Goal: Task Accomplishment & Management: Manage account settings

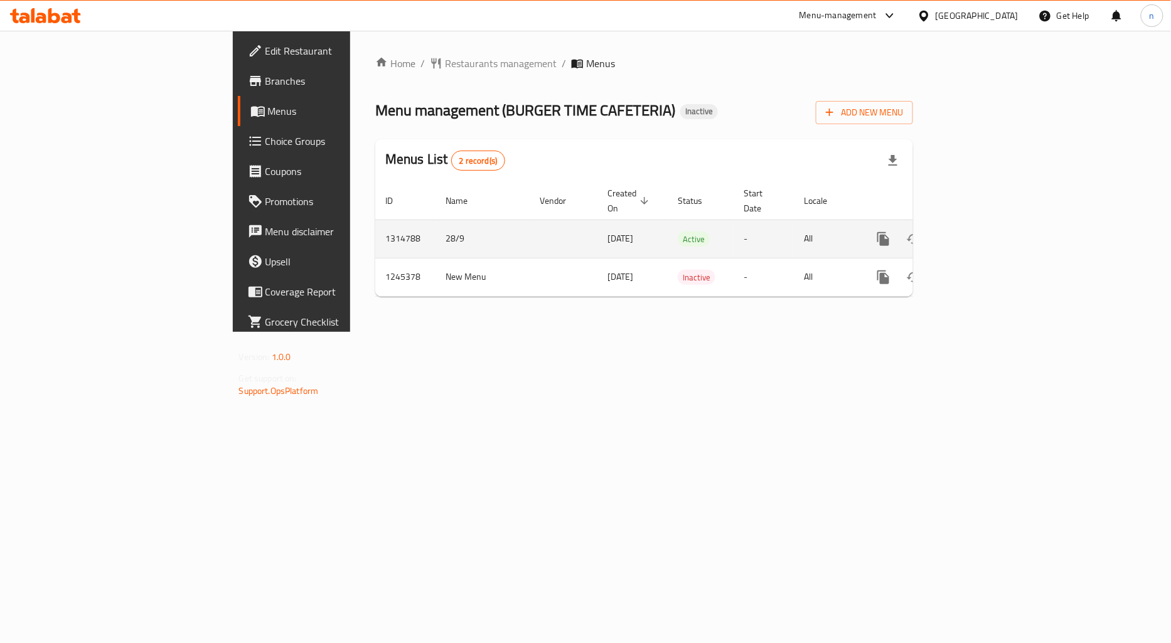
click at [982, 232] on icon "enhanced table" at bounding box center [974, 239] width 15 height 15
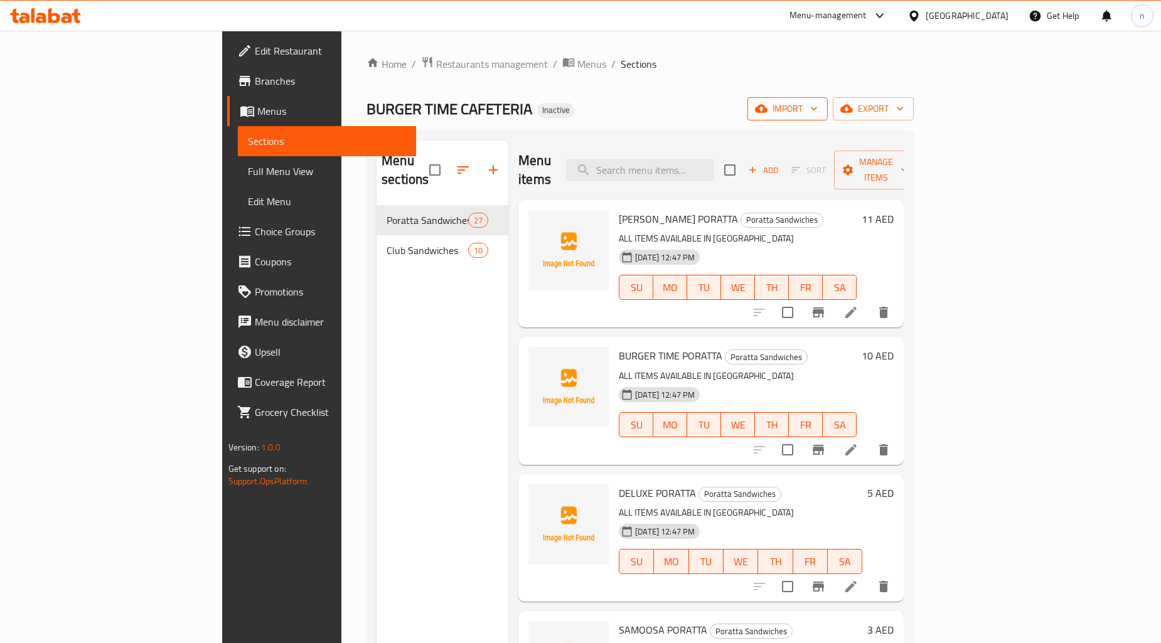
click at [818, 110] on span "import" at bounding box center [788, 109] width 60 height 16
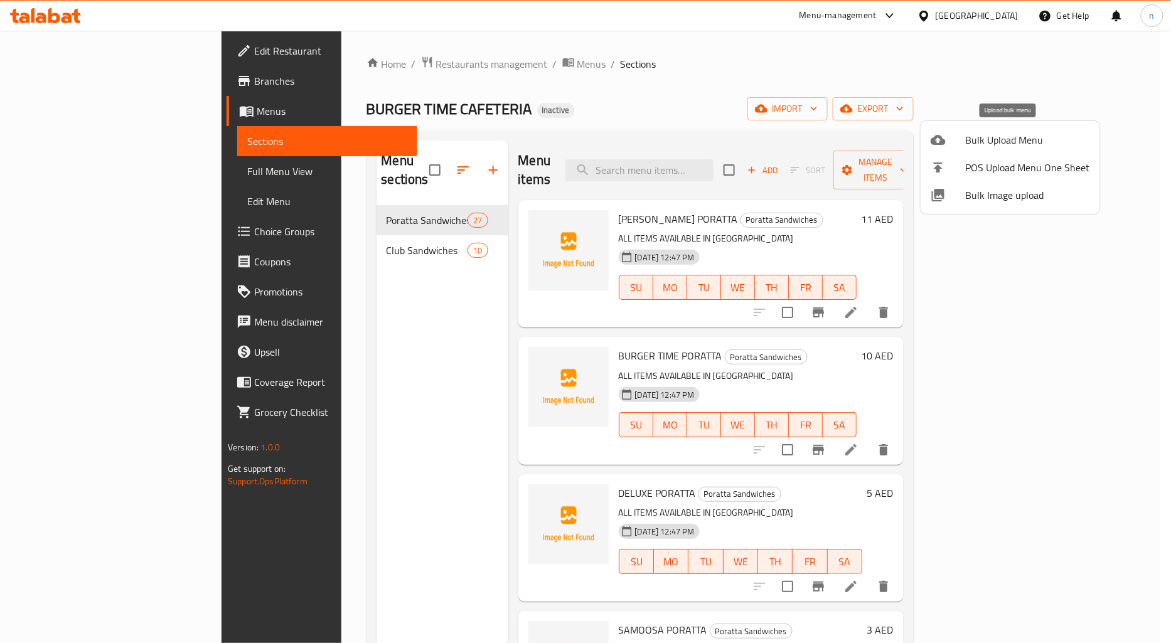
click at [978, 148] on span "Bulk Upload Menu" at bounding box center [1028, 139] width 124 height 15
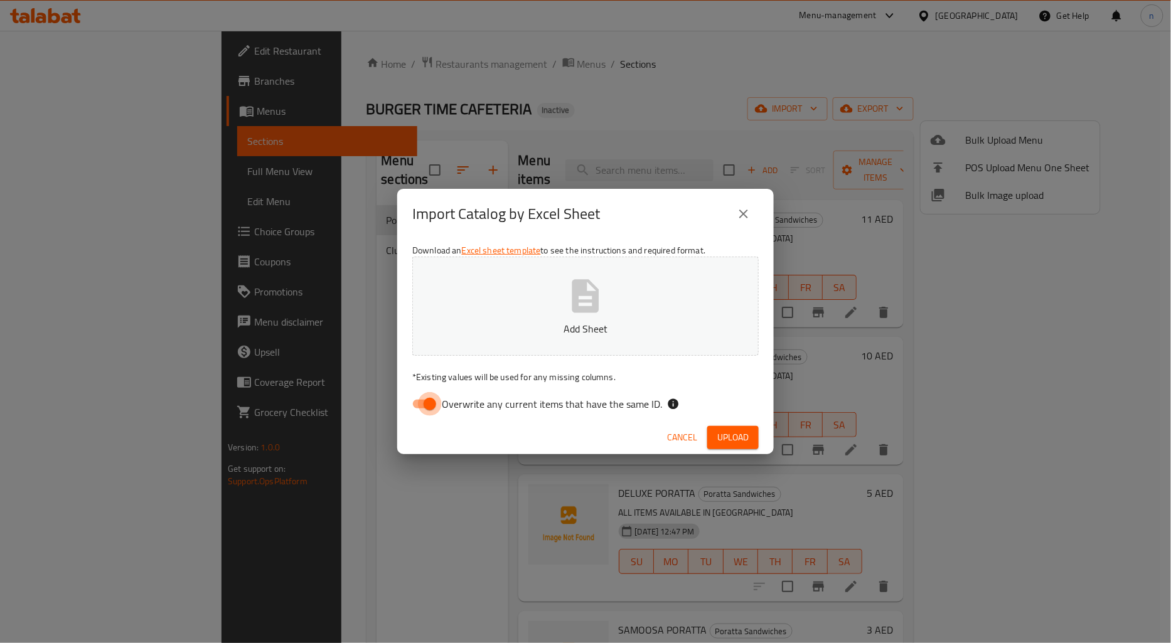
click at [419, 408] on input "Overwrite any current items that have the same ID." at bounding box center [430, 404] width 72 height 24
checkbox input "false"
click at [738, 438] on span "Upload" at bounding box center [732, 438] width 31 height 16
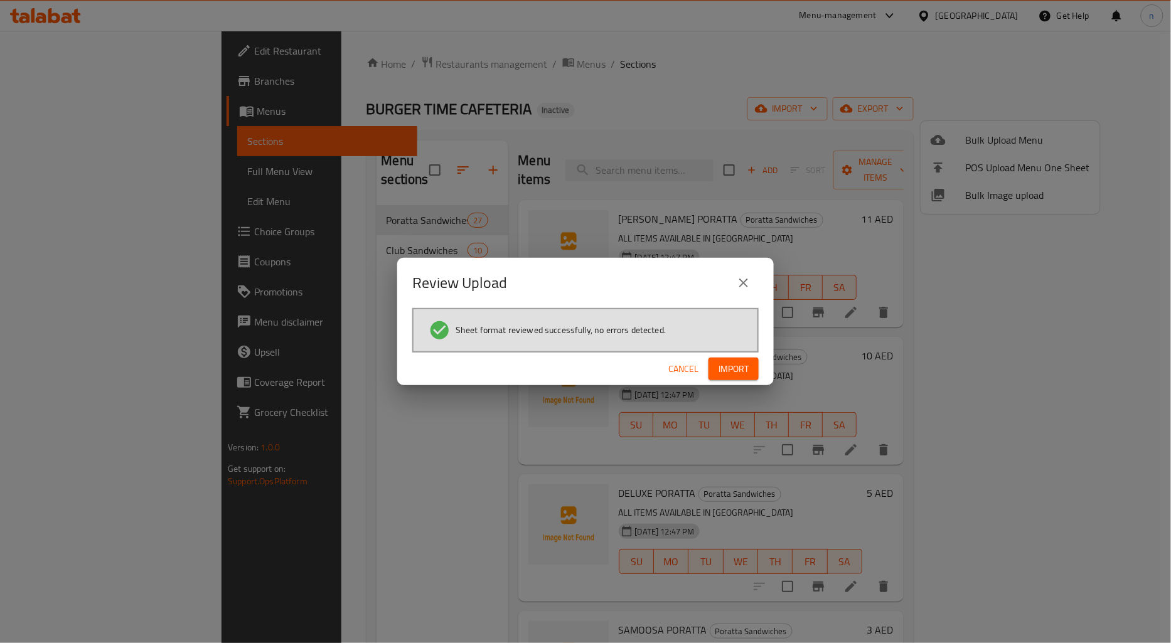
click at [726, 358] on button "Import" at bounding box center [734, 369] width 50 height 23
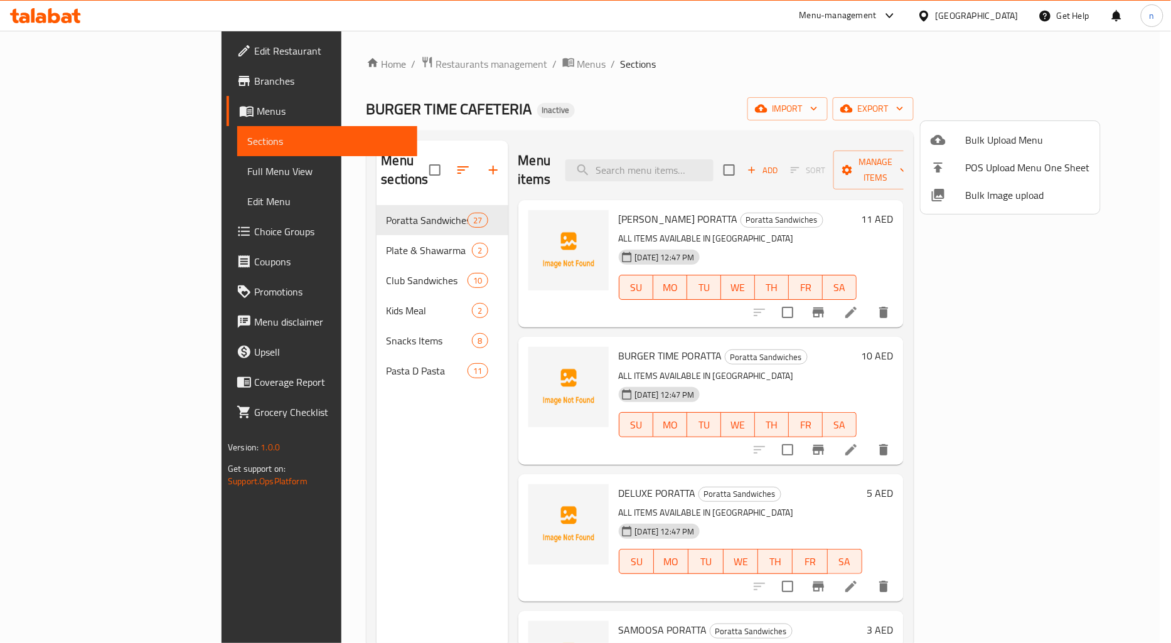
click at [635, 114] on div at bounding box center [585, 321] width 1171 height 643
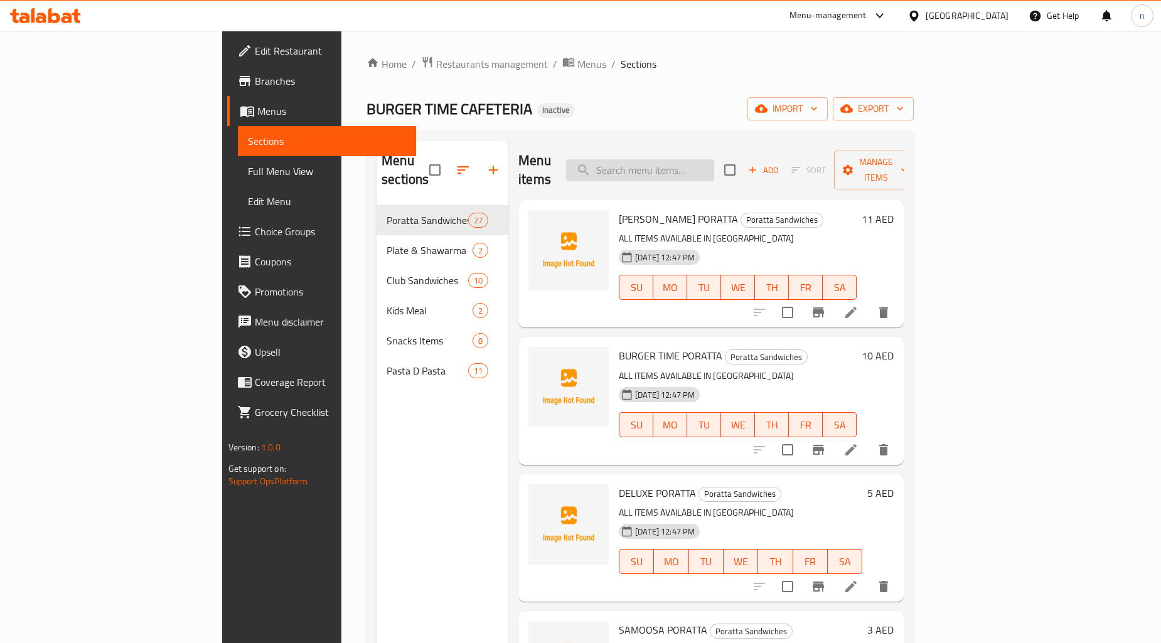
click at [714, 161] on input "search" at bounding box center [640, 170] width 148 height 22
paste input "Egg Bhurji/Keema + 2 Poratta"
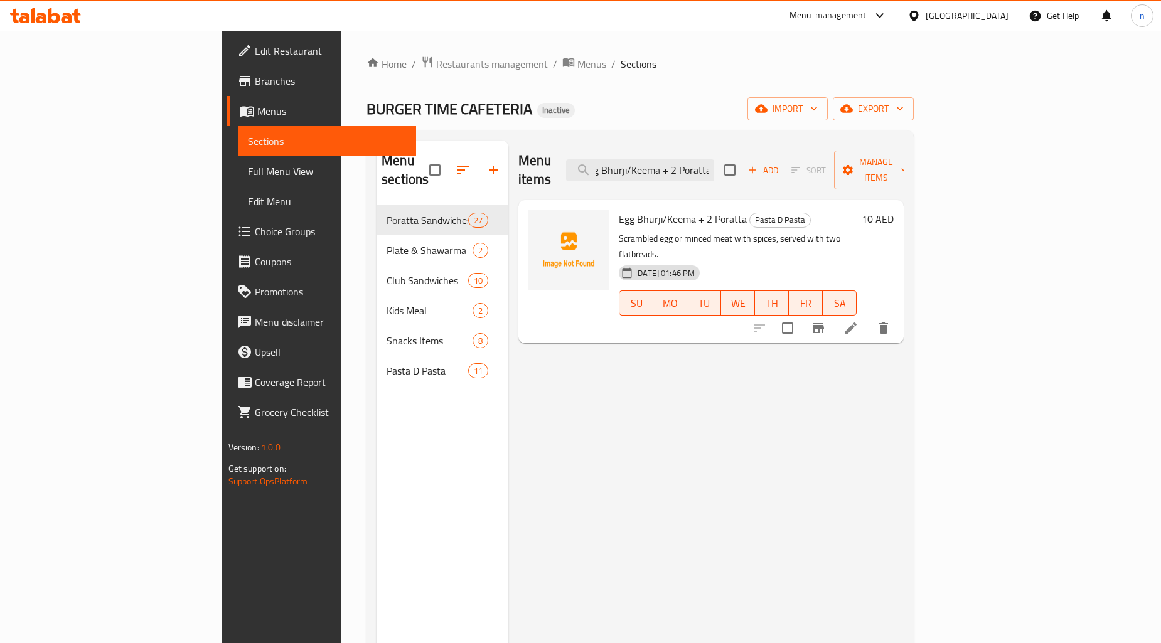
type input "Egg Bhurji/Keema + 2 Poratta"
click at [859, 321] on icon at bounding box center [851, 328] width 15 height 15
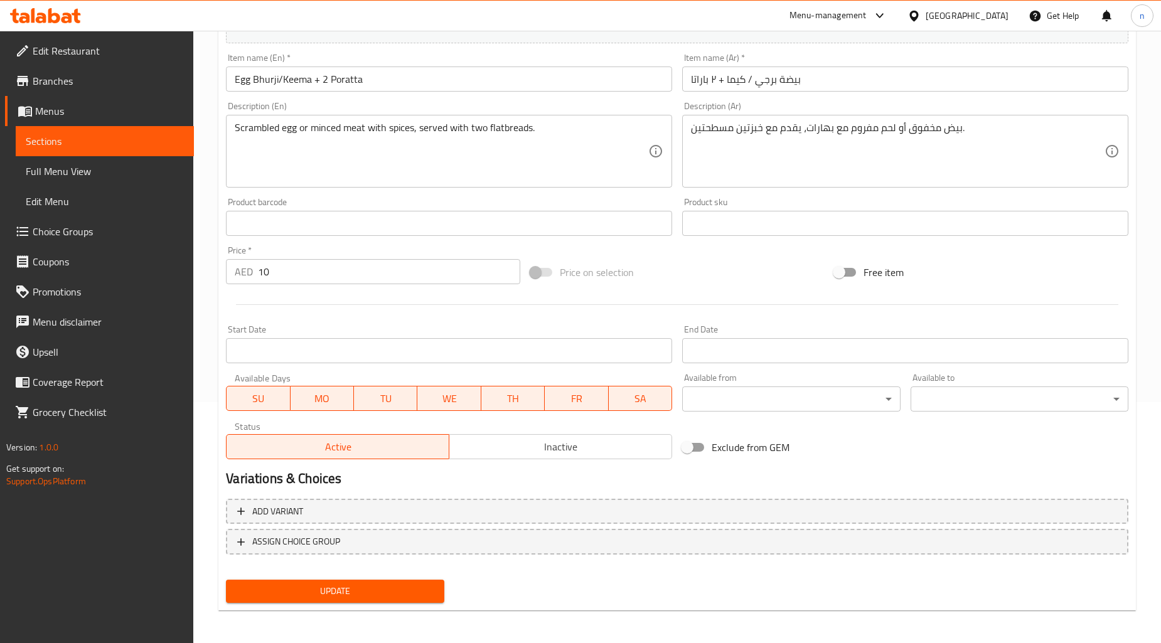
scroll to position [32, 0]
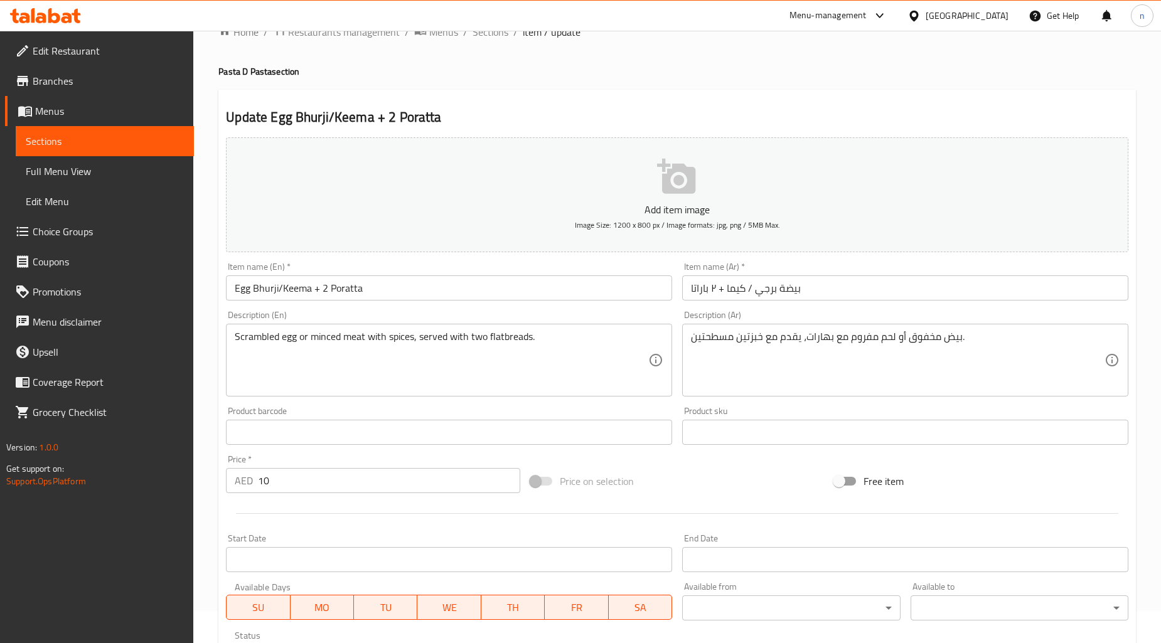
click at [712, 510] on div at bounding box center [677, 513] width 913 height 31
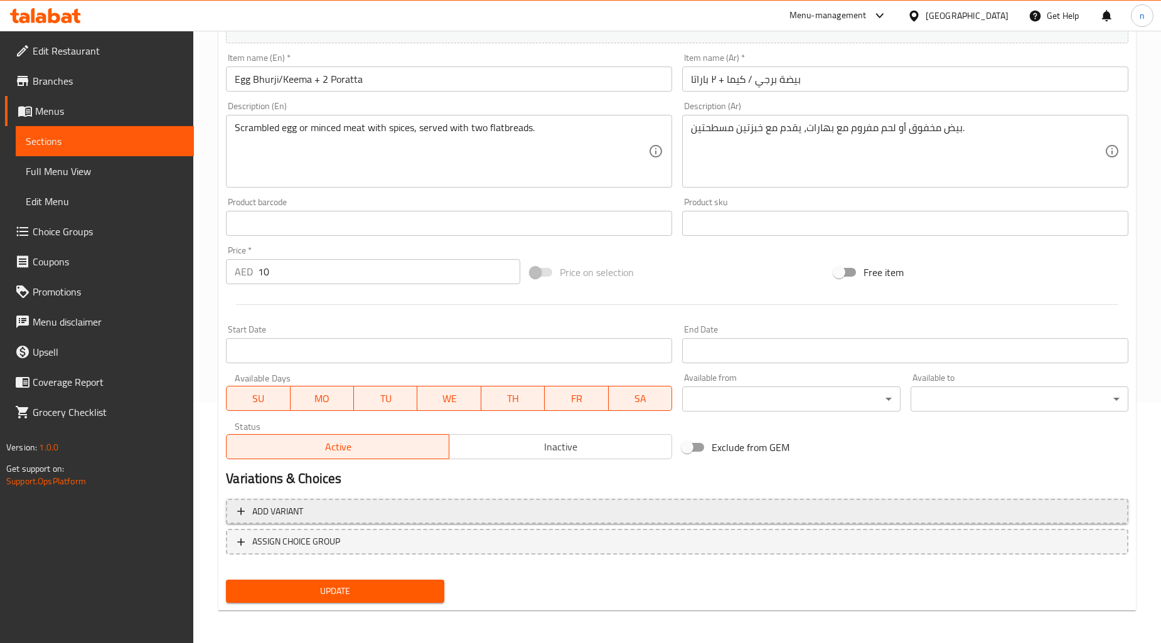
click at [590, 521] on button "Add variant" at bounding box center [677, 512] width 903 height 26
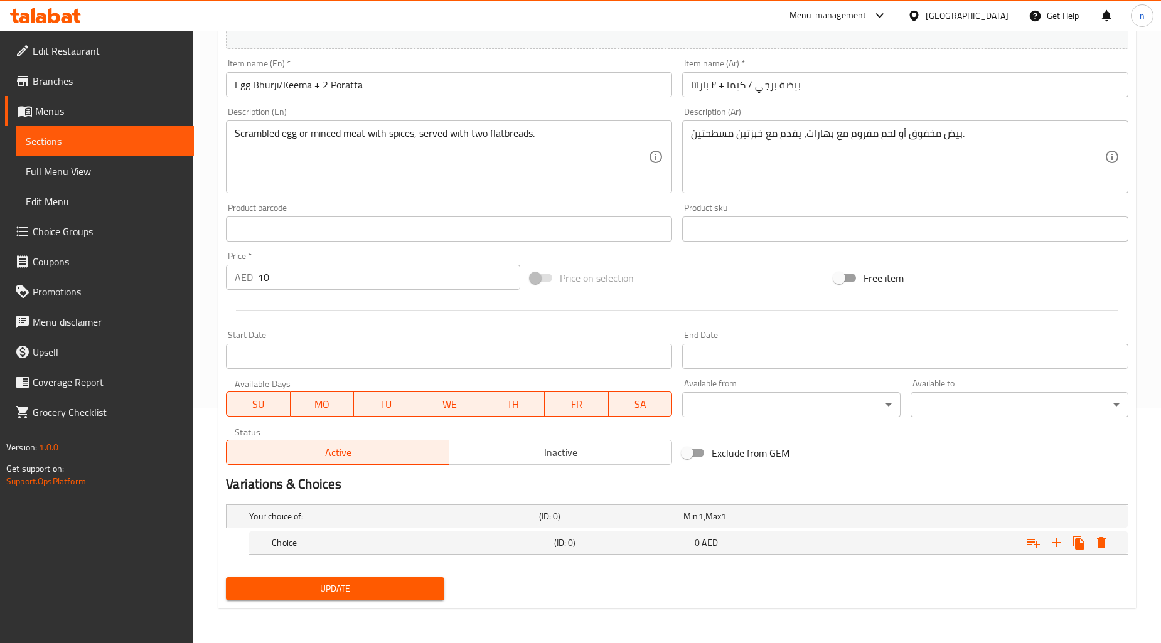
scroll to position [235, 0]
click at [454, 541] on h5 "Choice" at bounding box center [410, 543] width 277 height 13
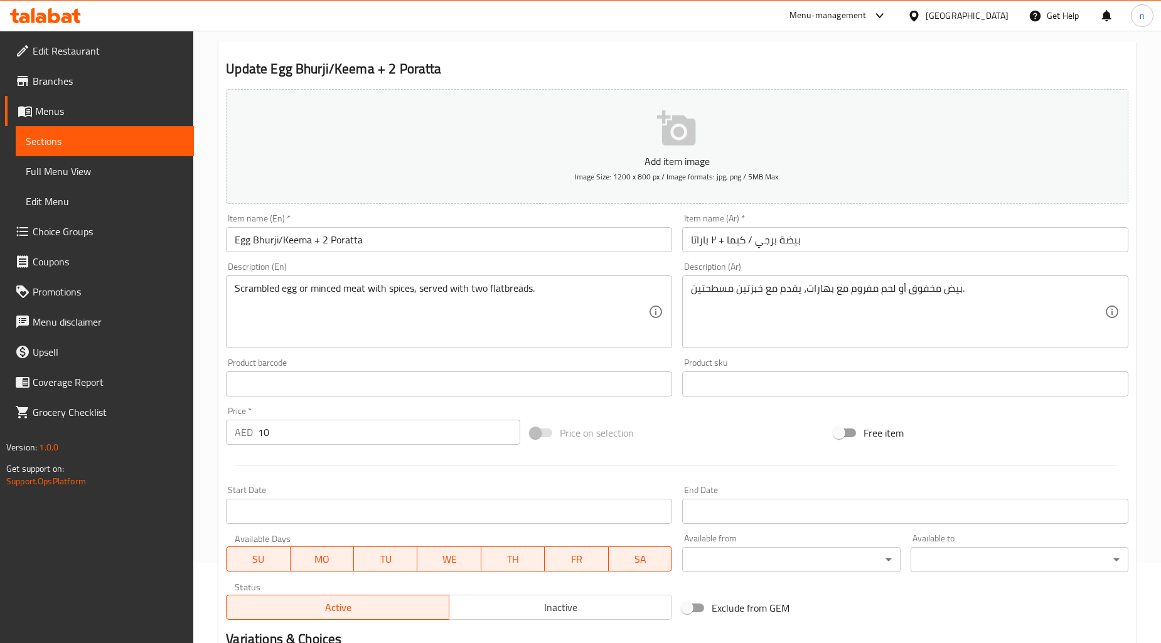
scroll to position [79, 0]
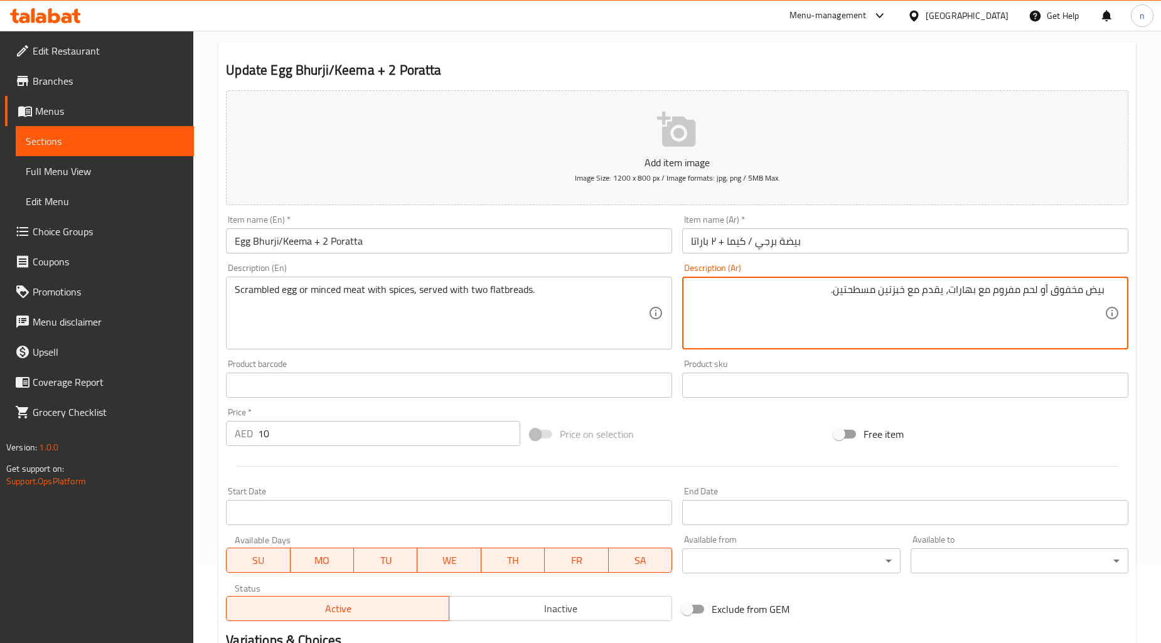
click at [778, 427] on div "Price on selection" at bounding box center [677, 434] width 304 height 34
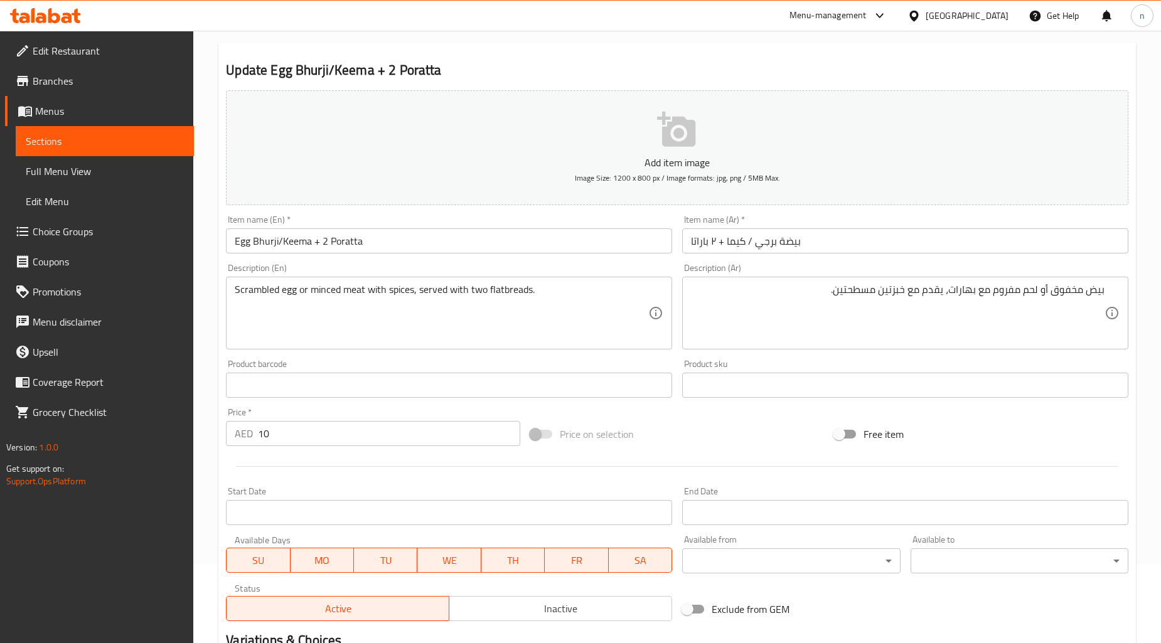
drag, startPoint x: 234, startPoint y: 289, endPoint x: 259, endPoint y: 293, distance: 25.9
click at [273, 297] on div "Scrambled egg or minced meat with spices, served with two flatbreads. Descripti…" at bounding box center [449, 313] width 446 height 73
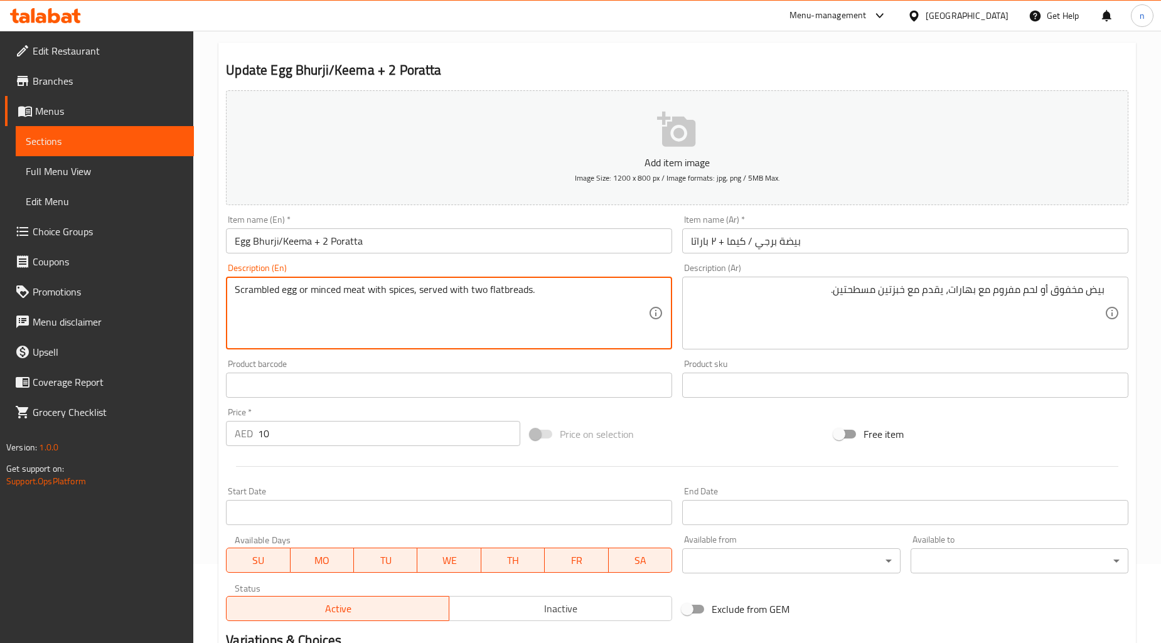
drag, startPoint x: 234, startPoint y: 289, endPoint x: 298, endPoint y: 301, distance: 65.2
click at [298, 301] on textarea "Scrambled egg or minced meat with spices, served with two flatbreads." at bounding box center [442, 314] width 414 height 60
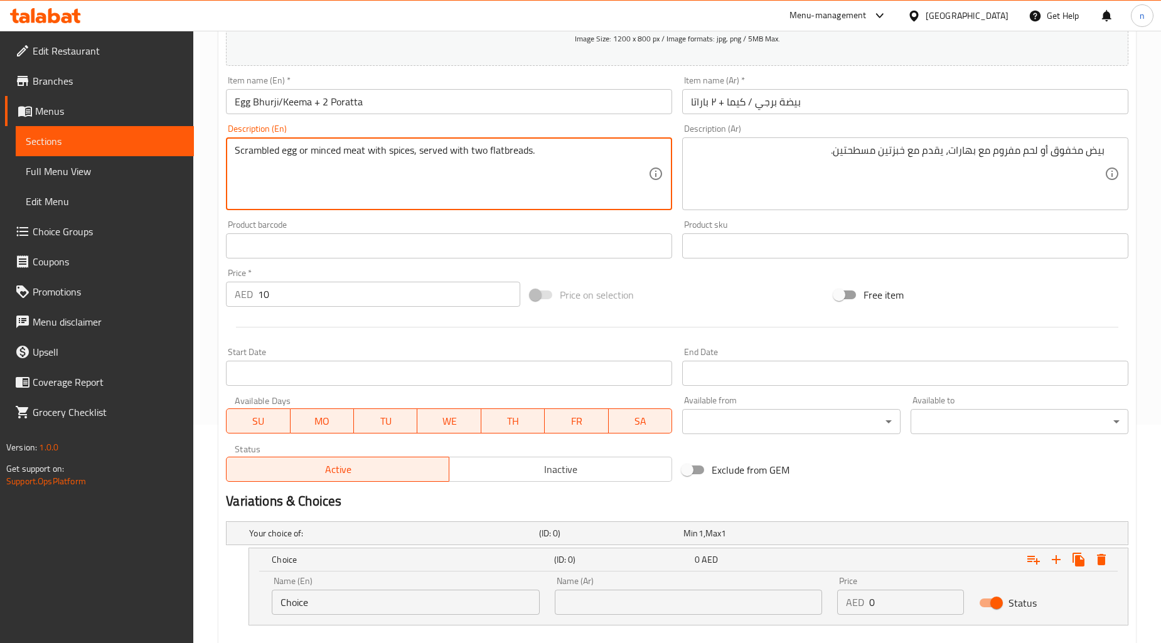
scroll to position [289, 0]
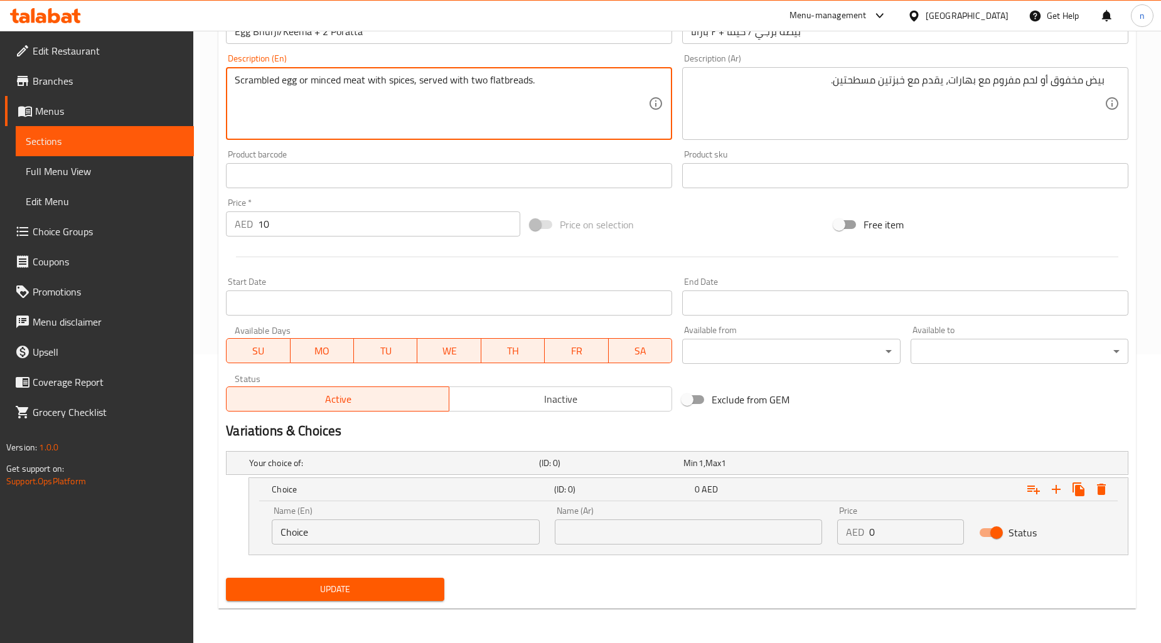
click at [382, 535] on input "Choice" at bounding box center [406, 532] width 268 height 25
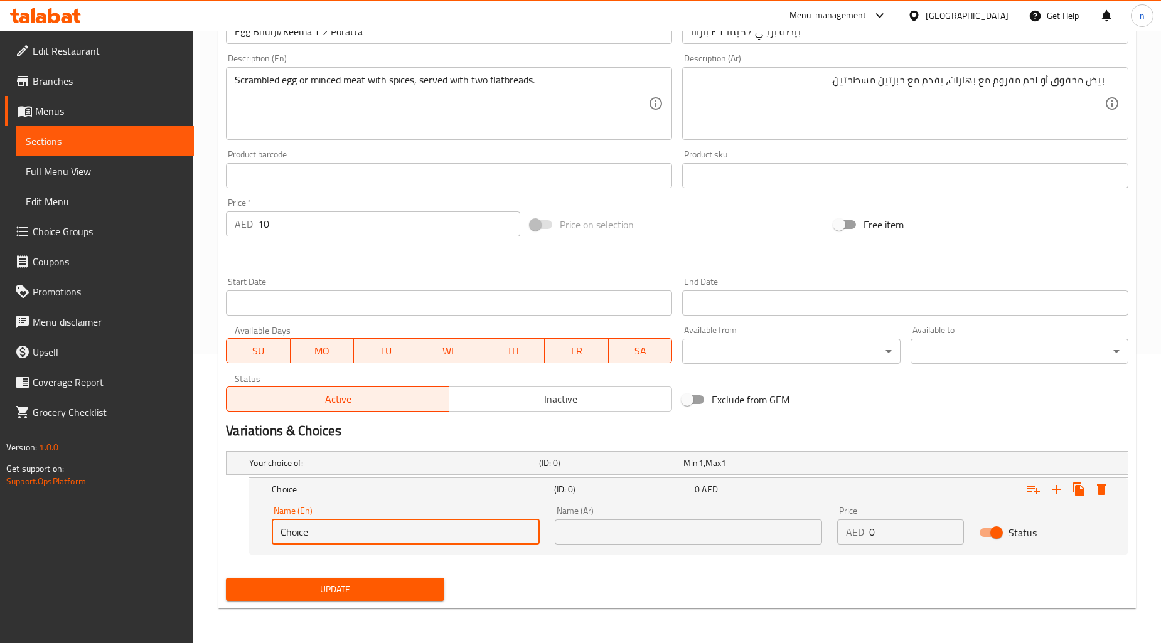
click at [382, 535] on input "Choice" at bounding box center [406, 532] width 268 height 25
paste input "Scrambled egg"
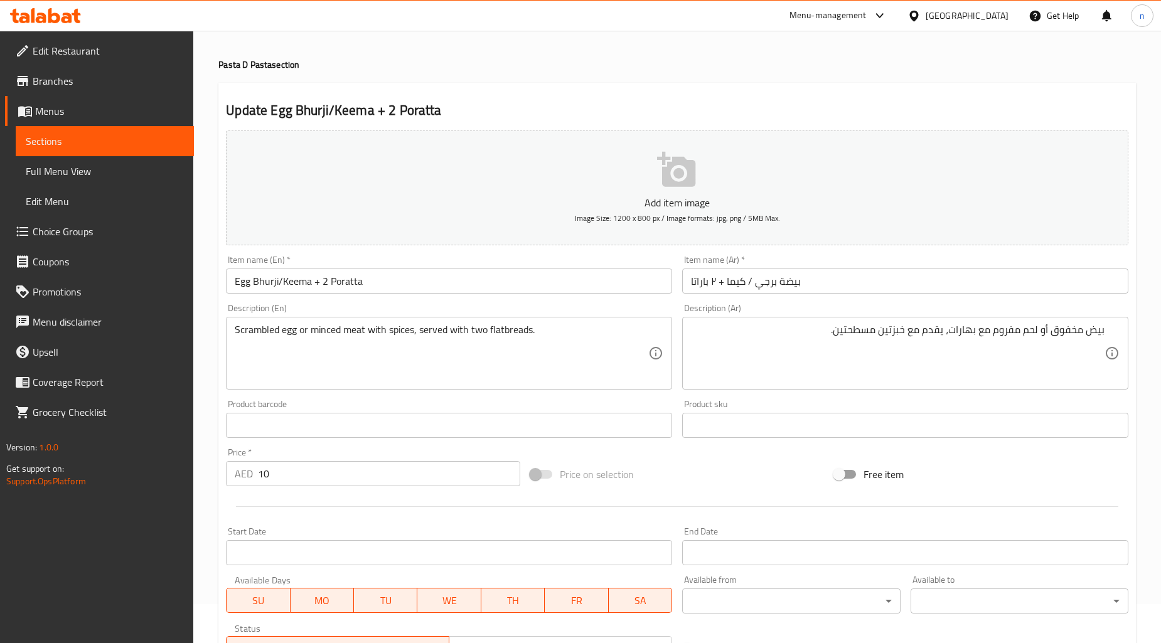
scroll to position [0, 0]
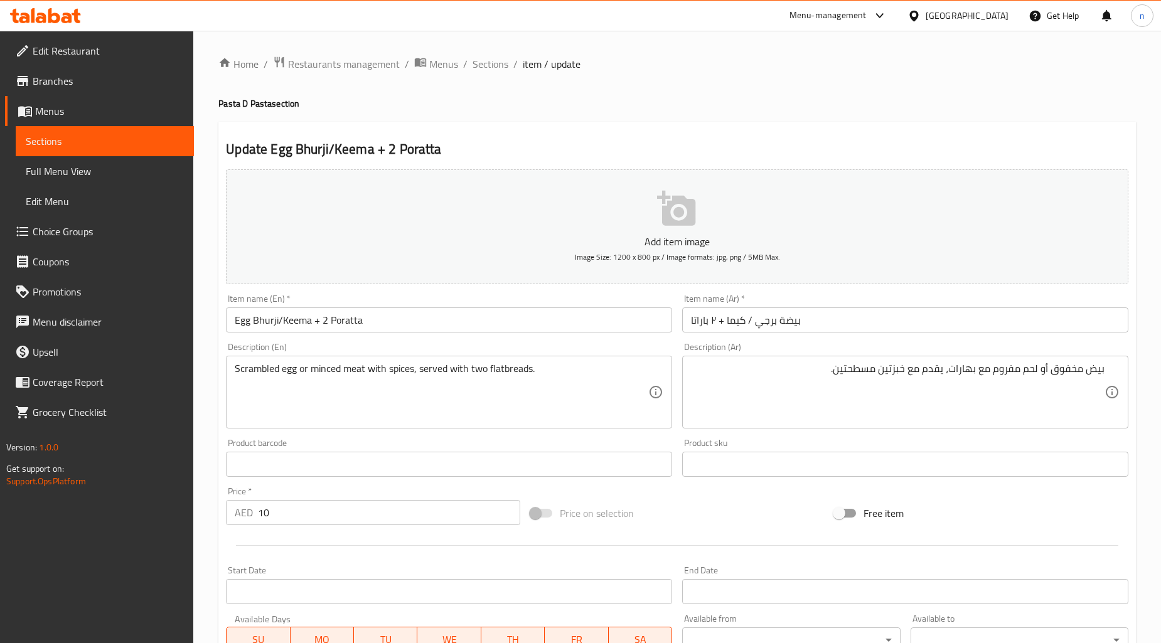
type input "Scrambled egg"
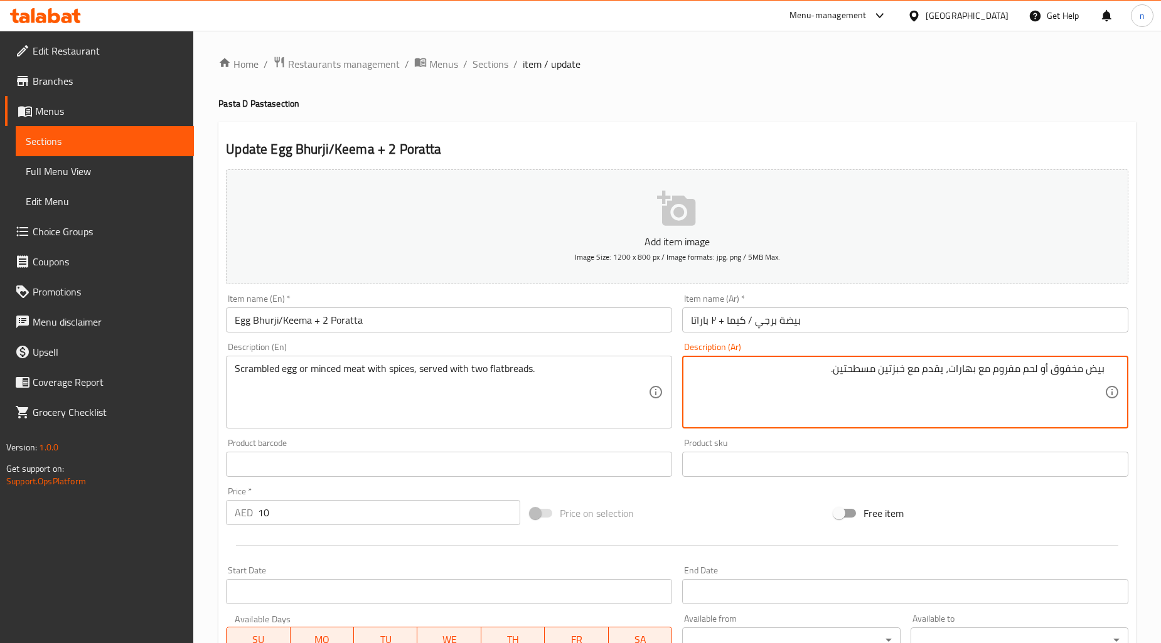
drag, startPoint x: 1053, startPoint y: 373, endPoint x: 1122, endPoint y: 378, distance: 69.2
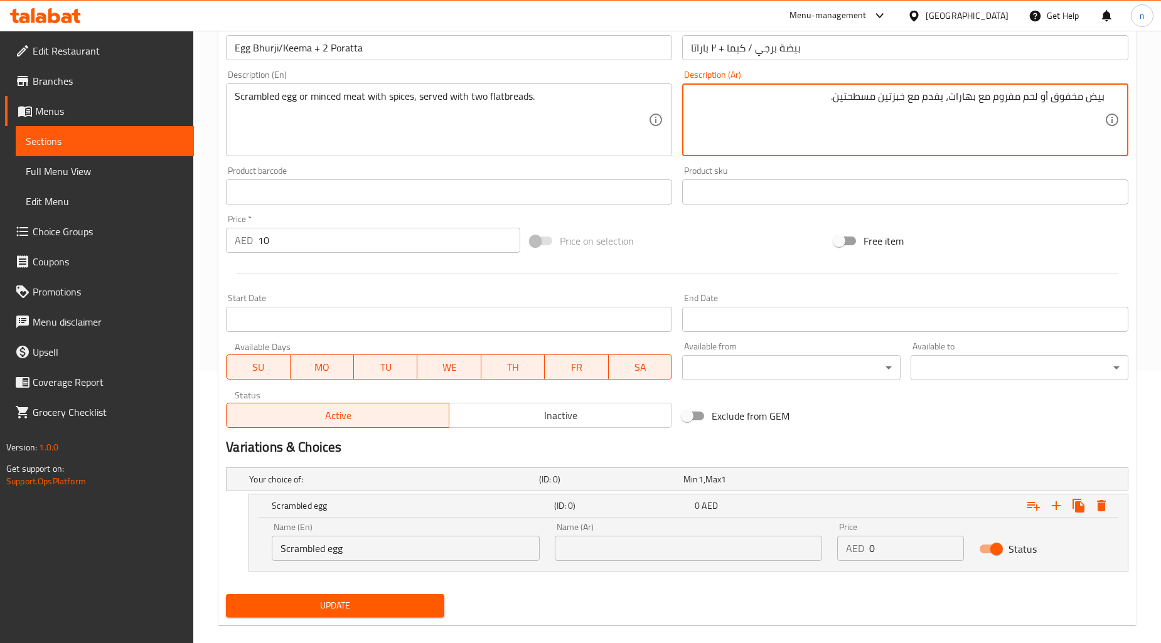
scroll to position [289, 0]
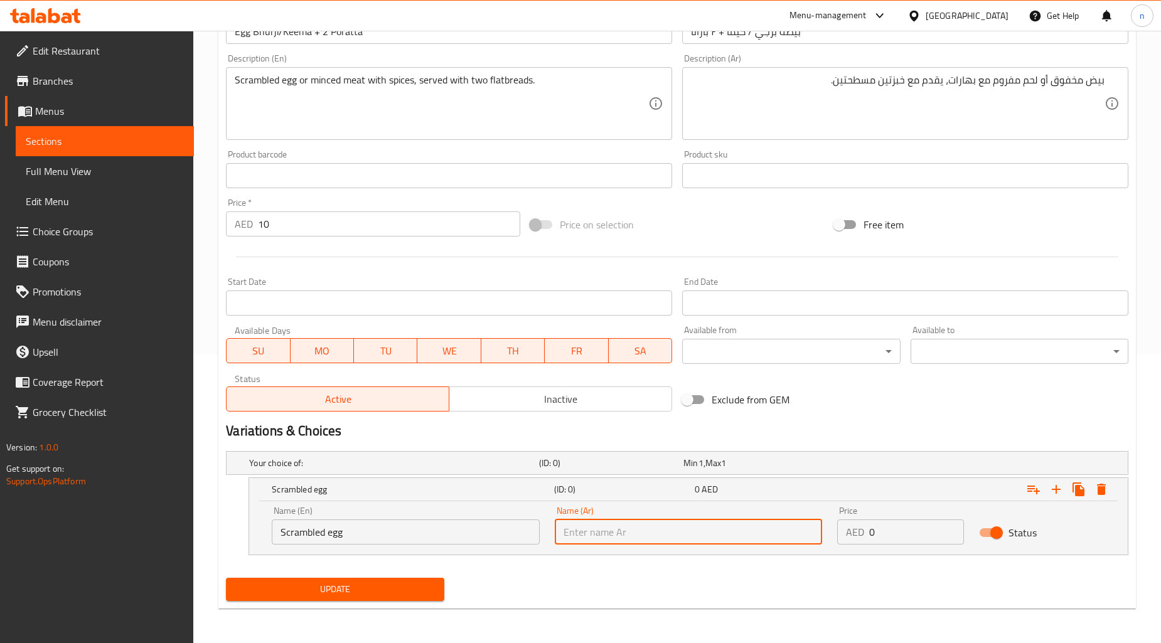
click at [635, 525] on input "text" at bounding box center [689, 532] width 268 height 25
paste input "بيض مخفوق"
type input "بيض مخفوق"
click at [900, 530] on input "0" at bounding box center [916, 532] width 94 height 25
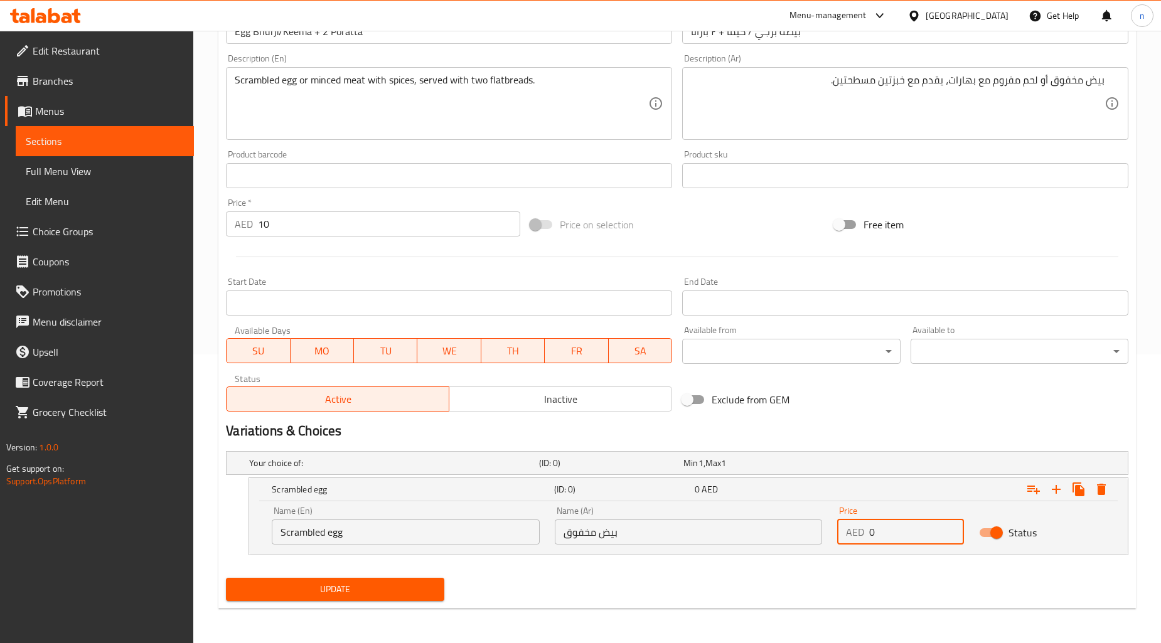
click at [900, 530] on input "0" at bounding box center [916, 532] width 94 height 25
type input "10"
click at [368, 232] on input "10" at bounding box center [389, 224] width 262 height 25
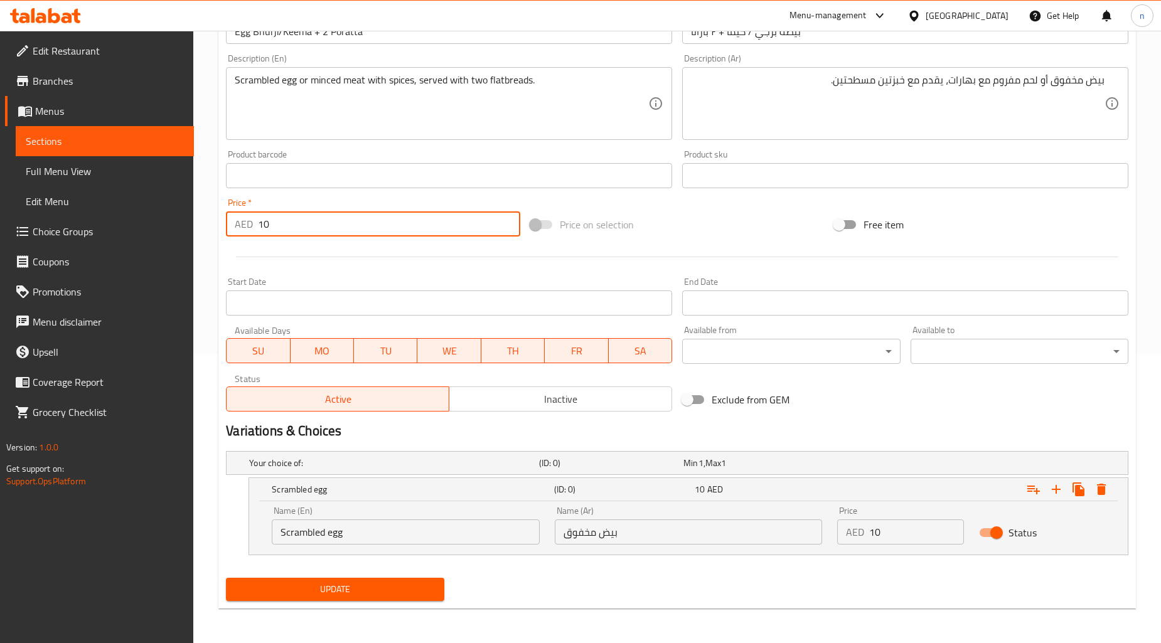
click at [368, 232] on input "10" at bounding box center [389, 224] width 262 height 25
type input "0"
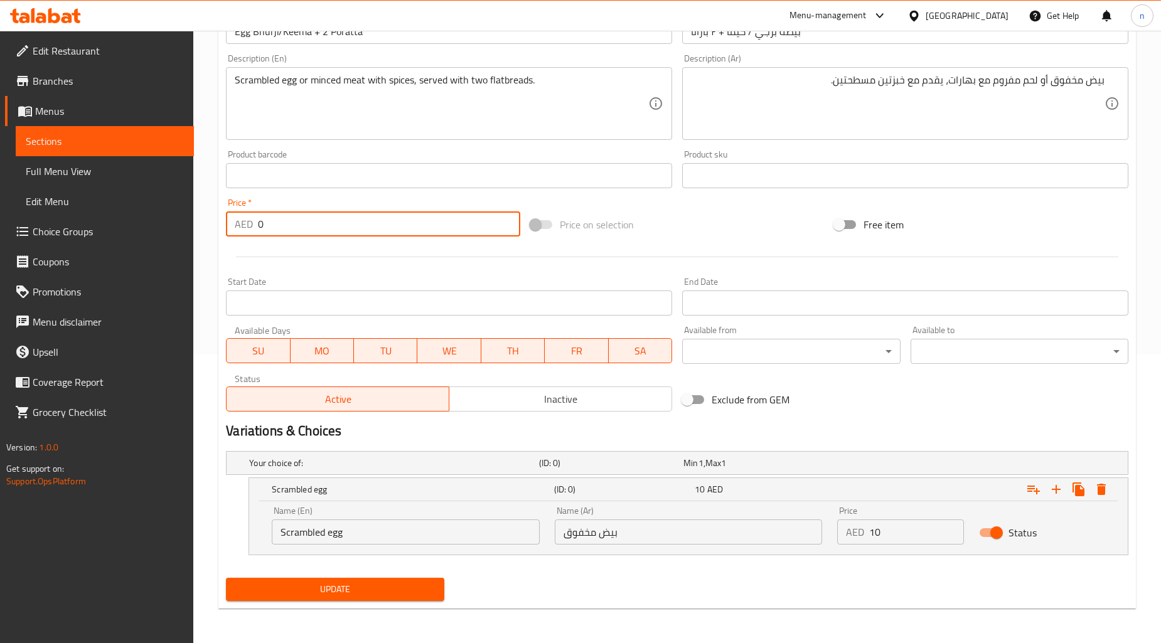
click at [874, 586] on div "Update" at bounding box center [677, 589] width 913 height 33
click at [741, 620] on div "Home / Restaurants management / Menus / Sections / item / update Pasta D Pasta …" at bounding box center [677, 193] width 968 height 902
click at [1058, 496] on icon "Expand" at bounding box center [1056, 489] width 15 height 15
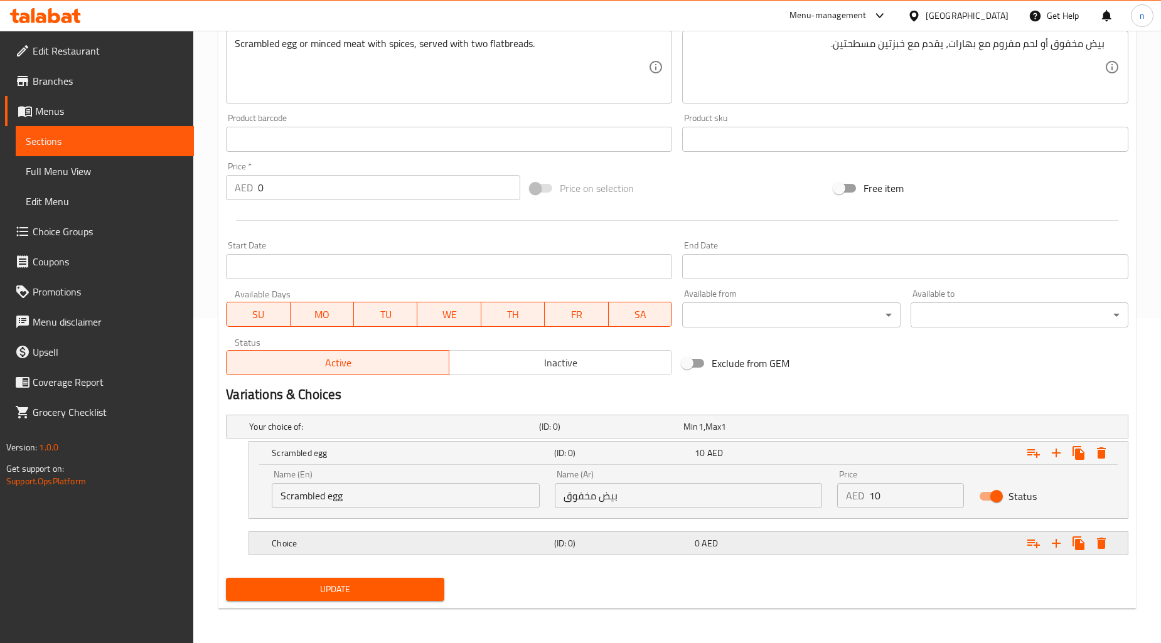
click at [727, 543] on div "0 AED" at bounding box center [763, 543] width 136 height 13
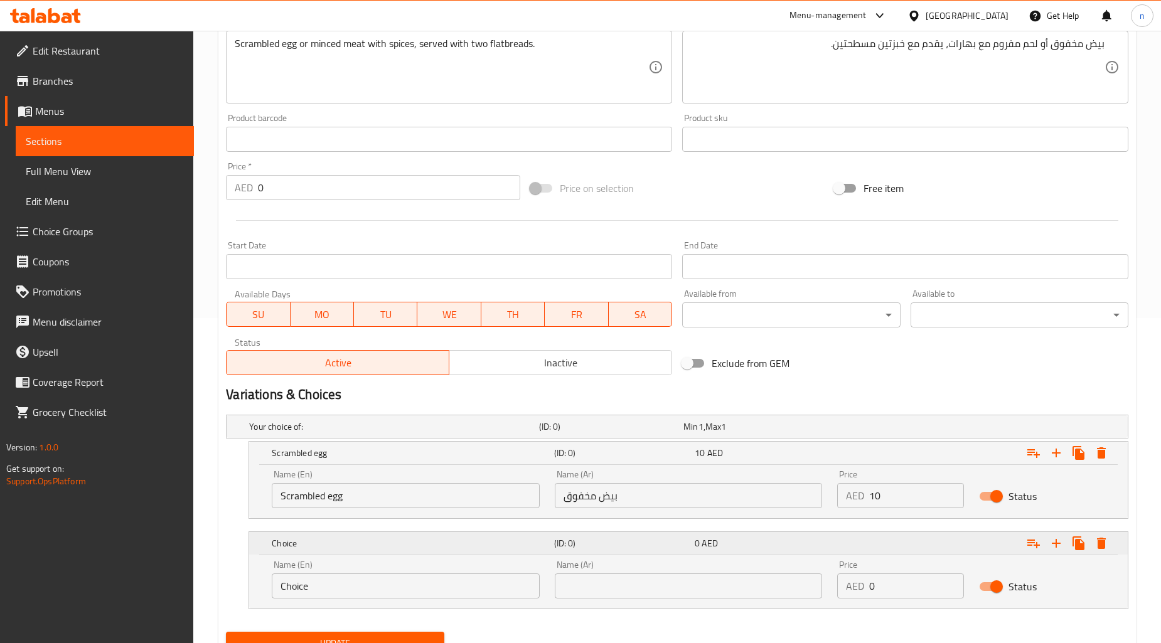
scroll to position [379, 0]
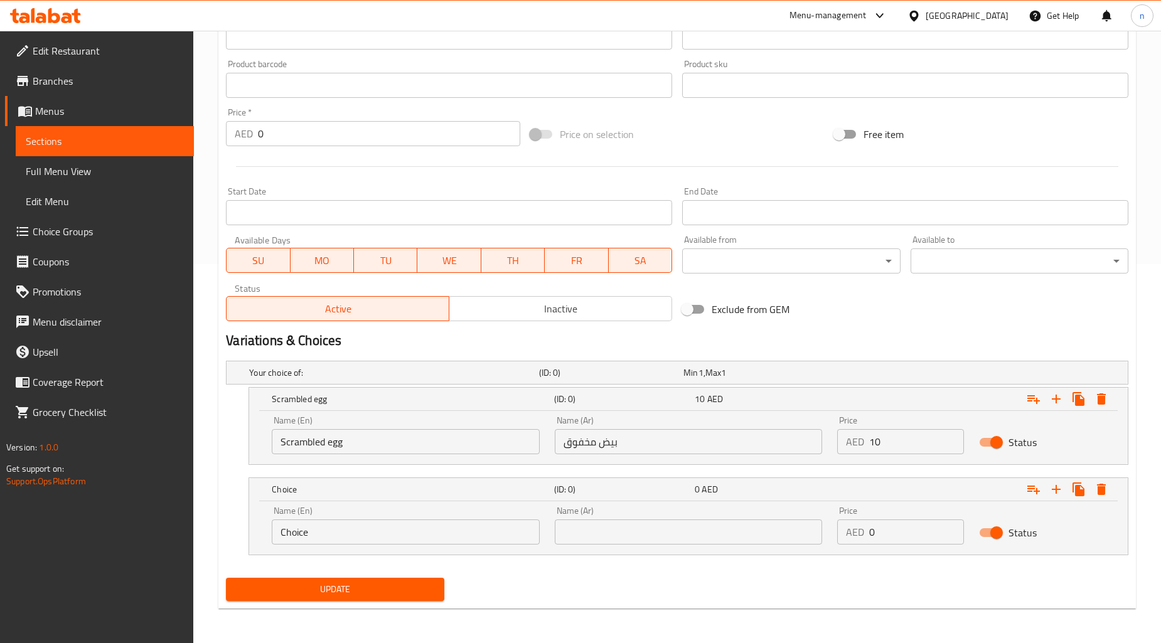
click at [453, 523] on input "Choice" at bounding box center [406, 532] width 268 height 25
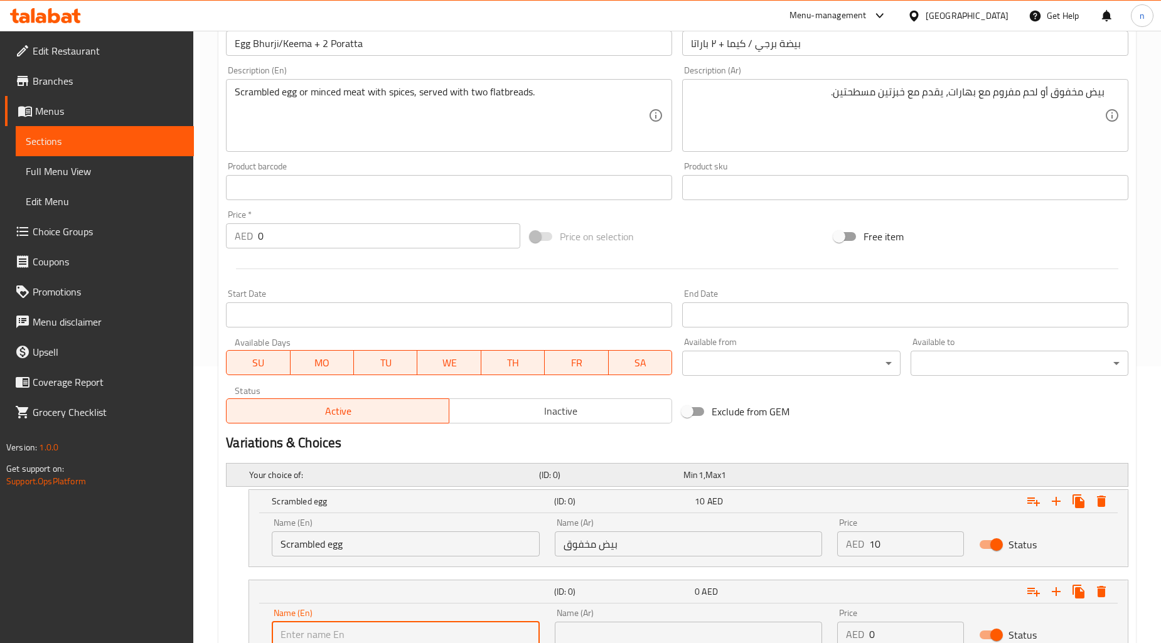
scroll to position [170, 0]
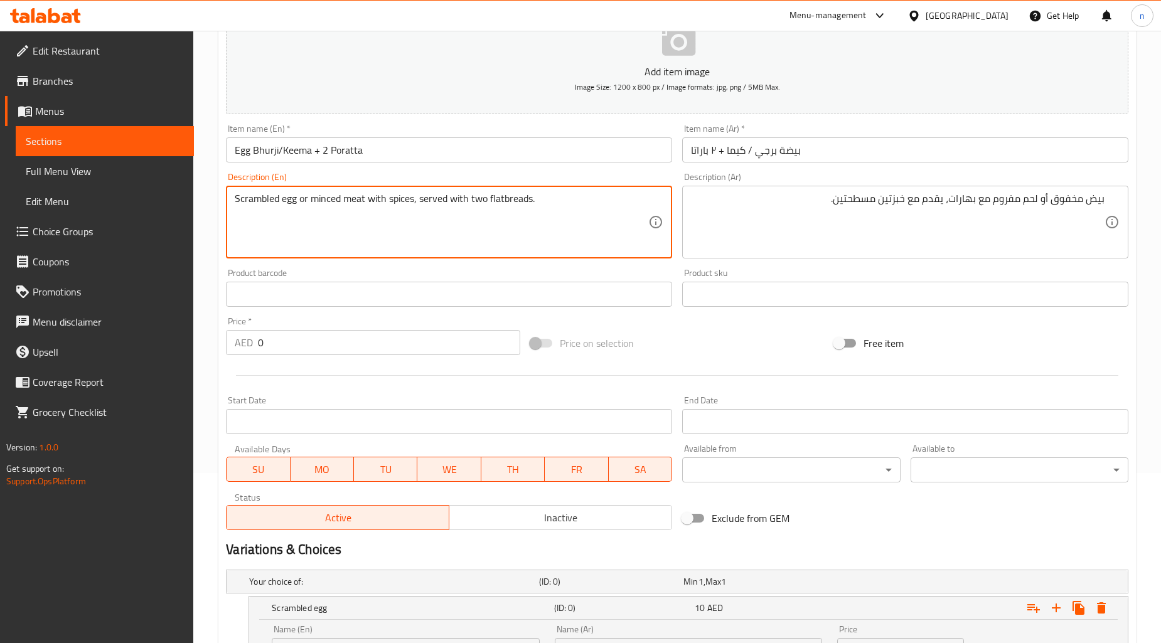
drag, startPoint x: 314, startPoint y: 199, endPoint x: 365, endPoint y: 205, distance: 50.5
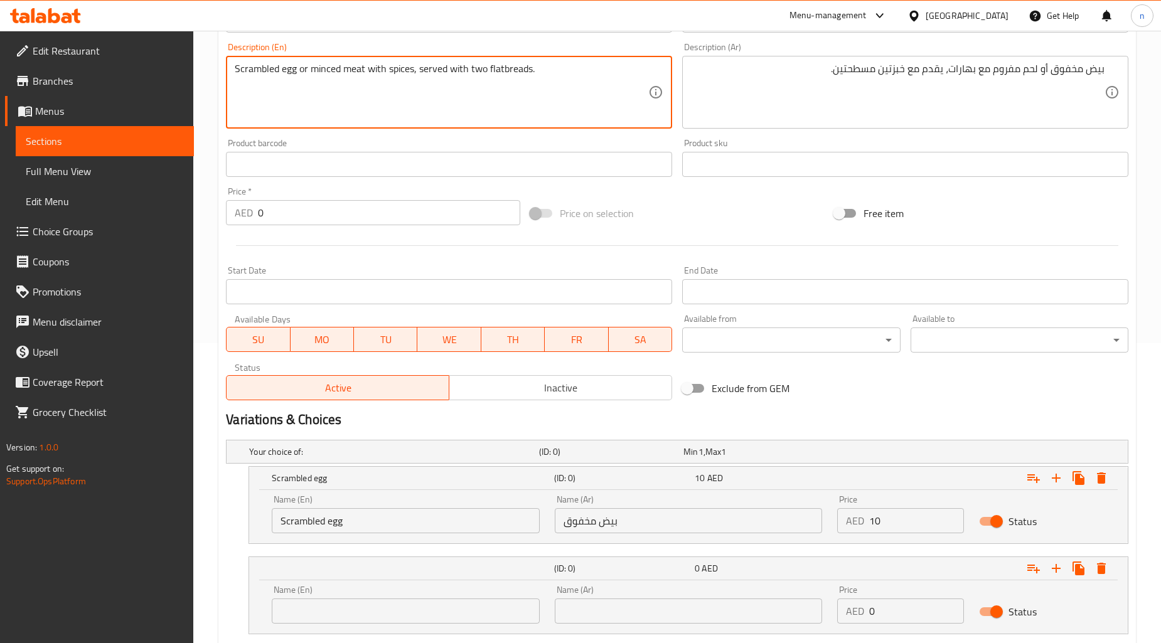
scroll to position [379, 0]
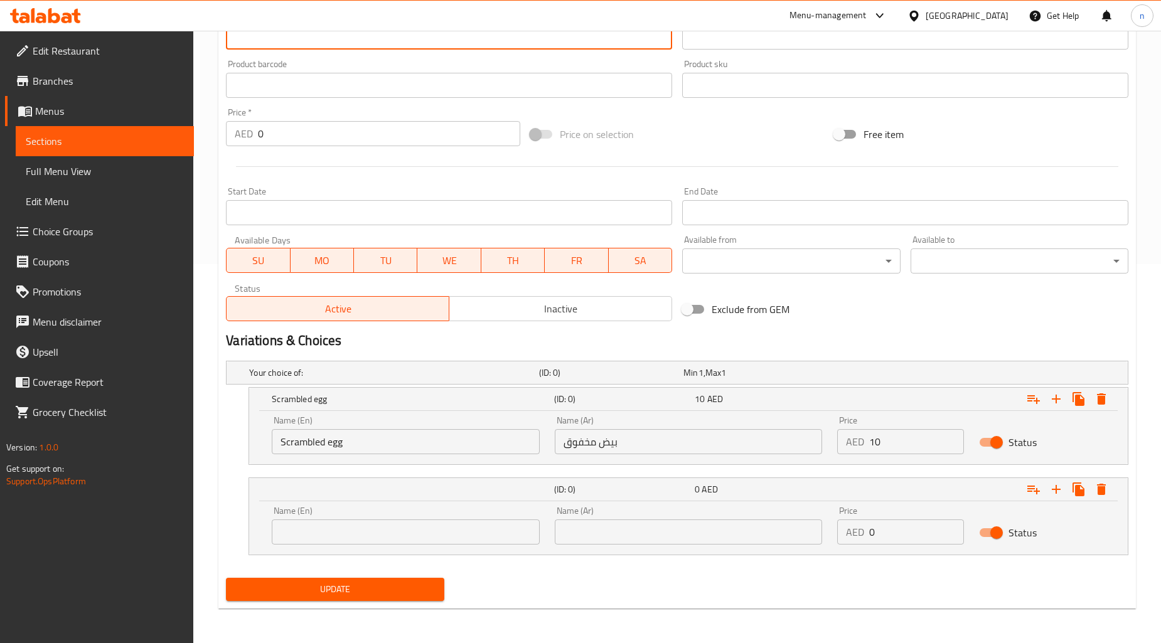
click at [437, 529] on input "text" at bounding box center [406, 532] width 268 height 25
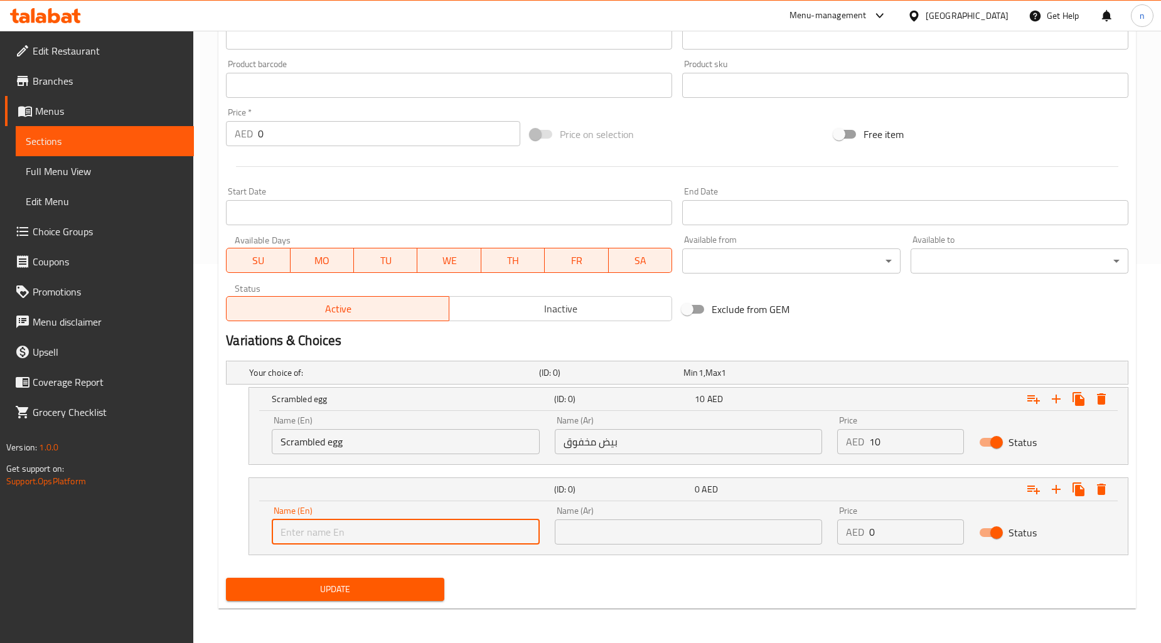
paste input "minced meat"
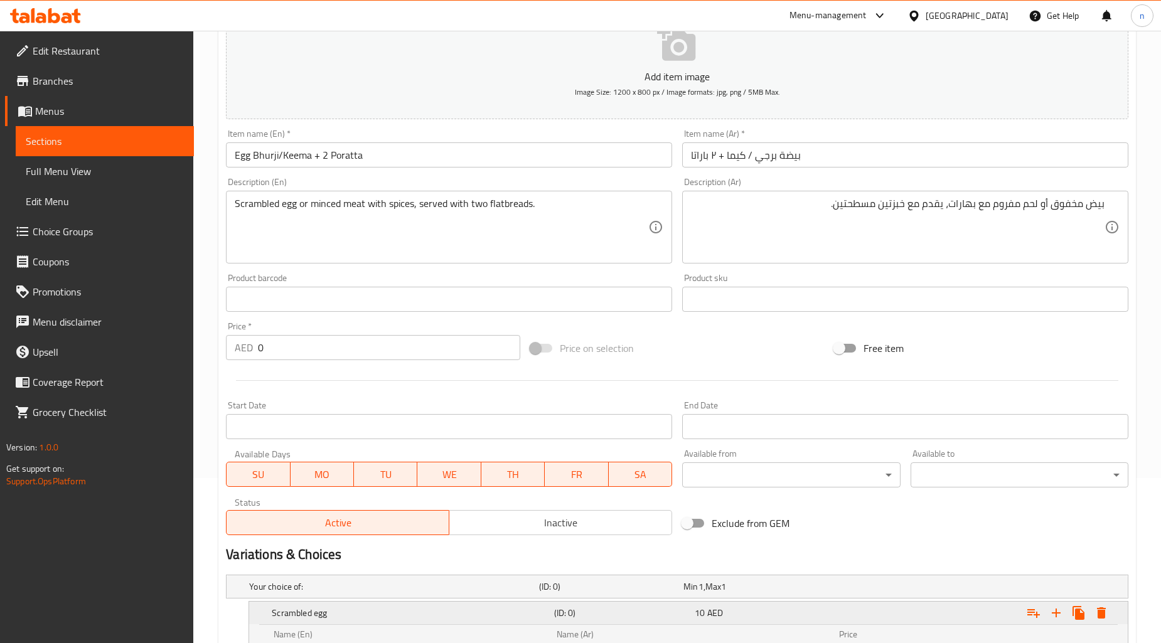
scroll to position [30, 0]
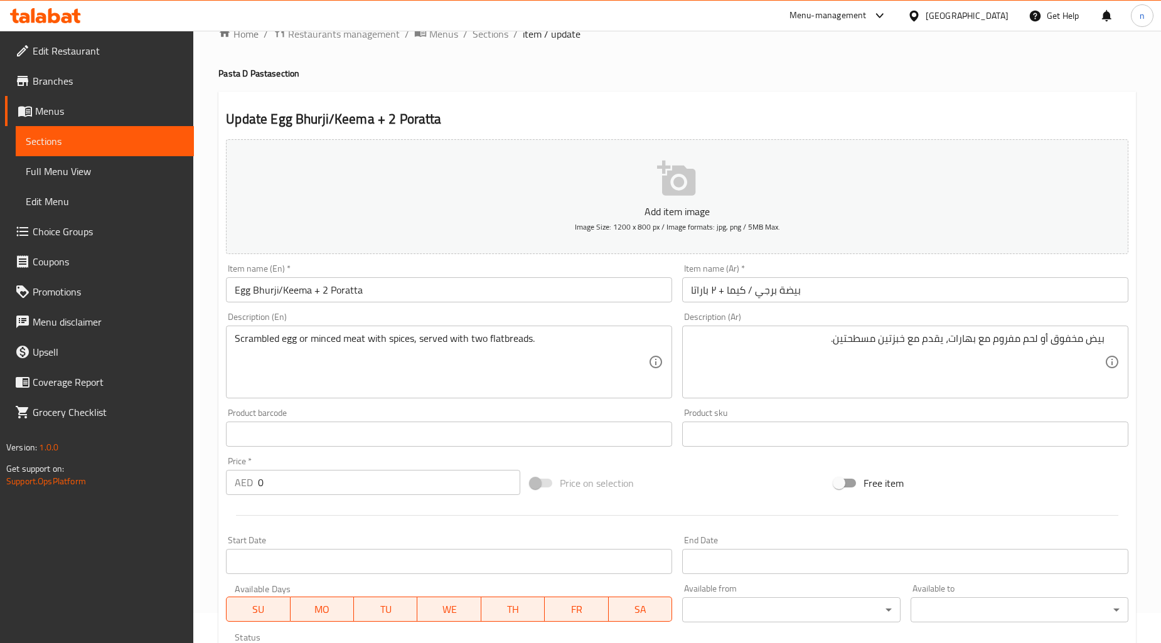
type input "minced meat"
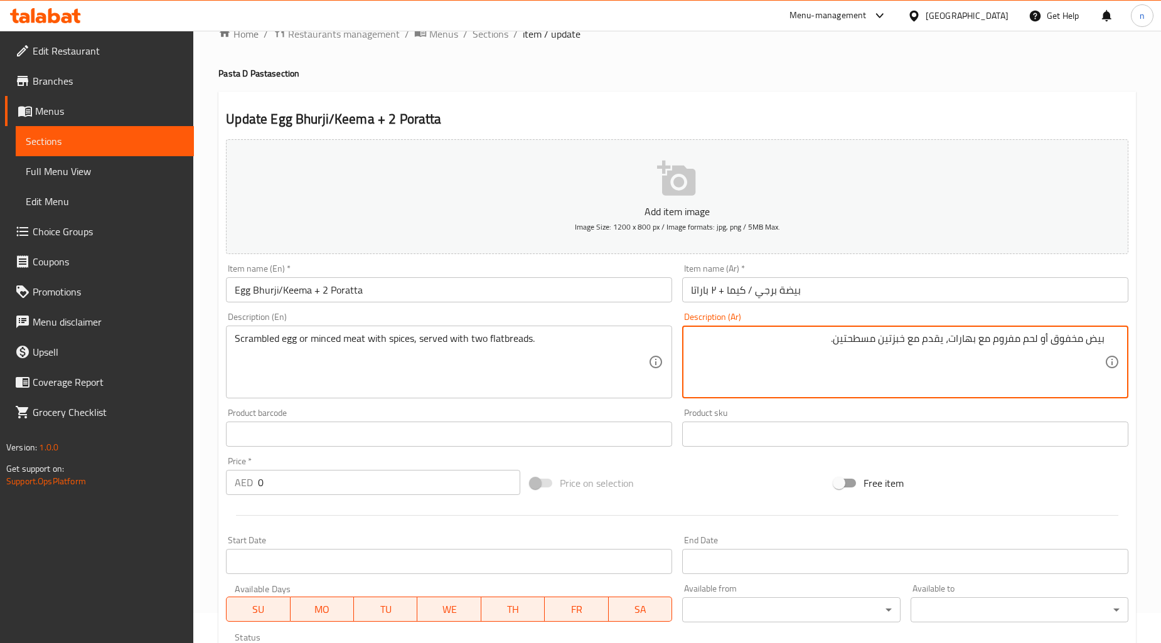
scroll to position [0, 0]
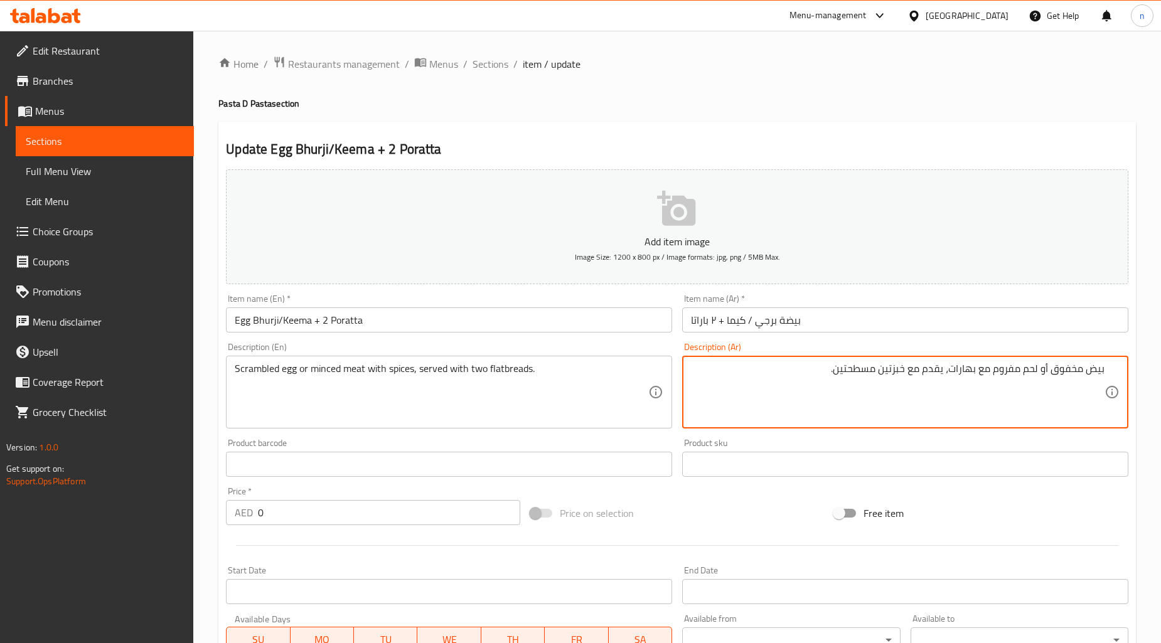
drag, startPoint x: 1038, startPoint y: 340, endPoint x: 995, endPoint y: 347, distance: 43.2
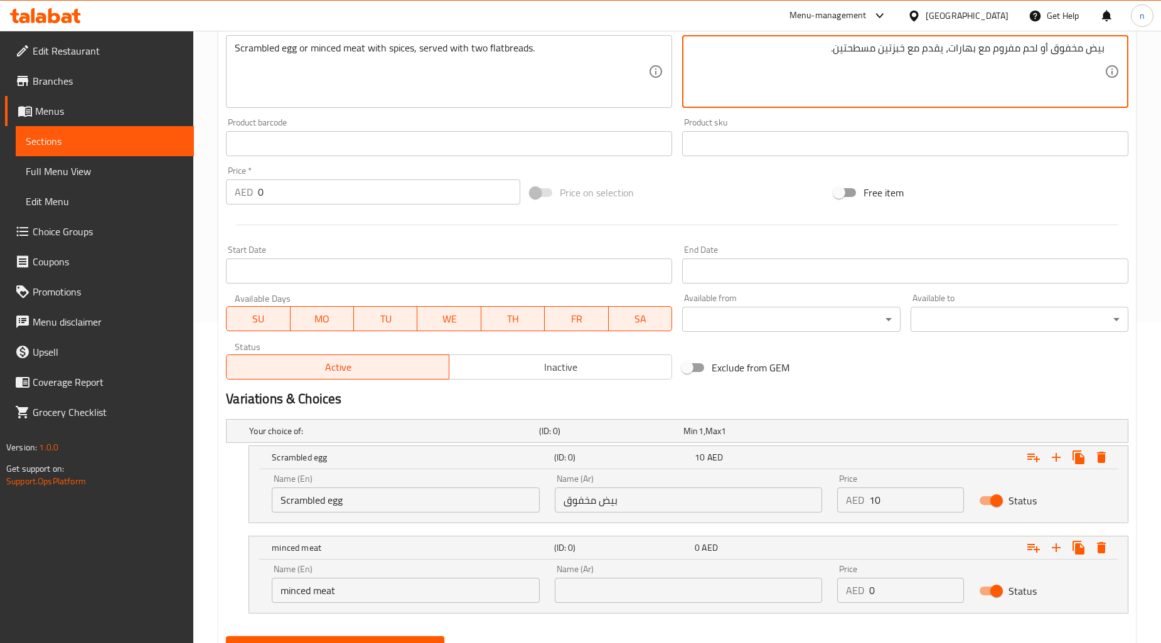
scroll to position [379, 0]
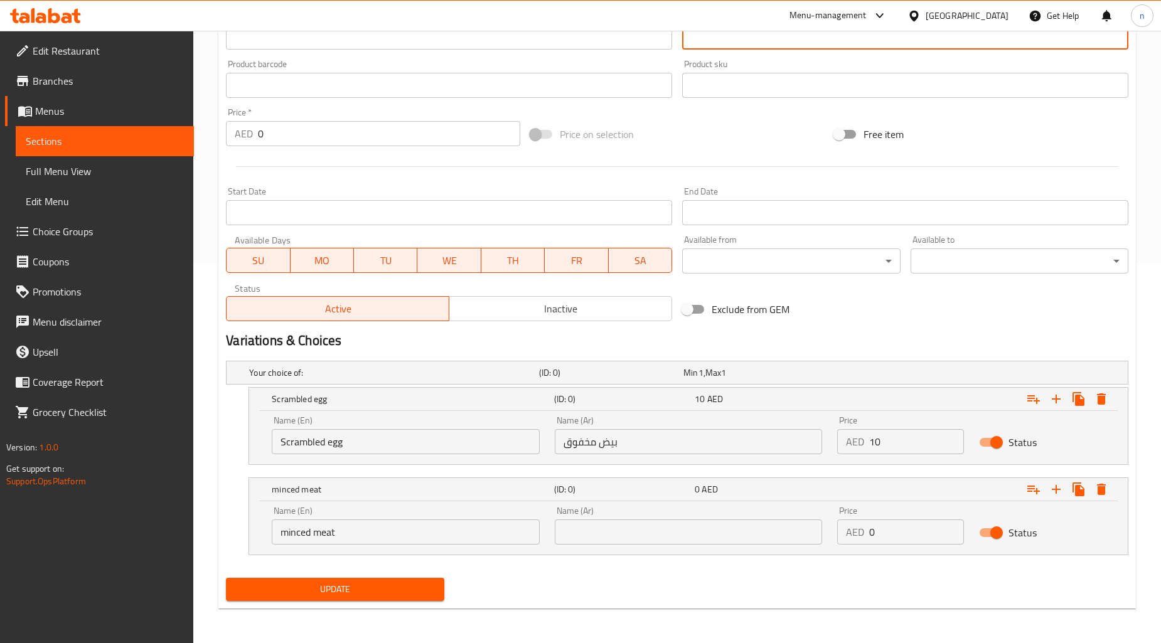
click at [732, 530] on input "text" at bounding box center [689, 532] width 268 height 25
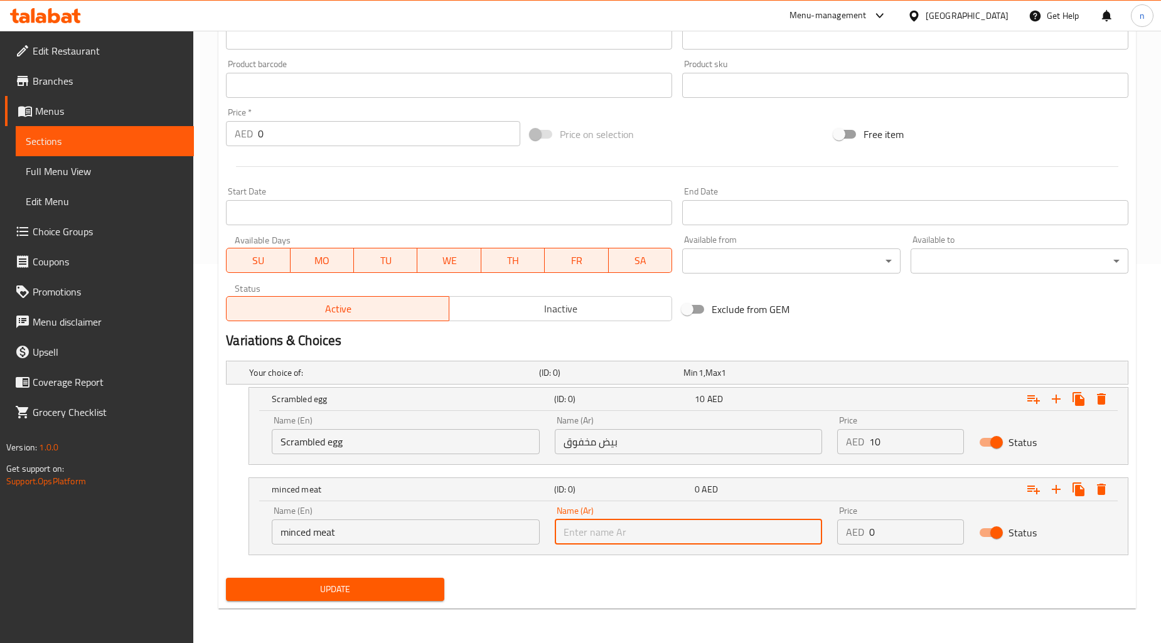
paste input "لحم مفروم"
type input "لحم مفروم"
click at [919, 532] on input "0" at bounding box center [916, 532] width 94 height 25
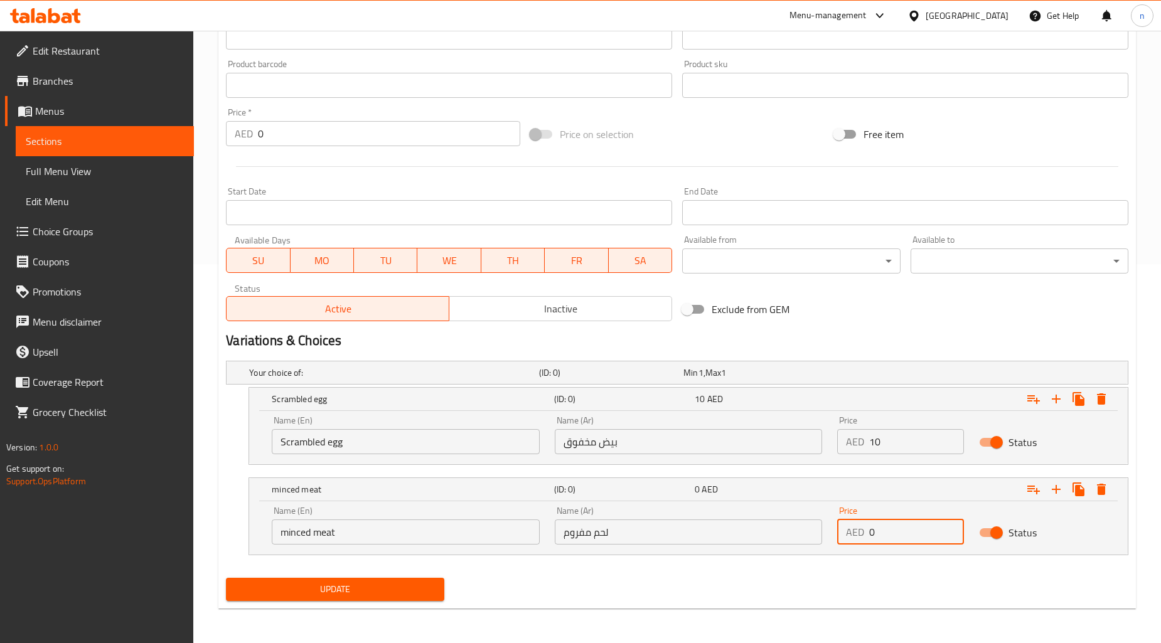
click at [919, 532] on input "0" at bounding box center [916, 532] width 94 height 25
type input "10"
click at [694, 594] on div "Update" at bounding box center [677, 589] width 913 height 33
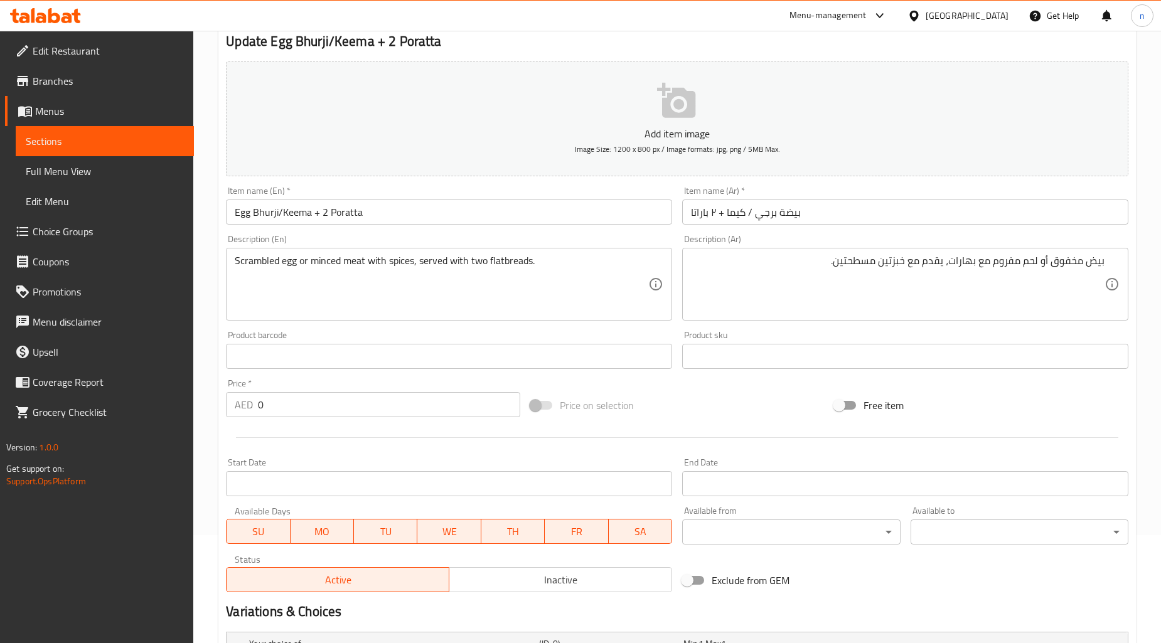
scroll to position [100, 0]
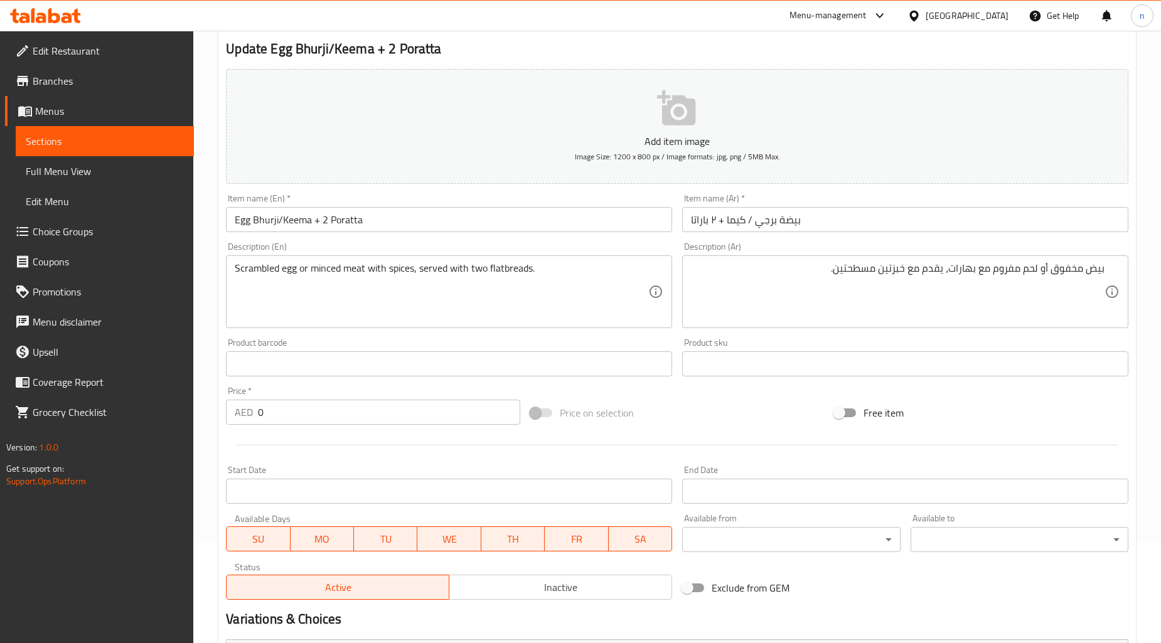
click at [729, 429] on div "Price on selection" at bounding box center [677, 413] width 304 height 34
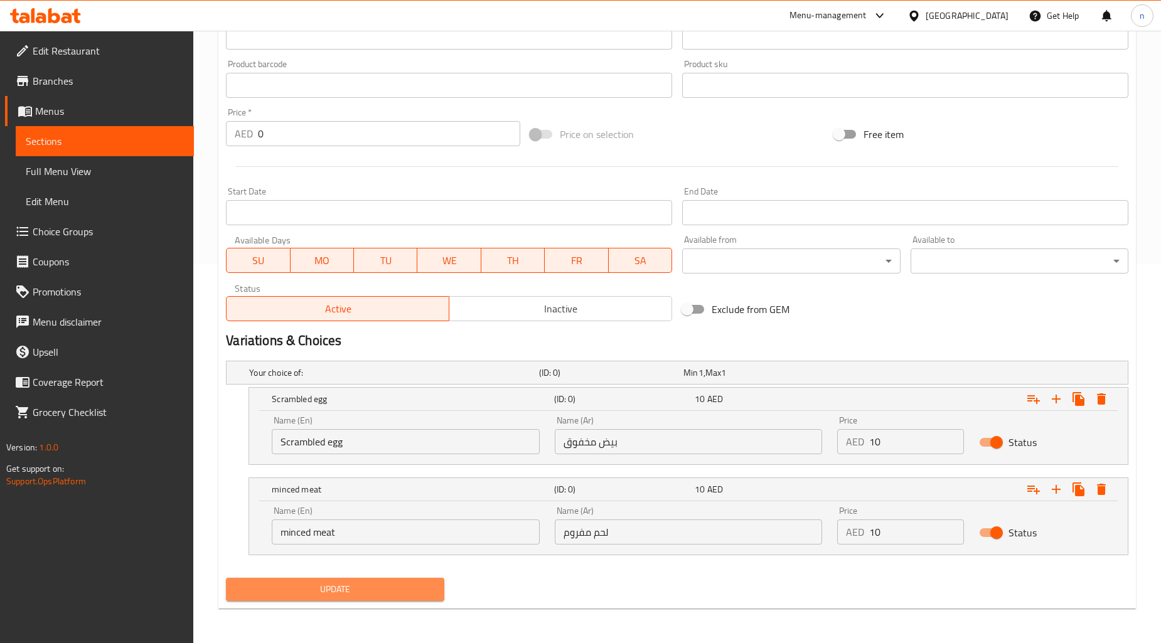
click at [302, 587] on span "Update" at bounding box center [335, 590] width 198 height 16
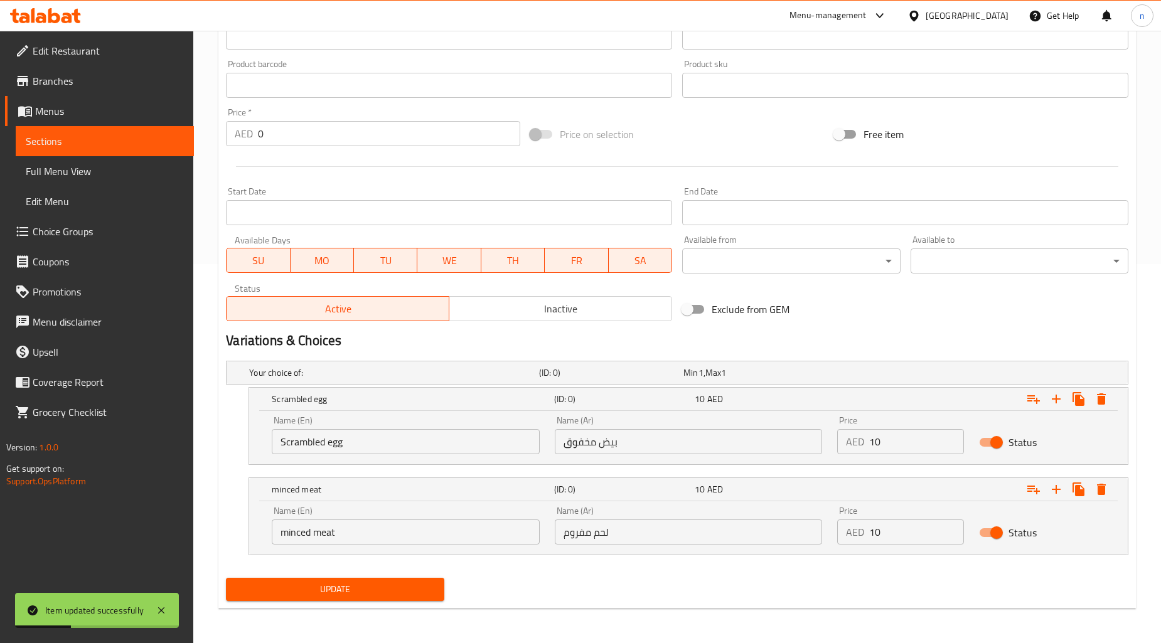
click at [353, 598] on button "Update" at bounding box center [335, 589] width 218 height 23
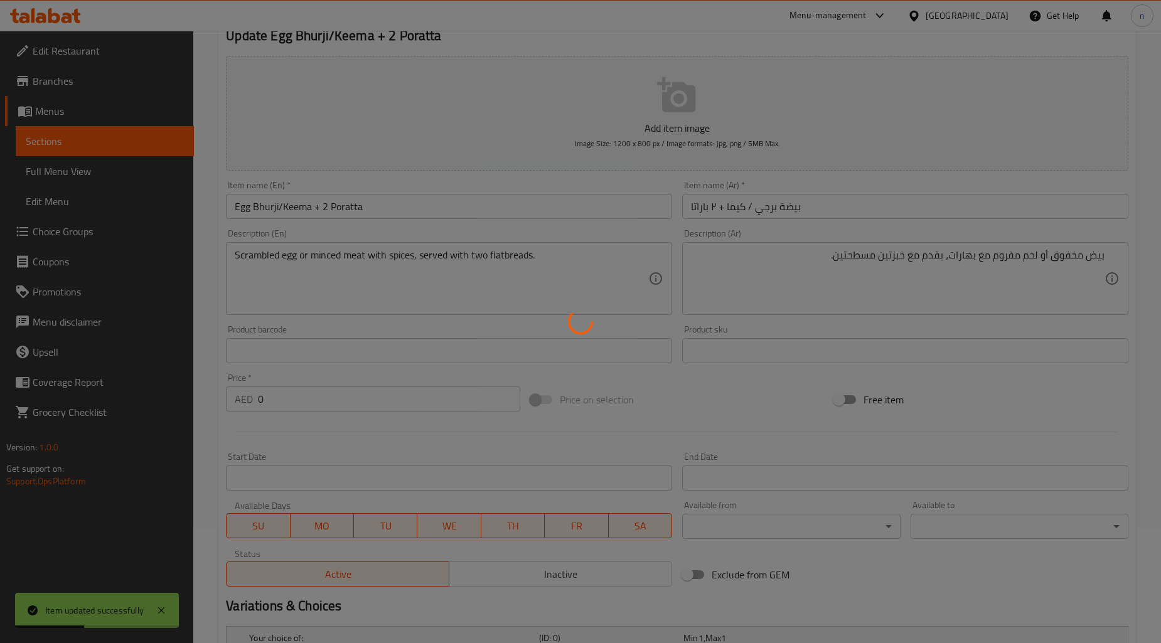
scroll to position [0, 0]
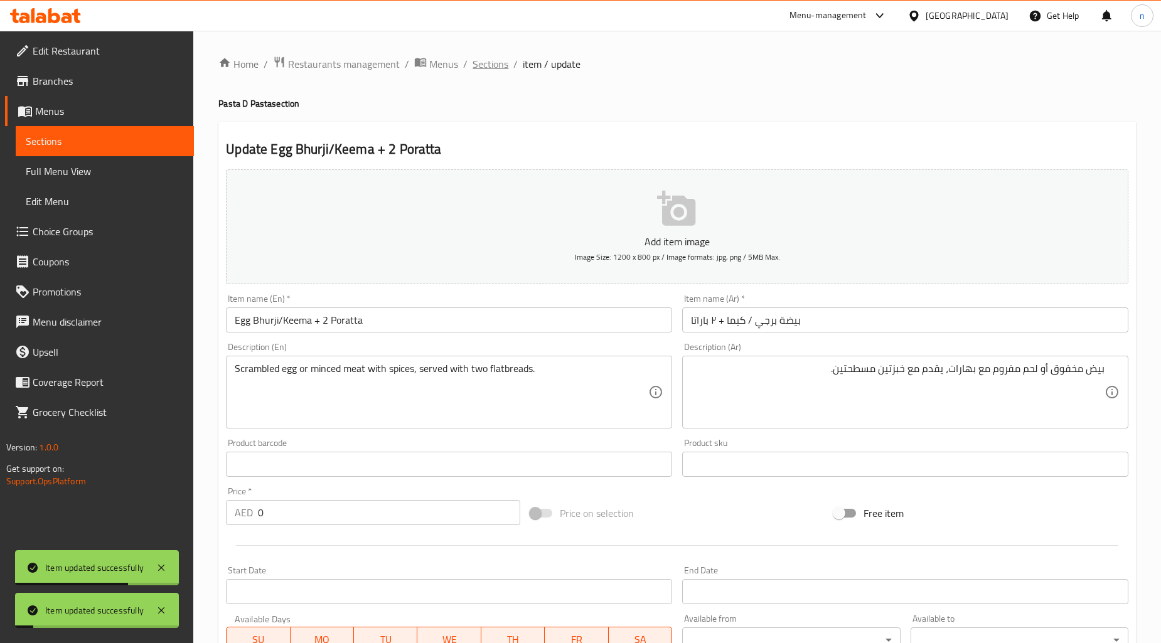
click at [485, 70] on span "Sections" at bounding box center [491, 63] width 36 height 15
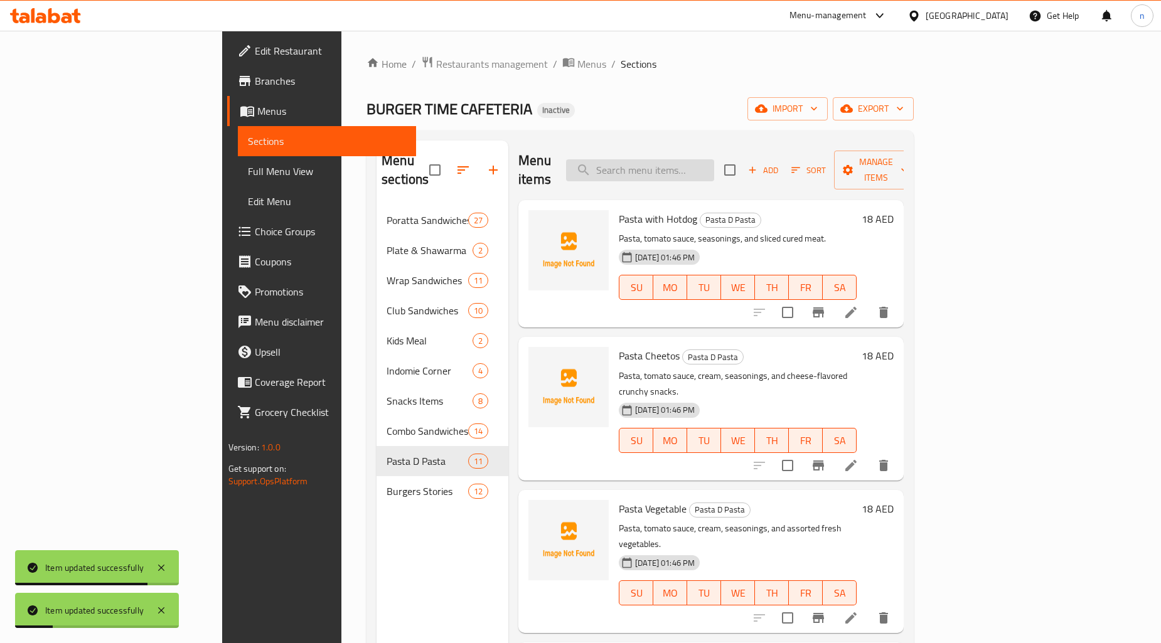
click at [714, 162] on input "search" at bounding box center [640, 170] width 148 height 22
paste input "Omelette"
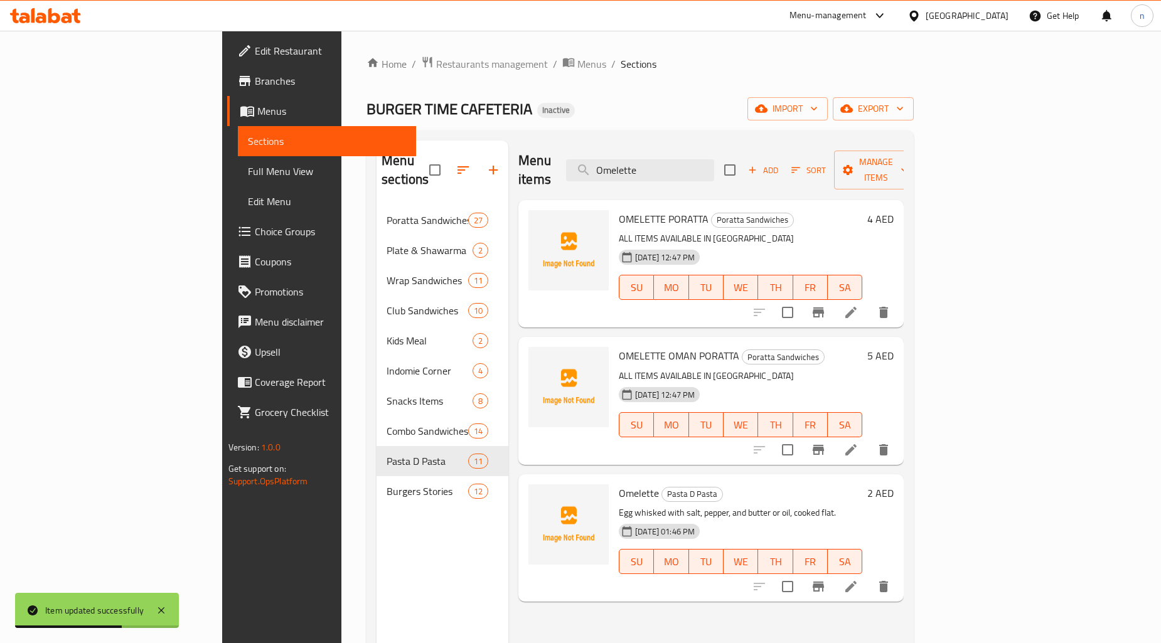
type input "Omelette"
click at [869, 576] on li at bounding box center [851, 587] width 35 height 23
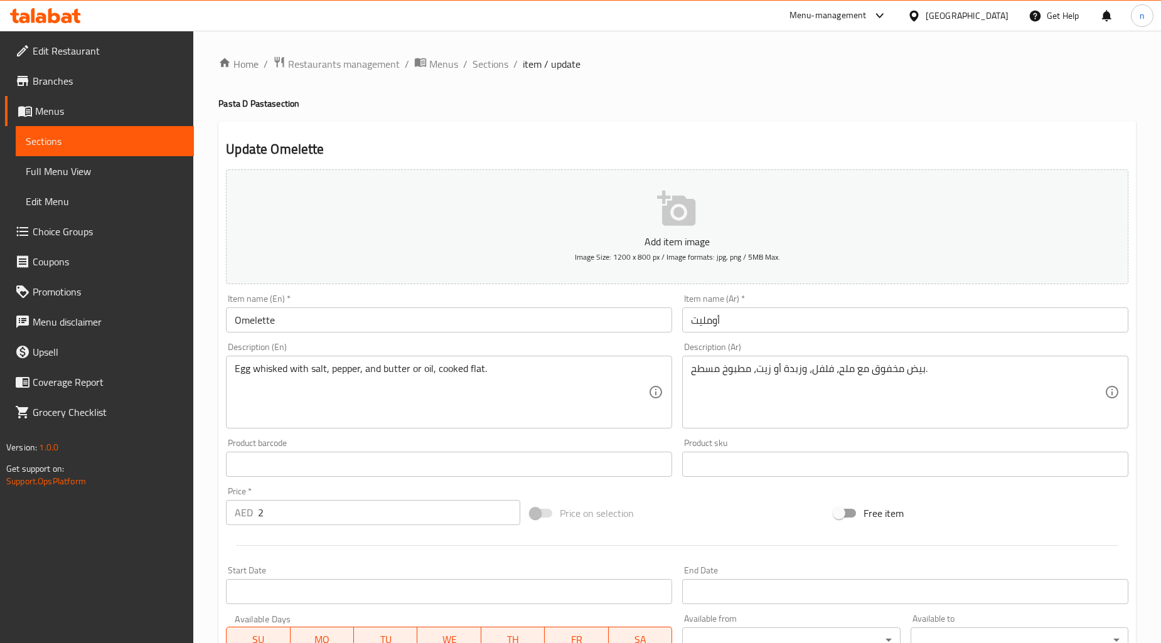
click at [735, 498] on div "Price on selection" at bounding box center [677, 514] width 304 height 34
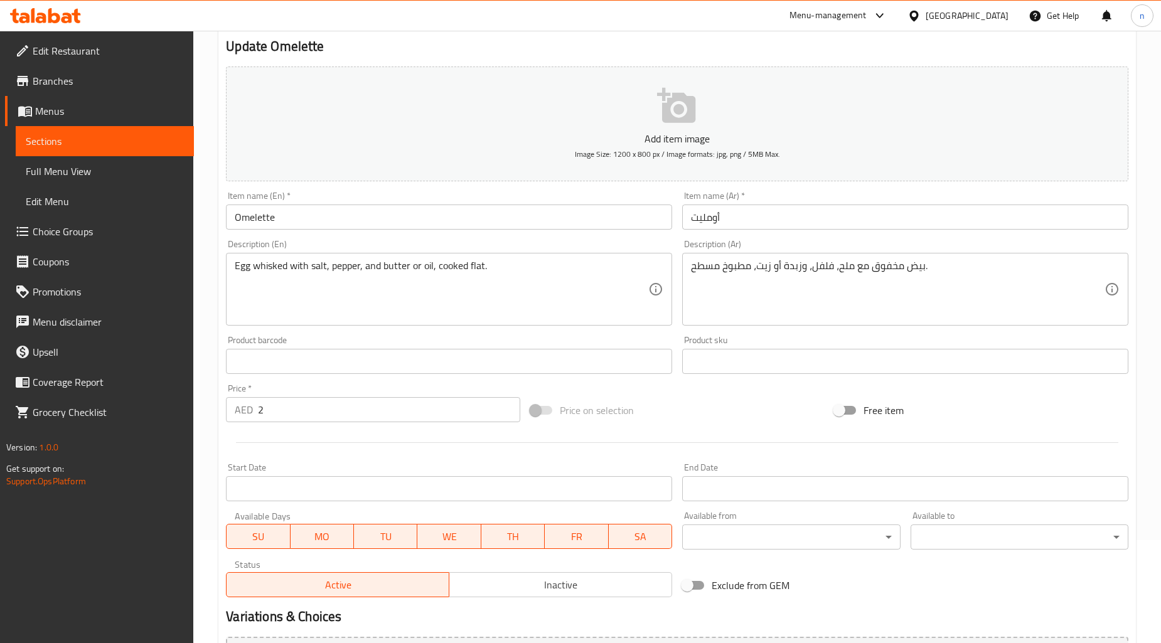
scroll to position [102, 0]
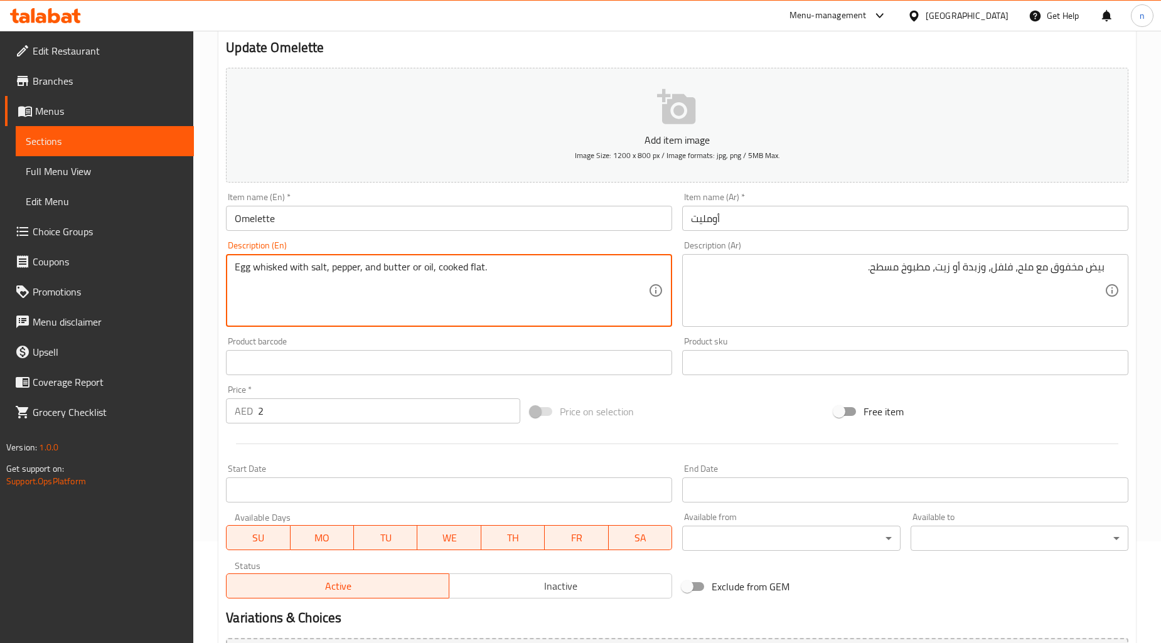
click at [398, 264] on textarea "Egg whisked with salt, pepper, and butter or oil, cooked flat." at bounding box center [442, 291] width 414 height 60
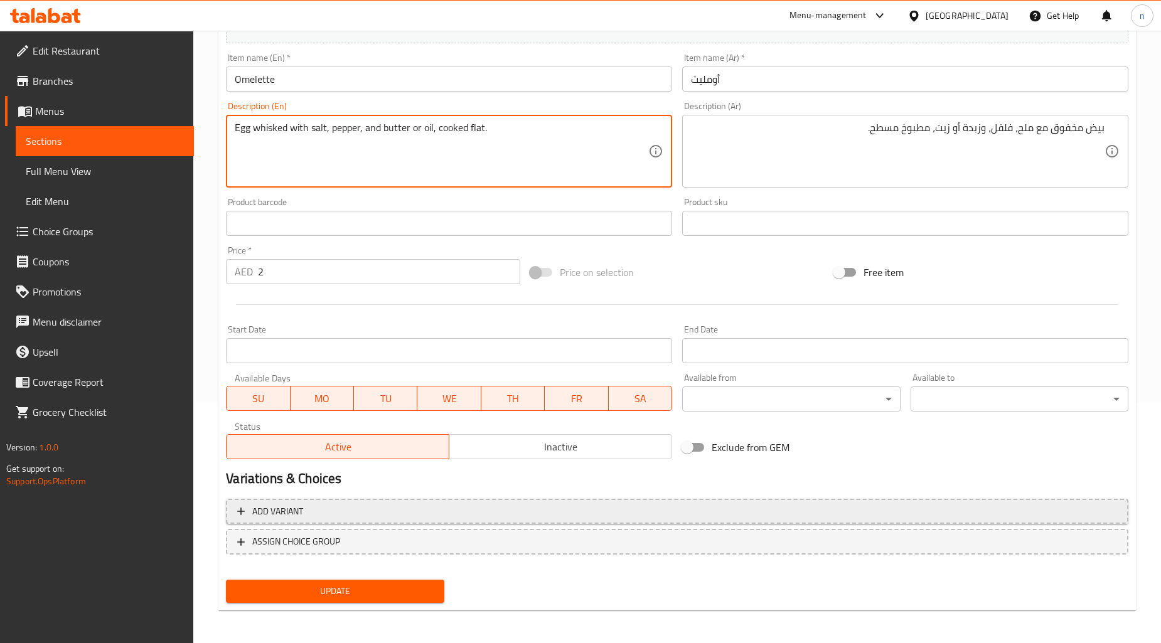
click at [444, 513] on span "Add variant" at bounding box center [677, 512] width 880 height 16
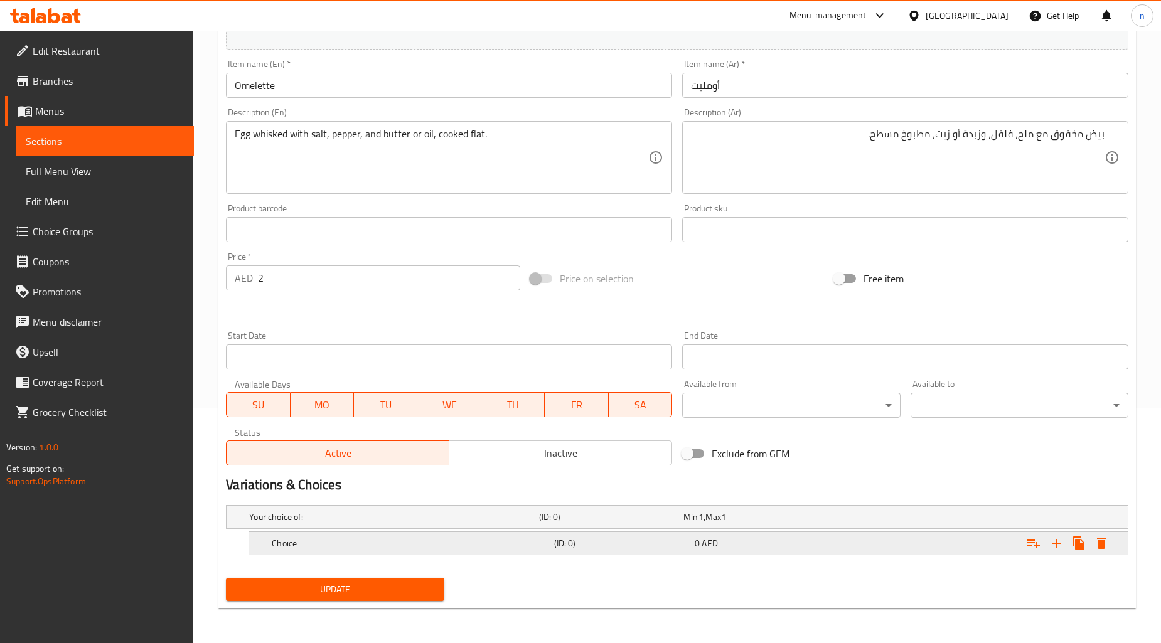
click at [443, 547] on h5 "Choice" at bounding box center [410, 543] width 277 height 13
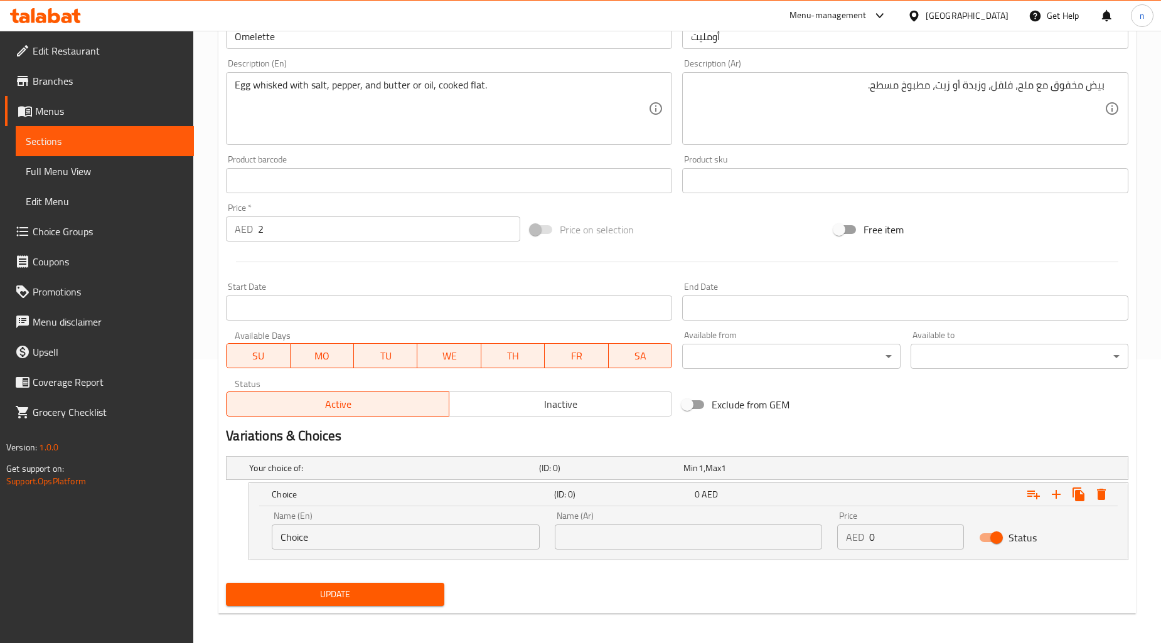
scroll to position [287, 0]
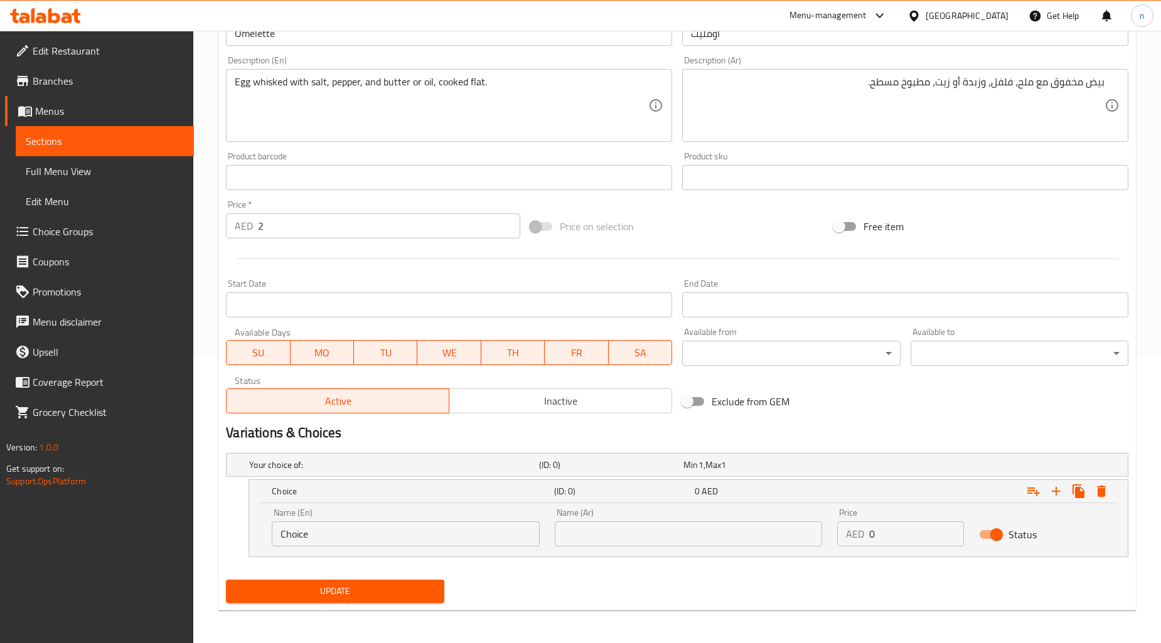
click at [436, 524] on input "Choice" at bounding box center [406, 534] width 268 height 25
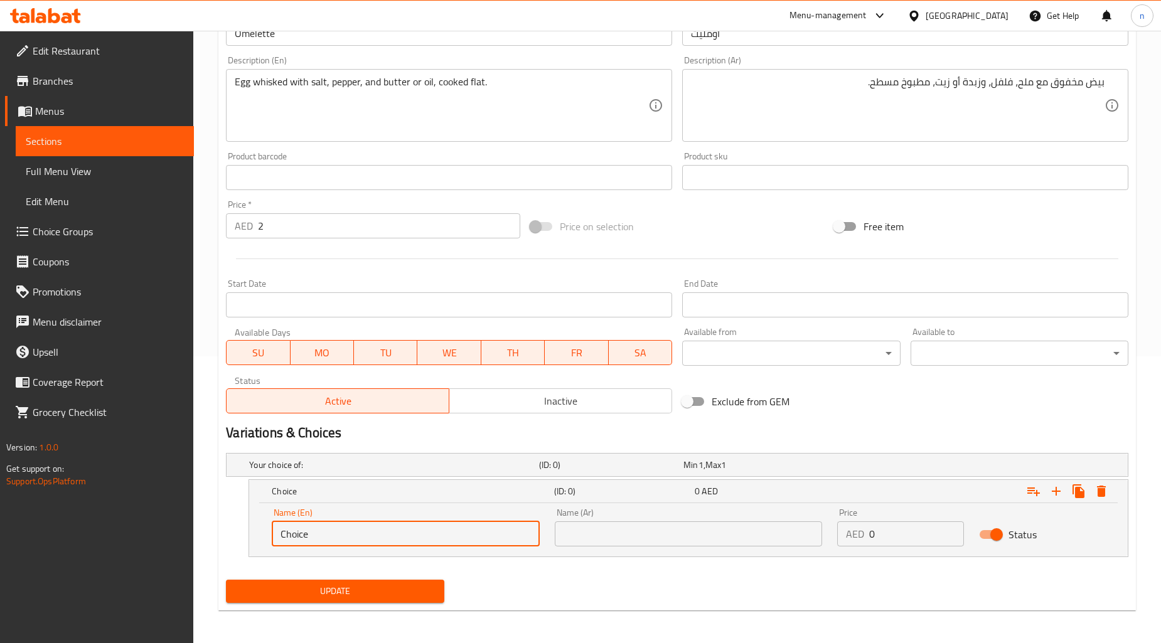
click at [436, 524] on input "Choice" at bounding box center [406, 534] width 268 height 25
paste input "butter"
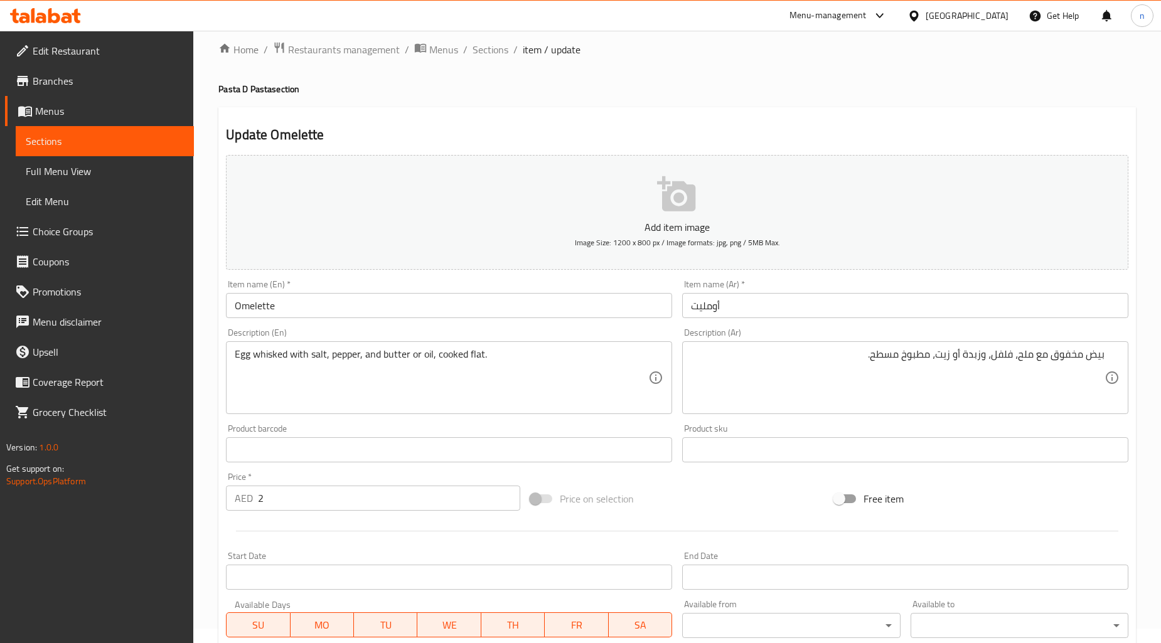
scroll to position [8, 0]
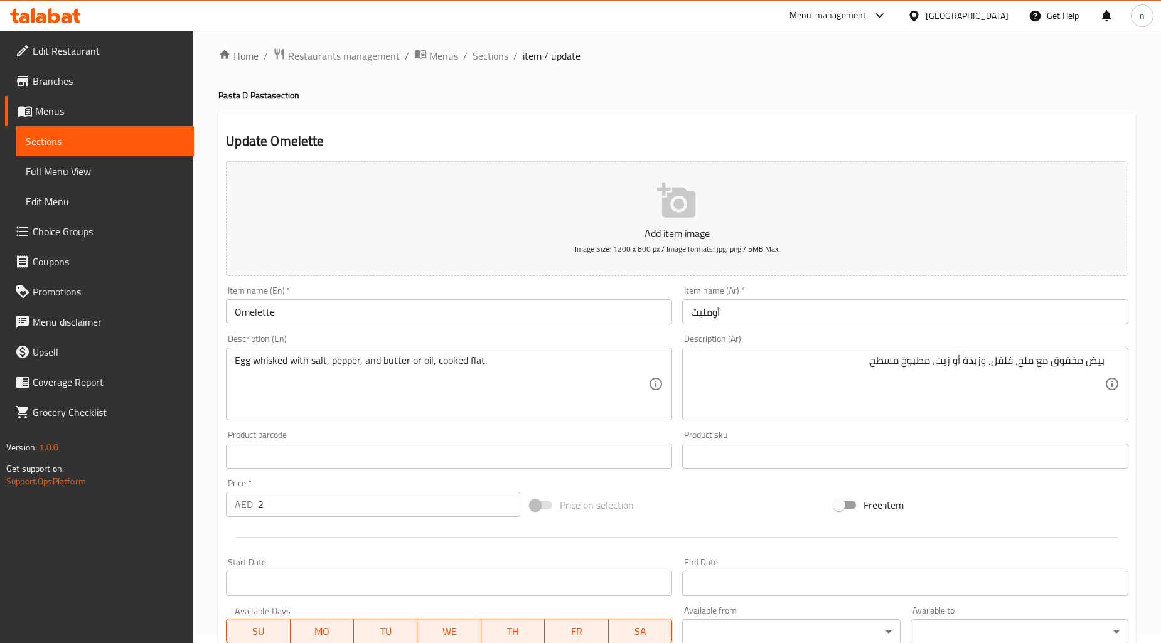
type input "butter"
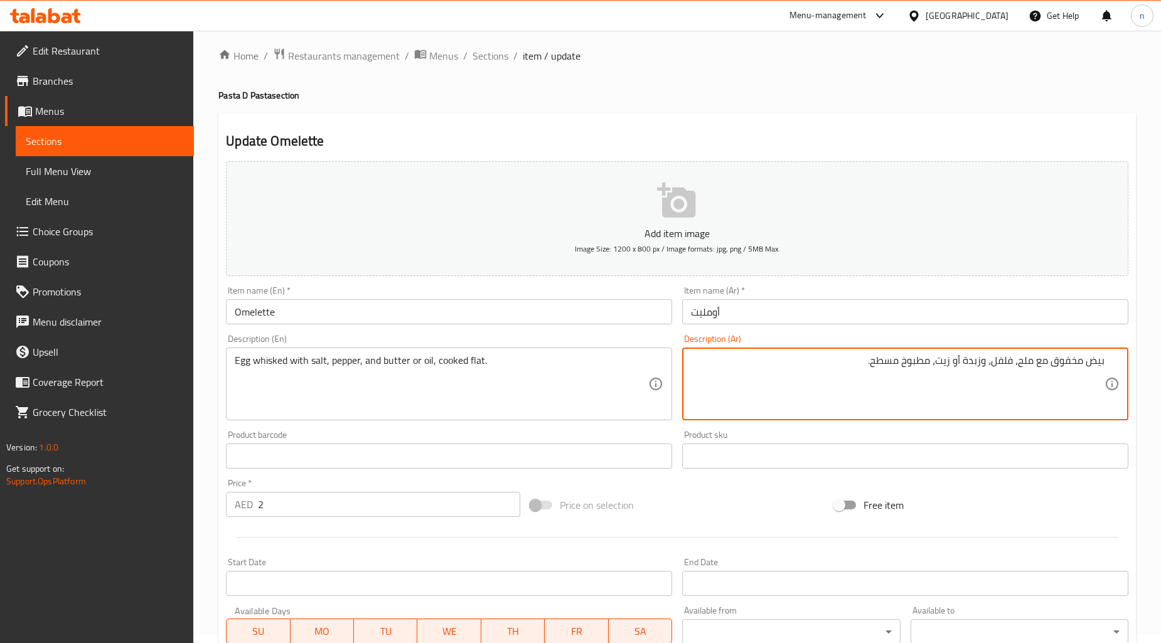
click at [975, 365] on textarea "بيض مخفوق مع ملح، فلفل، وزبدة أو زيت، مطبوخ مسطح." at bounding box center [898, 385] width 414 height 60
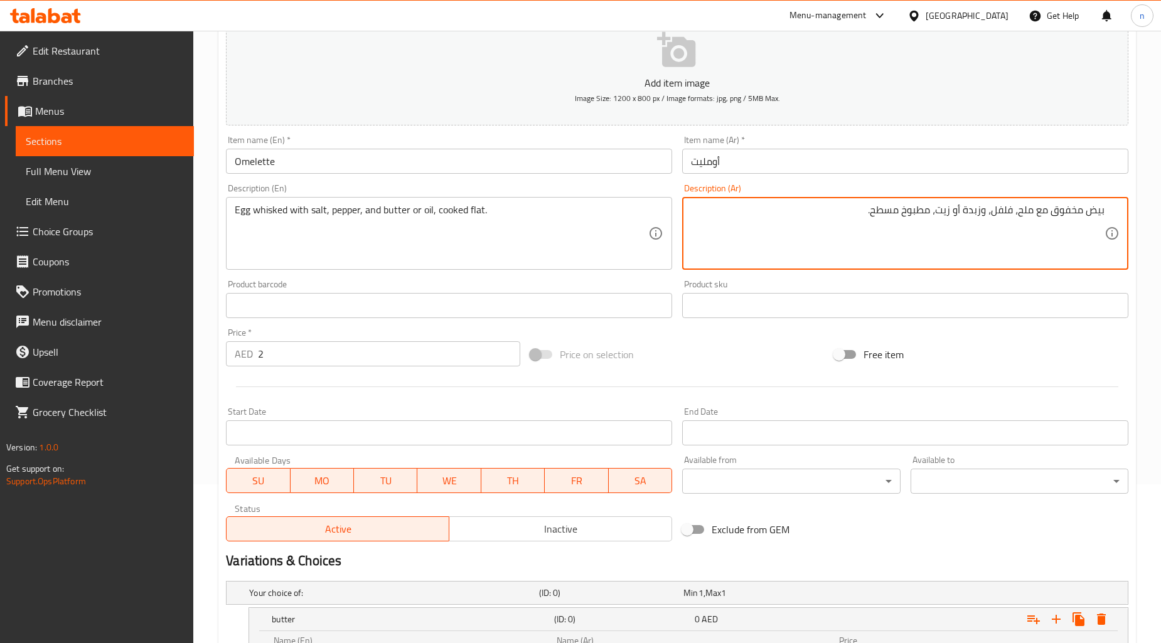
scroll to position [289, 0]
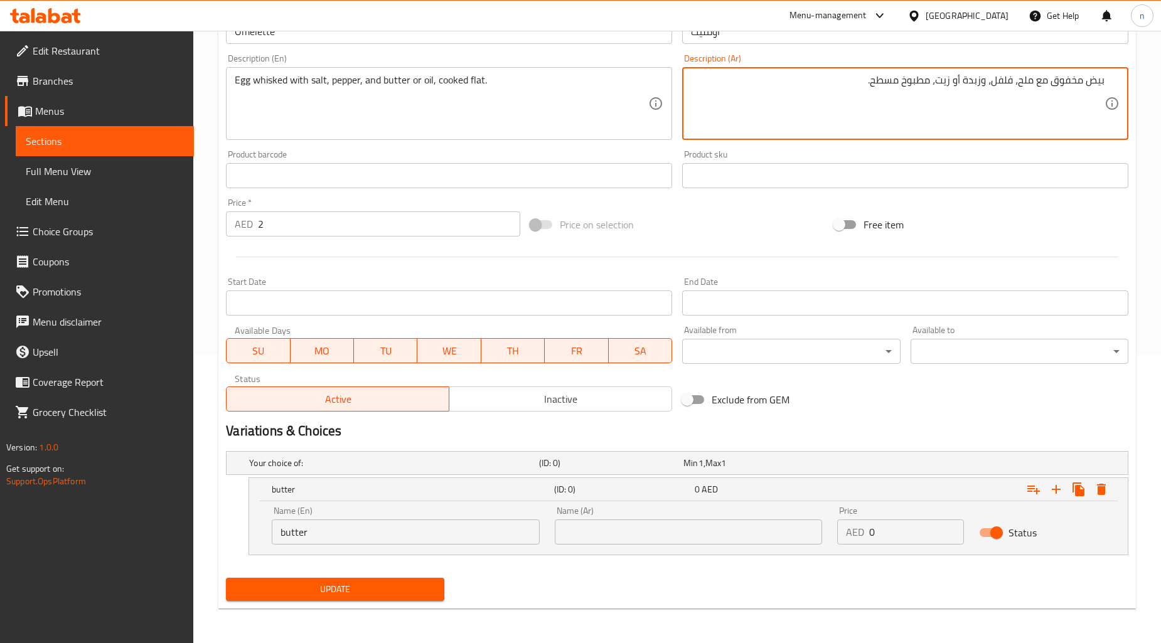
click at [756, 540] on input "text" at bounding box center [689, 532] width 268 height 25
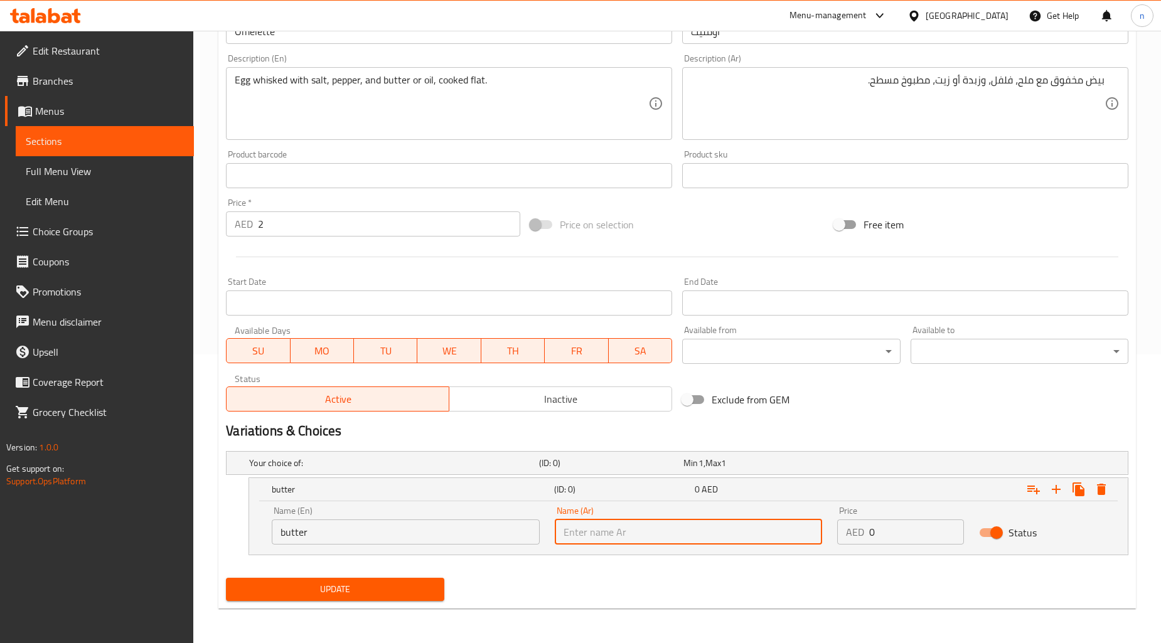
paste input "وزبدة"
click at [584, 537] on input "وزبدة" at bounding box center [689, 532] width 268 height 25
click at [583, 536] on input "وزبدة" at bounding box center [689, 532] width 268 height 25
type input "زبدة"
click at [891, 530] on input "0" at bounding box center [916, 532] width 94 height 25
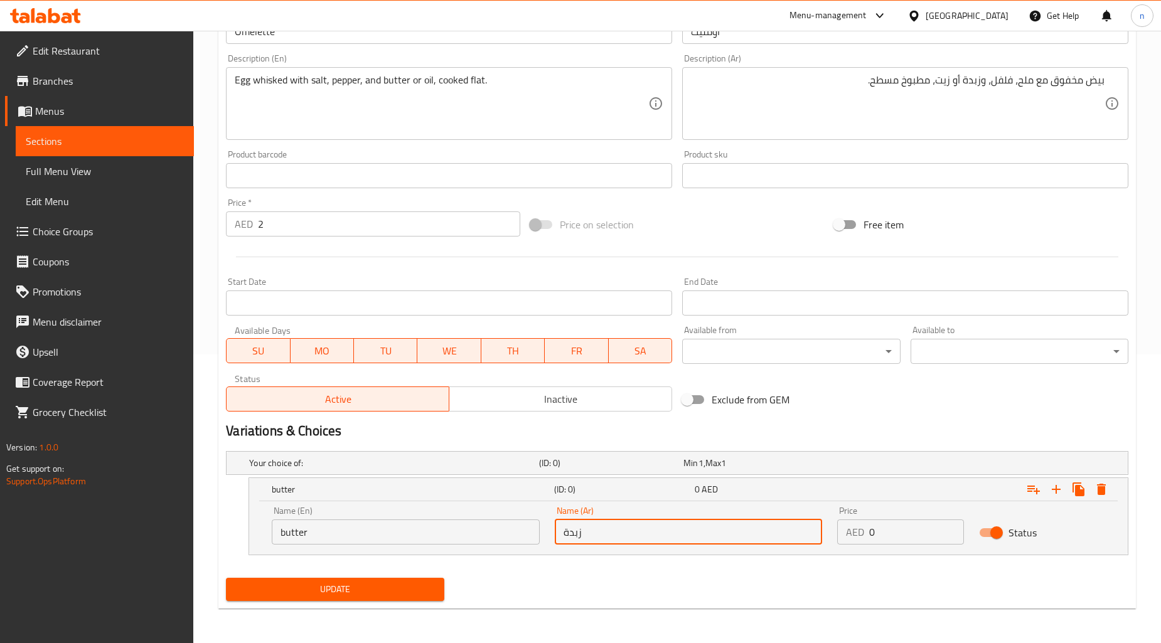
click at [891, 530] on input "0" at bounding box center [916, 532] width 94 height 25
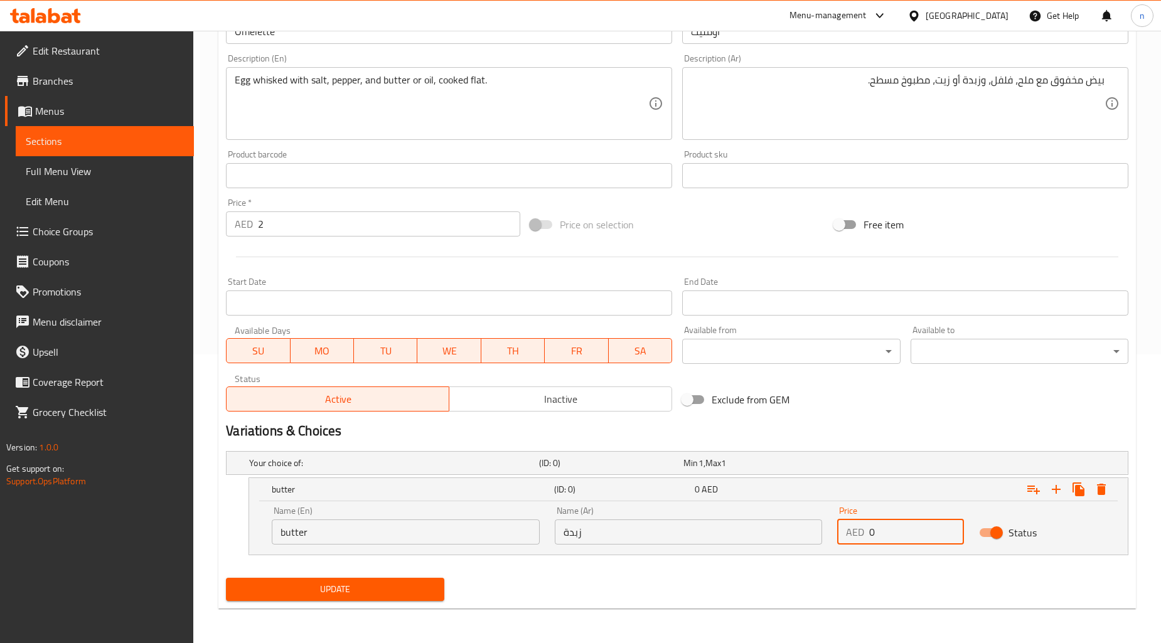
click at [891, 530] on input "0" at bounding box center [916, 532] width 94 height 25
type input "2"
click at [1056, 487] on icon "Expand" at bounding box center [1056, 489] width 9 height 9
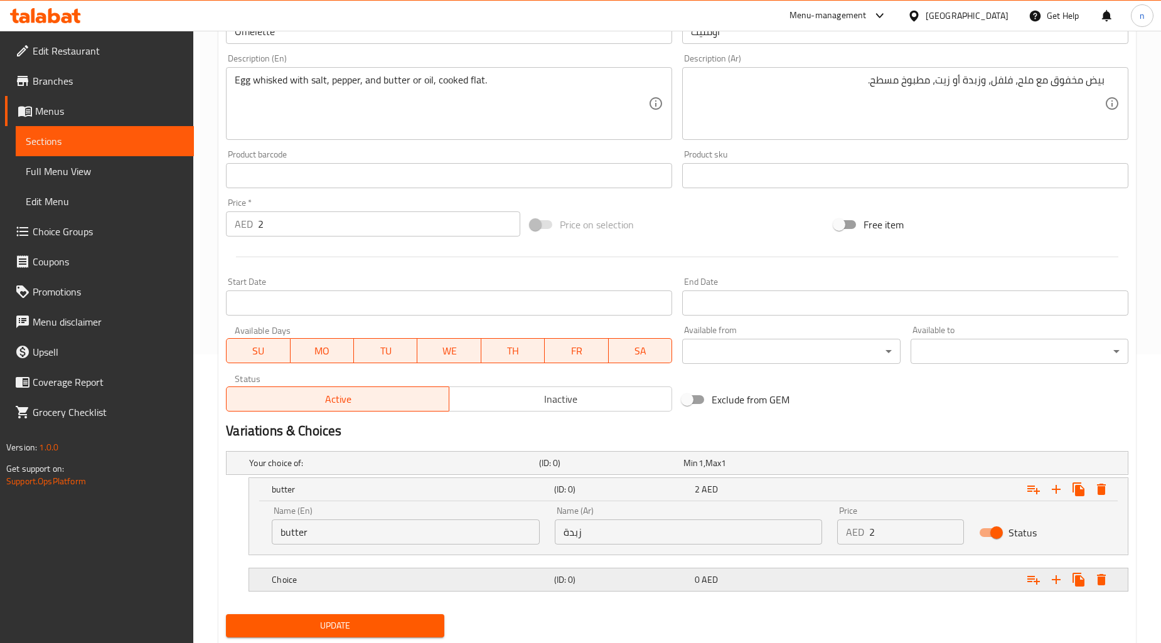
click at [657, 576] on h5 "(ID: 0)" at bounding box center [622, 580] width 136 height 13
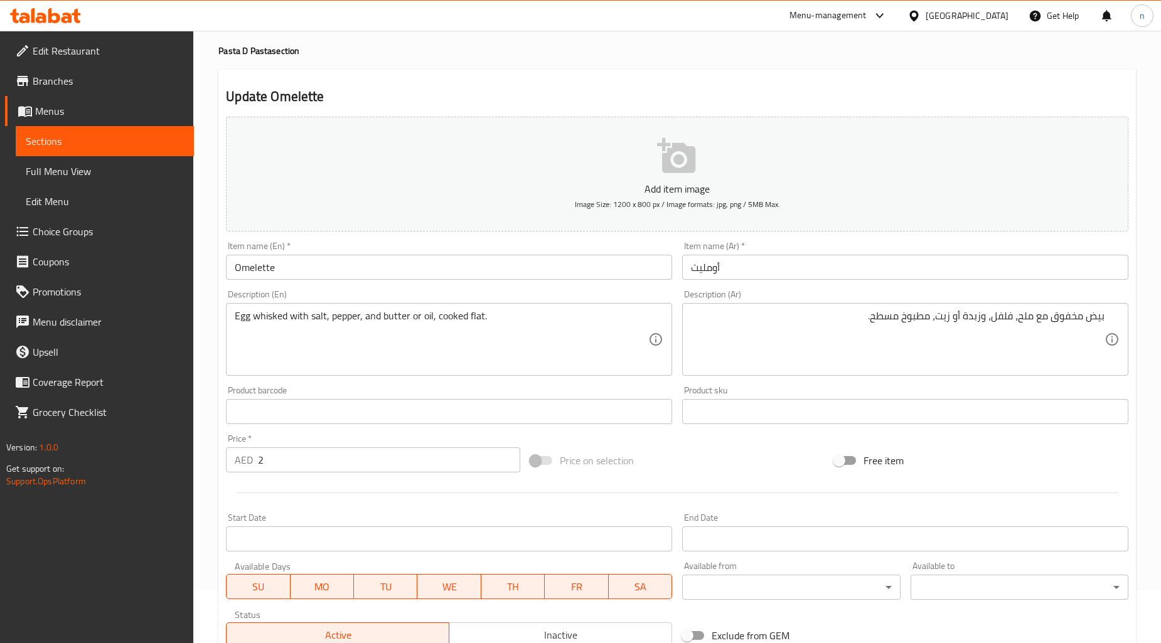
scroll to position [0, 0]
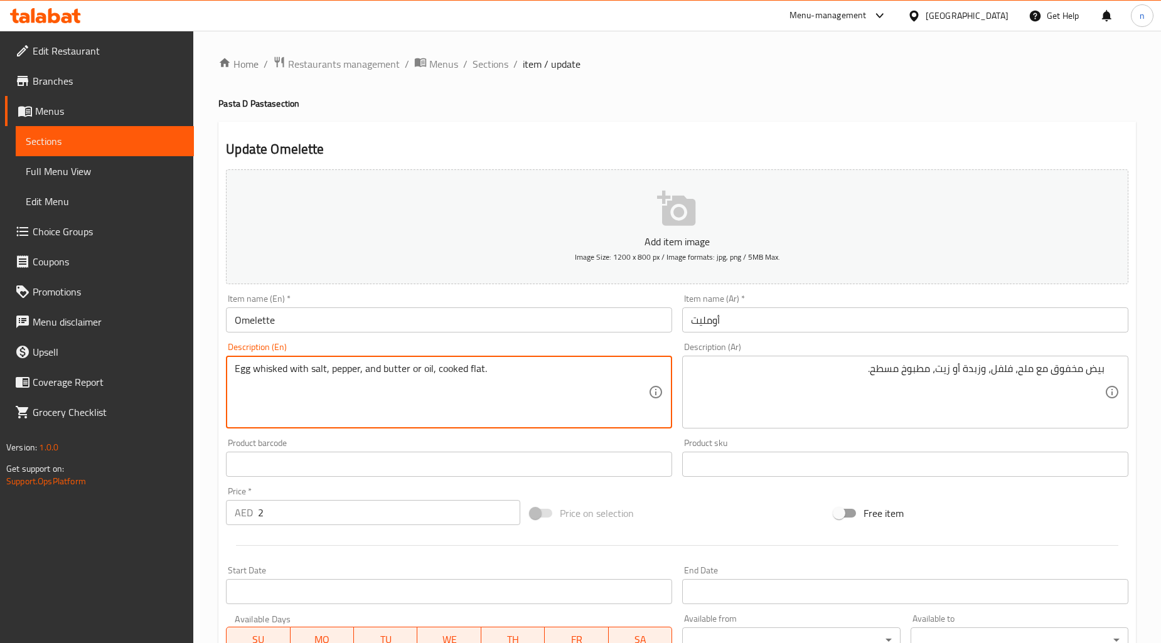
click at [427, 371] on textarea "Egg whisked with salt, pepper, and butter or oil, cooked flat." at bounding box center [442, 393] width 414 height 60
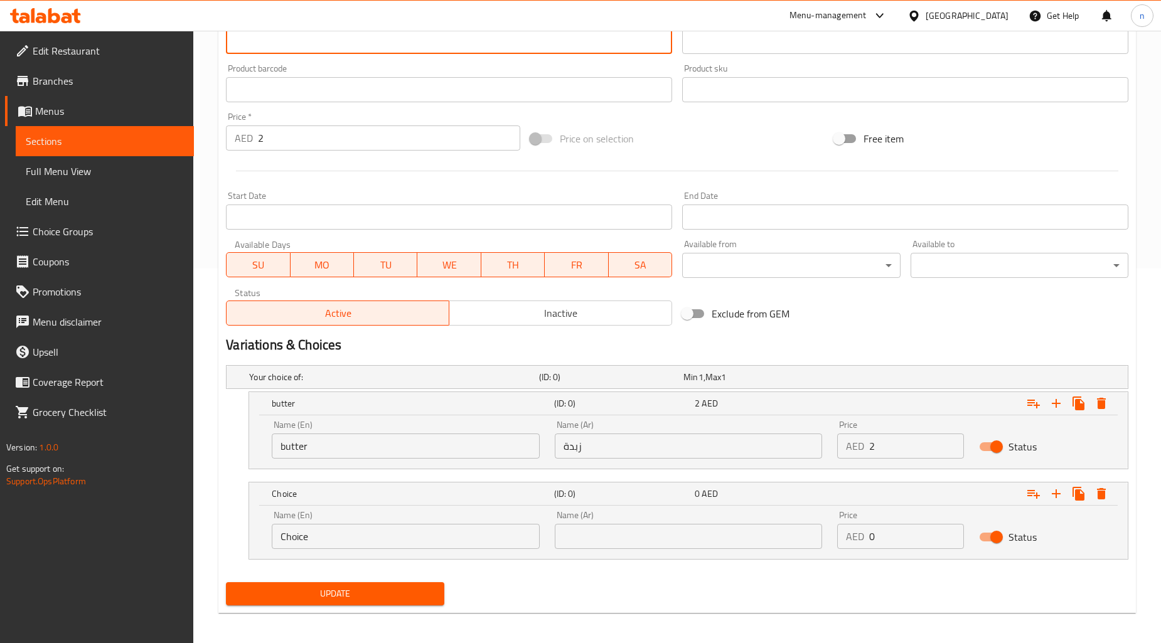
scroll to position [379, 0]
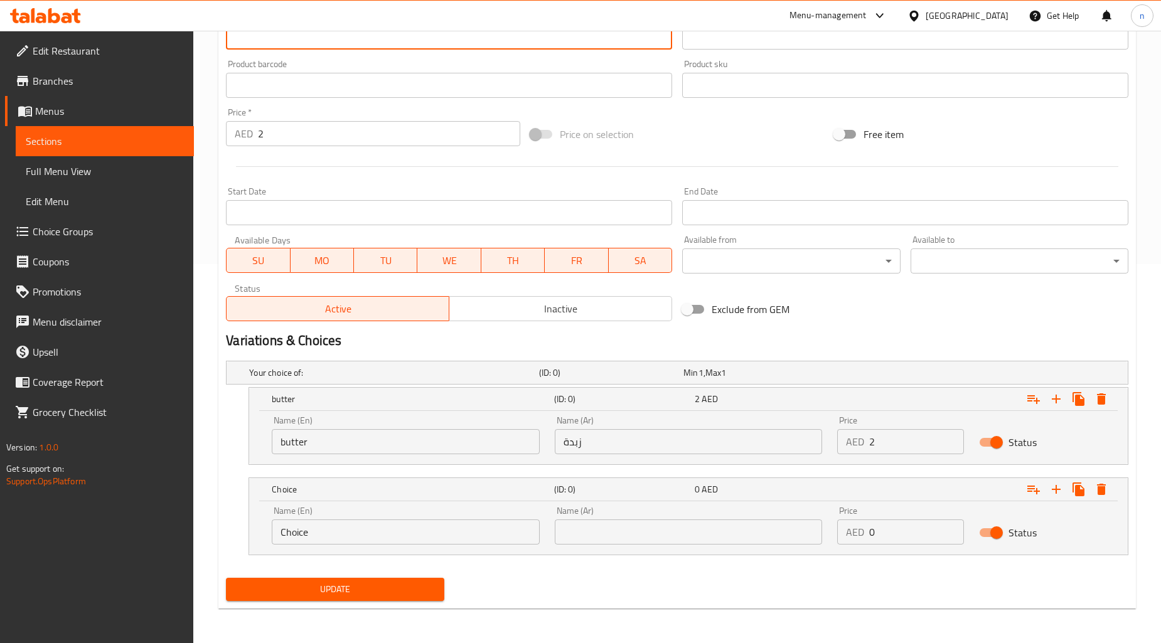
click at [493, 534] on input "Choice" at bounding box center [406, 532] width 268 height 25
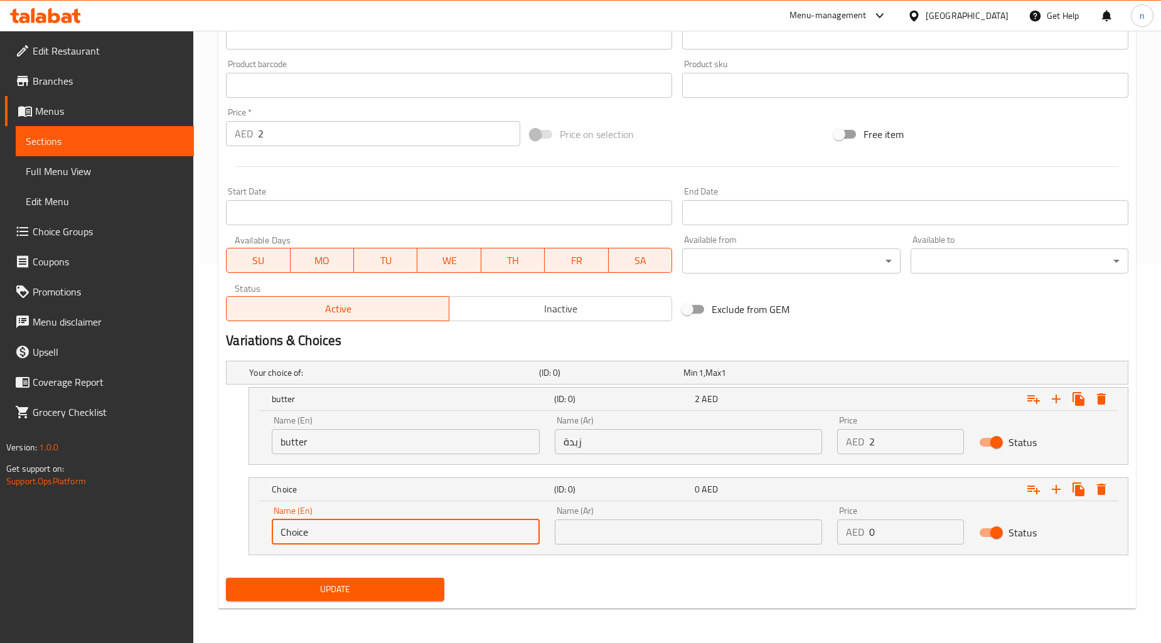
click at [493, 534] on input "Choice" at bounding box center [406, 532] width 268 height 25
paste input "oil"
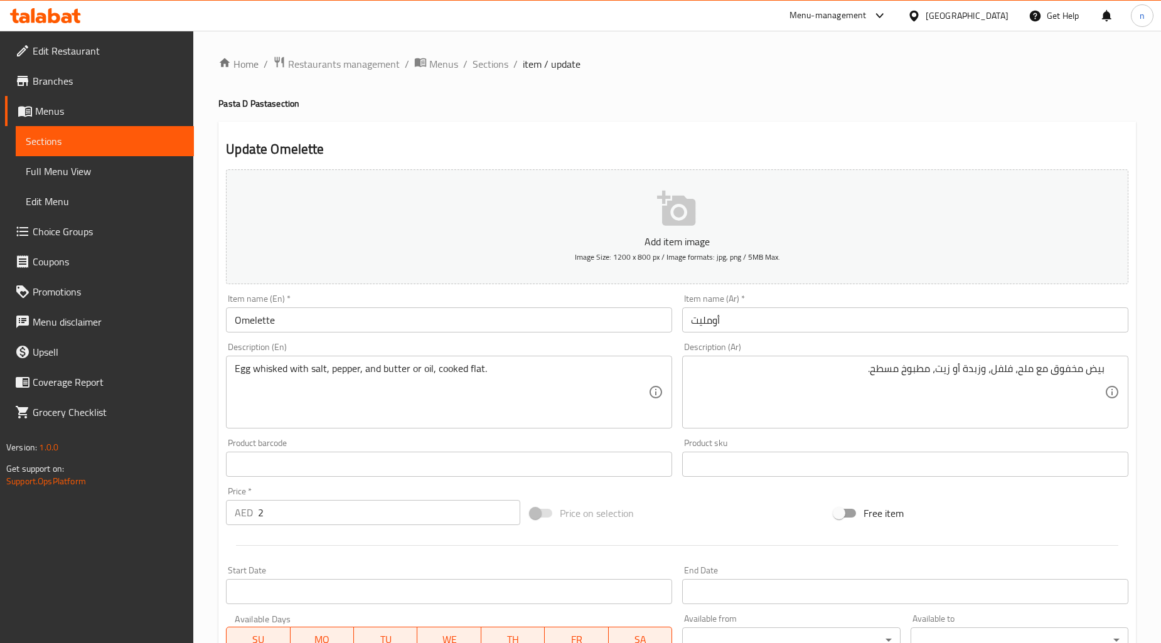
type input "oil"
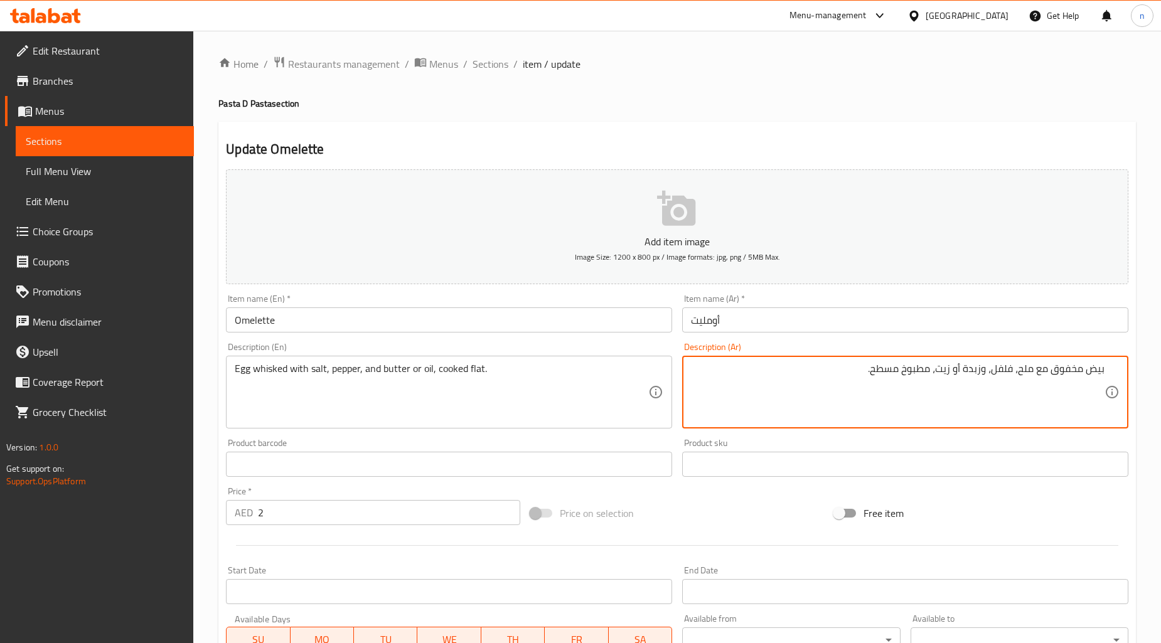
click at [945, 373] on textarea "بيض مخفوق مع ملح، فلفل، وزبدة أو زيت، مطبوخ مسطح." at bounding box center [898, 393] width 414 height 60
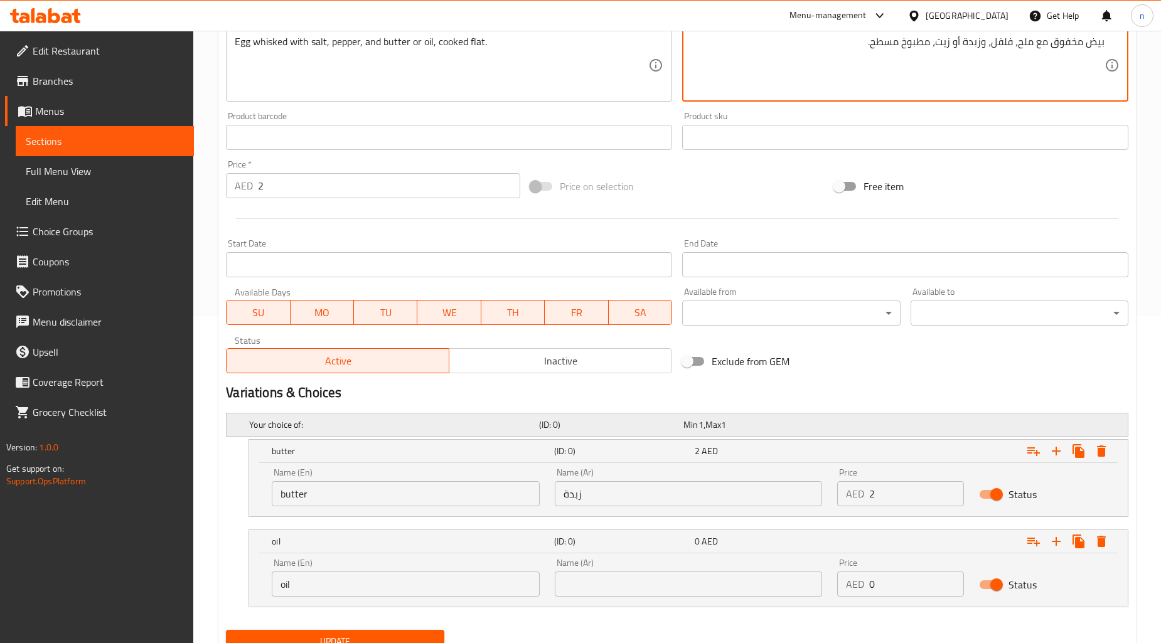
scroll to position [348, 0]
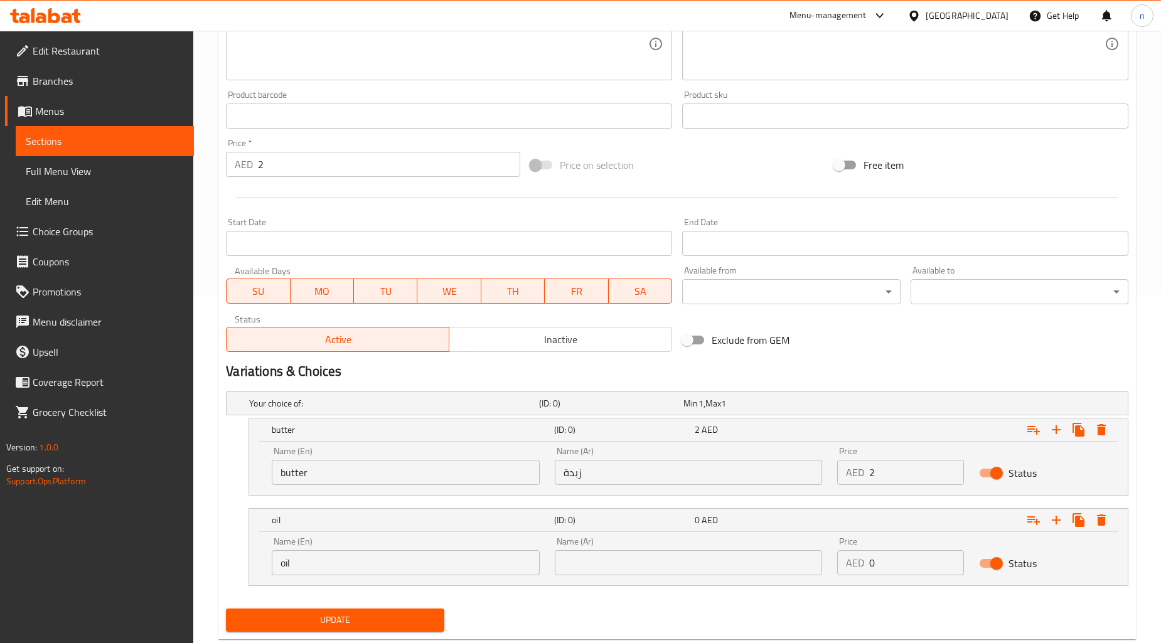
click at [721, 575] on div "Name (Ar) Name (Ar)" at bounding box center [688, 556] width 283 height 53
click at [721, 572] on input "text" at bounding box center [689, 563] width 268 height 25
paste input "زيت"
type input "زيت"
click at [911, 560] on input "0" at bounding box center [916, 563] width 94 height 25
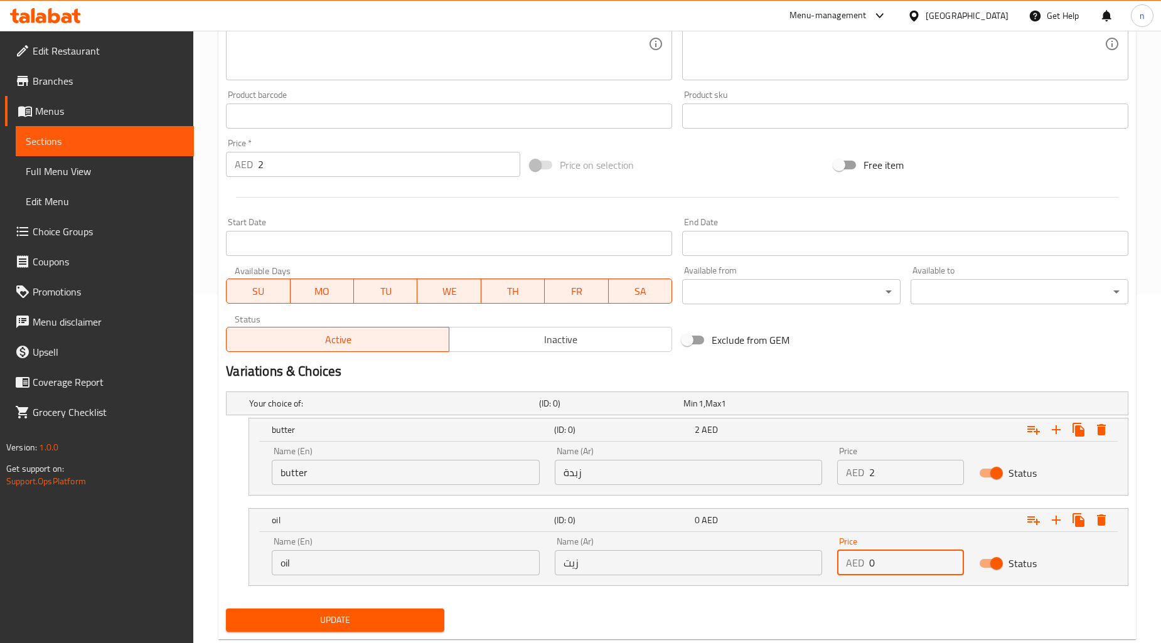
click at [911, 560] on input "0" at bounding box center [916, 563] width 94 height 25
type input "2"
click at [333, 170] on input "2" at bounding box center [389, 164] width 262 height 25
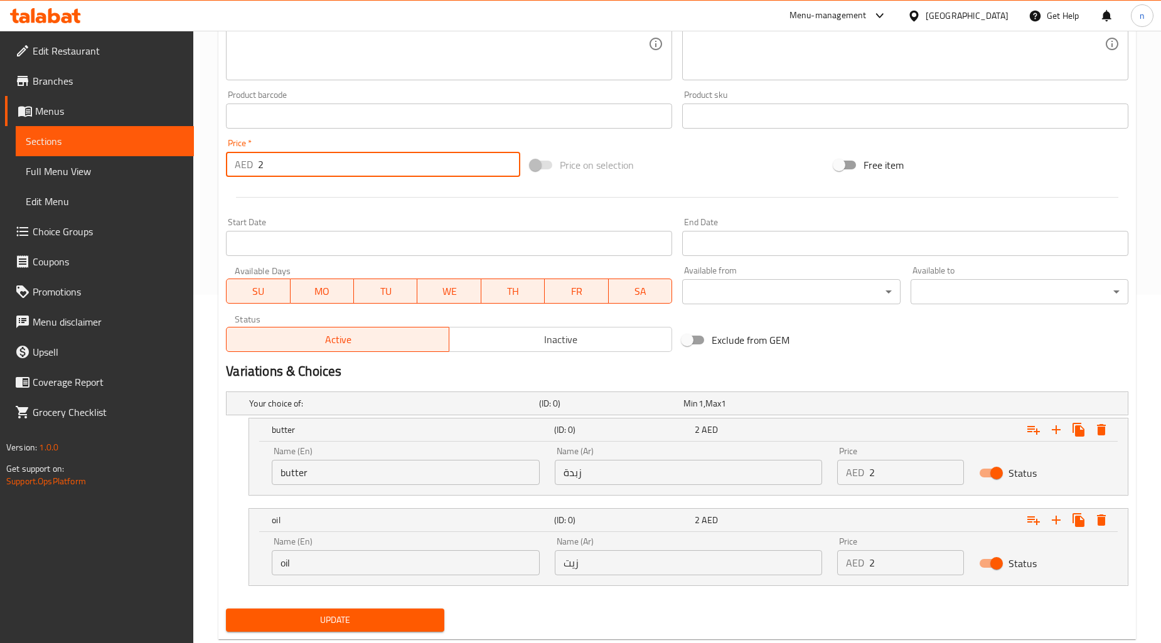
click at [333, 170] on input "2" at bounding box center [389, 164] width 262 height 25
type input "0"
click at [719, 610] on div "Update" at bounding box center [677, 620] width 913 height 33
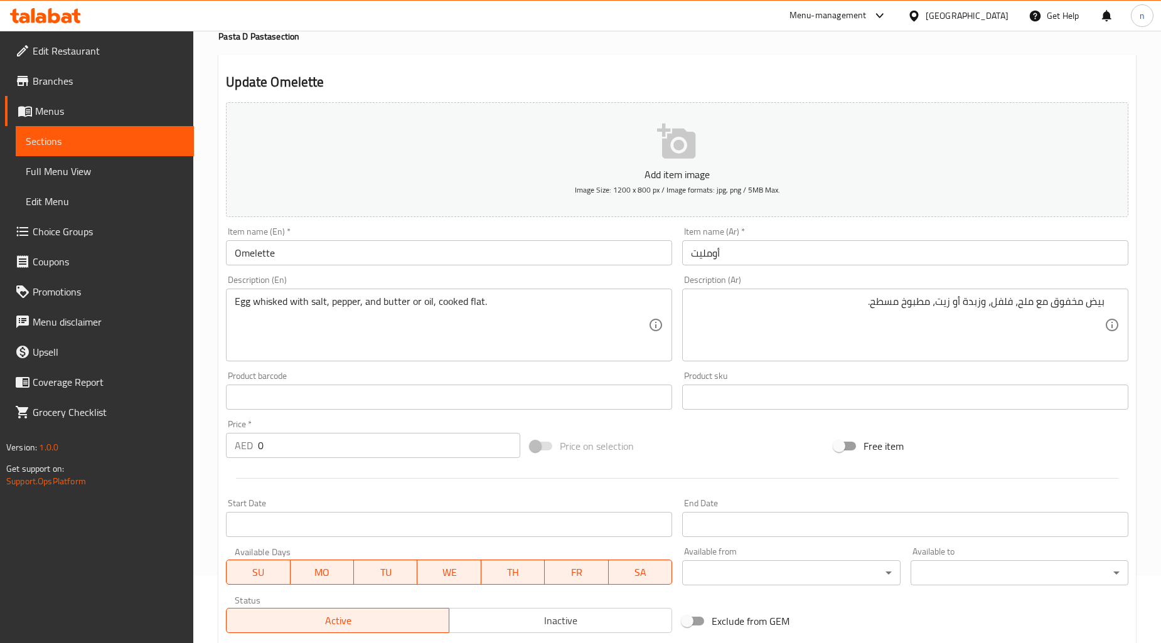
scroll to position [0, 0]
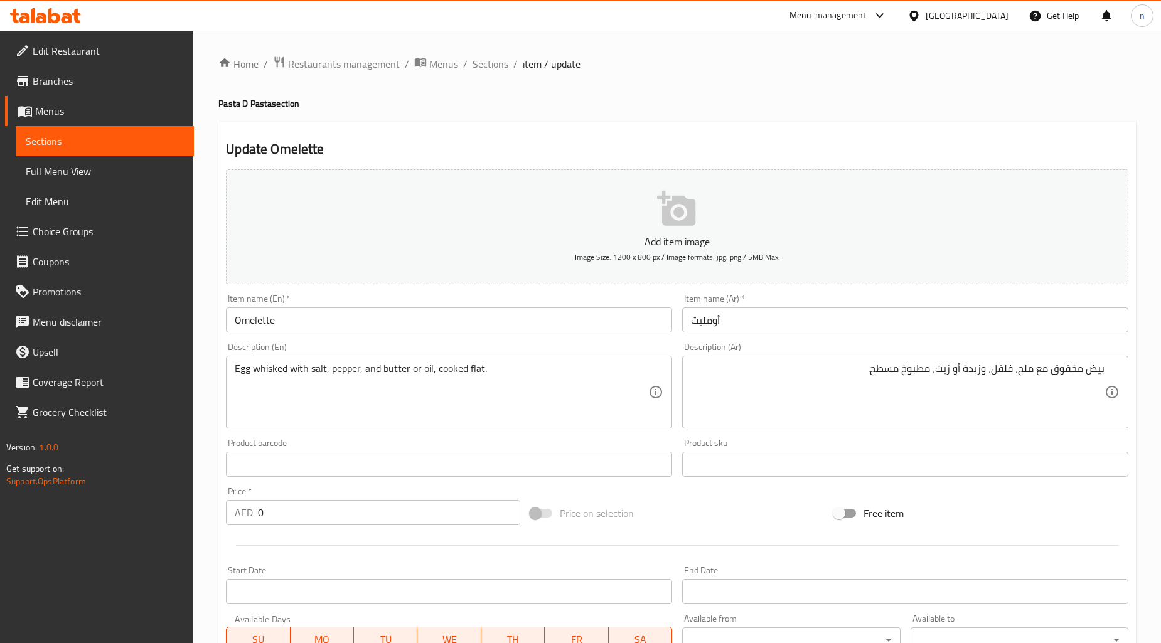
click at [723, 515] on div "Price on selection" at bounding box center [677, 514] width 304 height 34
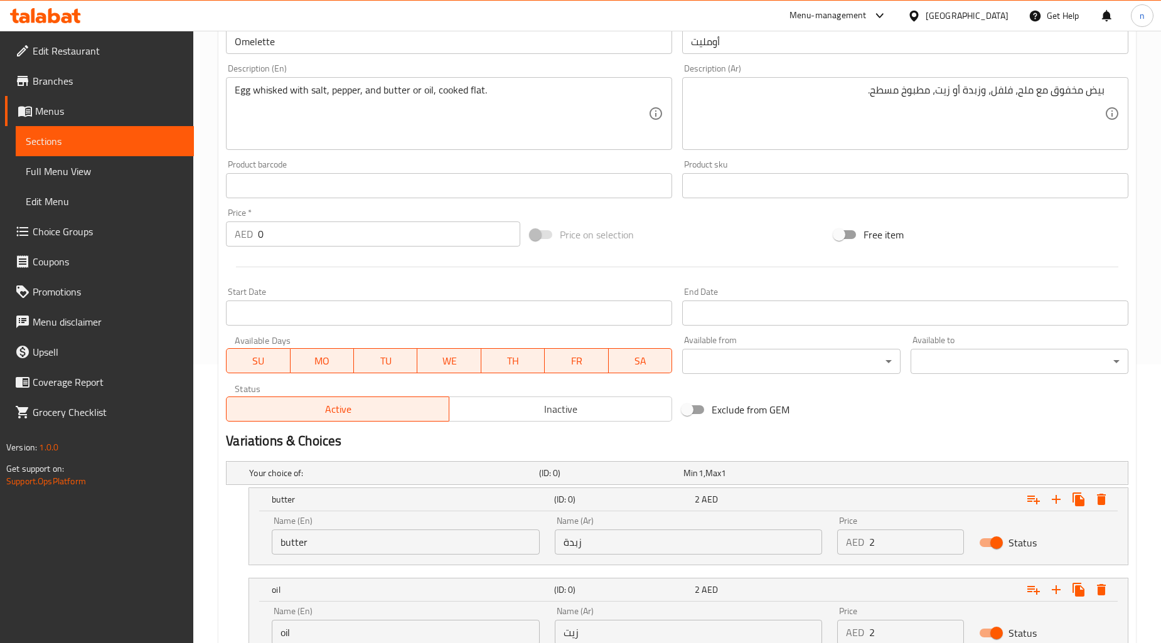
scroll to position [379, 0]
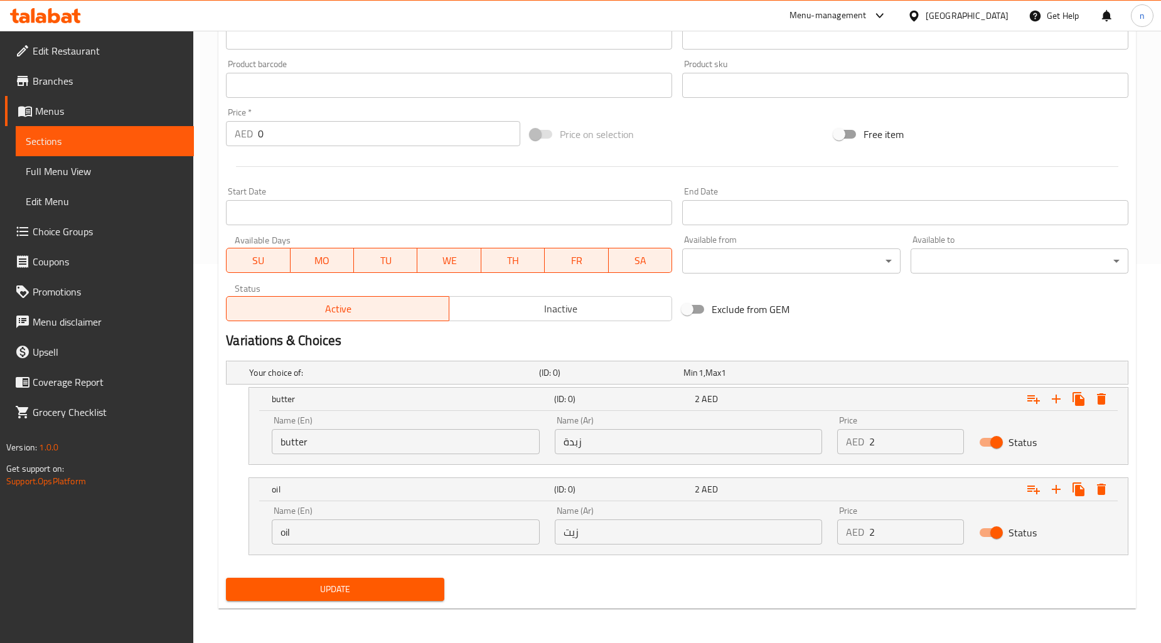
click at [383, 591] on span "Update" at bounding box center [335, 590] width 198 height 16
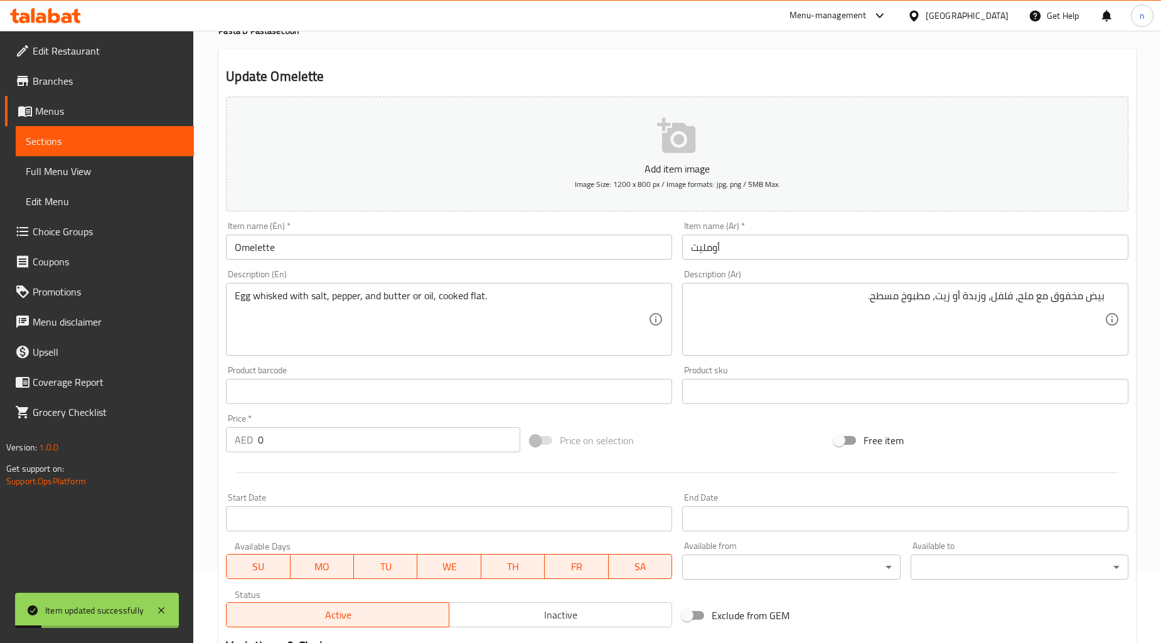
scroll to position [0, 0]
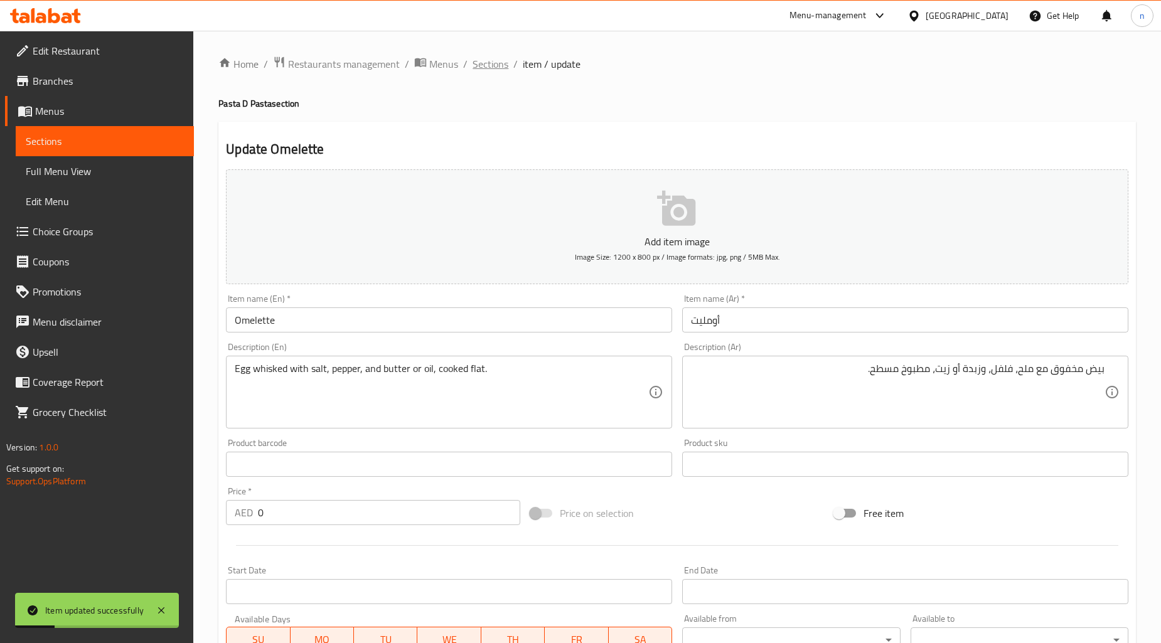
click at [494, 65] on span "Sections" at bounding box center [491, 63] width 36 height 15
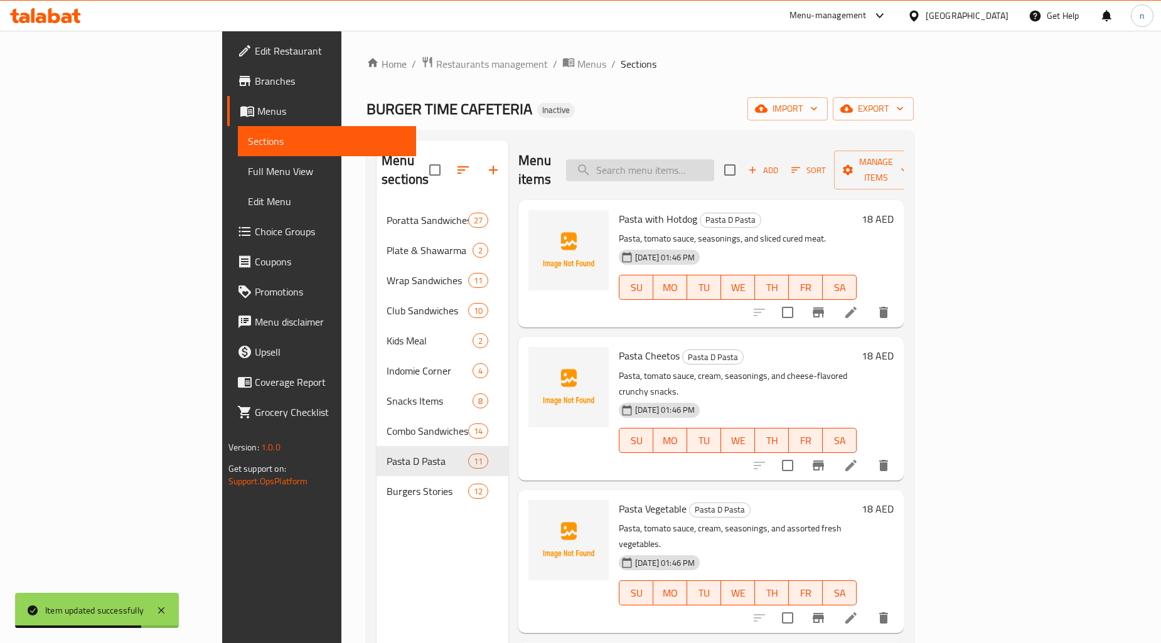
click at [714, 159] on input "search" at bounding box center [640, 170] width 148 height 22
paste input "Pasta Plain"
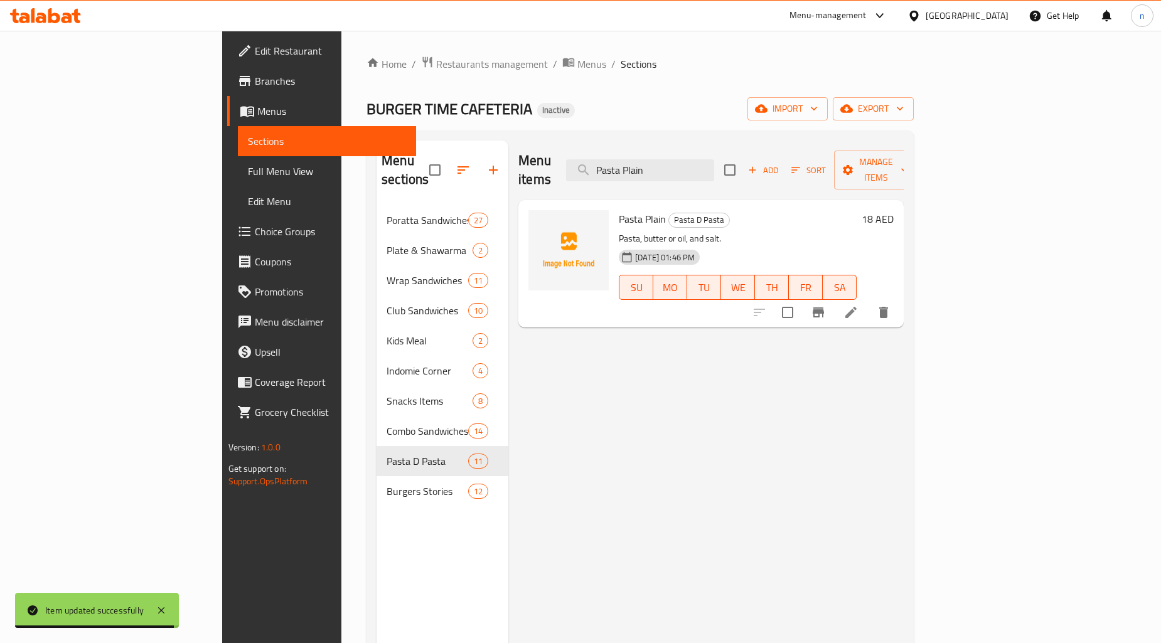
type input "Pasta Plain"
click at [859, 305] on icon at bounding box center [851, 312] width 15 height 15
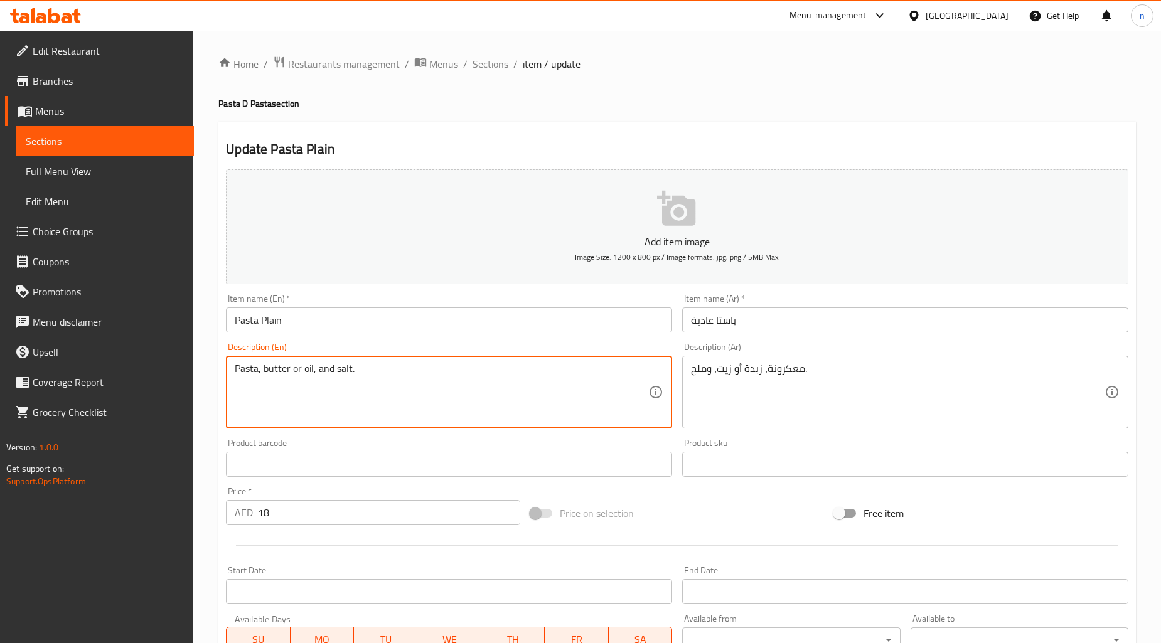
click at [279, 370] on textarea "Pasta, butter or oil, and salt." at bounding box center [442, 393] width 414 height 60
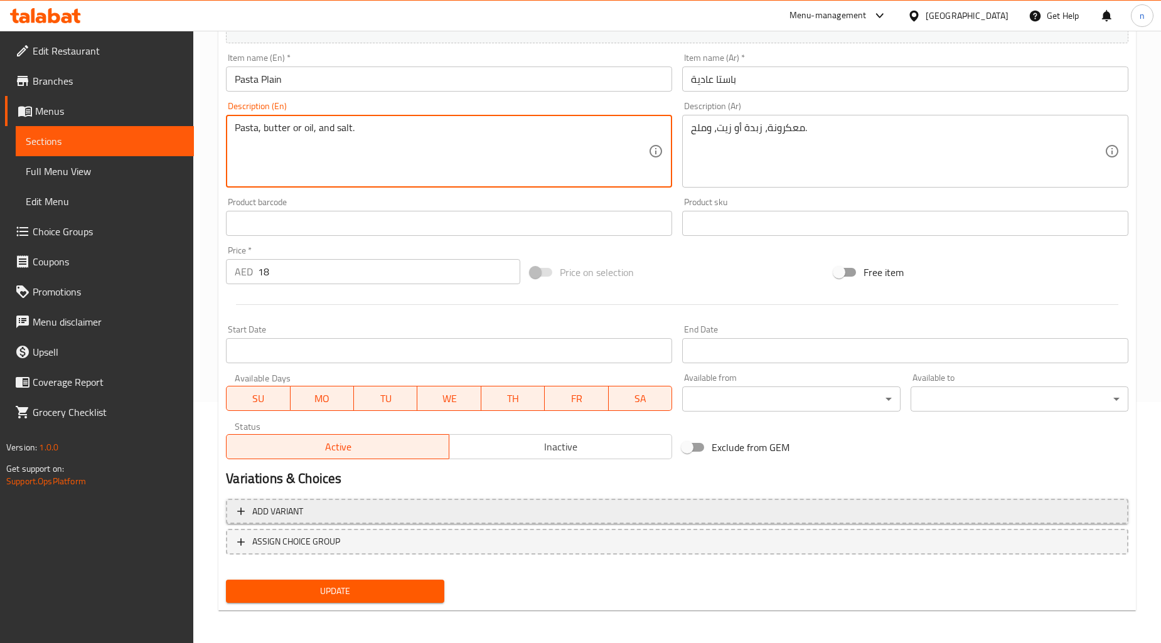
click at [505, 517] on span "Add variant" at bounding box center [677, 512] width 880 height 16
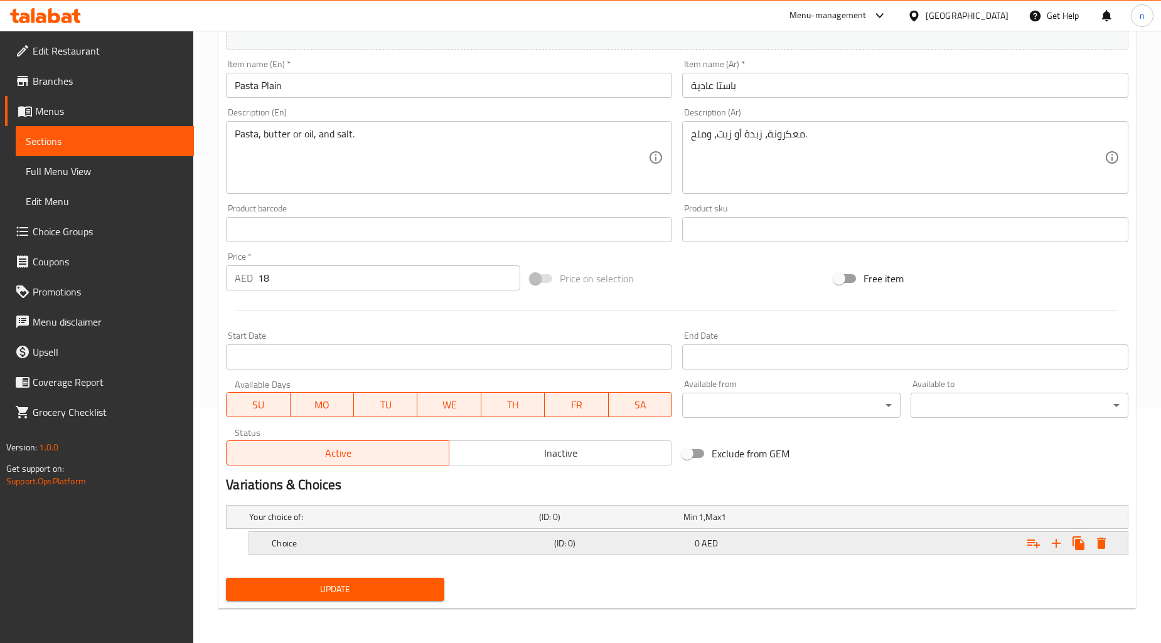
click at [475, 537] on h5 "Choice" at bounding box center [410, 543] width 277 height 13
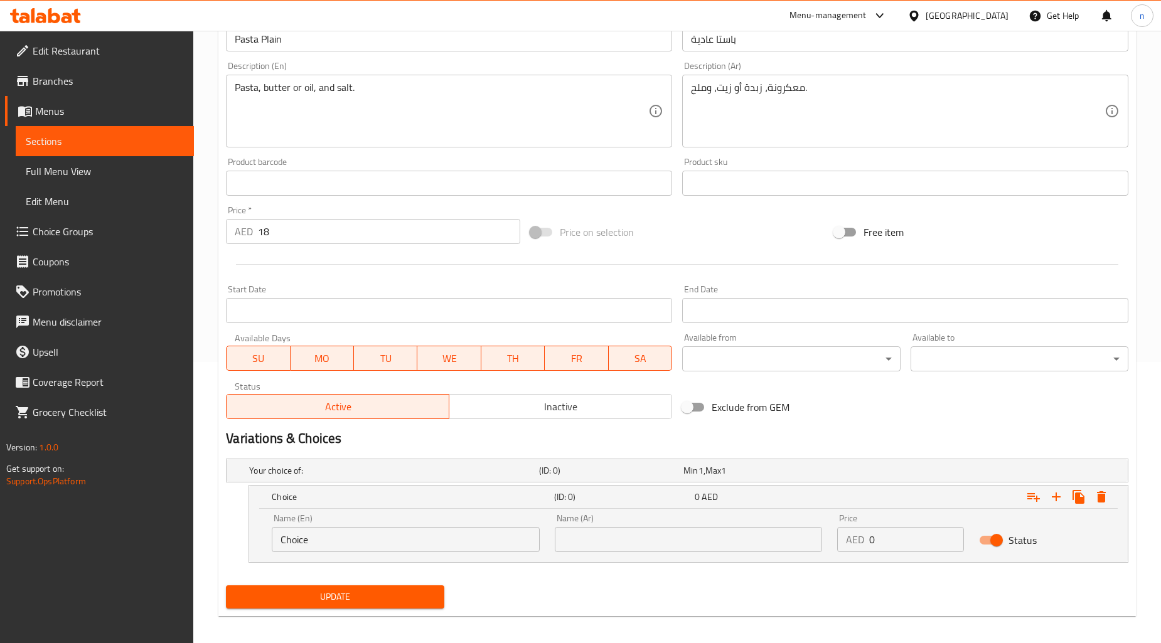
scroll to position [289, 0]
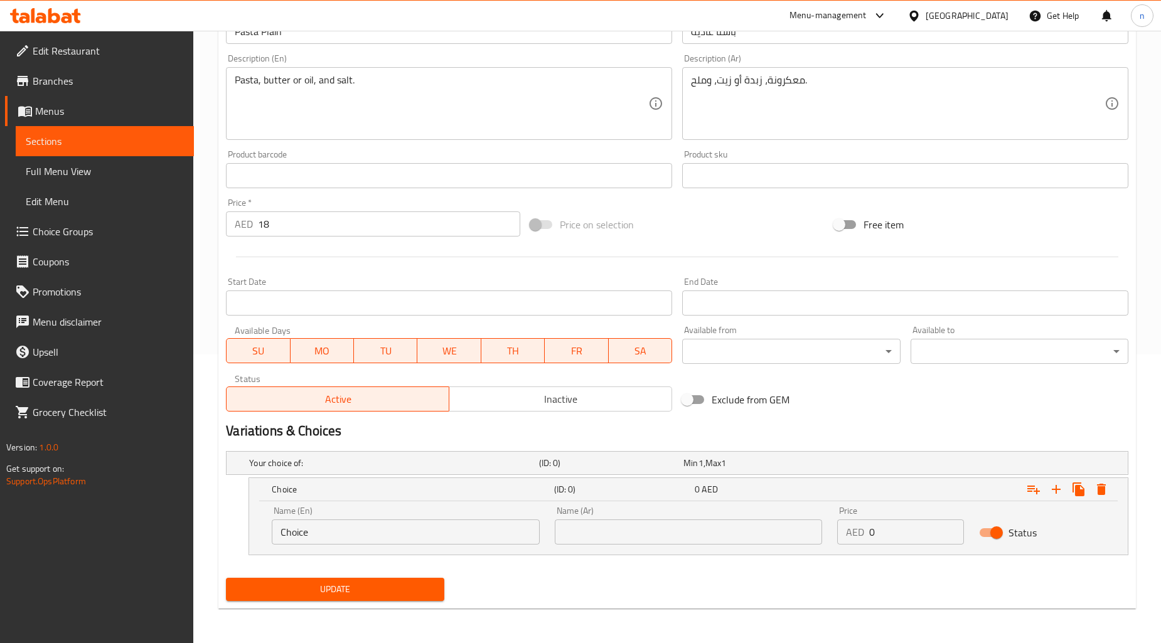
click at [455, 544] on input "Choice" at bounding box center [406, 532] width 268 height 25
paste input "butter"
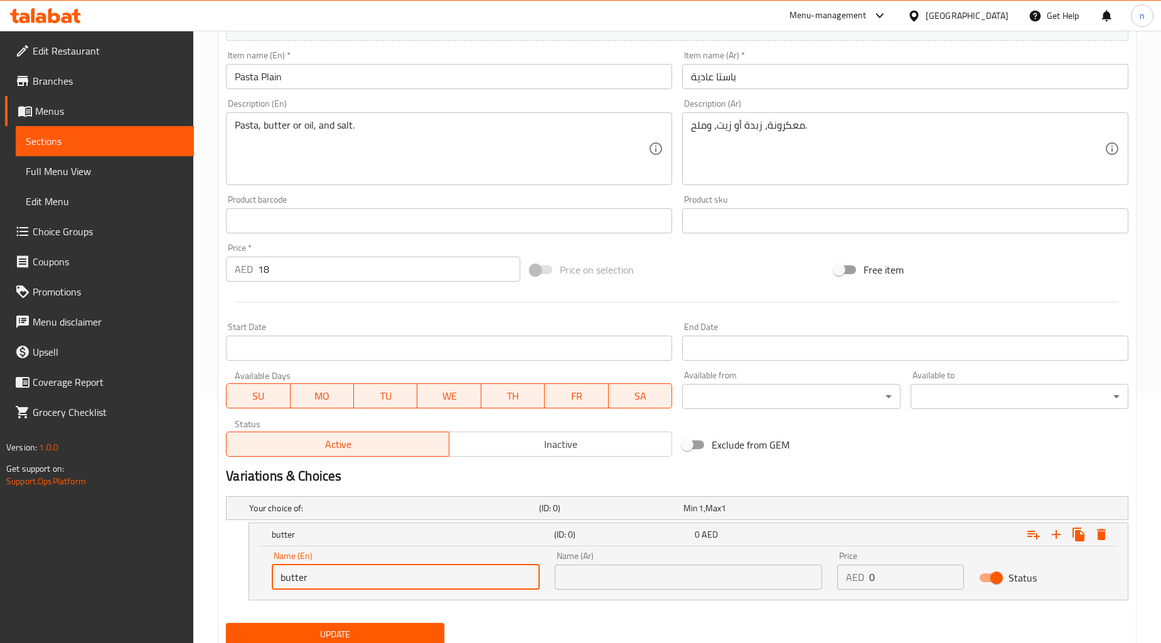
scroll to position [218, 0]
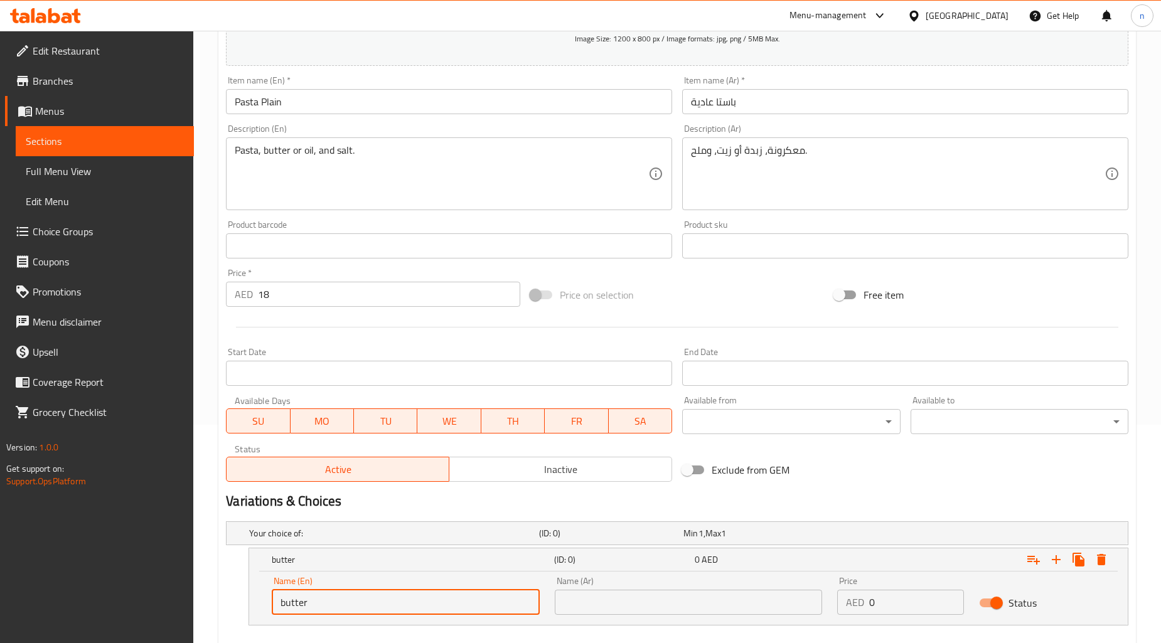
type input "butter"
click at [749, 158] on textarea "معكرونة، زبدة أو زيت، وملح." at bounding box center [898, 174] width 414 height 60
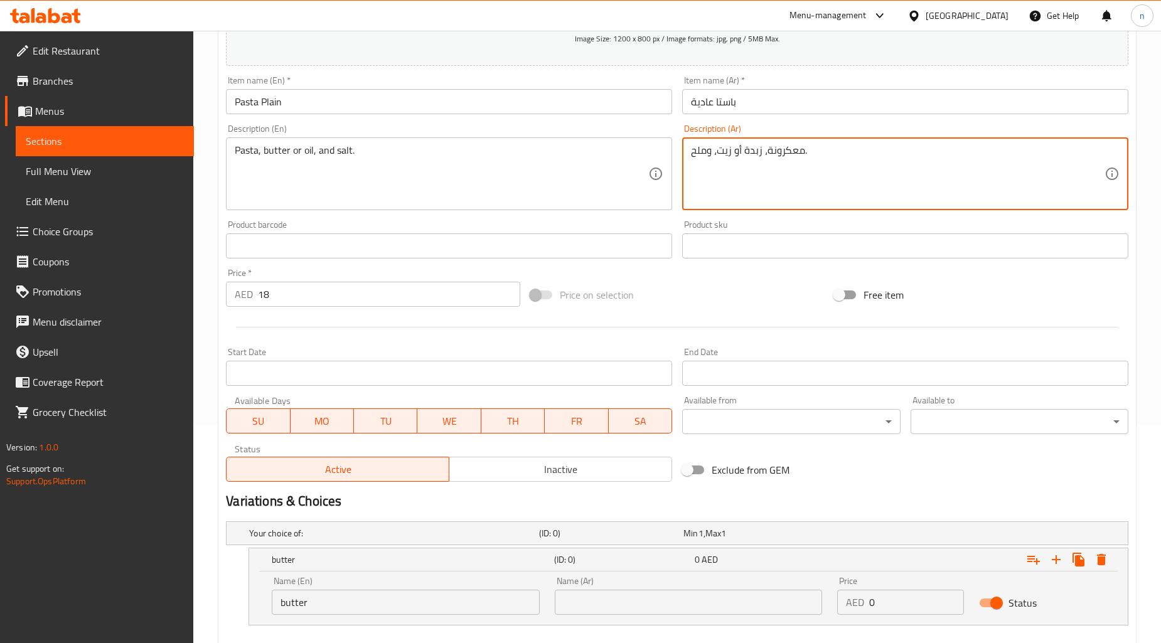
click at [749, 158] on textarea "معكرونة، زبدة أو زيت، وملح." at bounding box center [898, 174] width 414 height 60
click at [755, 152] on textarea "معكرونة، زبدة أو زيت، وملح." at bounding box center [898, 174] width 414 height 60
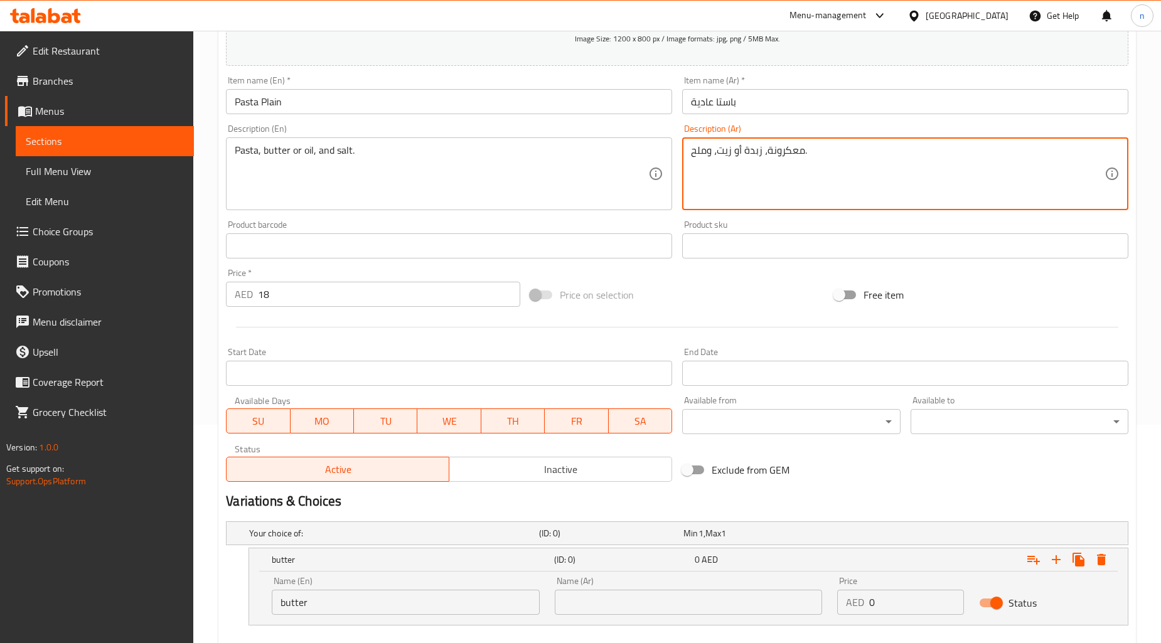
click at [755, 152] on textarea "معكرونة، زبدة أو زيت، وملح." at bounding box center [898, 174] width 414 height 60
click at [757, 173] on textarea "معكرونة، زبدة أو زيت، وملح." at bounding box center [898, 174] width 414 height 60
click at [754, 152] on textarea "معكرونة، زبدة أو زيت، وملح." at bounding box center [898, 174] width 414 height 60
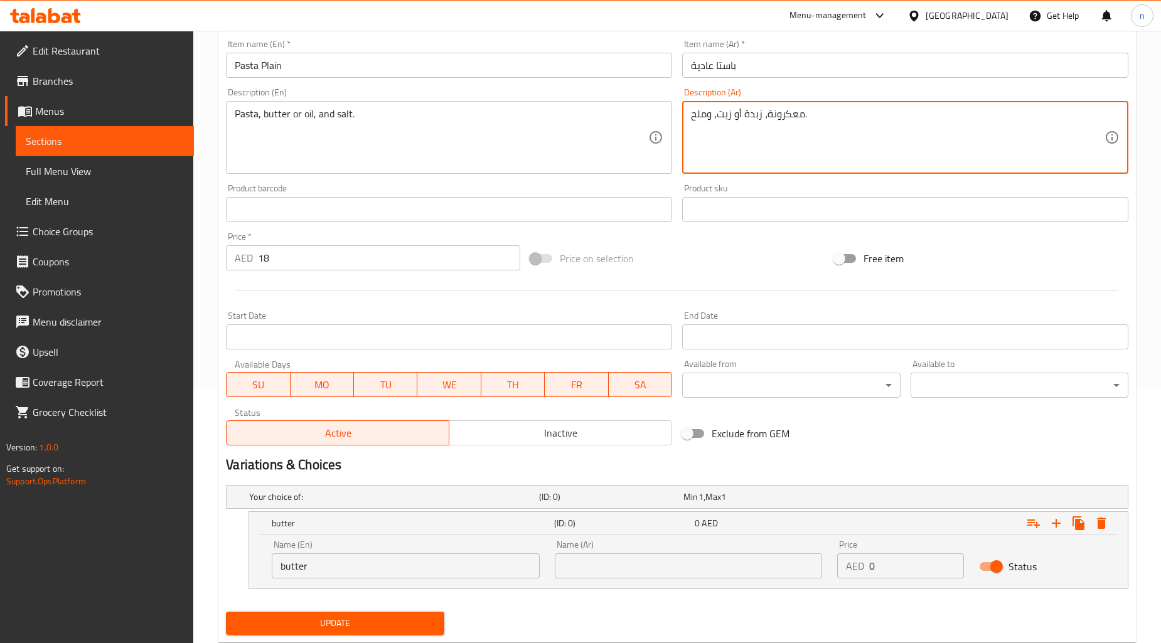
scroll to position [289, 0]
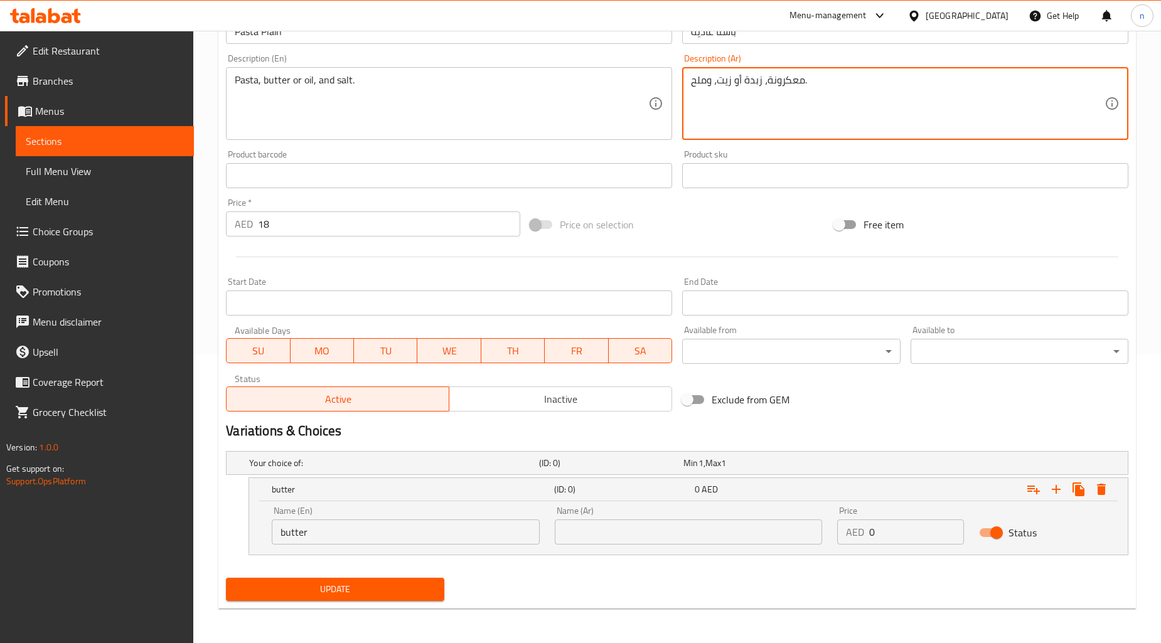
click at [650, 522] on input "text" at bounding box center [689, 532] width 268 height 25
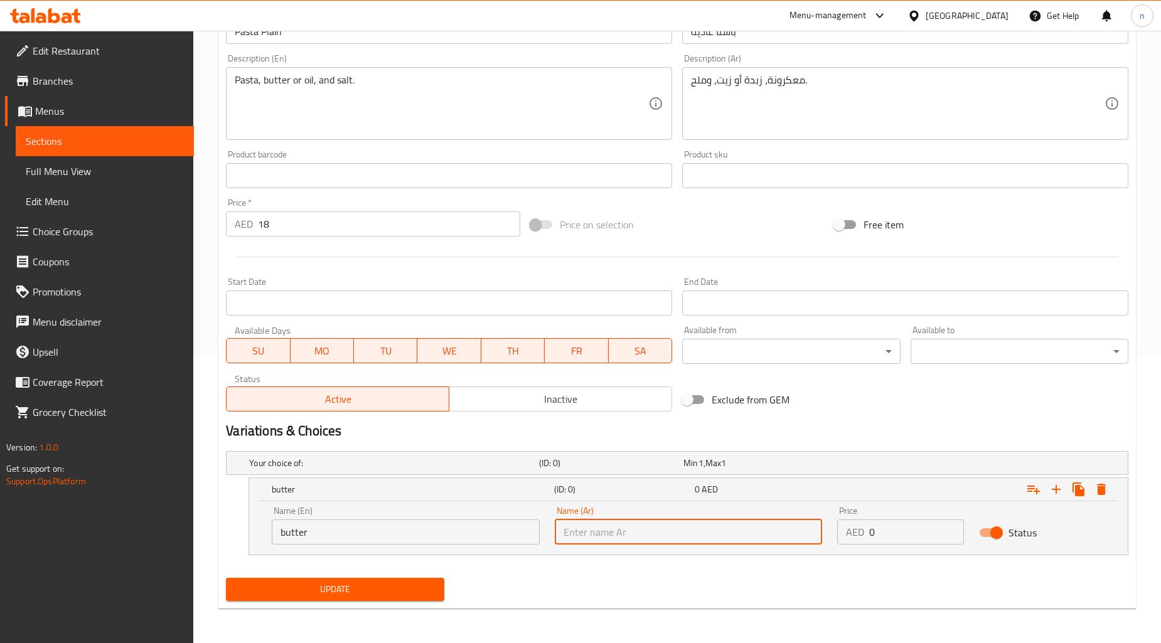
paste input "زبدة"
type input "زبدة"
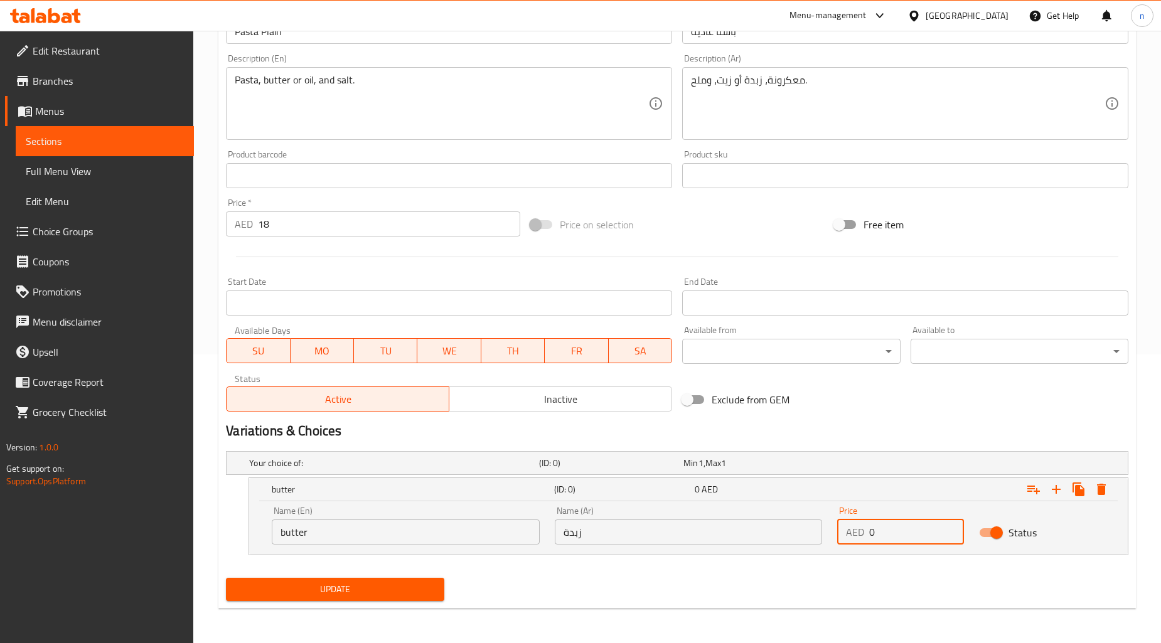
click at [878, 530] on input "0" at bounding box center [916, 532] width 94 height 25
type input "1"
type input "18"
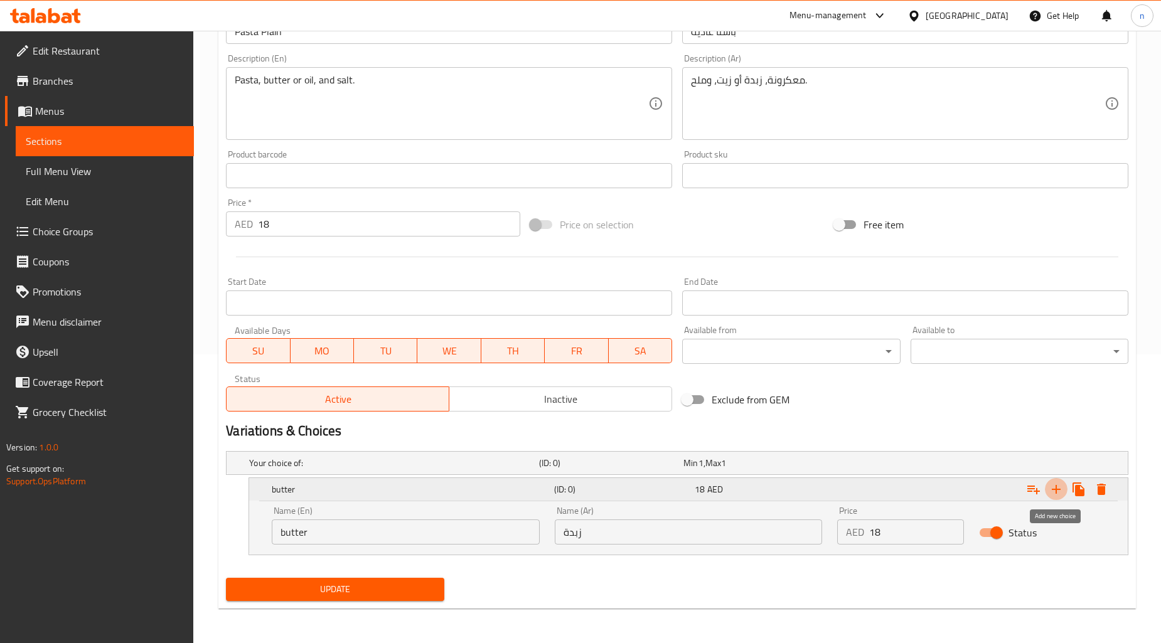
click at [1053, 486] on icon "Expand" at bounding box center [1056, 489] width 15 height 15
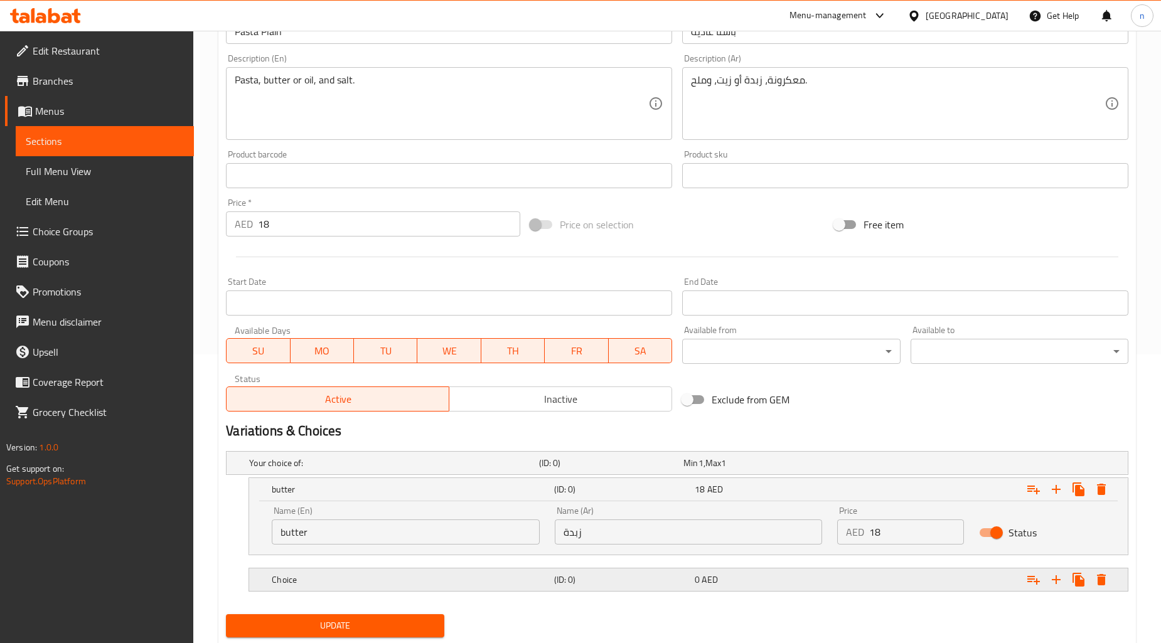
click at [691, 567] on div "Choice (ID: 0) 0 AED" at bounding box center [692, 580] width 846 height 28
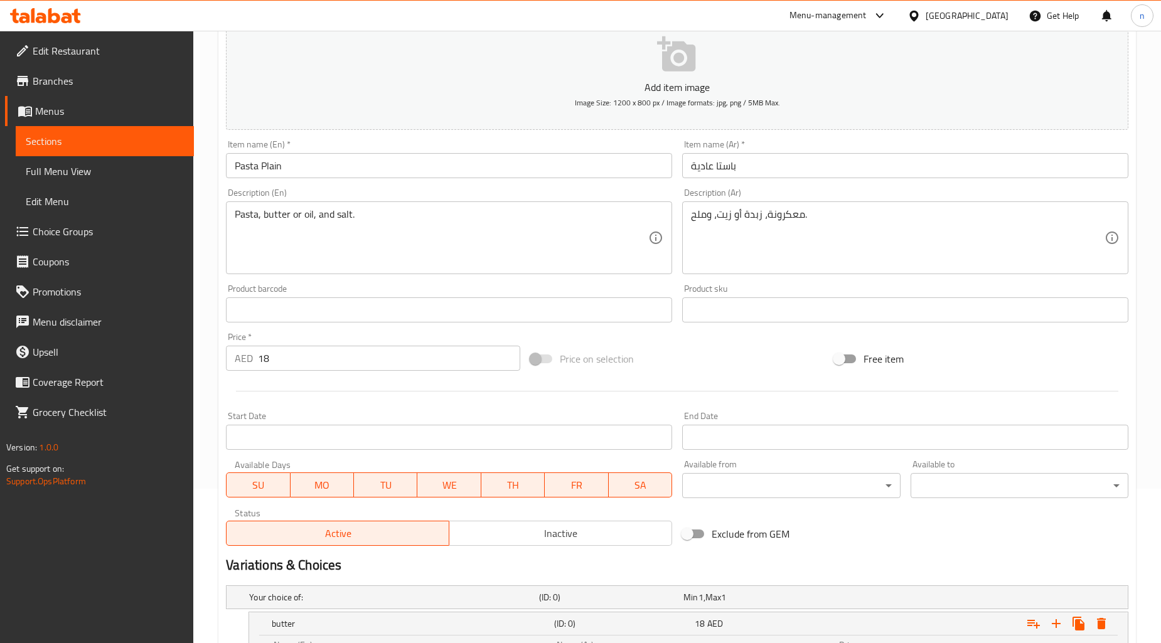
scroll to position [100, 0]
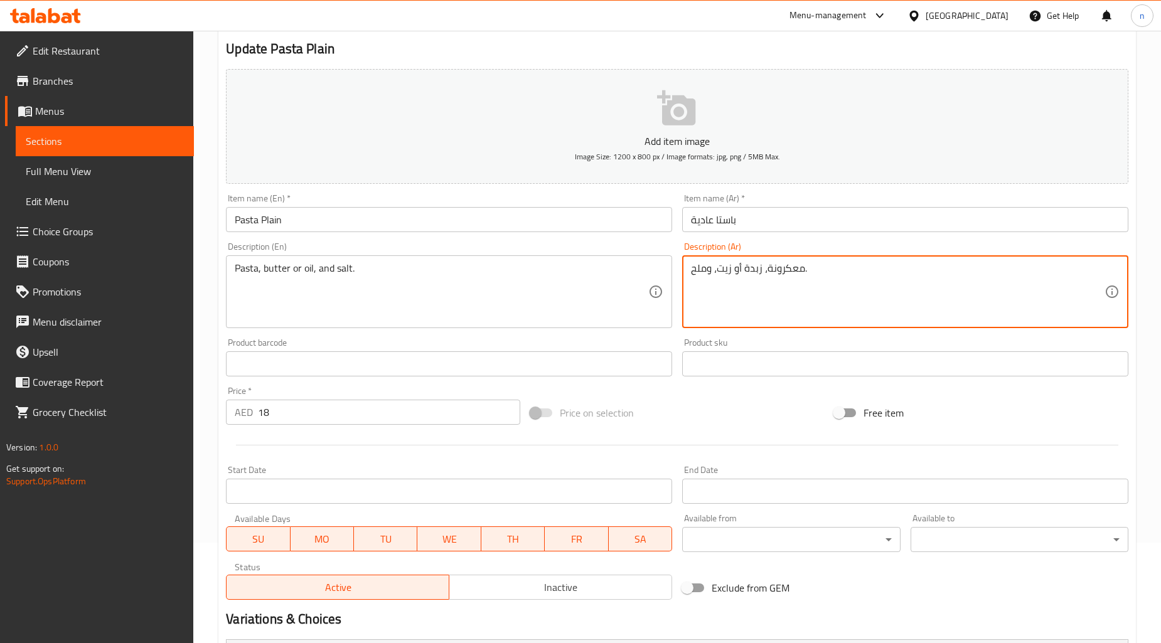
click at [726, 270] on textarea "معكرونة، زبدة أو زيت، وملح." at bounding box center [898, 292] width 414 height 60
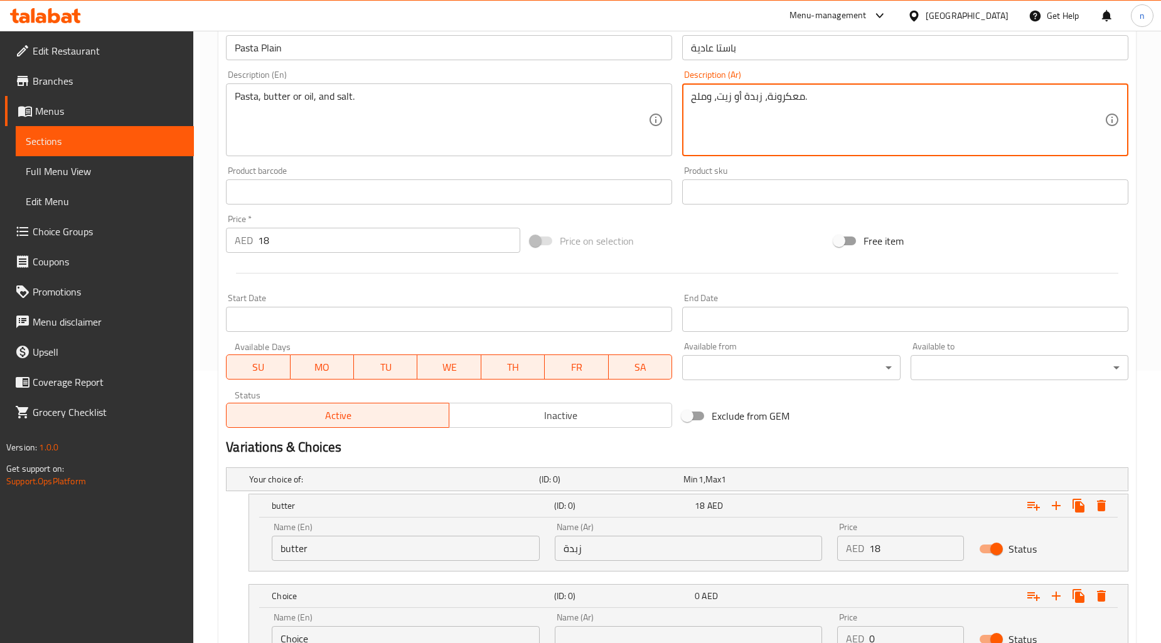
scroll to position [379, 0]
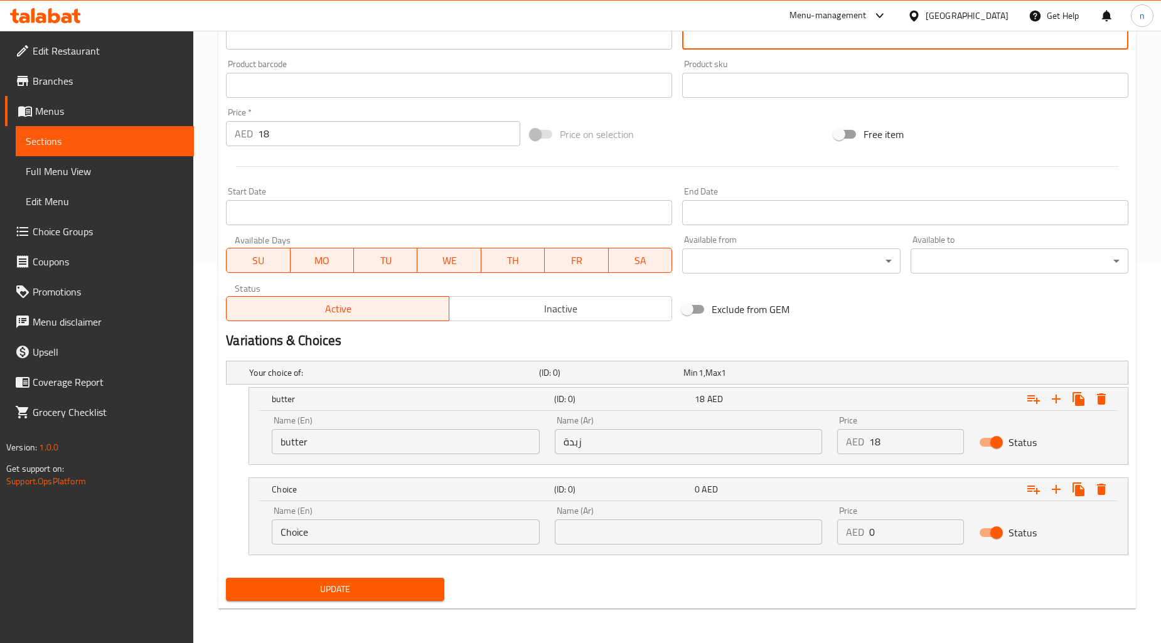
click at [699, 532] on input "text" at bounding box center [689, 532] width 268 height 25
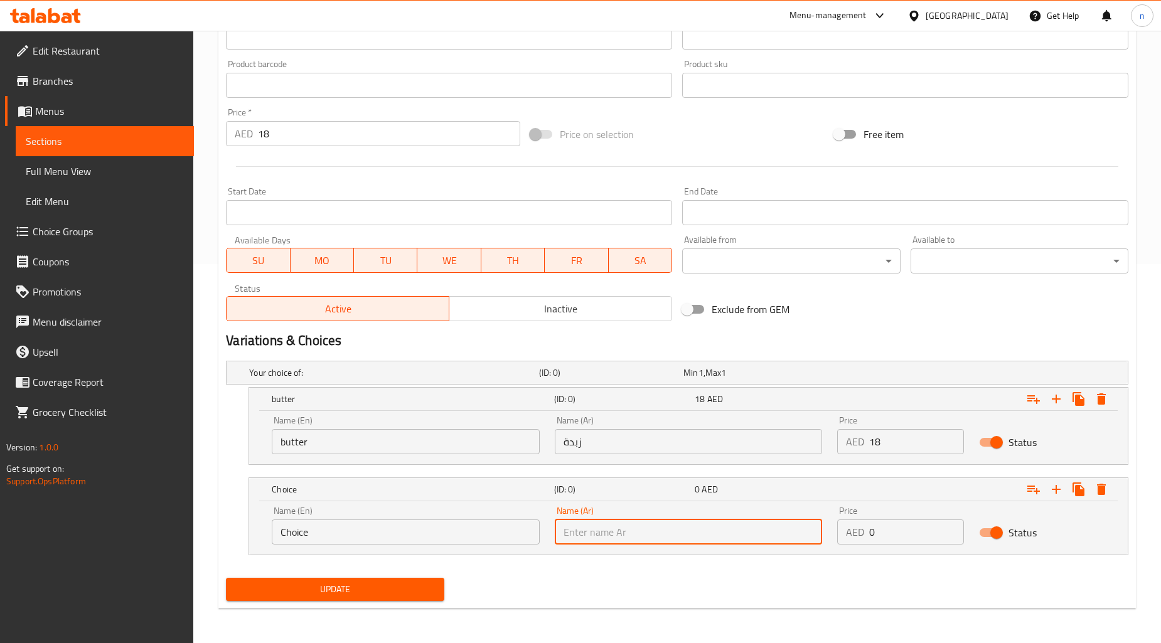
paste input "زيت"
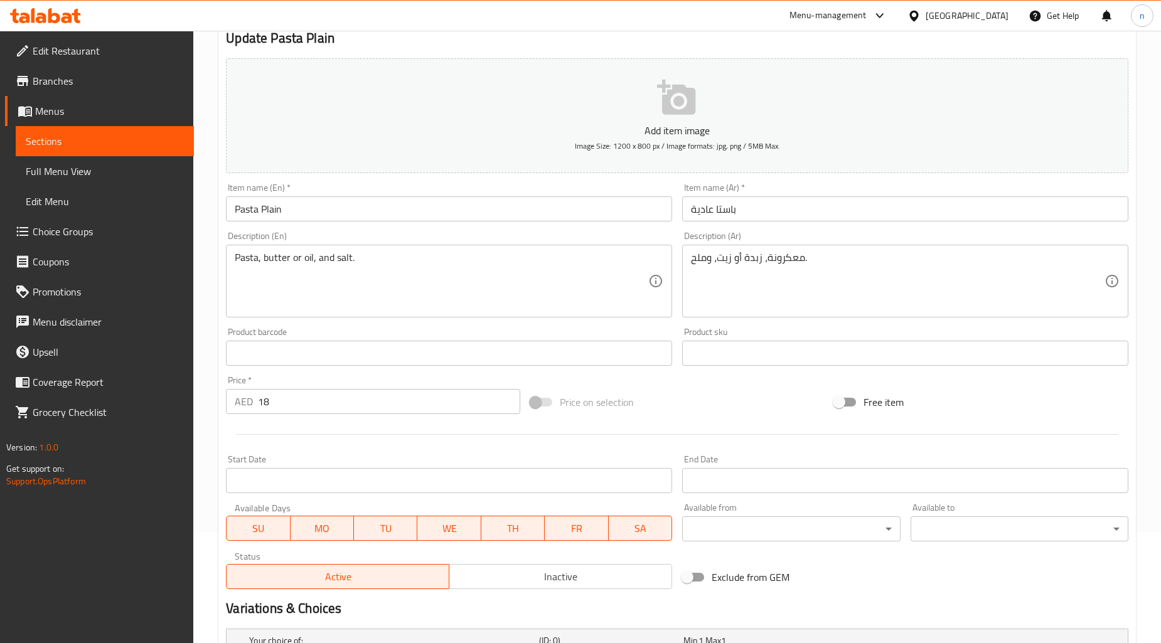
scroll to position [0, 0]
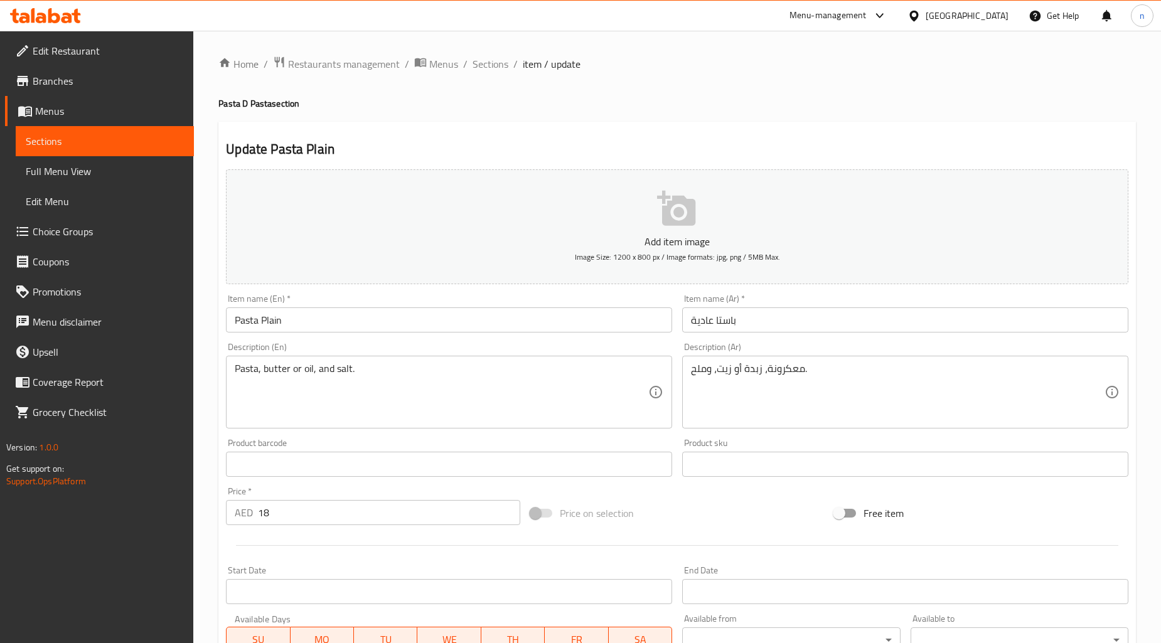
type input "زيت"
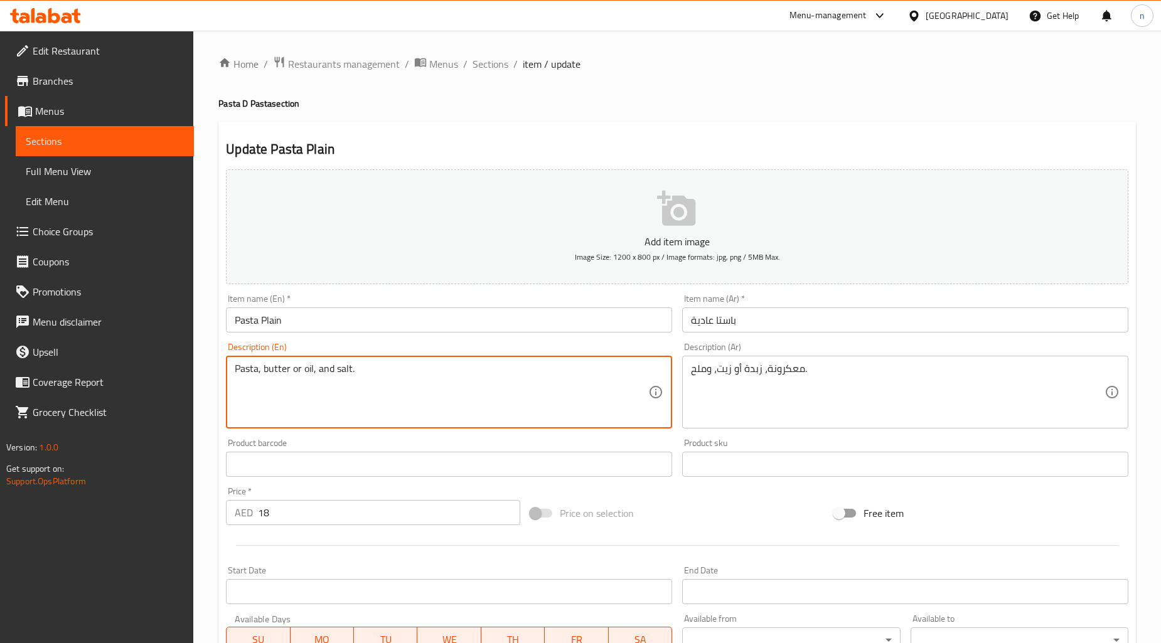
click at [309, 368] on textarea "Pasta, butter or oil, and salt." at bounding box center [442, 393] width 414 height 60
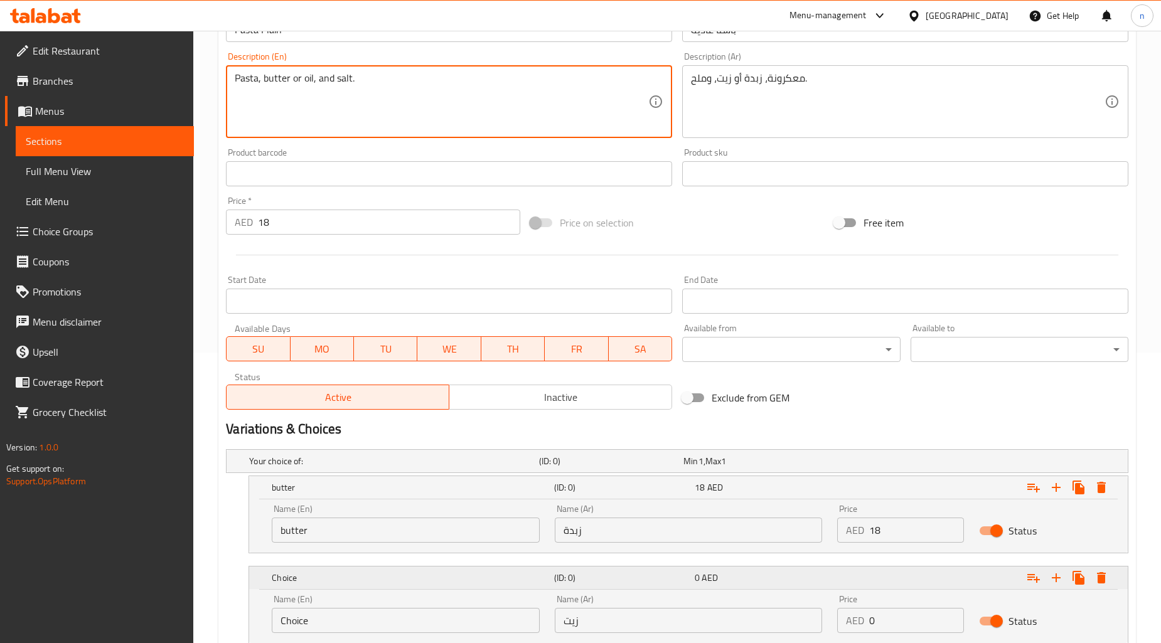
scroll to position [379, 0]
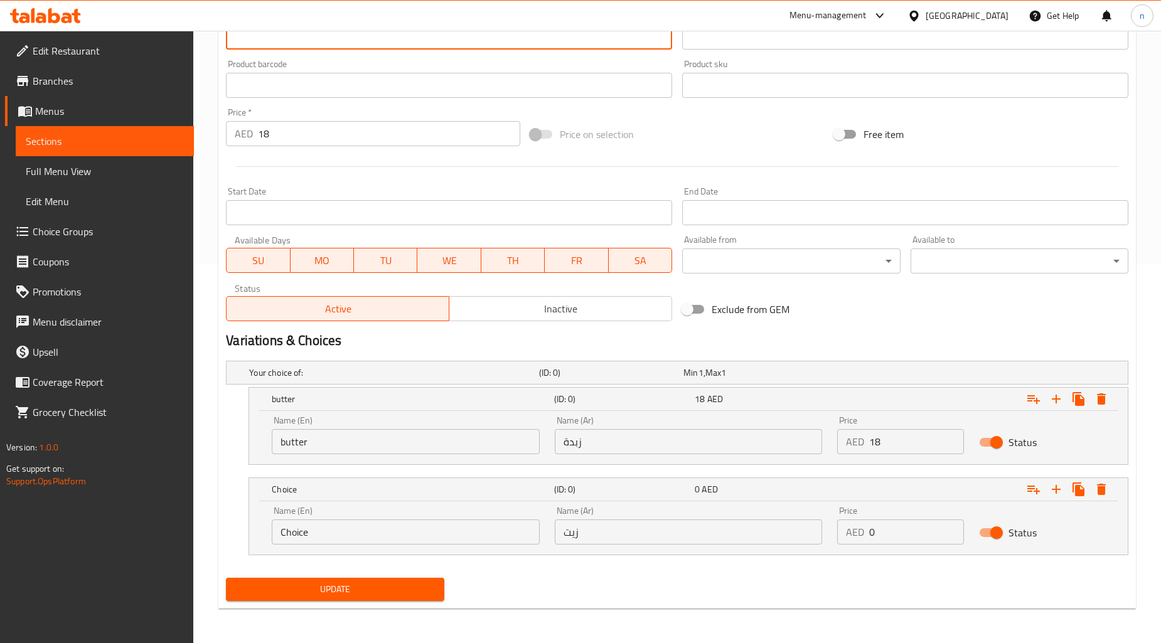
click at [436, 527] on input "Choice" at bounding box center [406, 532] width 268 height 25
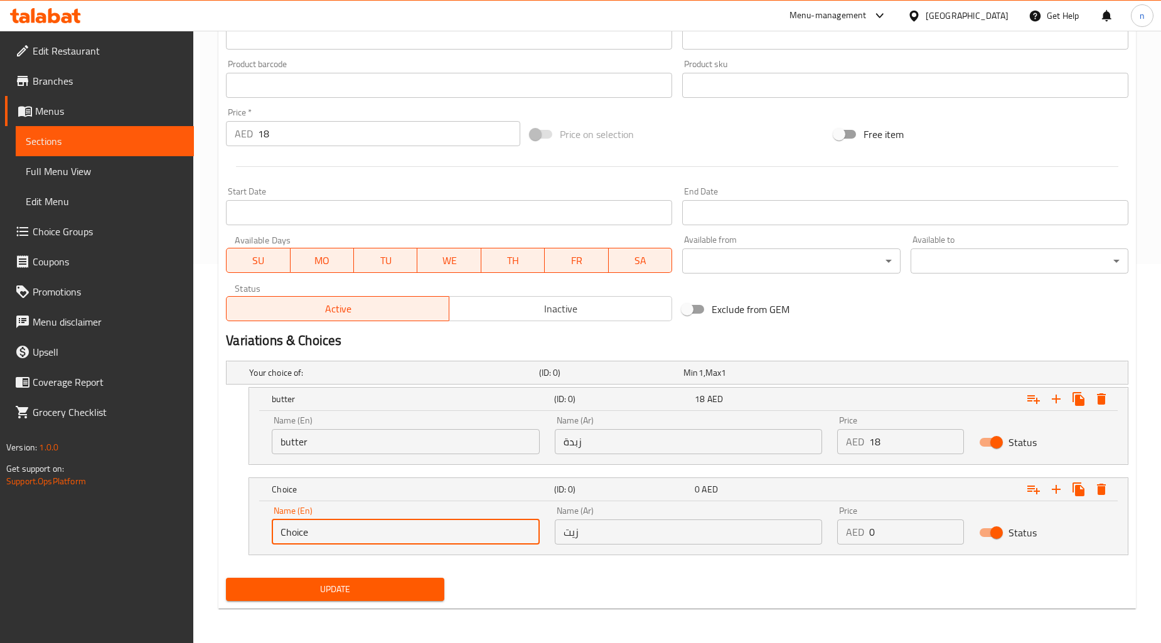
click at [436, 527] on input "Choice" at bounding box center [406, 532] width 268 height 25
paste input "oil"
type input "oil"
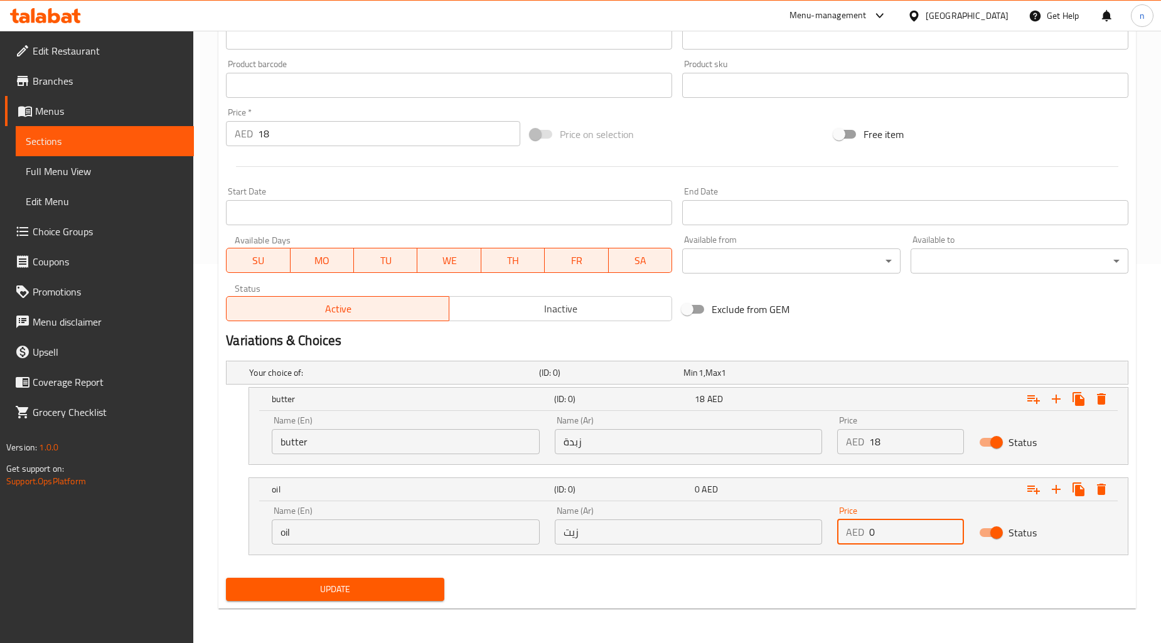
click at [916, 541] on input "0" at bounding box center [916, 532] width 94 height 25
type input "18"
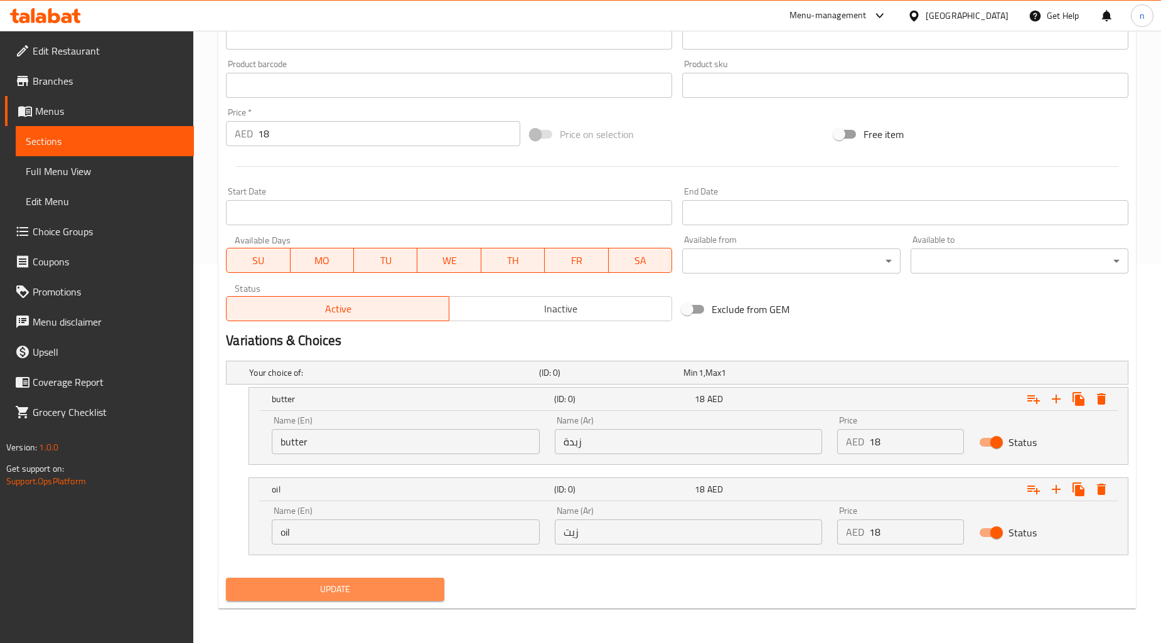
click at [318, 590] on span "Update" at bounding box center [335, 590] width 198 height 16
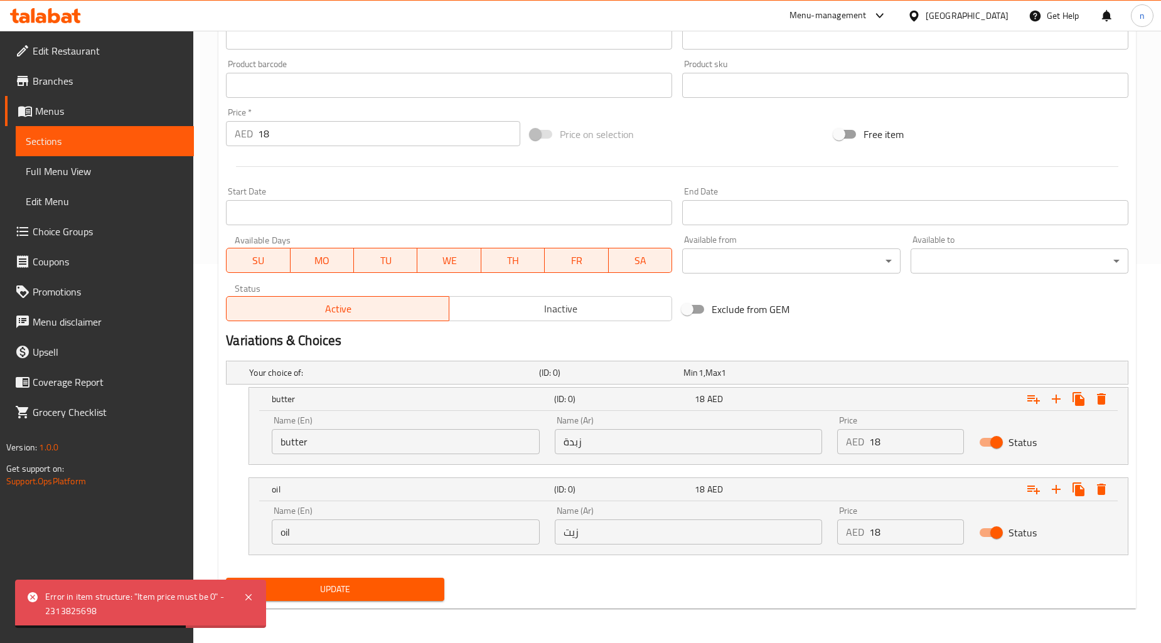
click at [513, 594] on div "Update" at bounding box center [677, 589] width 913 height 33
click at [310, 147] on div "Price   * AED 18 Price *" at bounding box center [373, 127] width 304 height 48
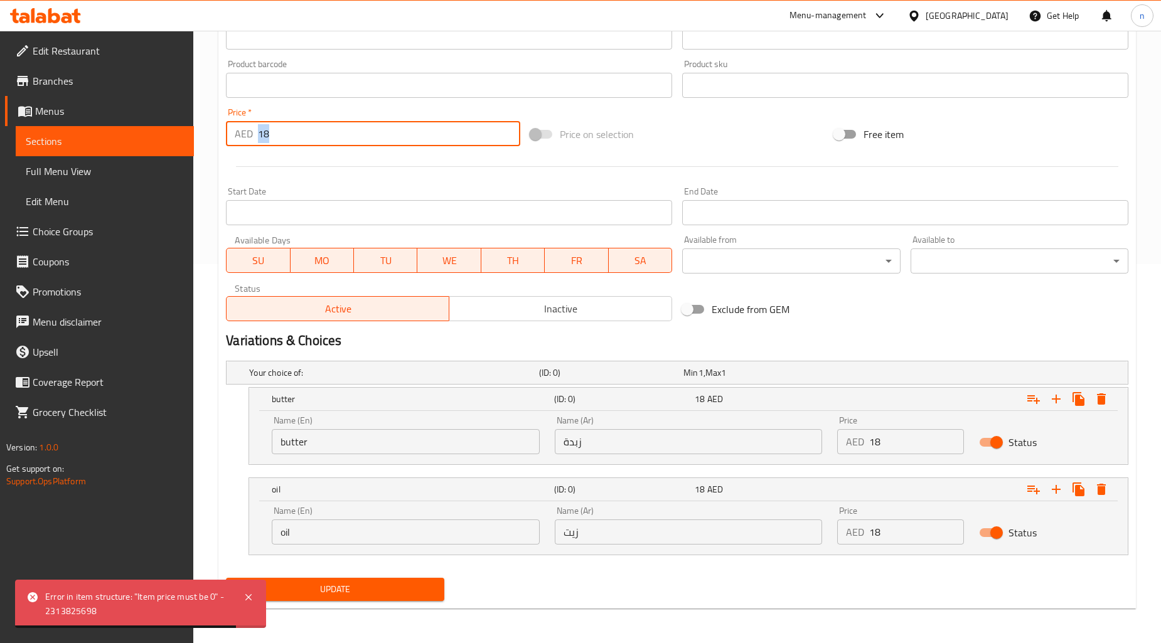
click at [337, 130] on input "18" at bounding box center [389, 133] width 262 height 25
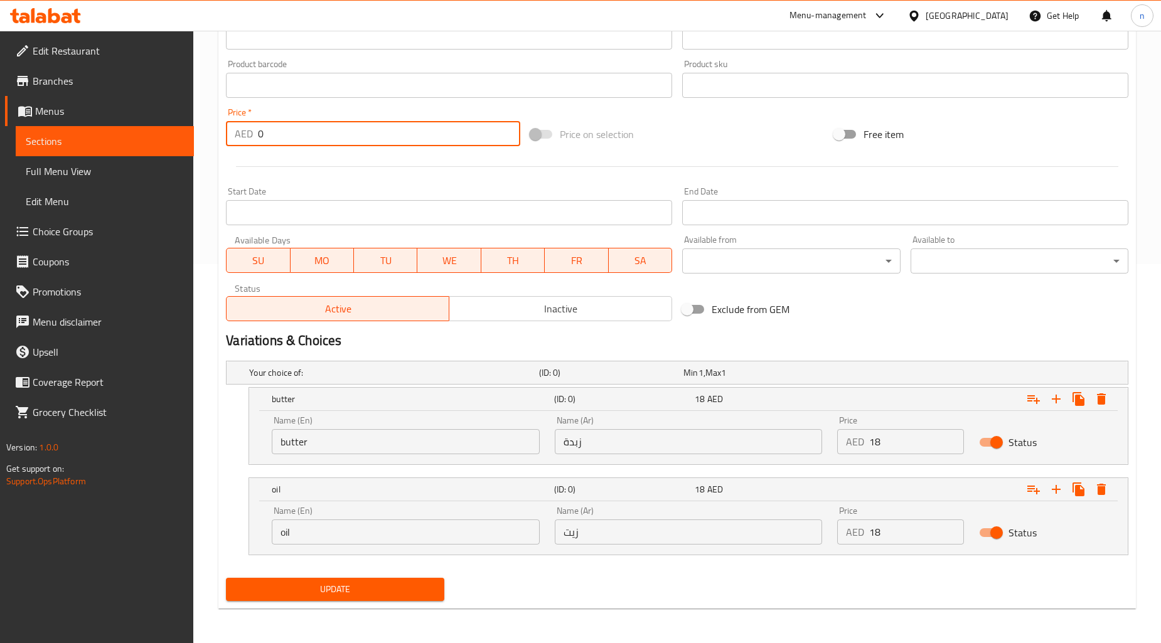
type input "0"
click at [395, 597] on span "Update" at bounding box center [335, 590] width 198 height 16
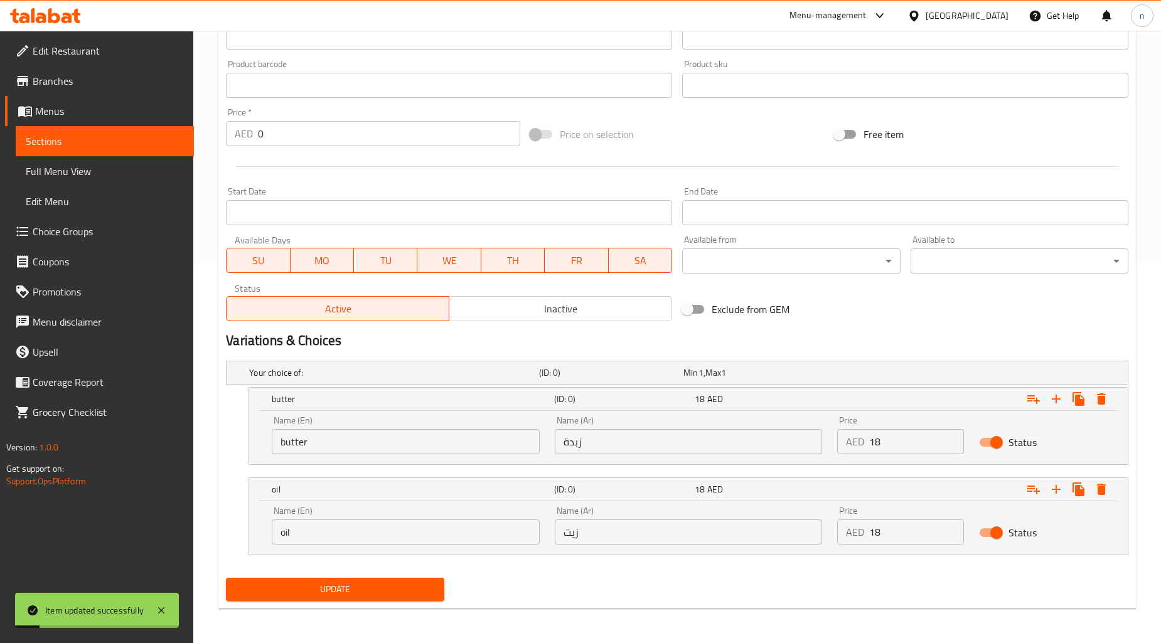
click at [694, 576] on div "Update" at bounding box center [677, 589] width 913 height 33
click at [409, 582] on span "Update" at bounding box center [335, 590] width 198 height 16
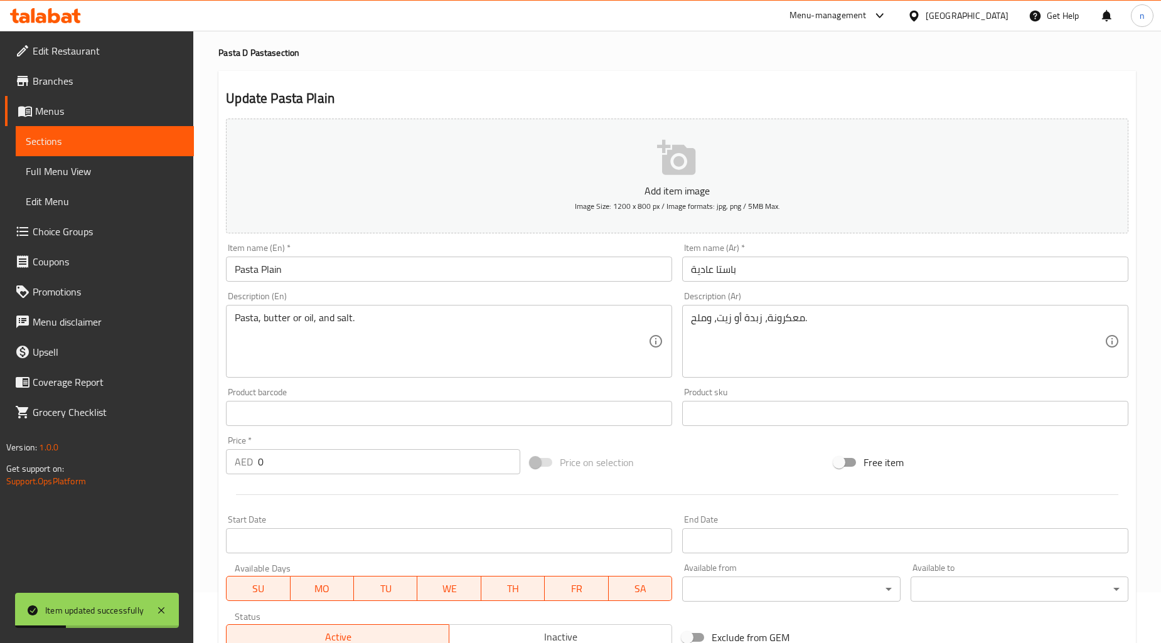
scroll to position [0, 0]
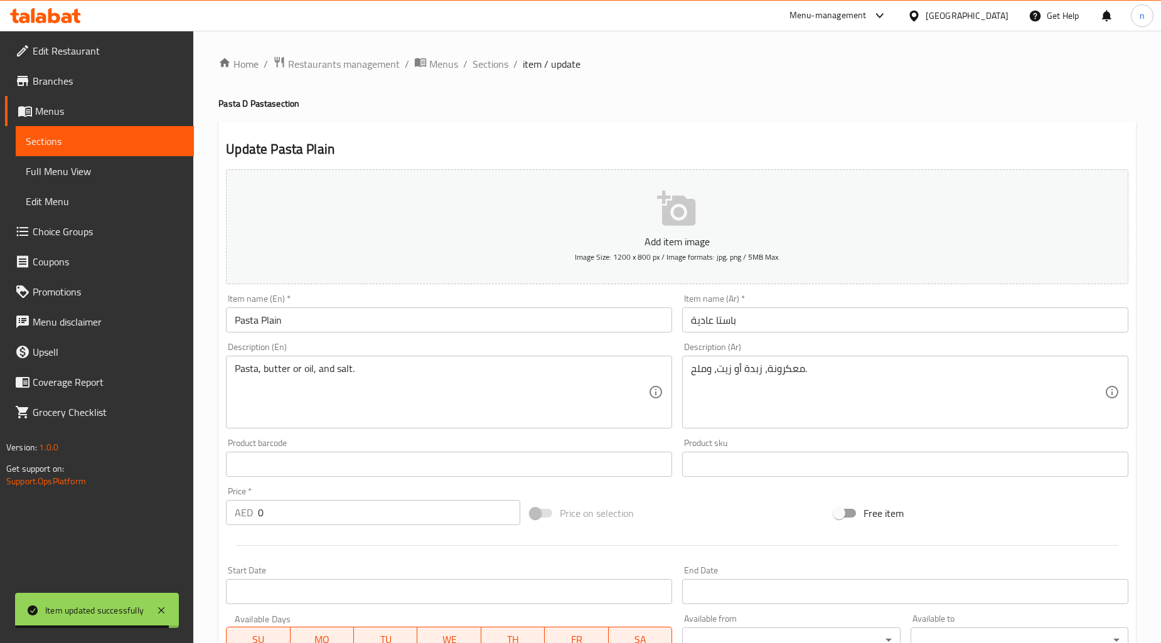
click at [701, 314] on input "باستا عادية" at bounding box center [905, 320] width 446 height 25
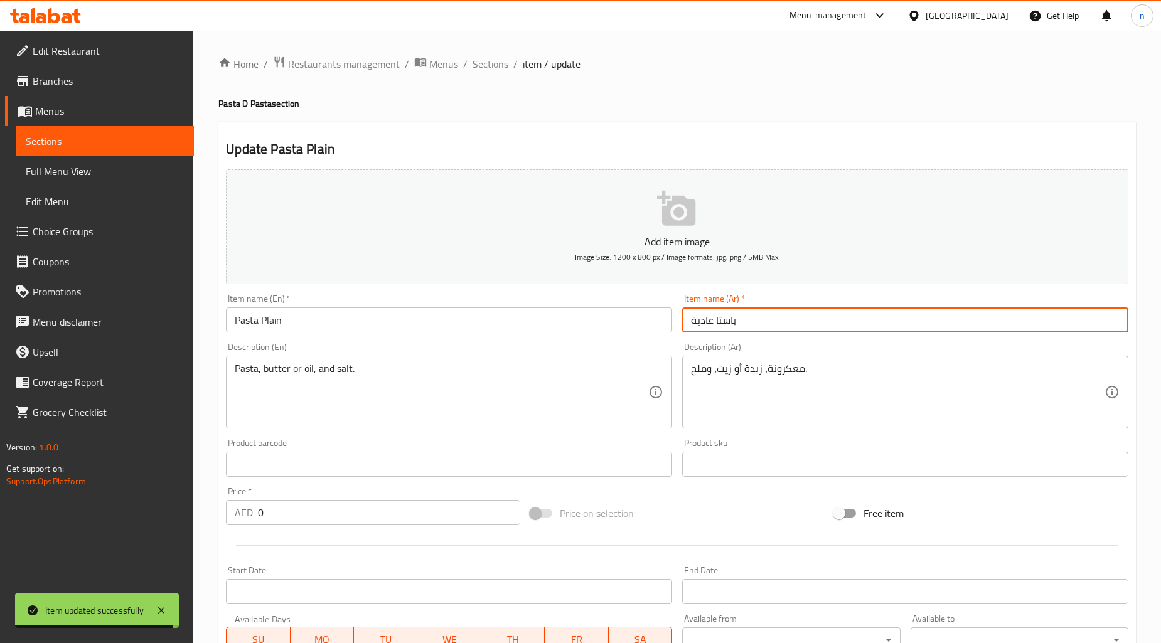
click at [701, 314] on input "باستا عادية" at bounding box center [905, 320] width 446 height 25
type input "باستا سادة"
click at [704, 496] on div "Add item image Image Size: 1200 x 800 px / Image formats: jpg, png / 5MB Max. I…" at bounding box center [677, 434] width 913 height 541
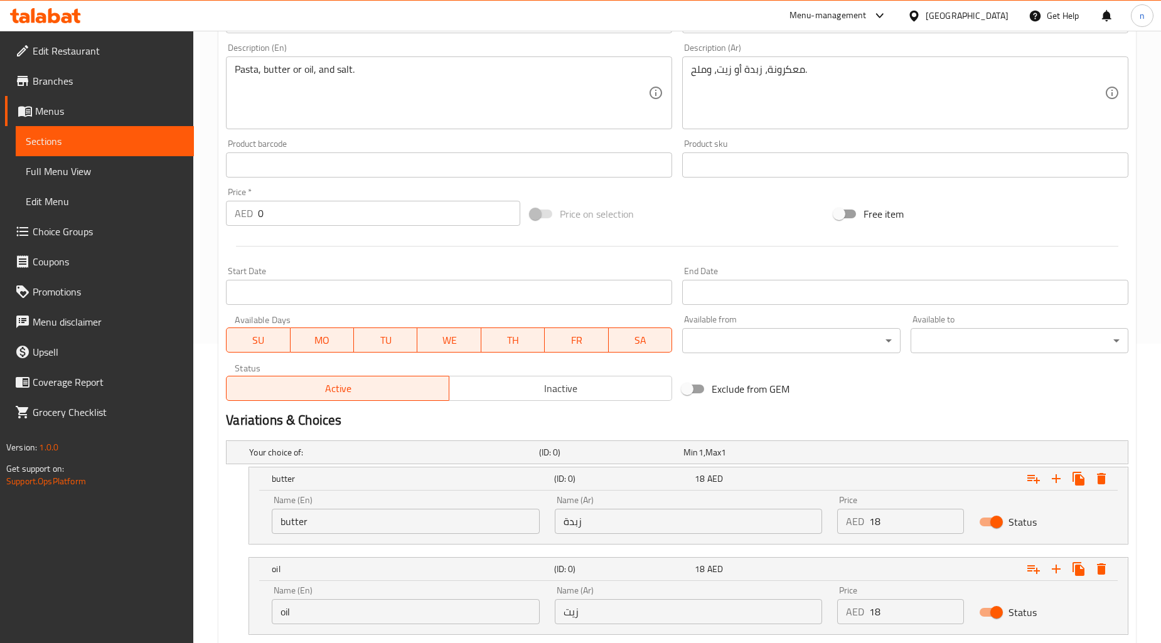
scroll to position [379, 0]
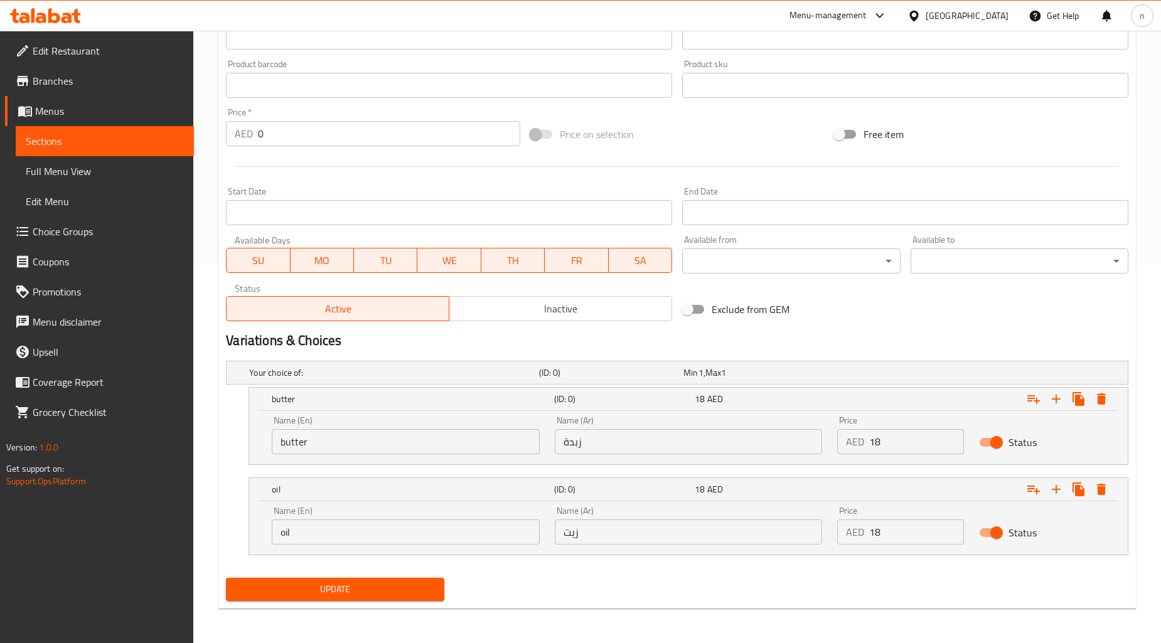
click at [371, 580] on button "Update" at bounding box center [335, 589] width 218 height 23
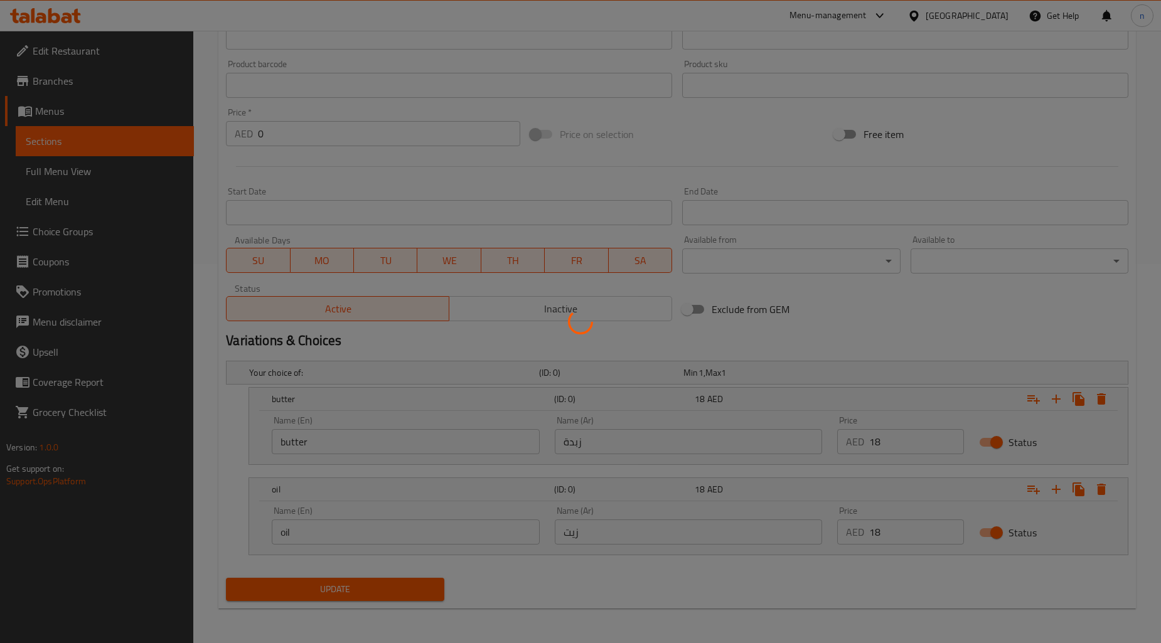
scroll to position [0, 0]
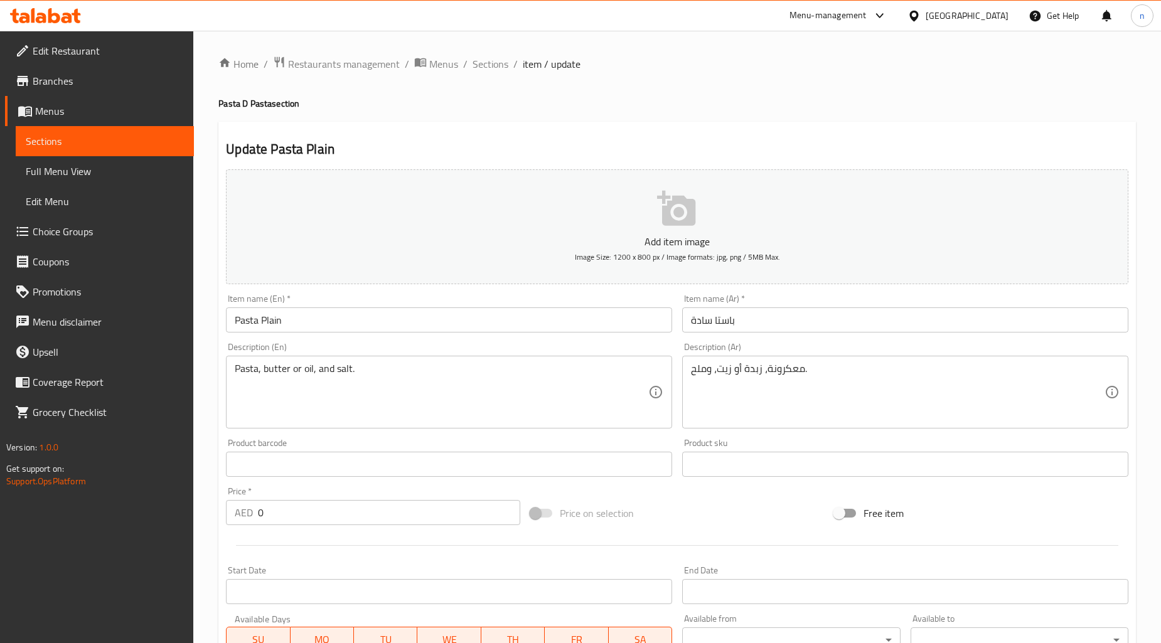
click at [702, 534] on div at bounding box center [677, 545] width 913 height 31
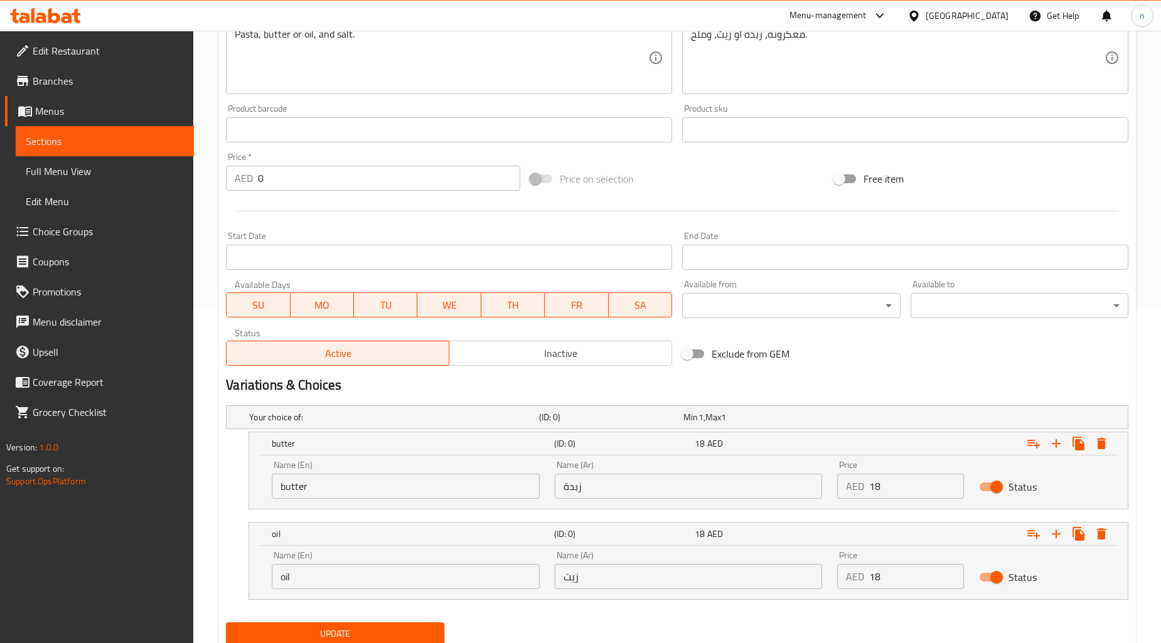
scroll to position [348, 0]
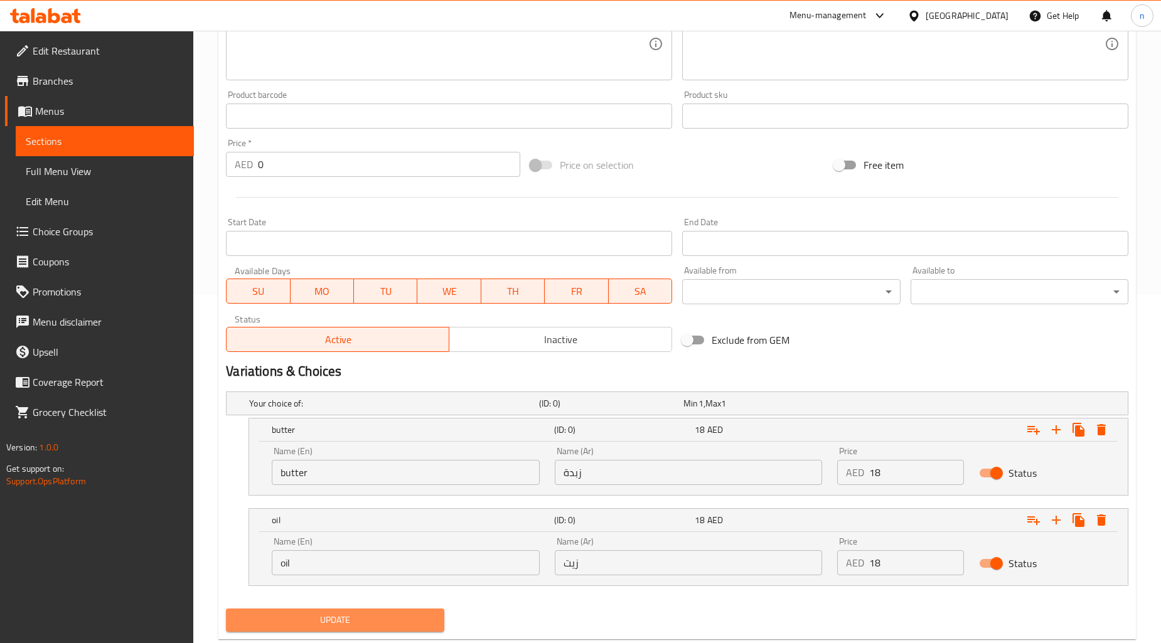
click at [378, 613] on span "Update" at bounding box center [335, 621] width 198 height 16
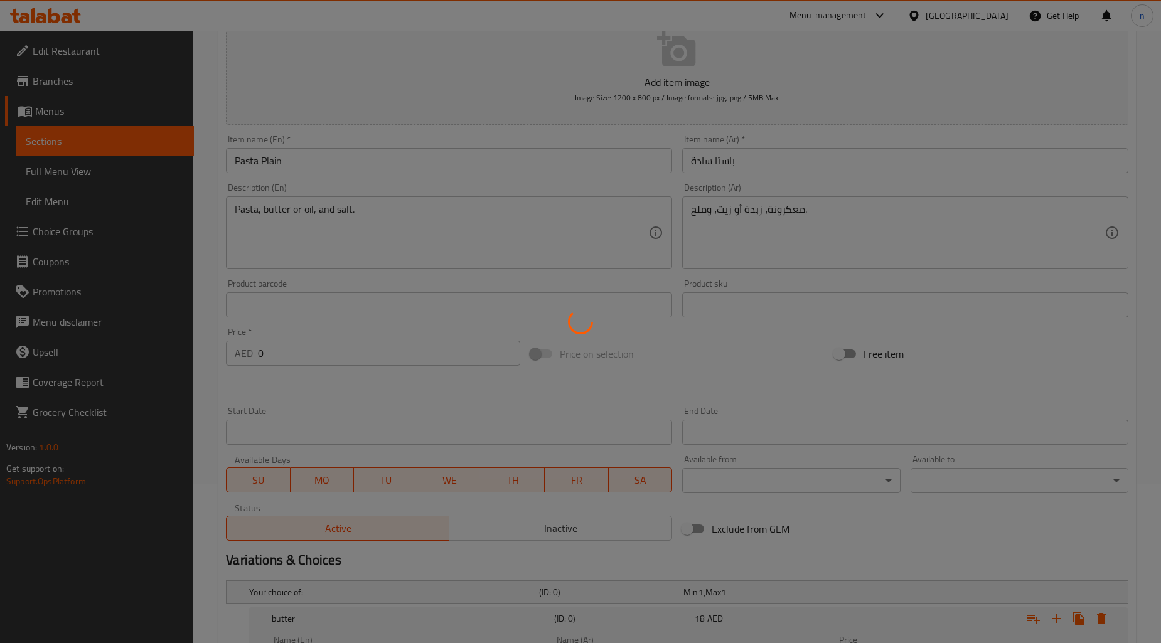
scroll to position [0, 0]
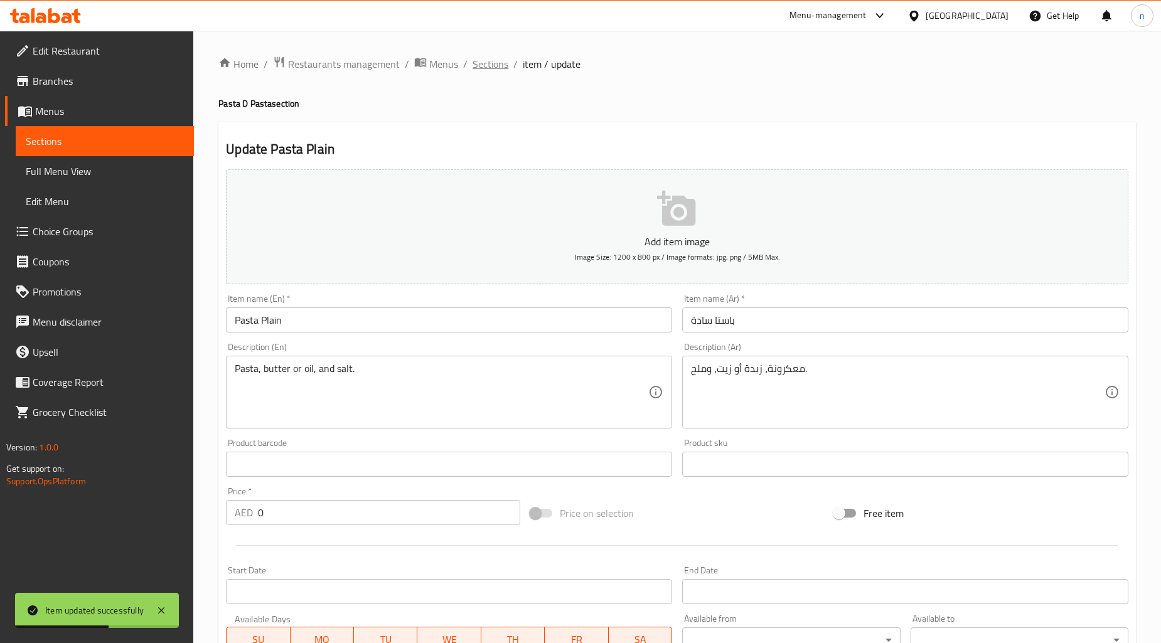
click at [481, 64] on span "Sections" at bounding box center [491, 63] width 36 height 15
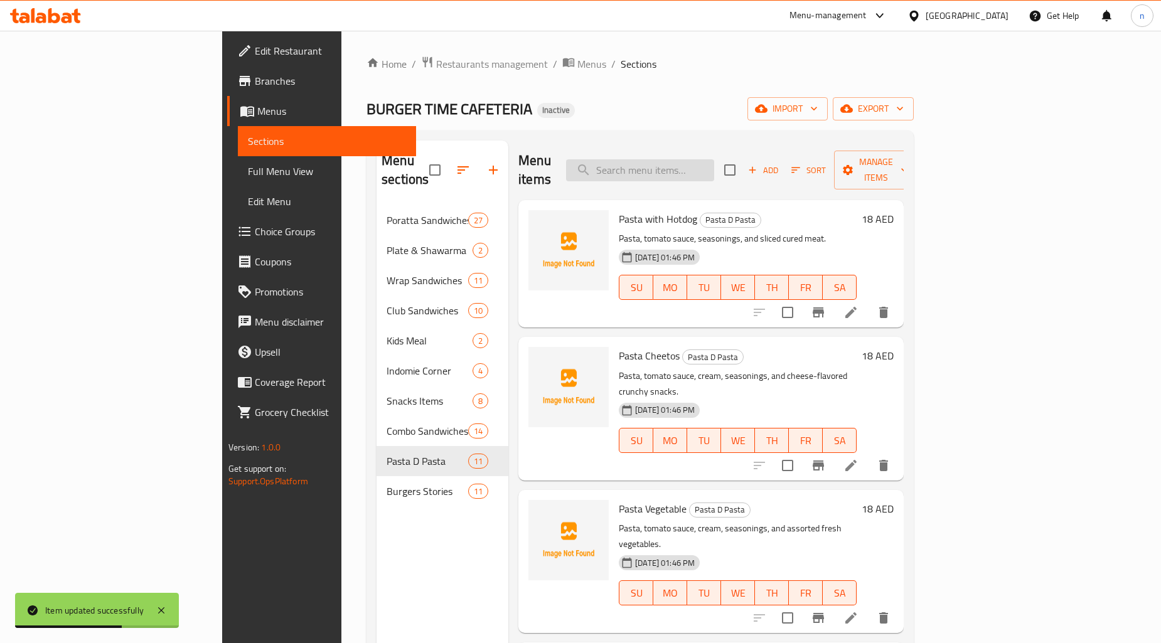
click at [664, 159] on input "search" at bounding box center [640, 170] width 148 height 22
paste input "BURGER+CORN FLAKES"
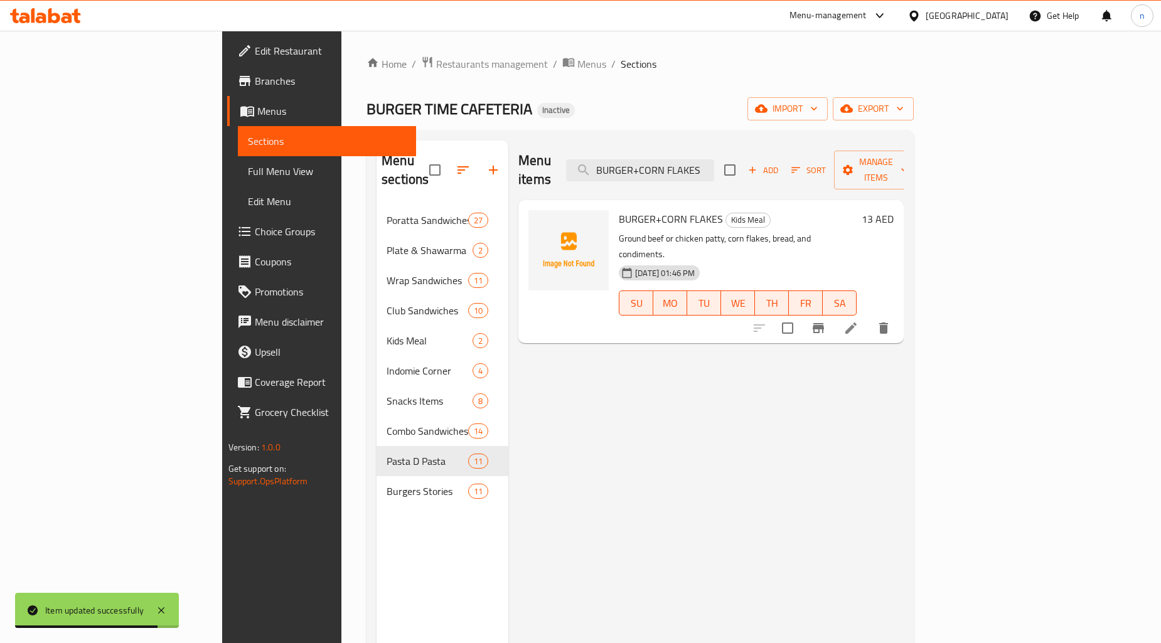
type input "BURGER+CORN FLAKES"
click at [859, 321] on icon at bounding box center [851, 328] width 15 height 15
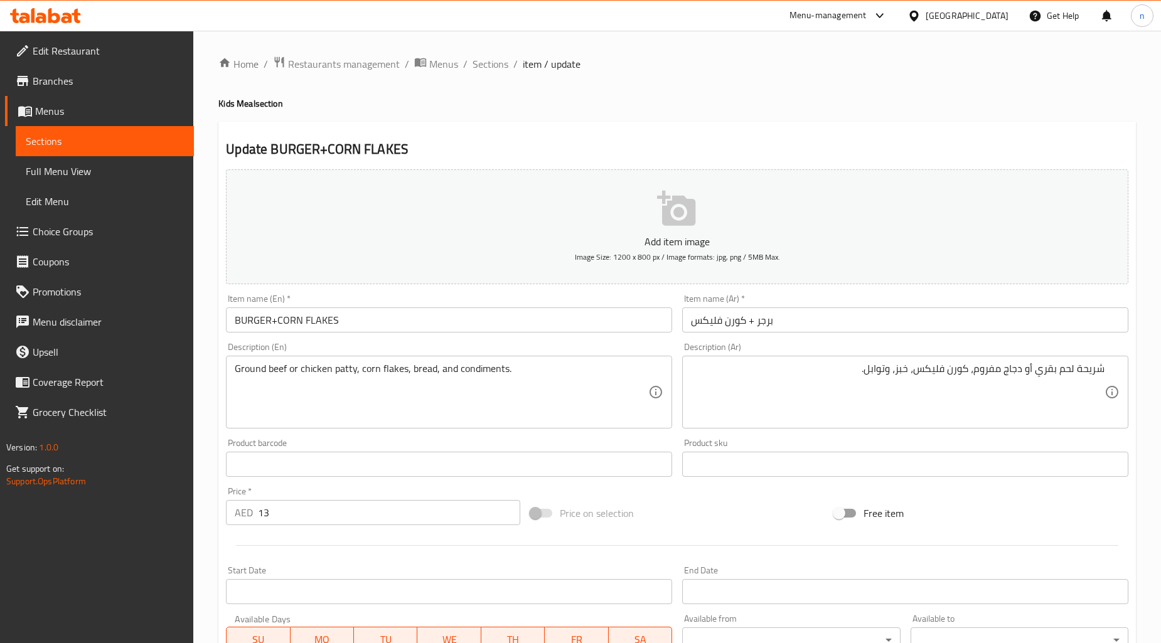
click at [743, 505] on div "Price on selection" at bounding box center [677, 514] width 304 height 34
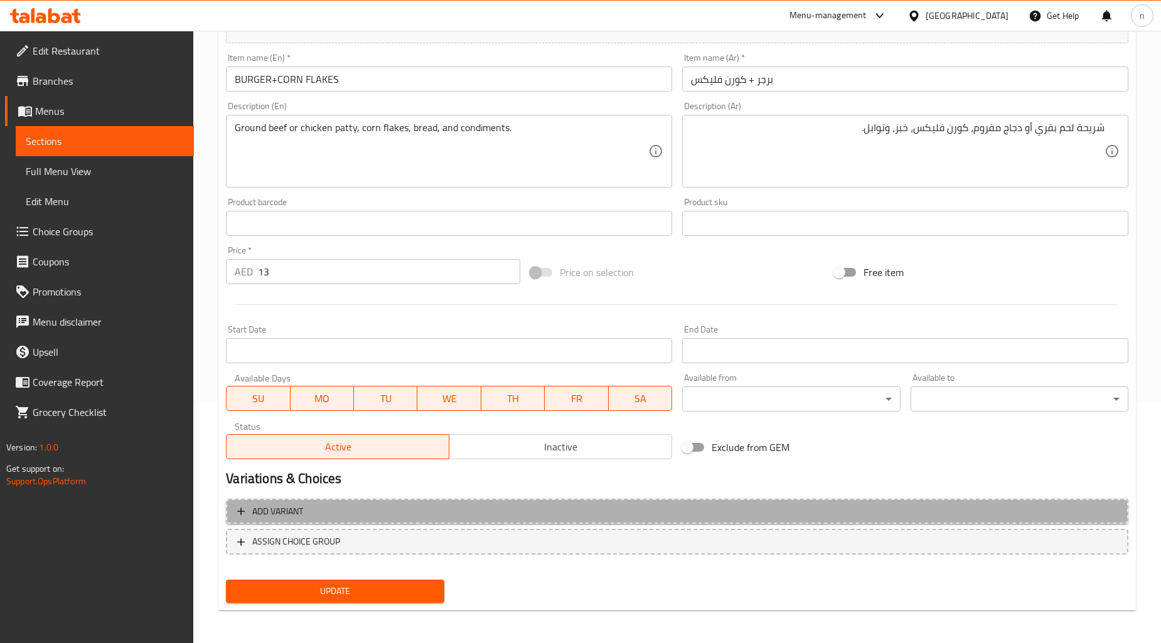
click at [660, 517] on span "Add variant" at bounding box center [677, 512] width 880 height 16
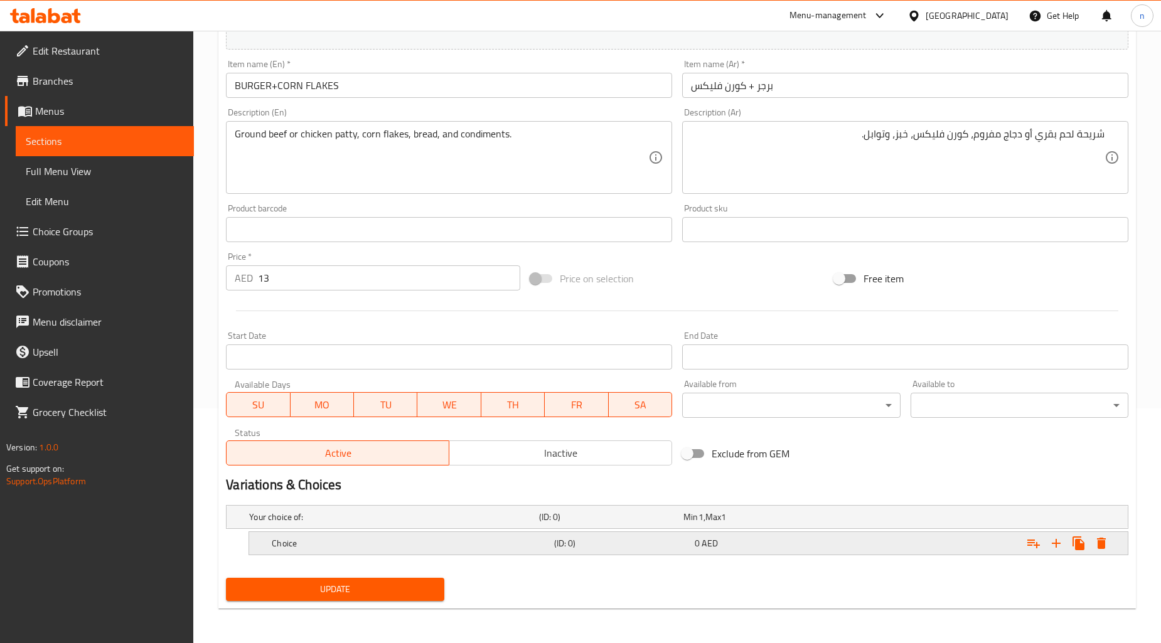
click at [656, 551] on div "(ID: 0)" at bounding box center [622, 544] width 141 height 18
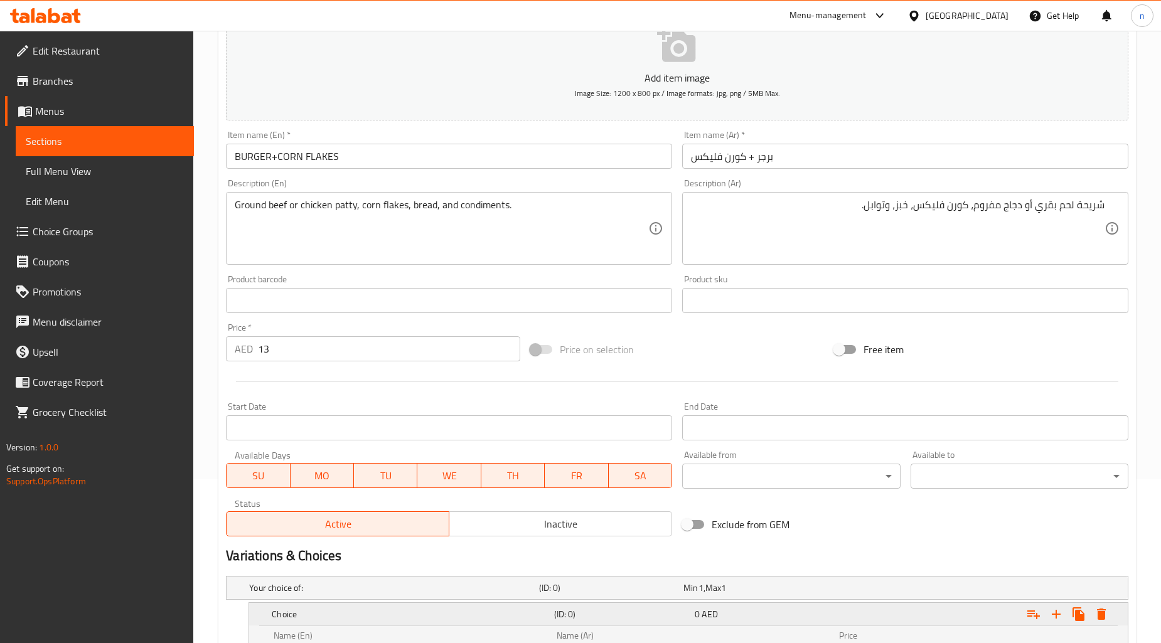
scroll to position [95, 0]
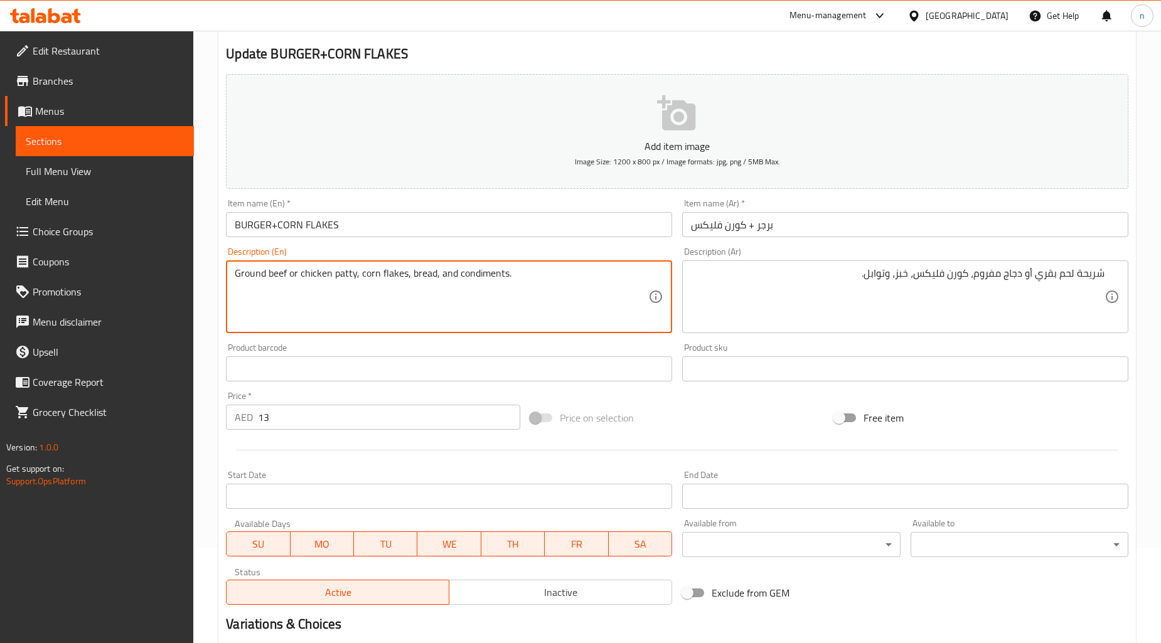
drag, startPoint x: 234, startPoint y: 277, endPoint x: 286, endPoint y: 285, distance: 52.1
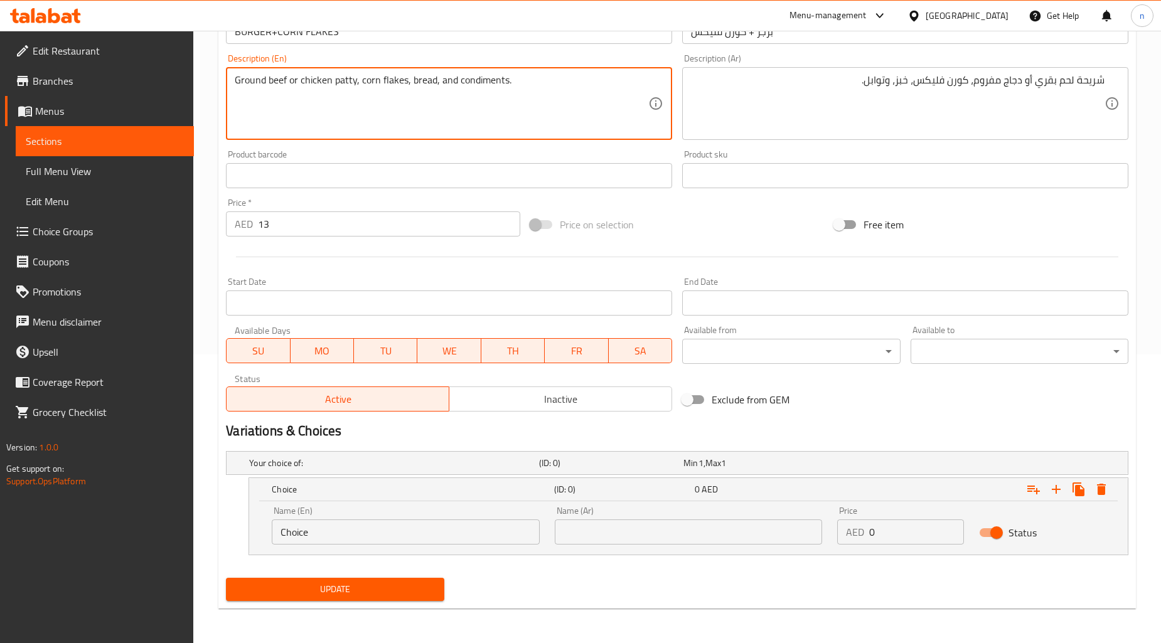
click at [353, 531] on input "Choice" at bounding box center [406, 532] width 268 height 25
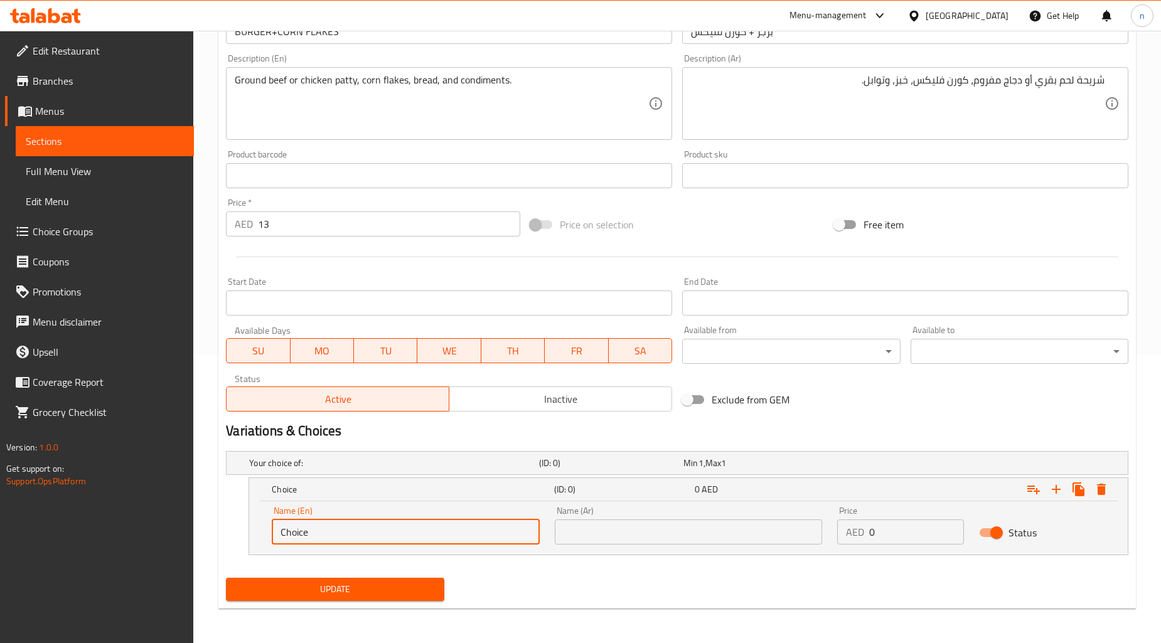
click at [353, 531] on input "Choice" at bounding box center [406, 532] width 268 height 25
paste input "Ground beef"
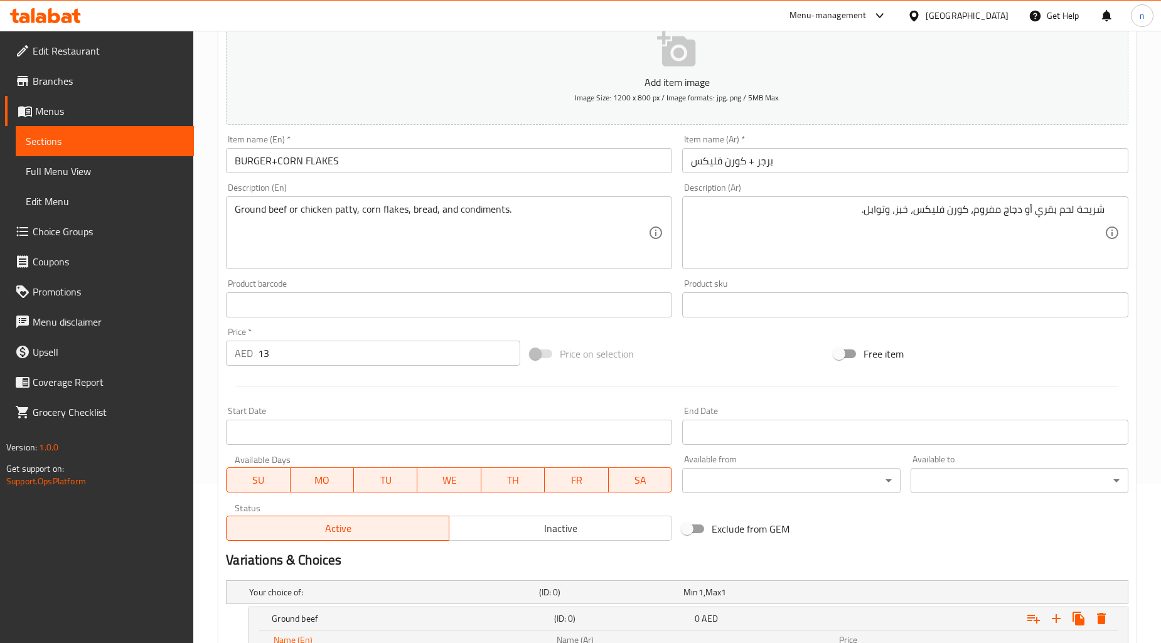
scroll to position [0, 0]
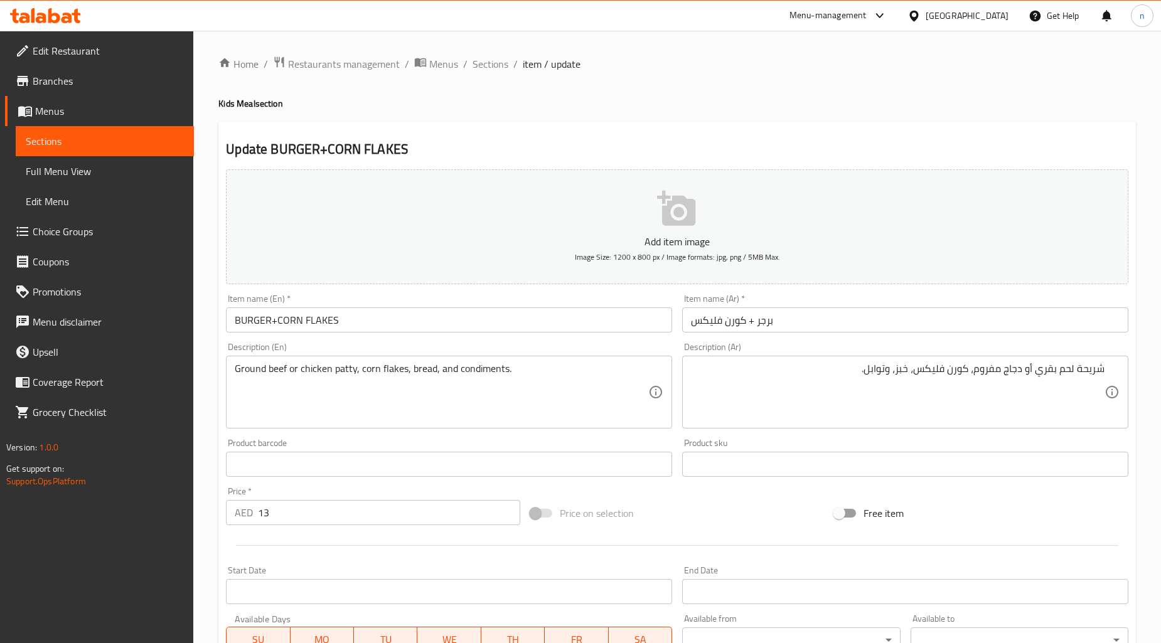
type input "Ground beef"
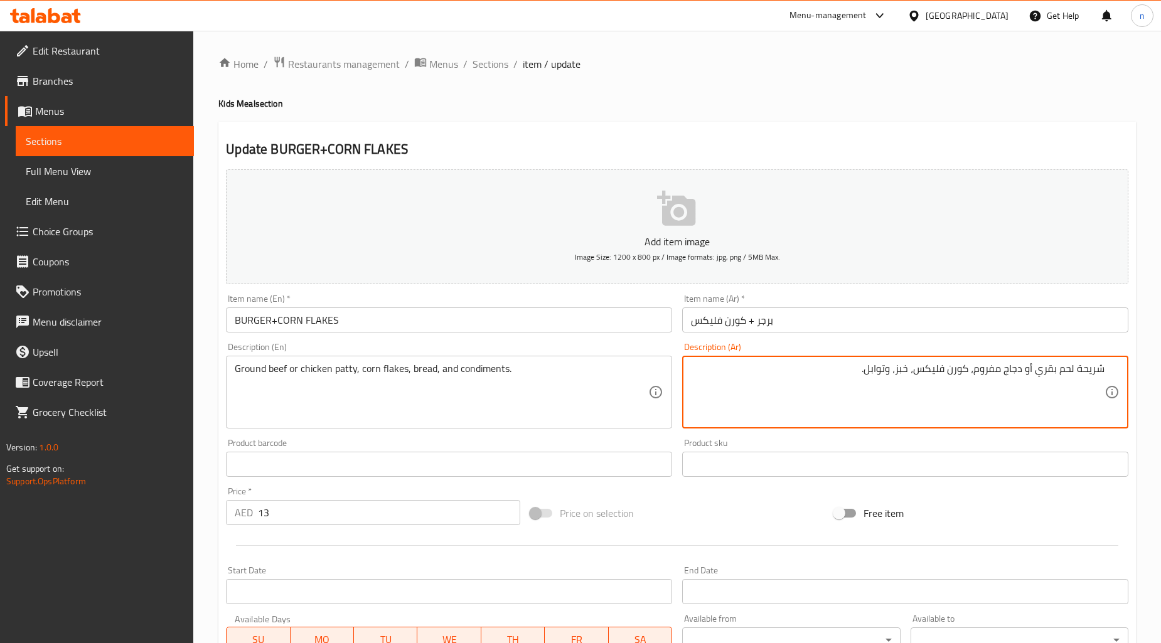
drag, startPoint x: 1073, startPoint y: 373, endPoint x: 1035, endPoint y: 373, distance: 38.9
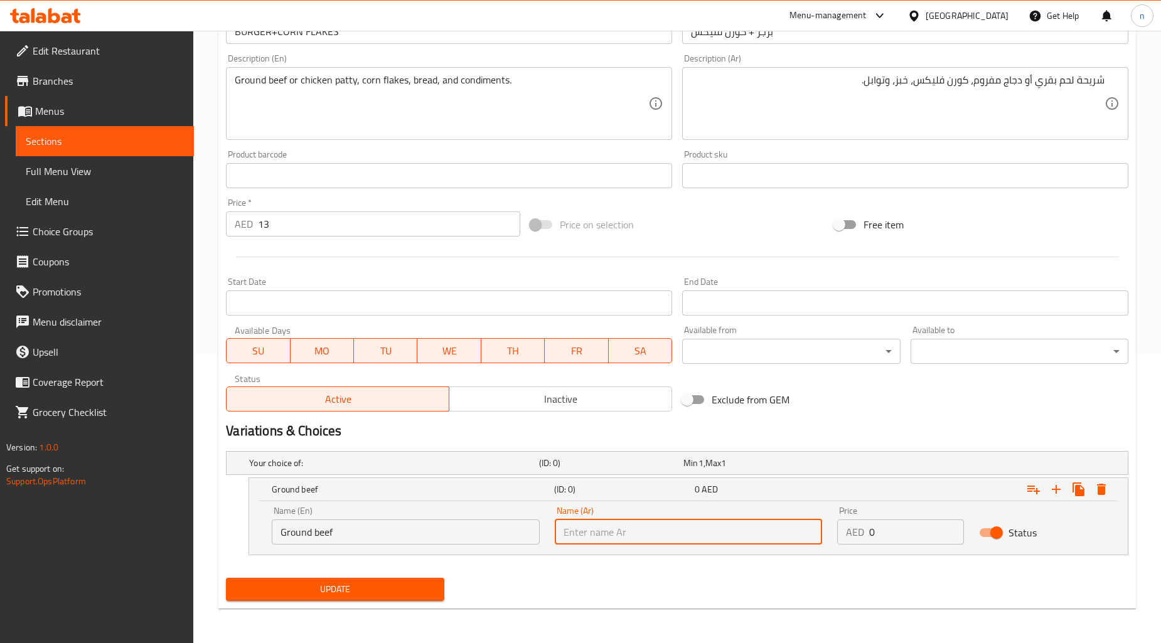
click at [772, 536] on input "text" at bounding box center [689, 532] width 268 height 25
paste input "لحم بقري"
click at [780, 536] on input "لحم بقريمفروم" at bounding box center [689, 532] width 268 height 25
type input "لحم بقري مفروم"
click at [895, 534] on input "0" at bounding box center [916, 532] width 94 height 25
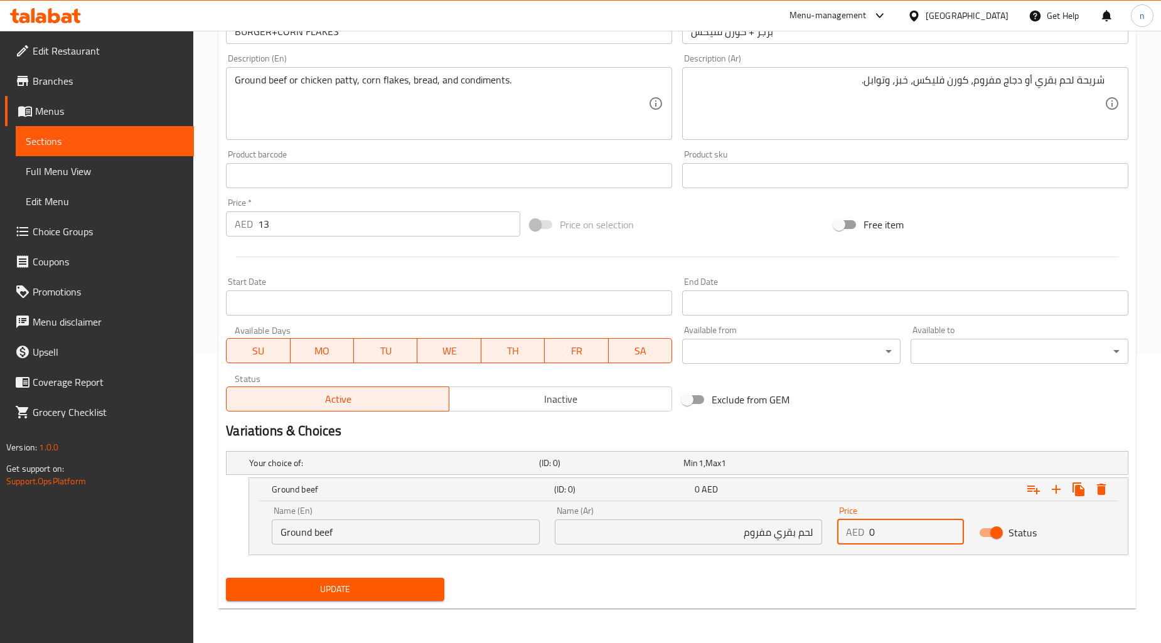
click at [895, 534] on input "0" at bounding box center [916, 532] width 94 height 25
type input "13"
click at [1051, 488] on icon "Expand" at bounding box center [1056, 489] width 15 height 15
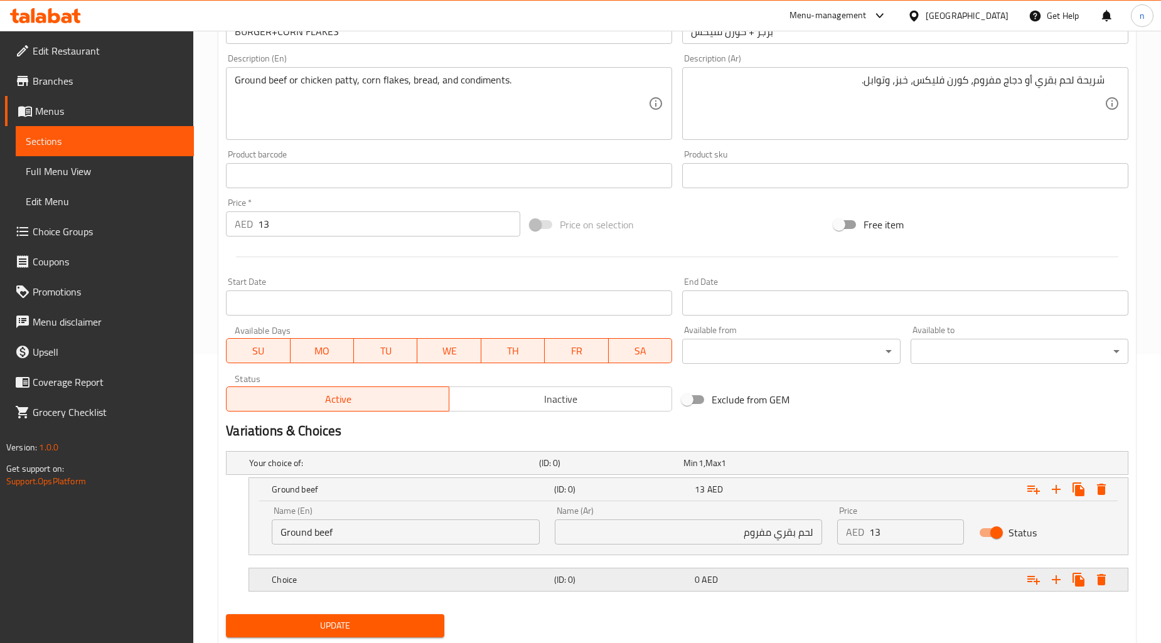
click at [706, 586] on span "AED" at bounding box center [710, 580] width 16 height 16
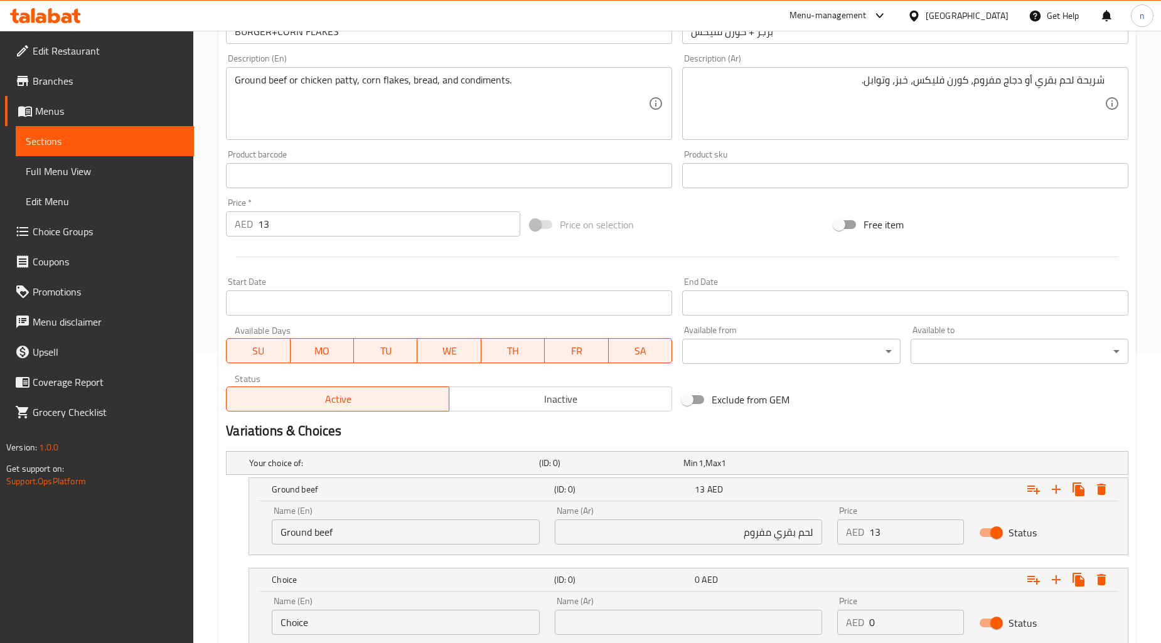
scroll to position [379, 0]
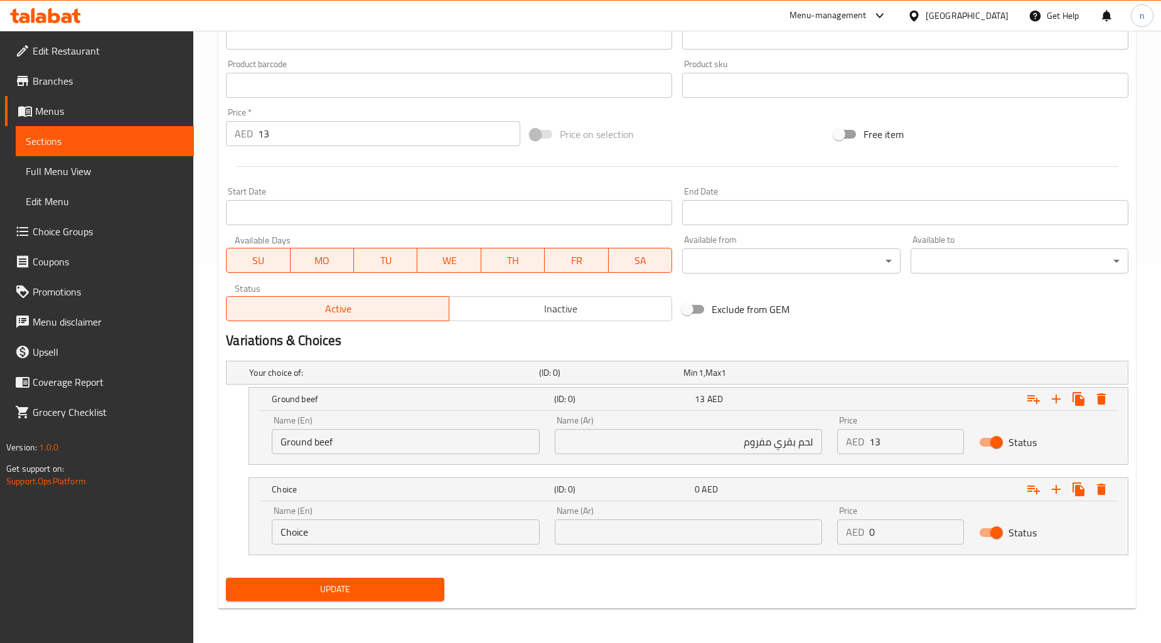
click at [506, 539] on input "Choice" at bounding box center [406, 532] width 268 height 25
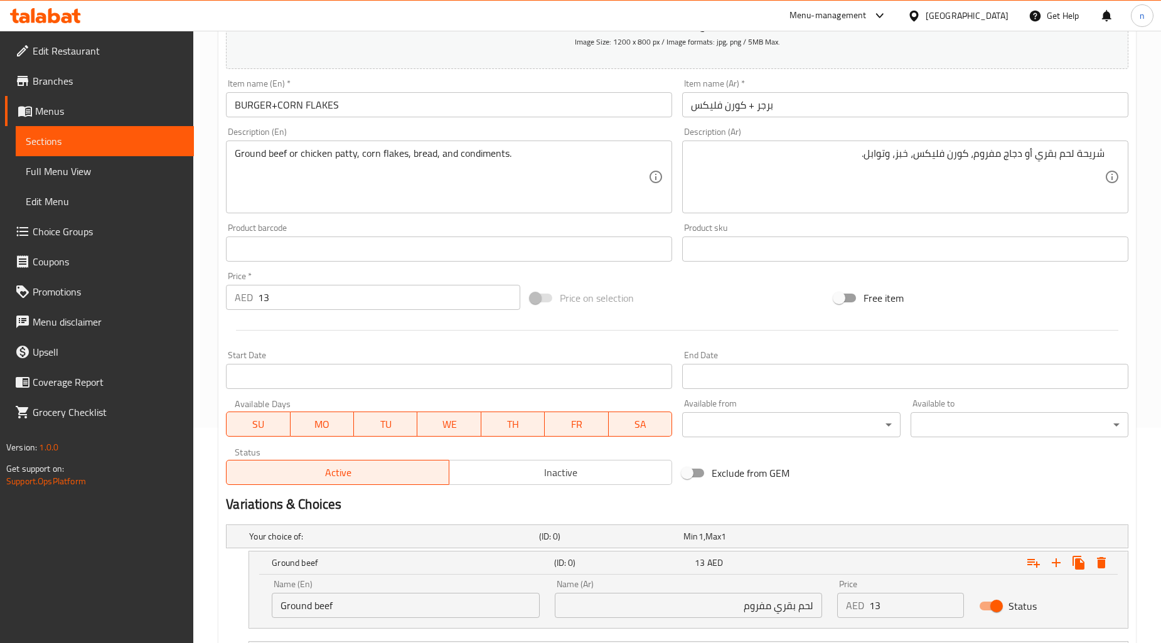
scroll to position [100, 0]
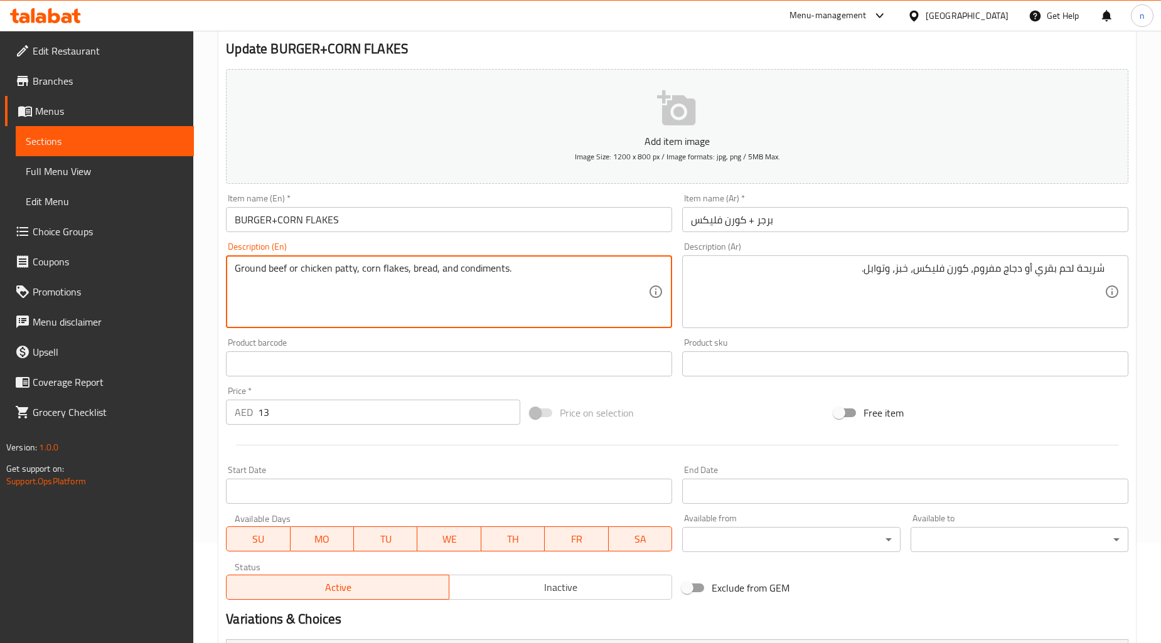
drag, startPoint x: 300, startPoint y: 271, endPoint x: 333, endPoint y: 279, distance: 34.4
click at [749, 398] on div "Price on selection" at bounding box center [677, 413] width 304 height 34
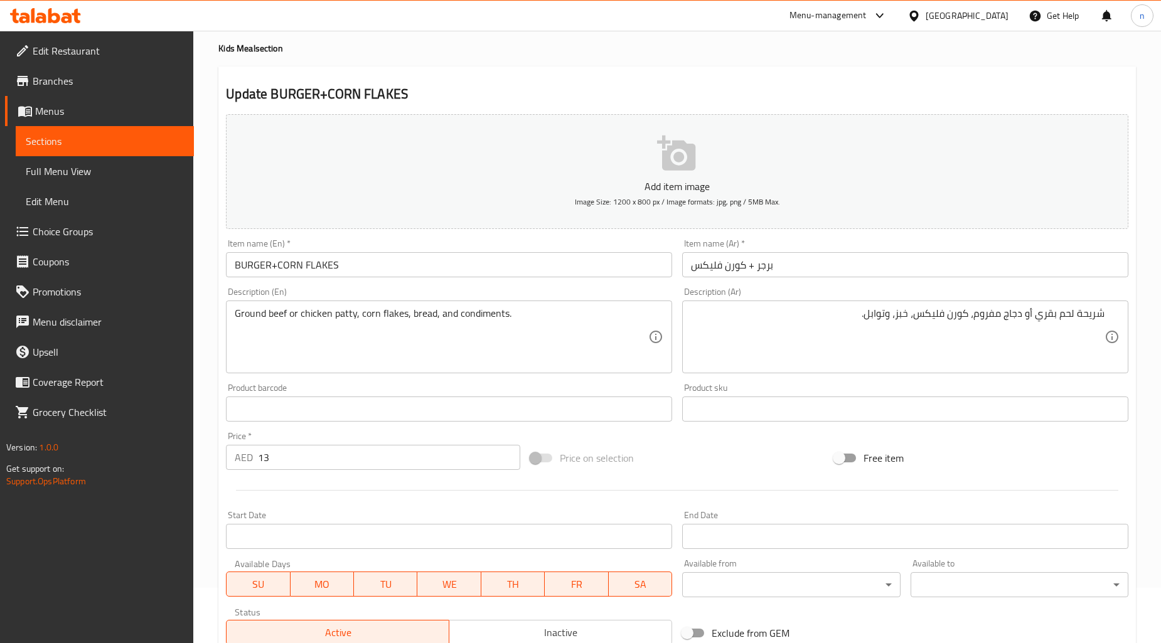
scroll to position [30, 0]
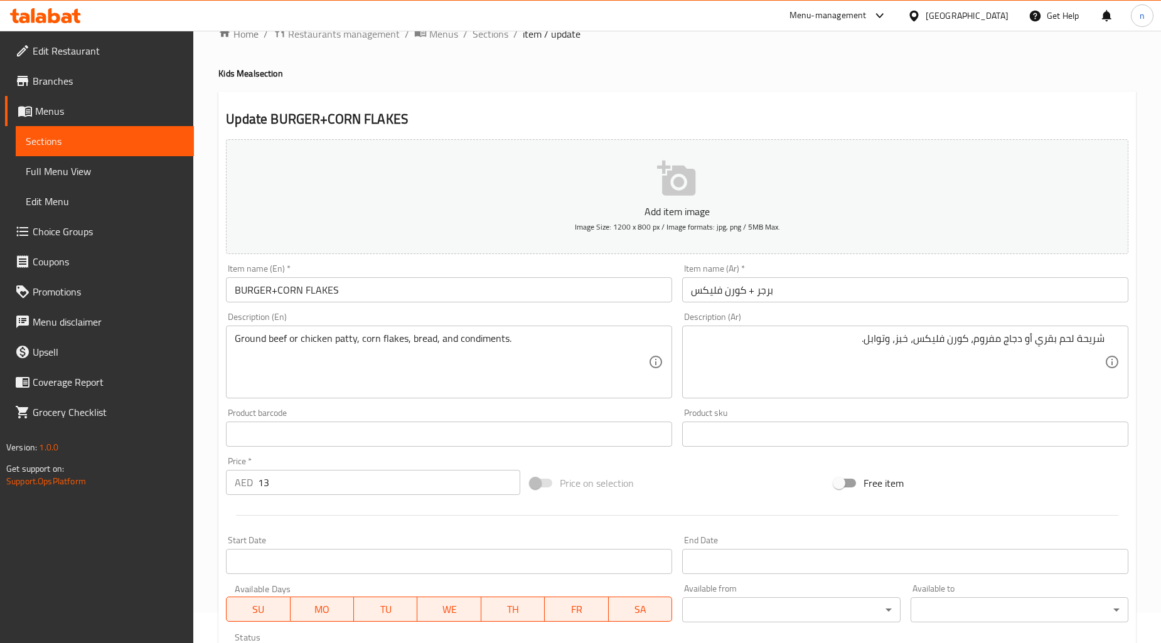
click at [726, 477] on div "Price on selection" at bounding box center [677, 483] width 304 height 34
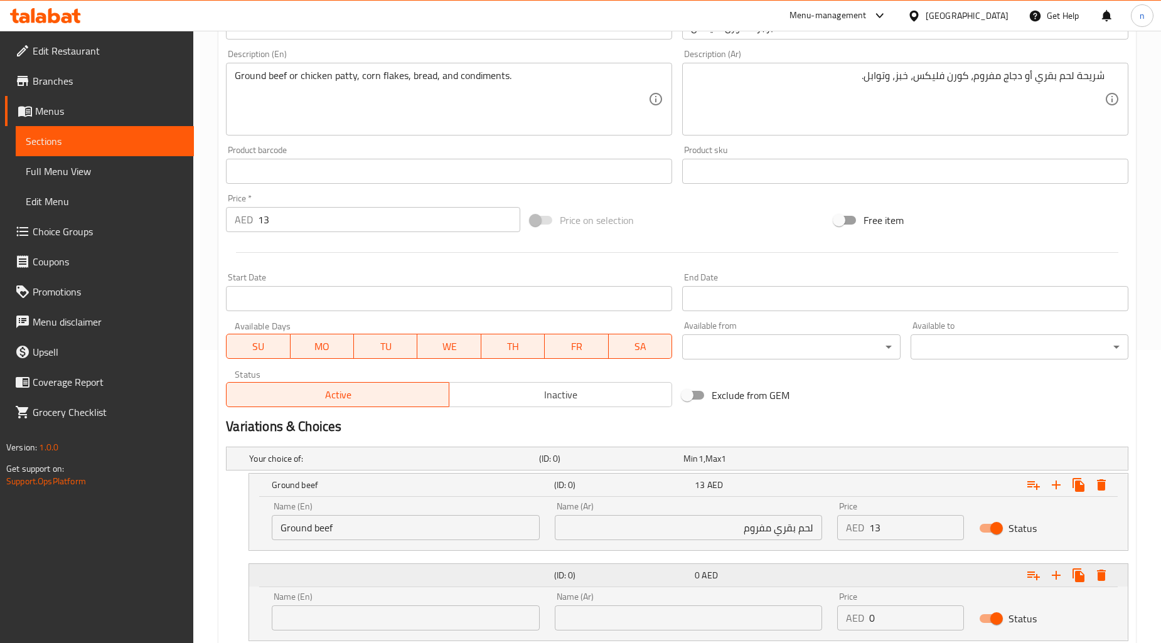
scroll to position [100, 0]
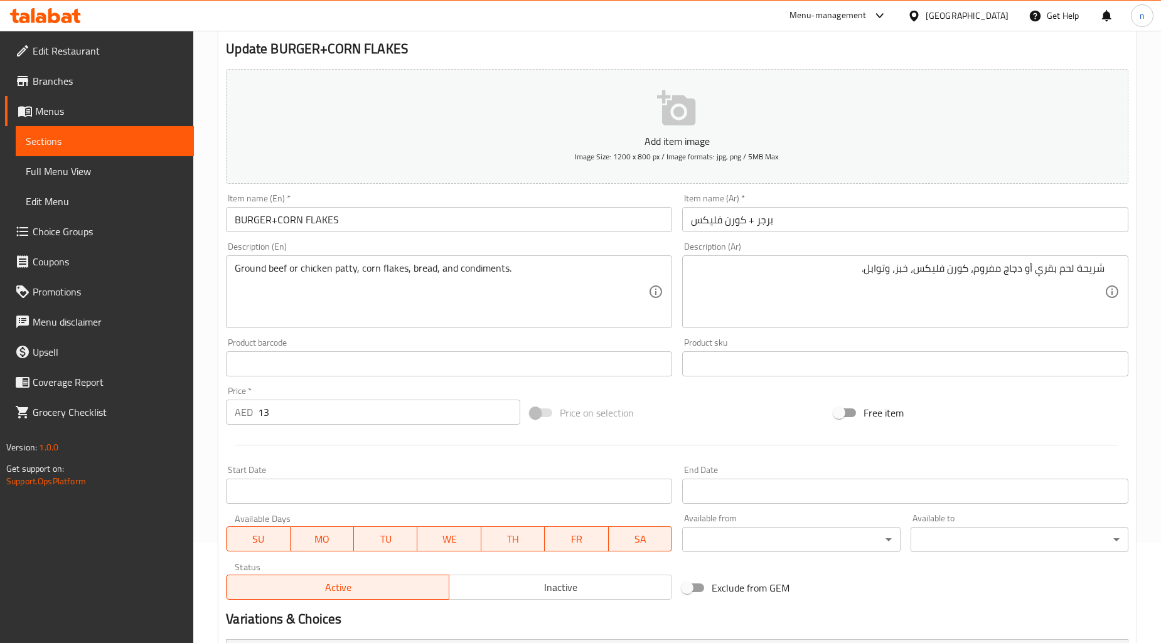
click at [748, 416] on div "Price on selection" at bounding box center [677, 413] width 304 height 34
click at [748, 421] on div "Price on selection" at bounding box center [677, 413] width 304 height 34
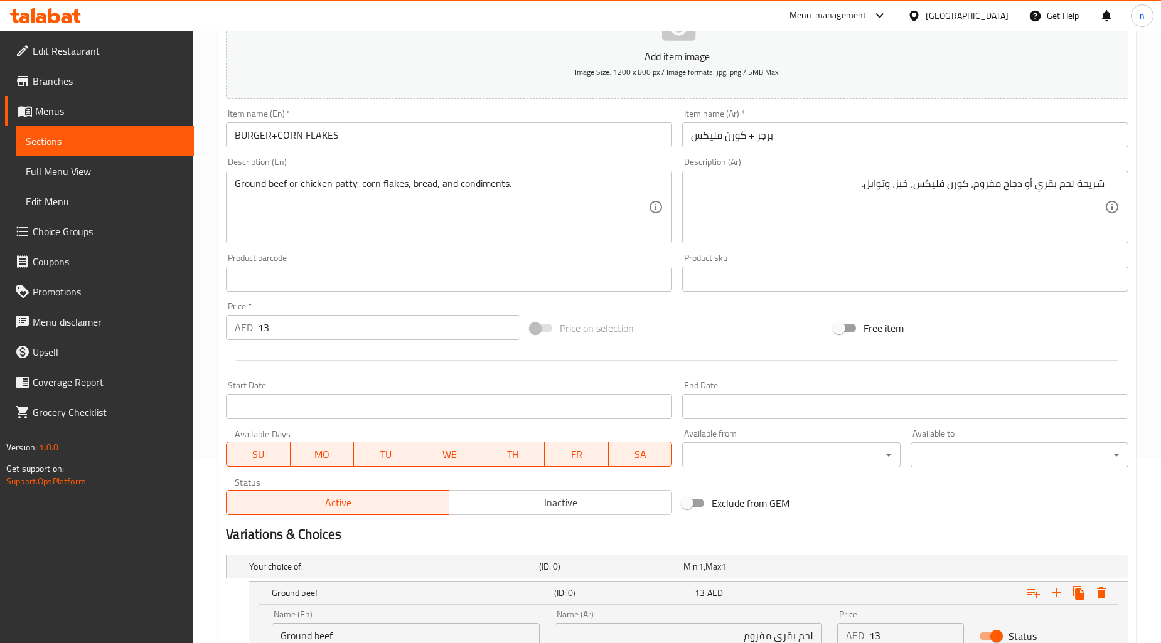
scroll to position [30, 0]
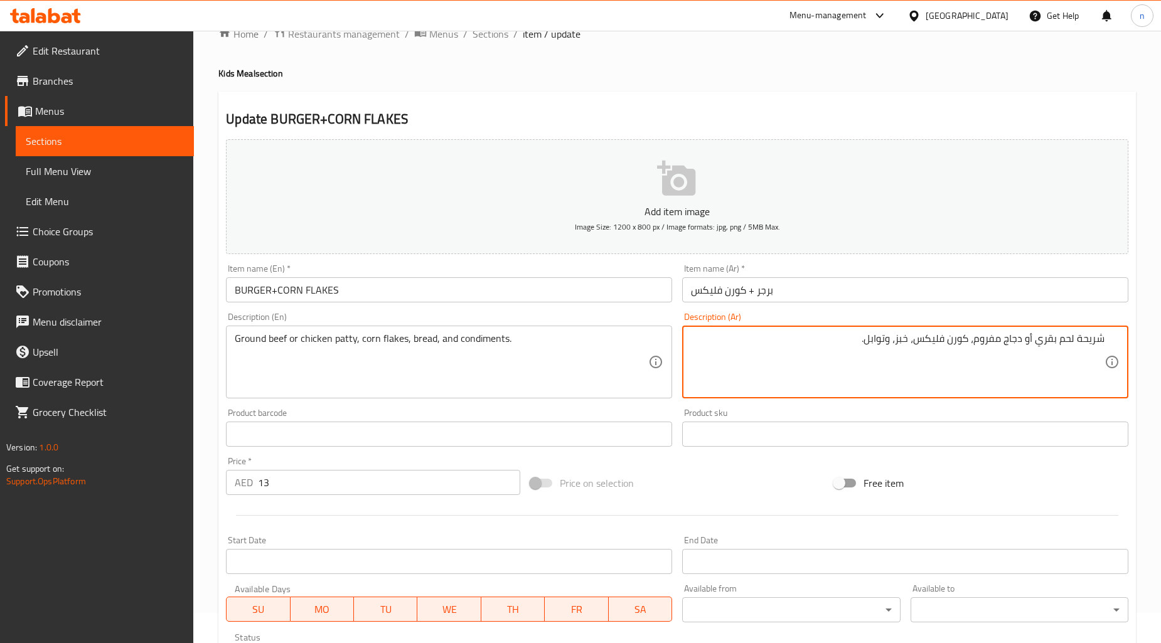
click at [993, 339] on textarea "شريحة لحم بقري أو دجاج مفروم، كورن فليكس، خبز، وتوابل." at bounding box center [898, 363] width 414 height 60
click at [1083, 341] on textarea "شريحة لحم بقري أو دجاج مفروم، كورن فليكس، خبز، وتوابل." at bounding box center [898, 363] width 414 height 60
paste textarea "مفروم"
click at [1039, 344] on textarea "مفروملحم بقري أو دجاج مفروم، كورن فليكس، خبز، وتوابل." at bounding box center [898, 363] width 414 height 60
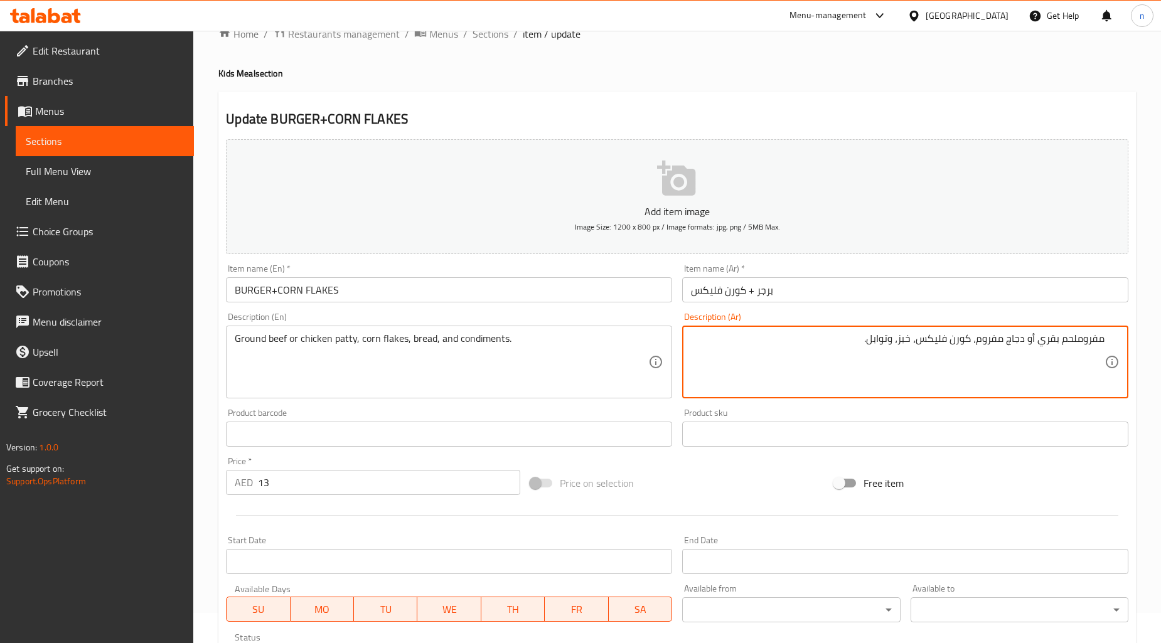
paste textarea "مفروم"
click at [1093, 344] on textarea "مفروملحم بقريمفروم أو دجاج مفروم، كورن فليكس، خبز، وتوابل." at bounding box center [898, 363] width 414 height 60
click at [1084, 341] on textarea "مفروملحم بقريمفروم أو دجاج مفروم، كورن فليكس، خبز، وتوابل." at bounding box center [898, 363] width 414 height 60
drag, startPoint x: 1078, startPoint y: 340, endPoint x: 1139, endPoint y: 343, distance: 60.3
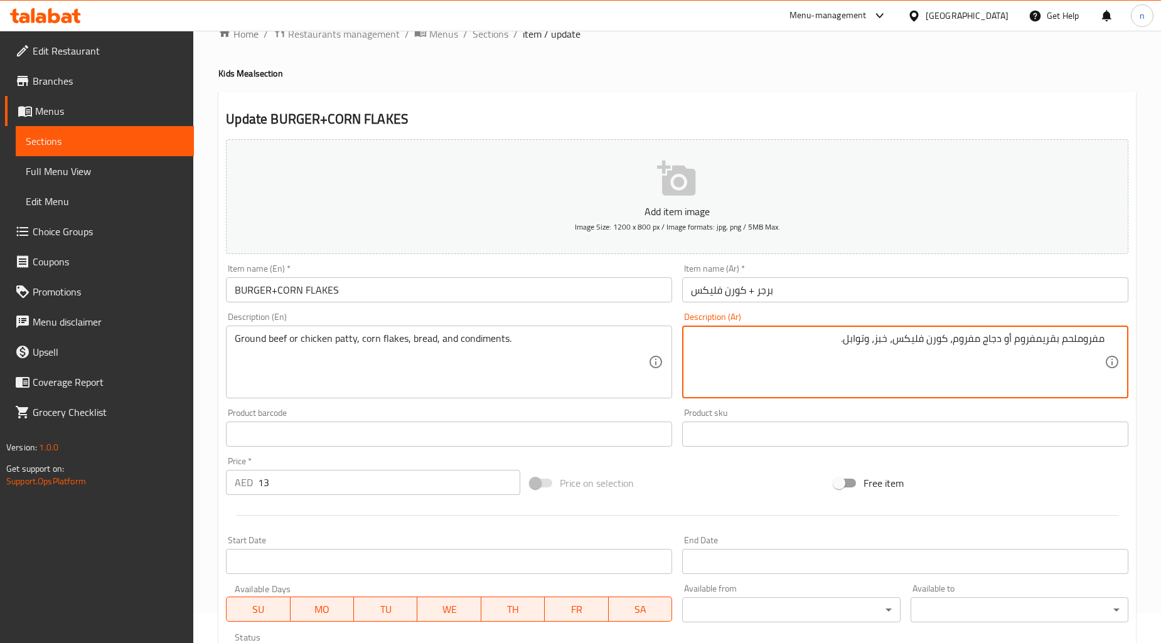
click at [1139, 343] on div "Home / Restaurants management / Menus / Sections / item / update Kids Meal sect…" at bounding box center [677, 497] width 968 height 992
click at [1068, 343] on textarea "لحم بقريمفروم أو دجاج مفروم، كورن فليكس، خبز، وتوابل." at bounding box center [898, 363] width 414 height 60
click at [989, 340] on textarea "لحم بقري مفروم أو دجاج مفروم، كورن فليكس، خبز، وتوابل." at bounding box center [898, 363] width 414 height 60
click at [996, 345] on textarea "لحم بقري مفروم أو دجاج مفروم، كورن فليكس، خبز، وتوابل." at bounding box center [898, 363] width 414 height 60
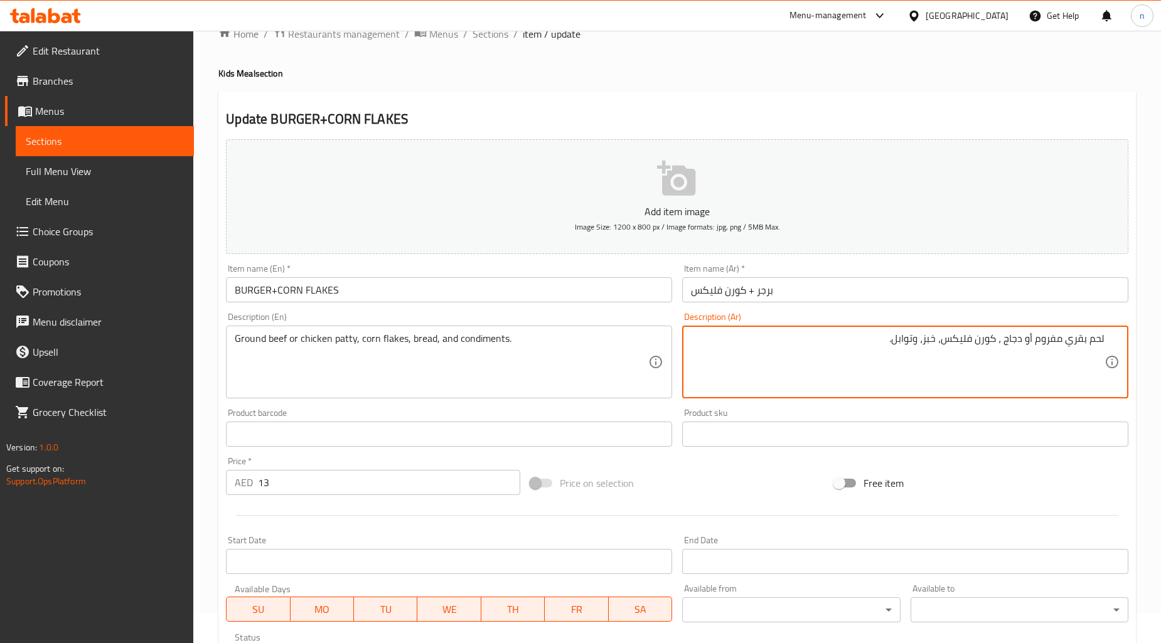
click at [1025, 344] on textarea "لحم بقري مفروم أو دجاج ، كورن فليكس، خبز، وتوابل." at bounding box center [898, 363] width 414 height 60
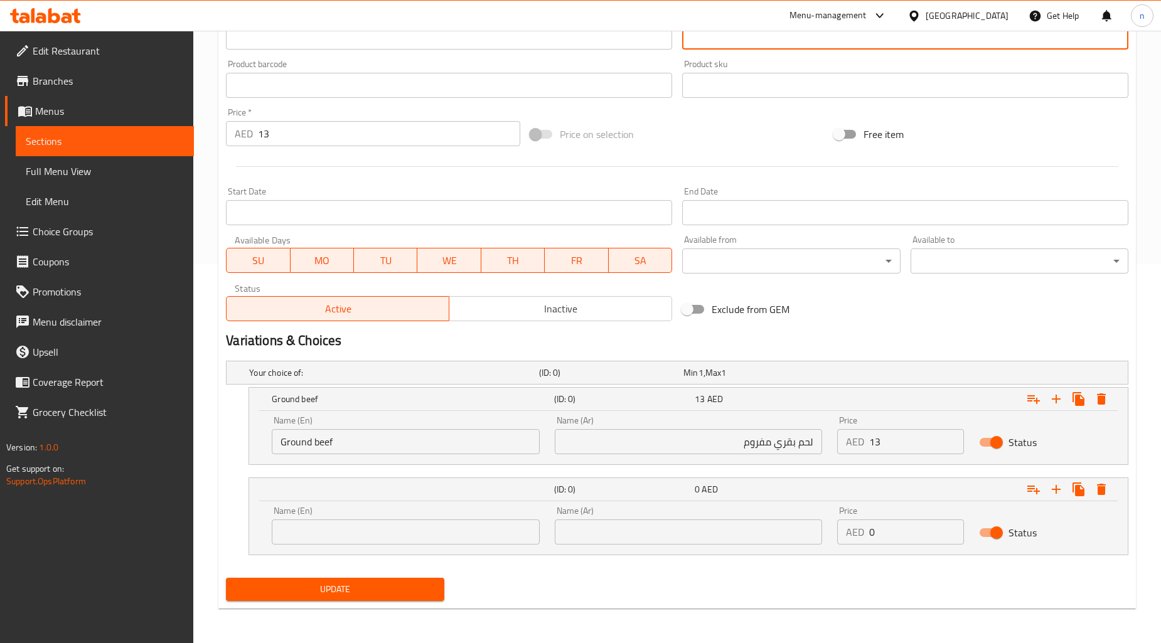
scroll to position [0, 0]
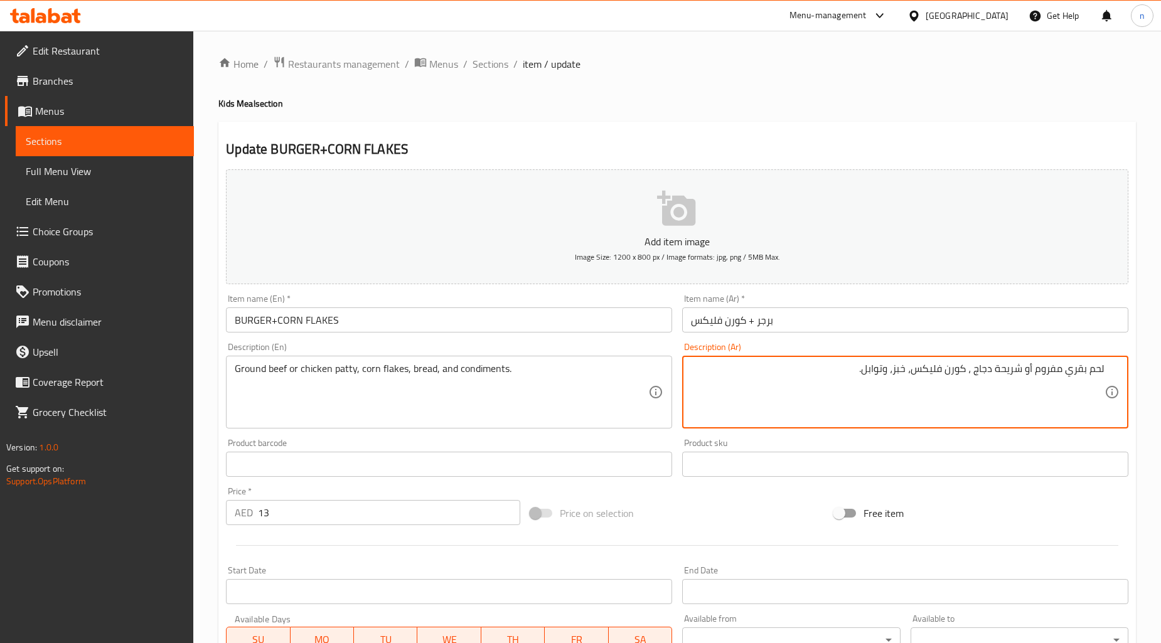
drag, startPoint x: 975, startPoint y: 373, endPoint x: 1023, endPoint y: 382, distance: 49.1
click at [1023, 382] on textarea "لحم بقري مفروم أو شريحة دجاج ، كورن فليكس، خبز، وتوابل." at bounding box center [898, 393] width 414 height 60
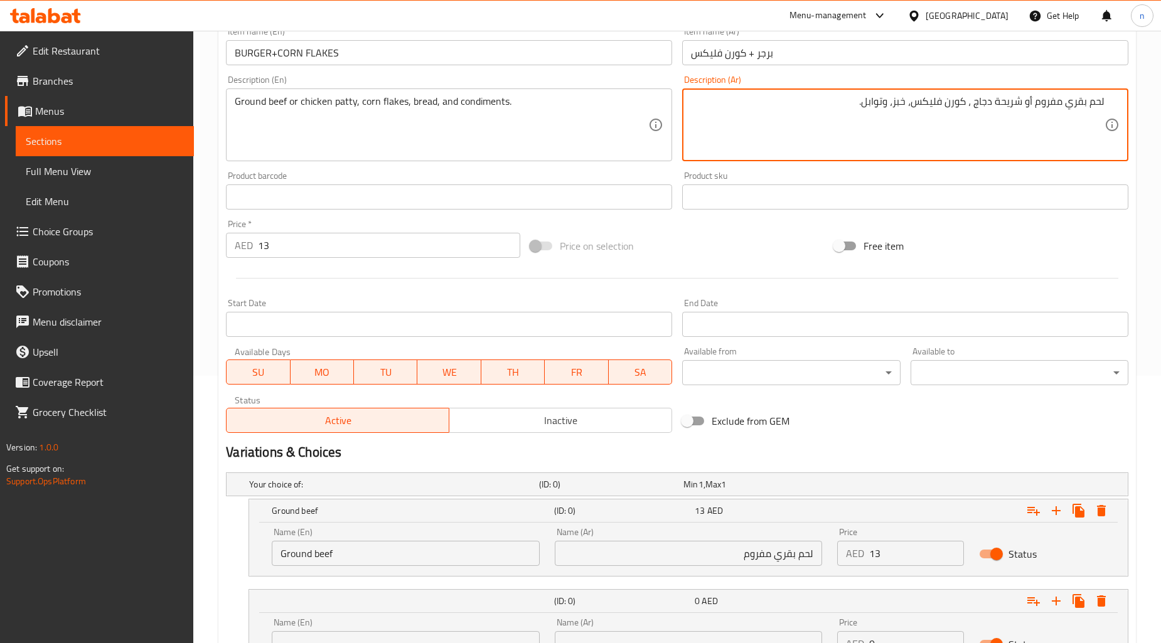
scroll to position [379, 0]
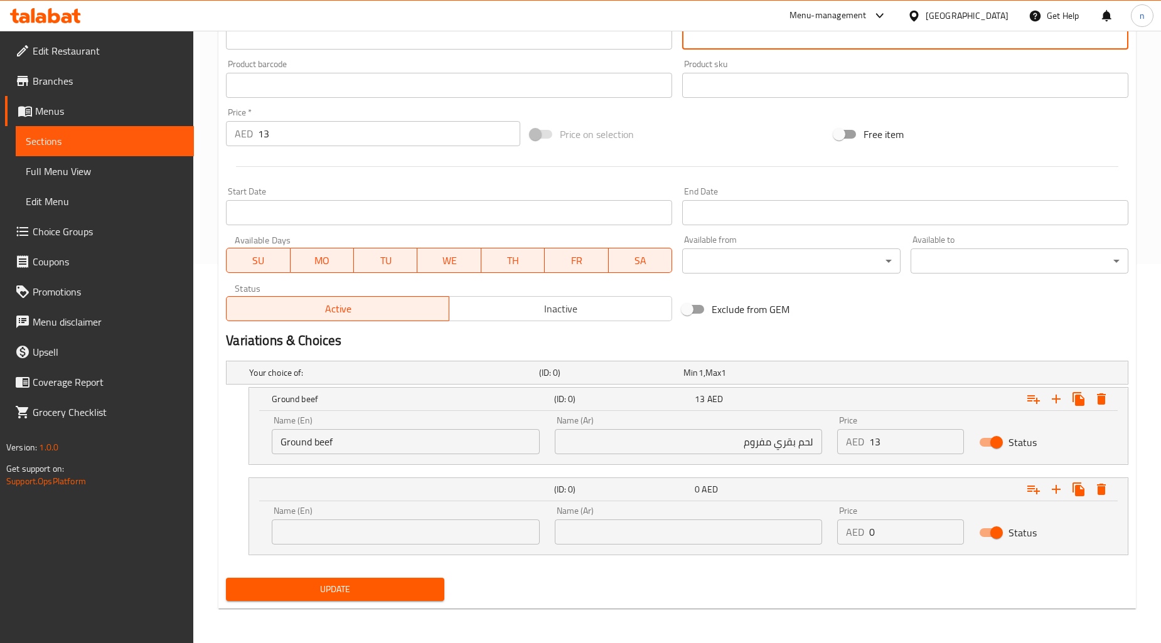
type textarea "لحم بقري مفروم أو شريحة دجاج ، كورن فليكس، خبز، وتوابل."
click at [591, 526] on input "text" at bounding box center [689, 532] width 268 height 25
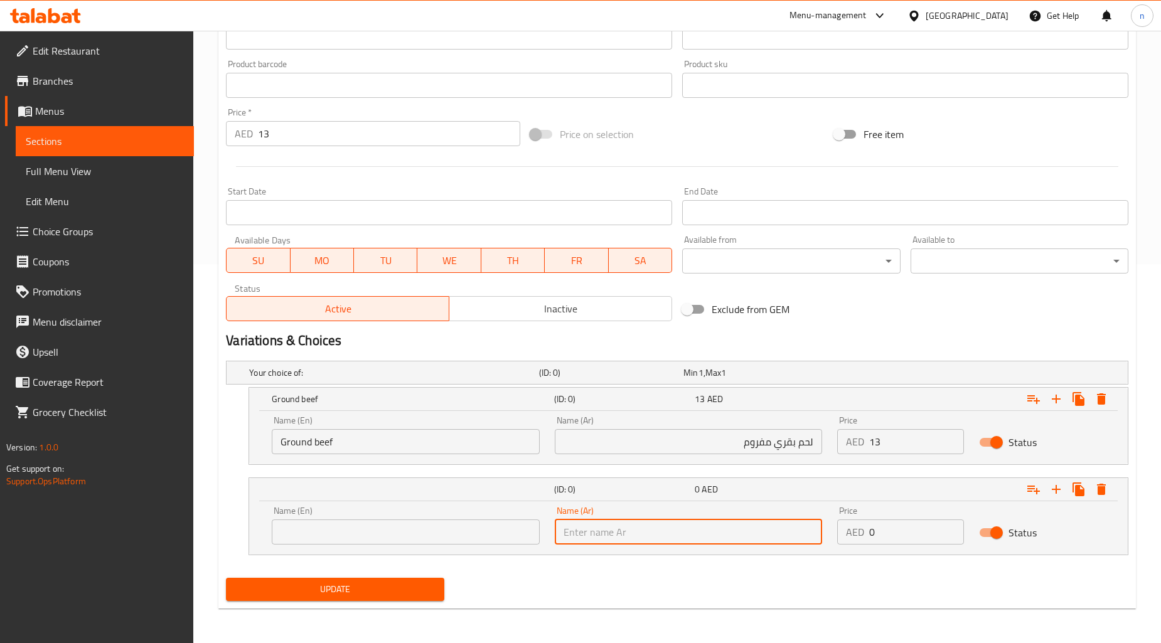
paste input "شريحة دجاج"
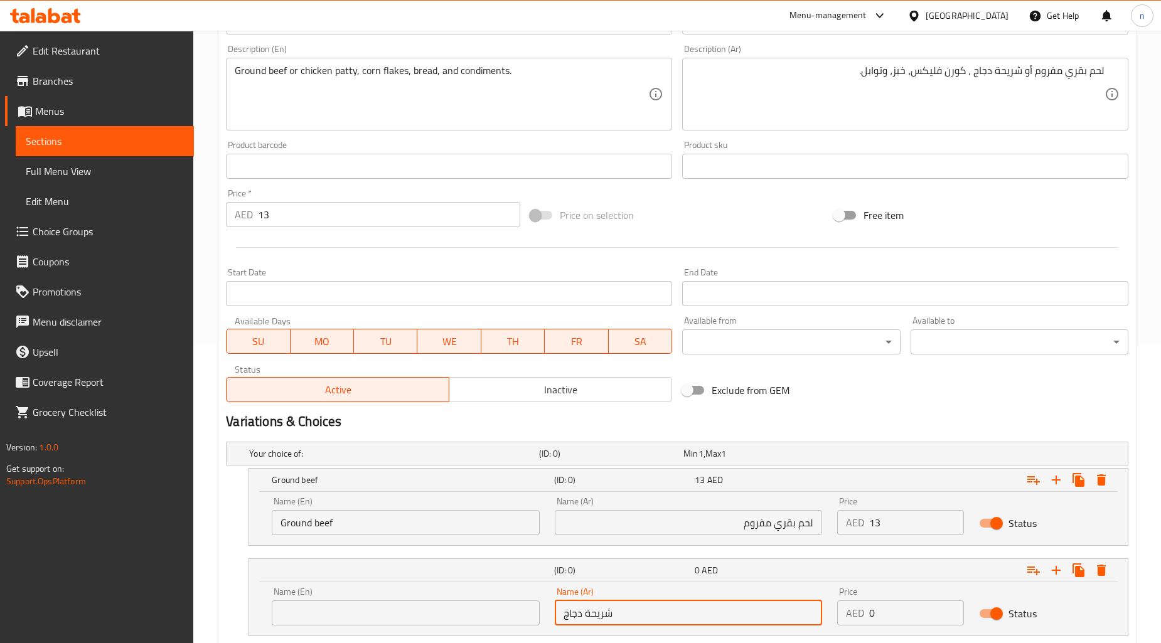
scroll to position [100, 0]
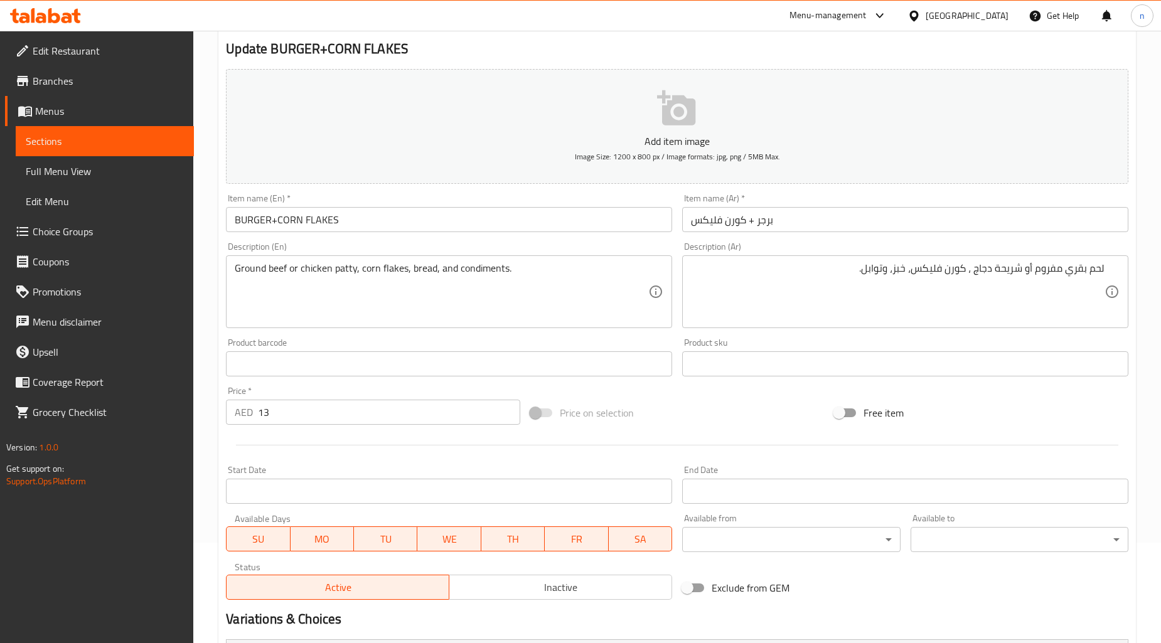
type input "شريحة دجاج"
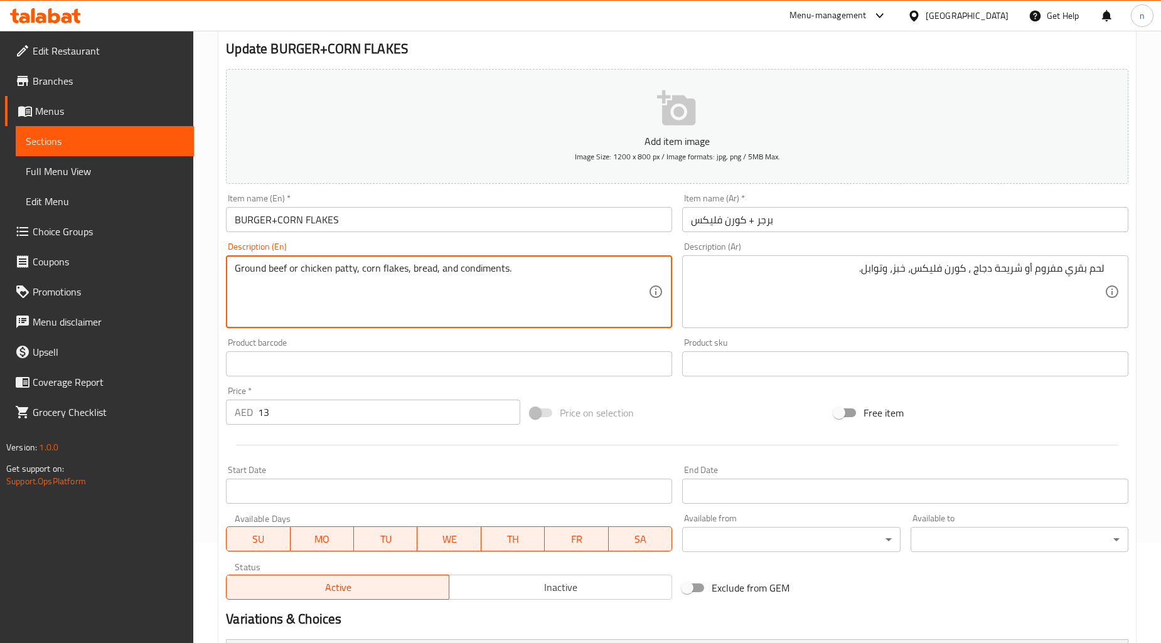
drag, startPoint x: 299, startPoint y: 267, endPoint x: 355, endPoint y: 283, distance: 58.2
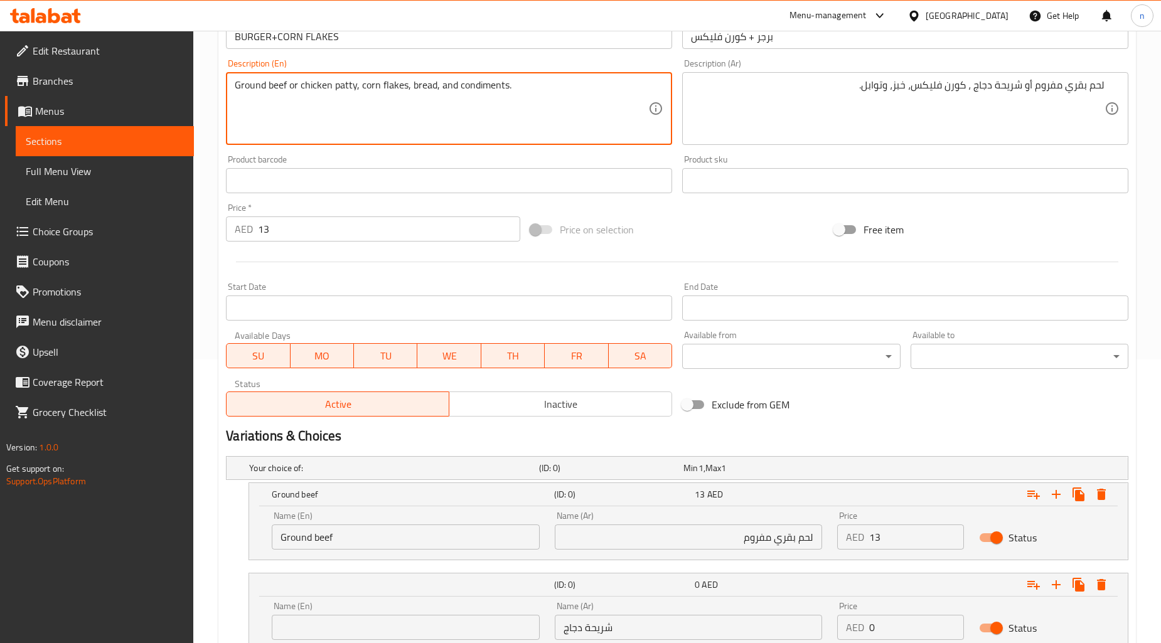
scroll to position [379, 0]
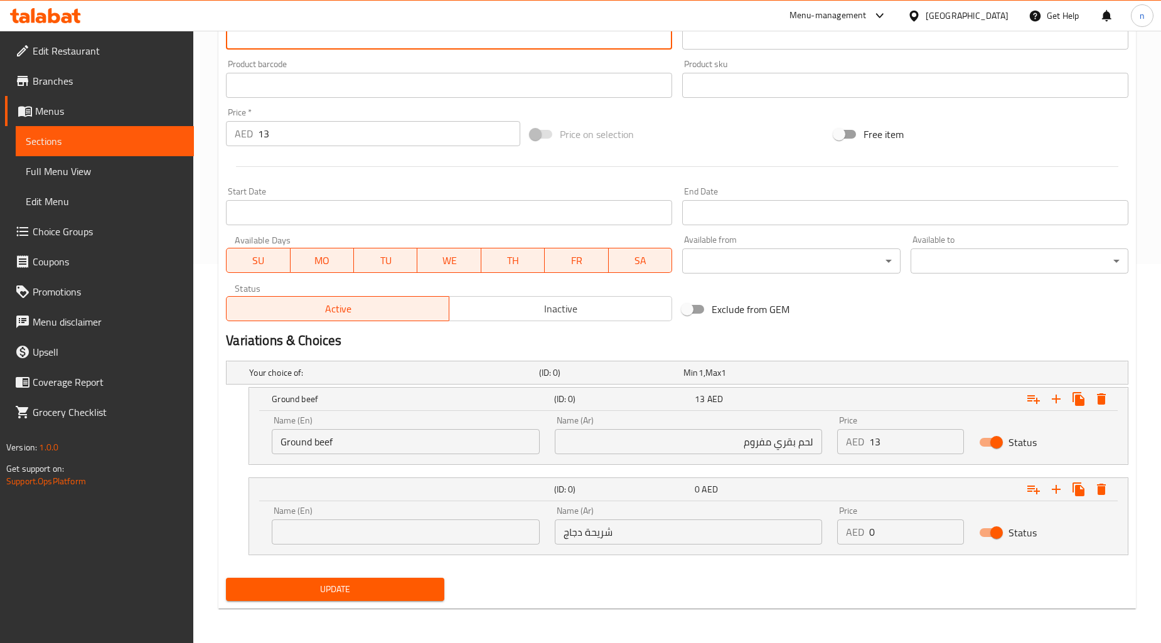
click at [365, 531] on input "text" at bounding box center [406, 532] width 268 height 25
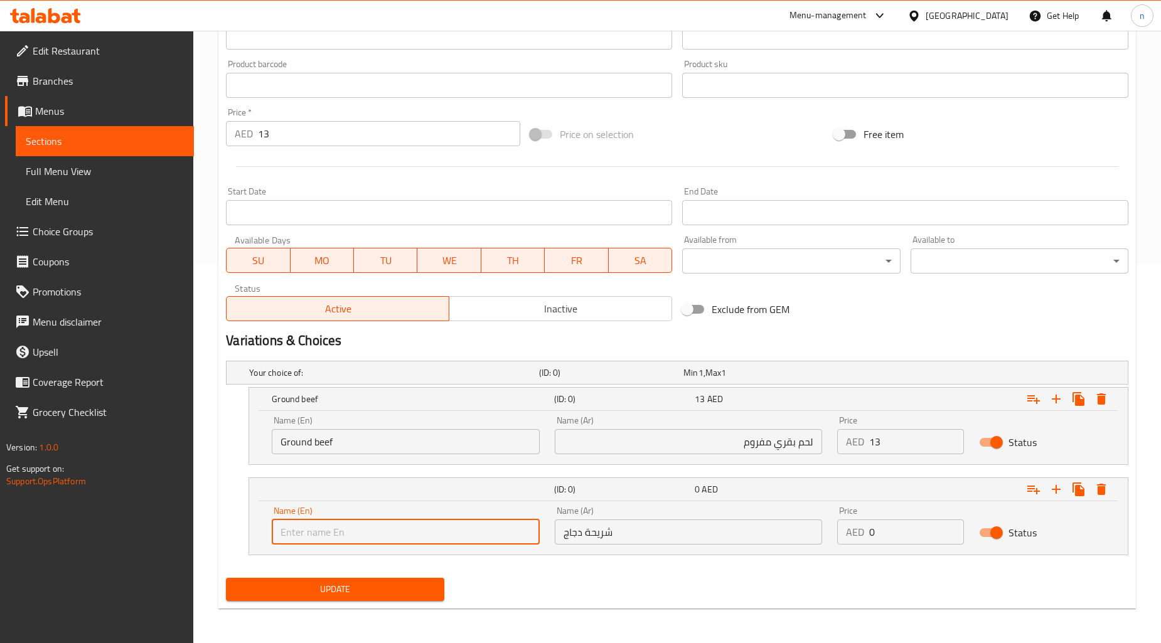
paste input "chicken patty"
type input "chicken patty"
click at [906, 531] on input "0" at bounding box center [916, 532] width 94 height 25
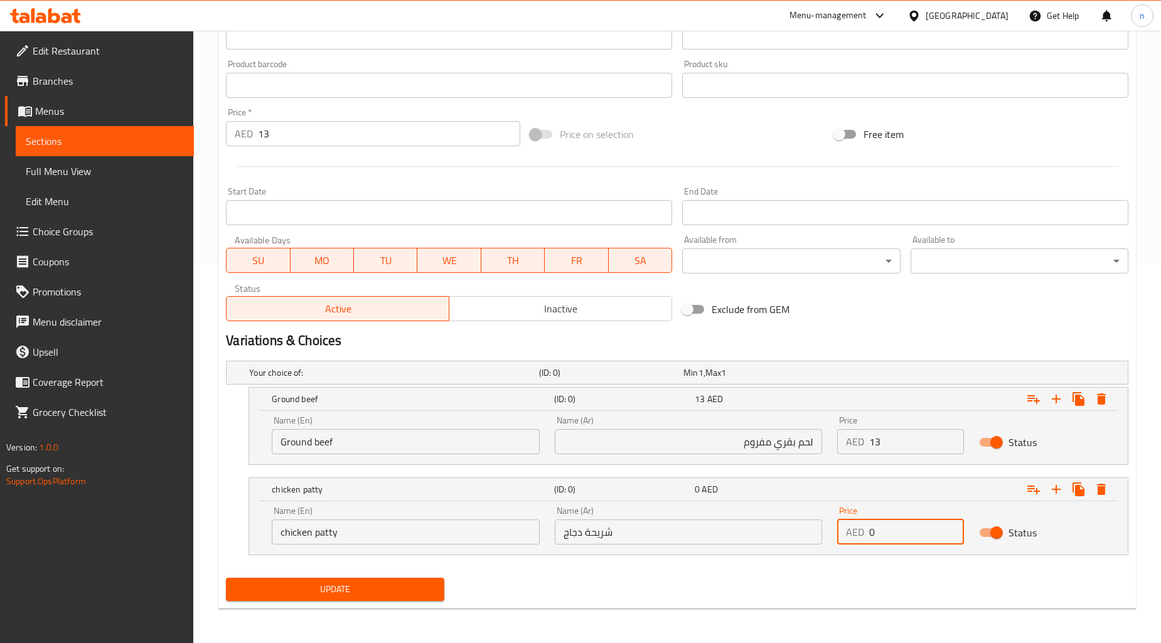
click at [906, 531] on input "0" at bounding box center [916, 532] width 94 height 25
type input "13"
click at [924, 612] on div "Home / Restaurants management / Menus / Sections / item / update Kids Meal sect…" at bounding box center [677, 148] width 918 height 942
click at [276, 120] on div "Price   * AED 13 Price *" at bounding box center [373, 127] width 294 height 38
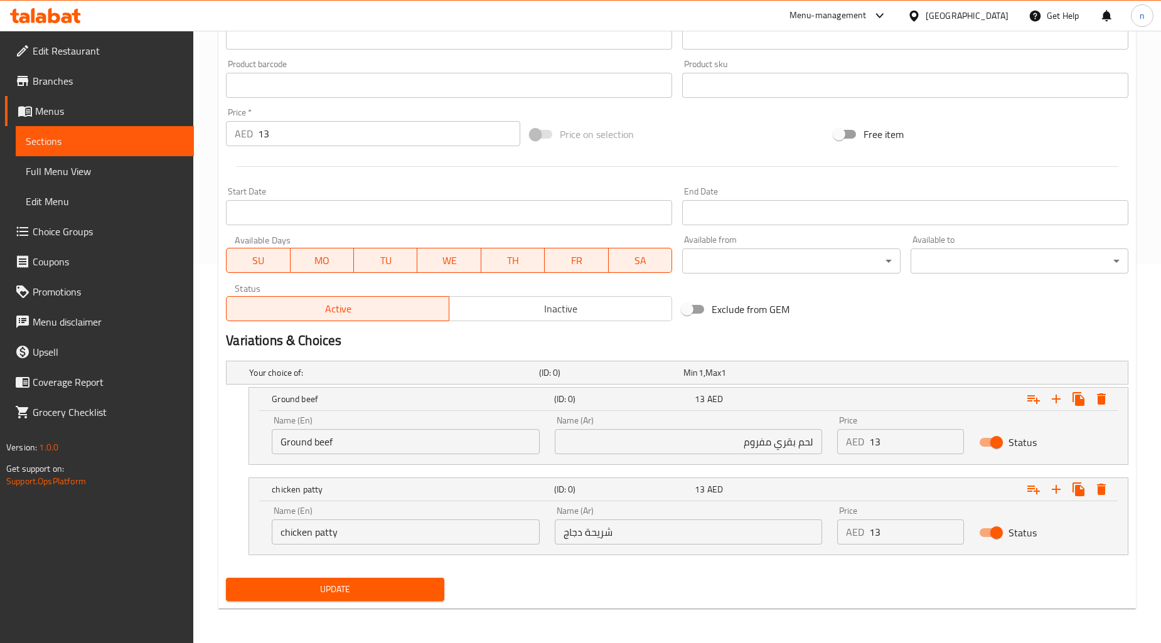
click at [276, 120] on div "Price   * AED 13 Price *" at bounding box center [373, 127] width 294 height 38
click at [276, 124] on input "13" at bounding box center [389, 133] width 262 height 25
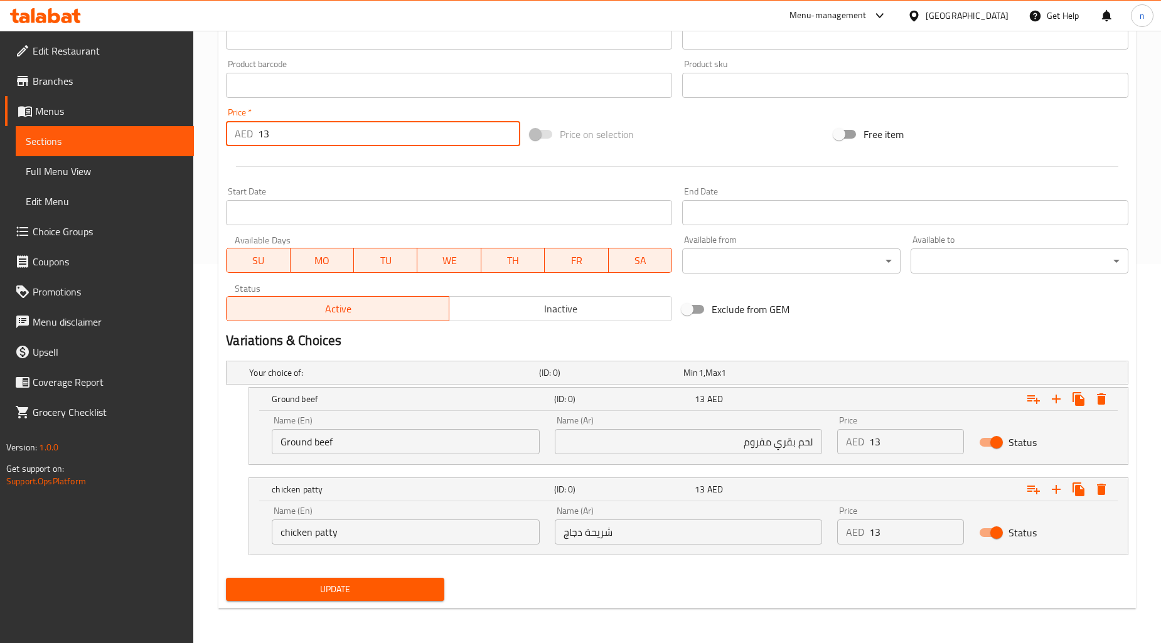
click at [276, 124] on input "13" at bounding box center [389, 133] width 262 height 25
type input "0"
click at [871, 599] on div "Update" at bounding box center [677, 589] width 913 height 33
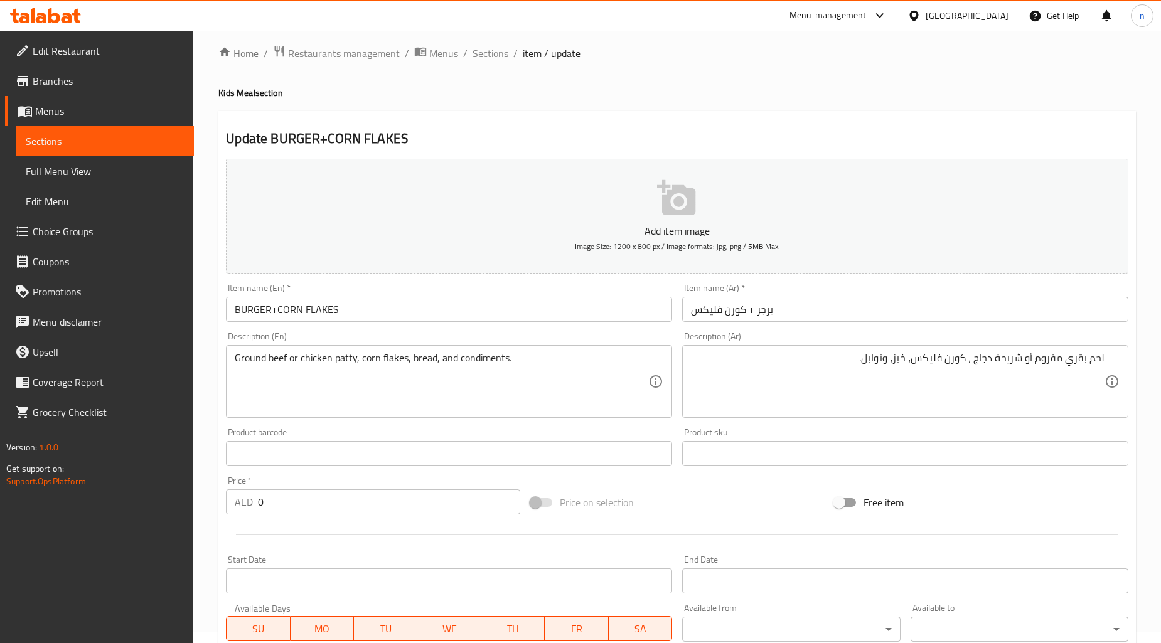
scroll to position [0, 0]
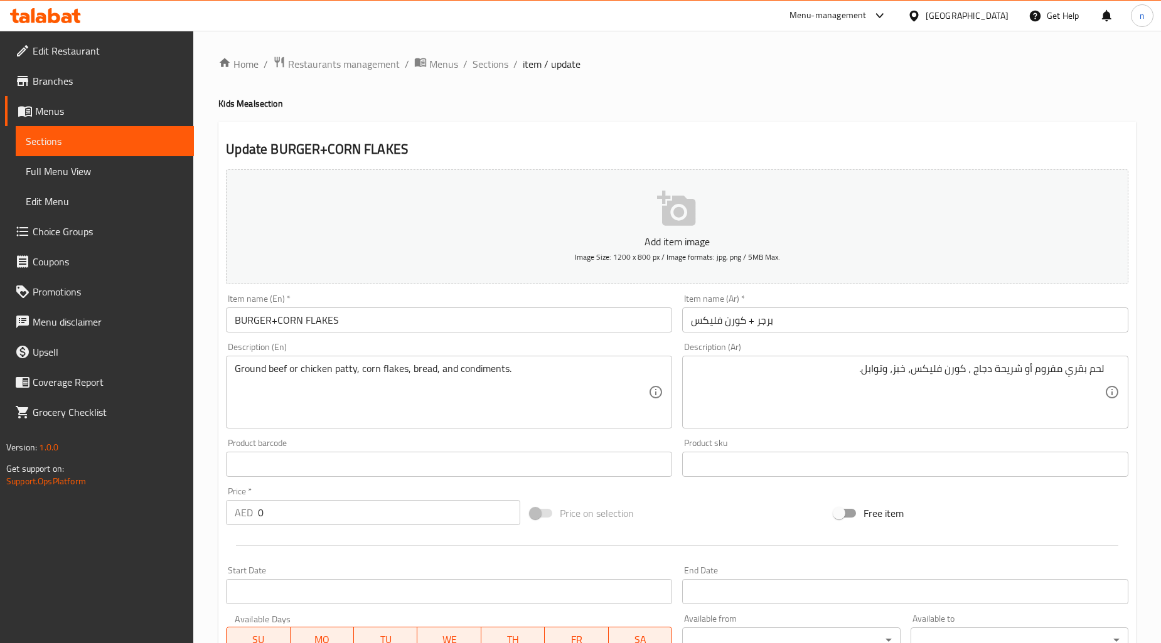
click at [672, 530] on div "Price on selection" at bounding box center [677, 514] width 304 height 34
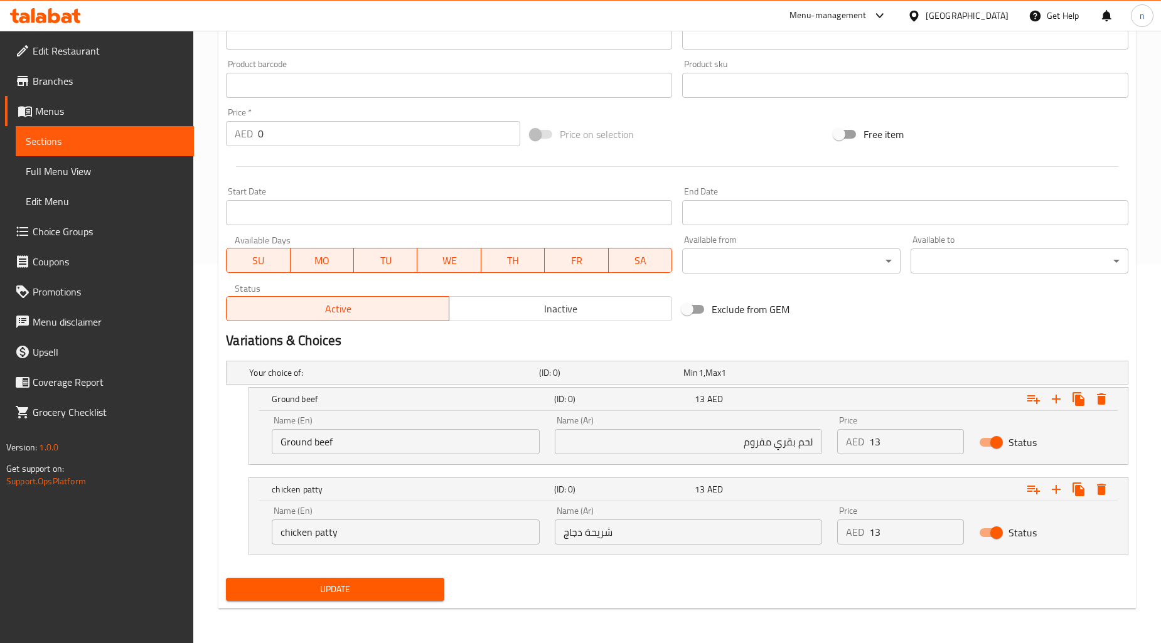
click at [348, 587] on span "Update" at bounding box center [335, 590] width 198 height 16
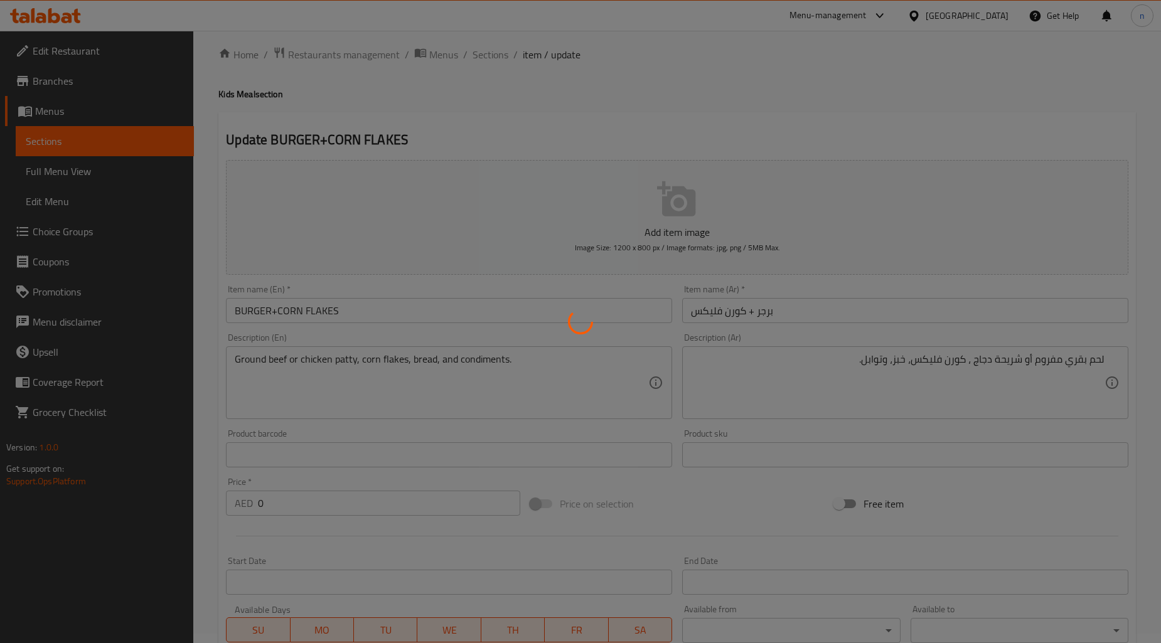
scroll to position [0, 0]
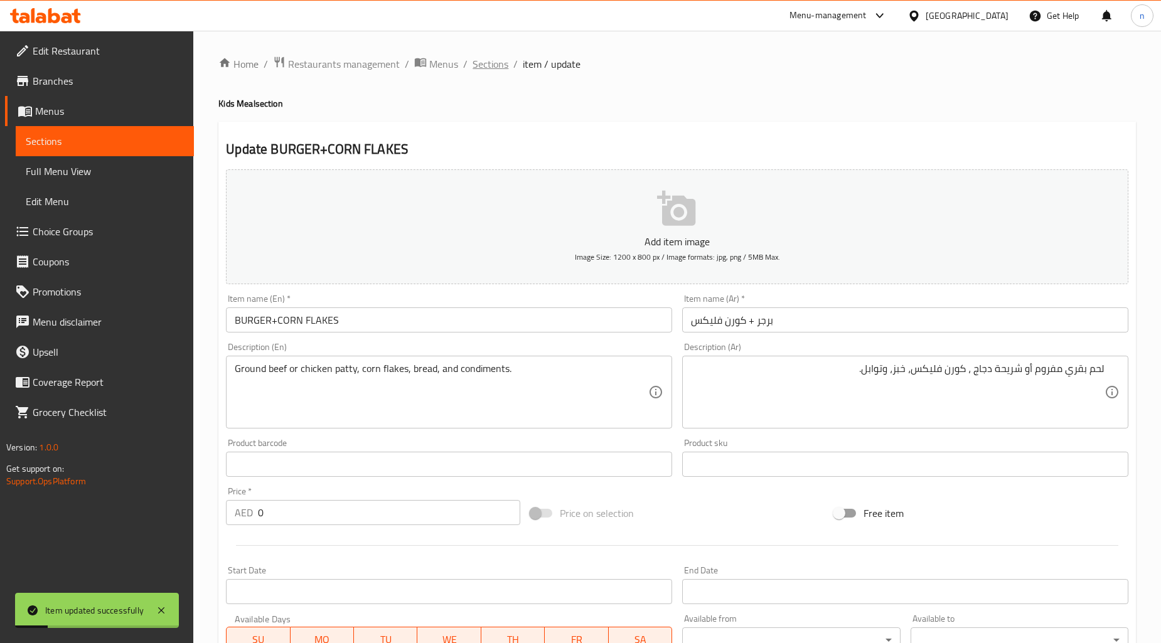
click at [497, 61] on span "Sections" at bounding box center [491, 63] width 36 height 15
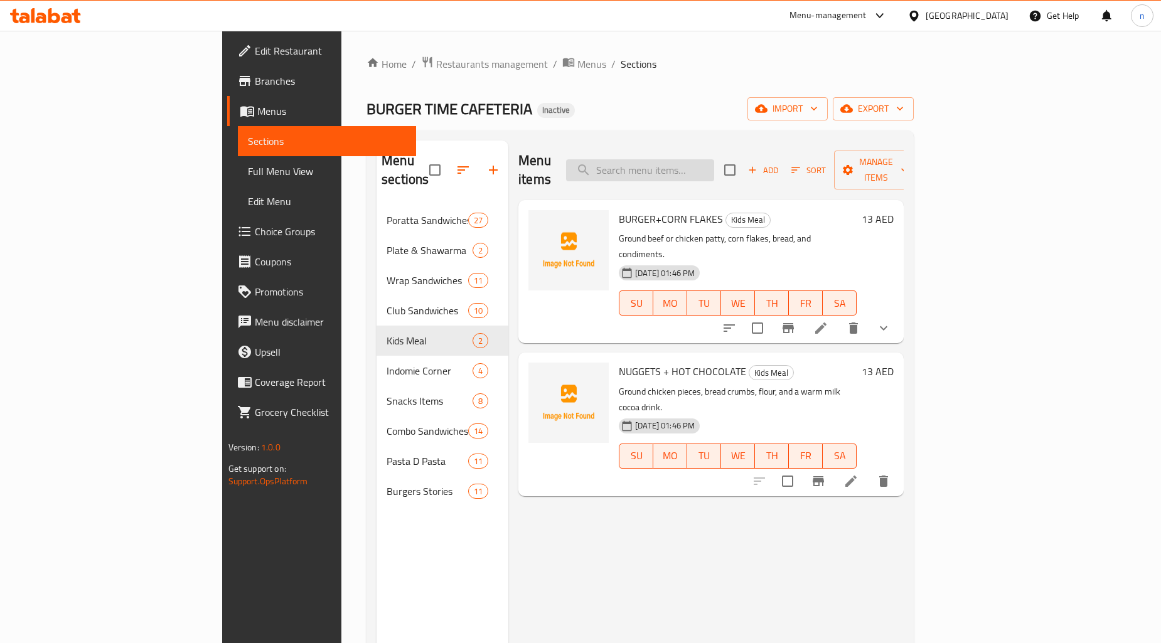
click at [714, 159] on input "search" at bounding box center [640, 170] width 148 height 22
paste input "BANANA FRY"
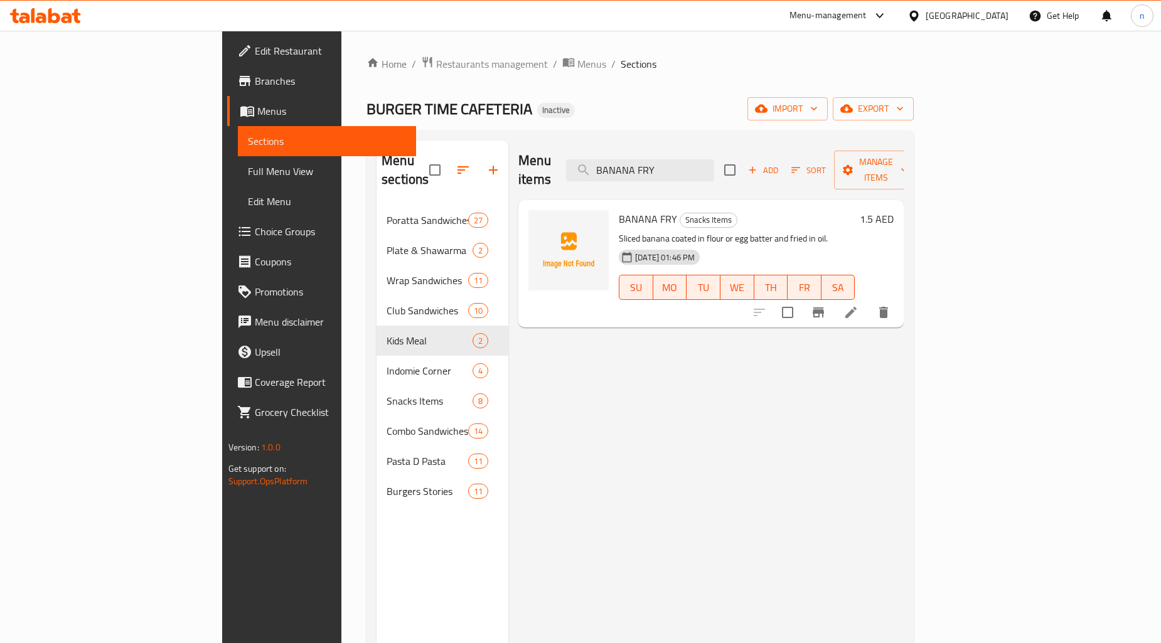
type input "BANANA FRY"
click at [859, 305] on icon at bounding box center [851, 312] width 15 height 15
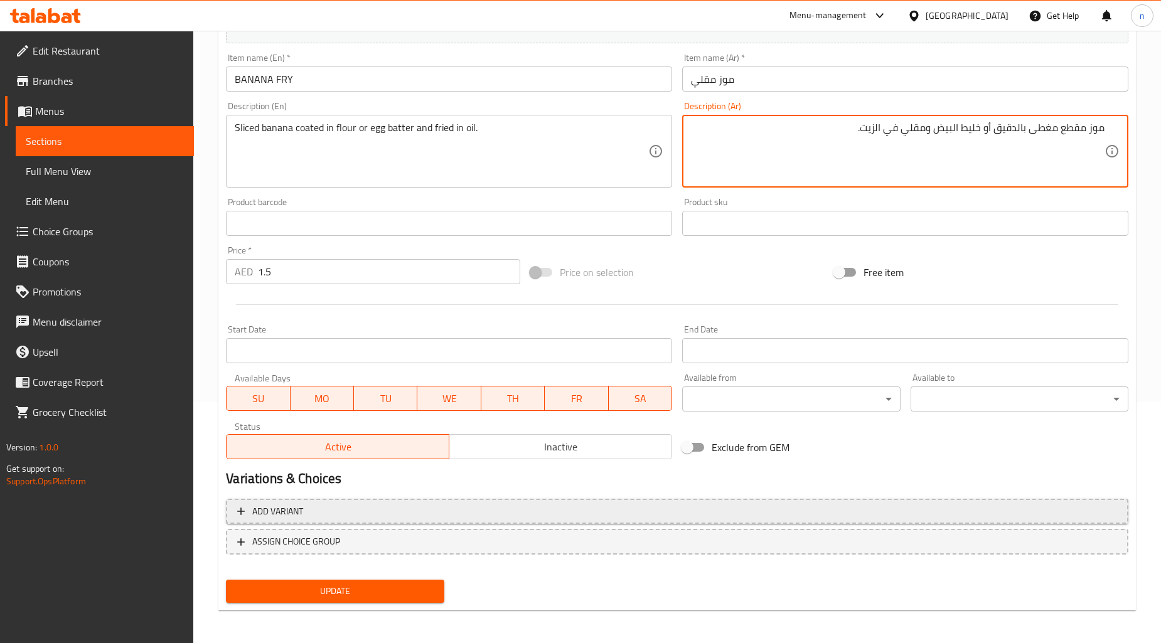
click at [510, 512] on span "Add variant" at bounding box center [677, 512] width 880 height 16
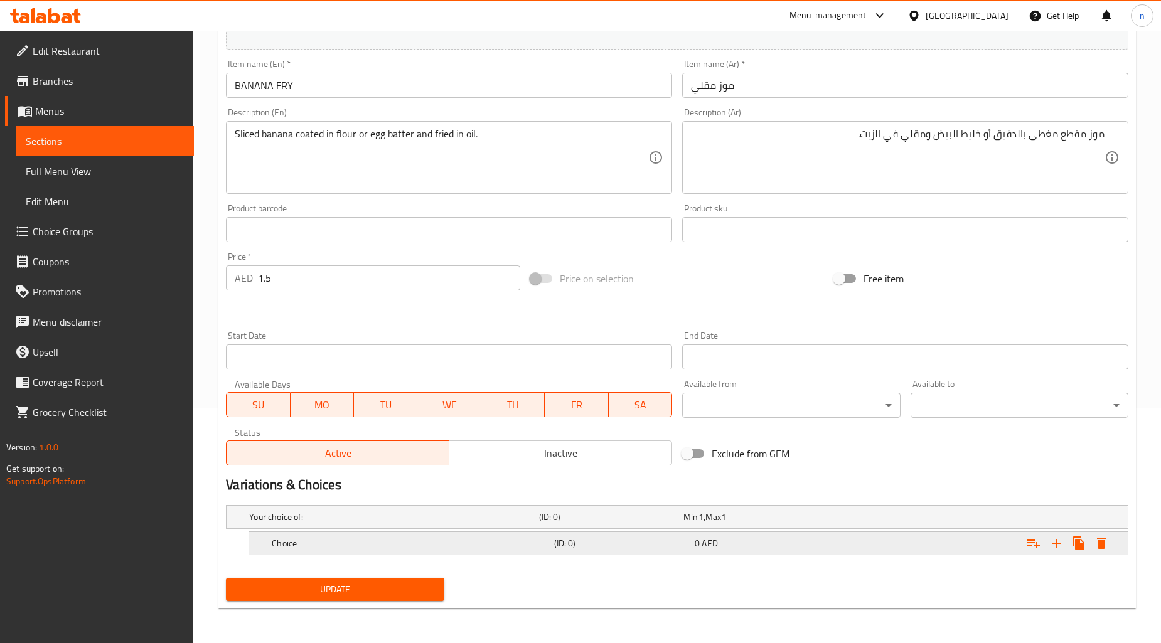
click at [503, 549] on div "Choice" at bounding box center [410, 544] width 282 height 18
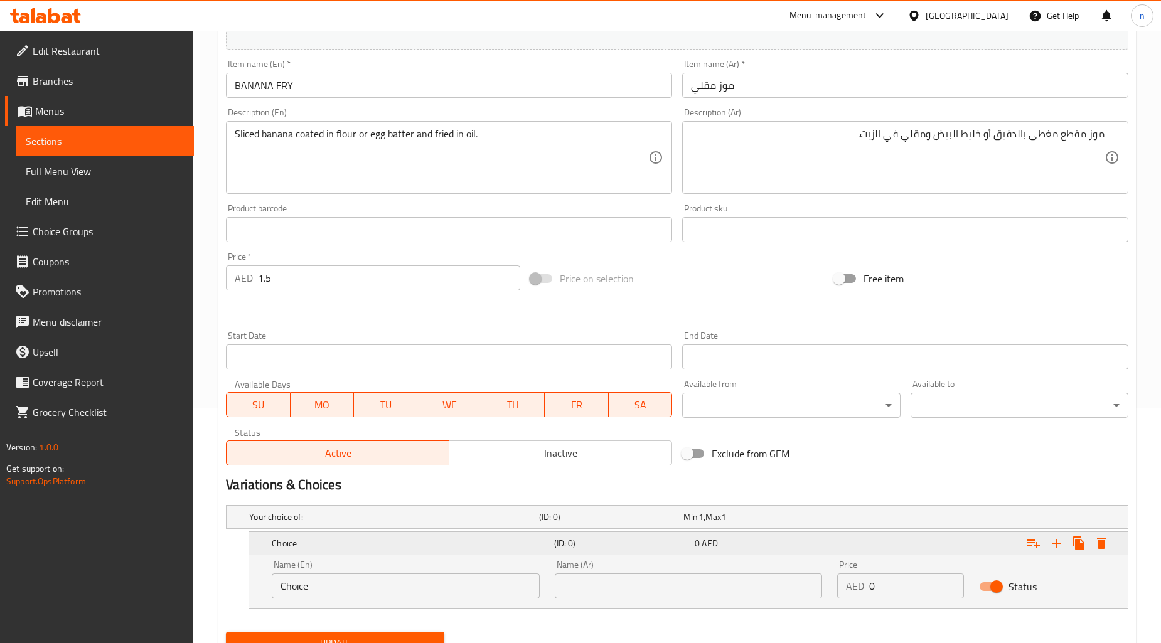
scroll to position [95, 0]
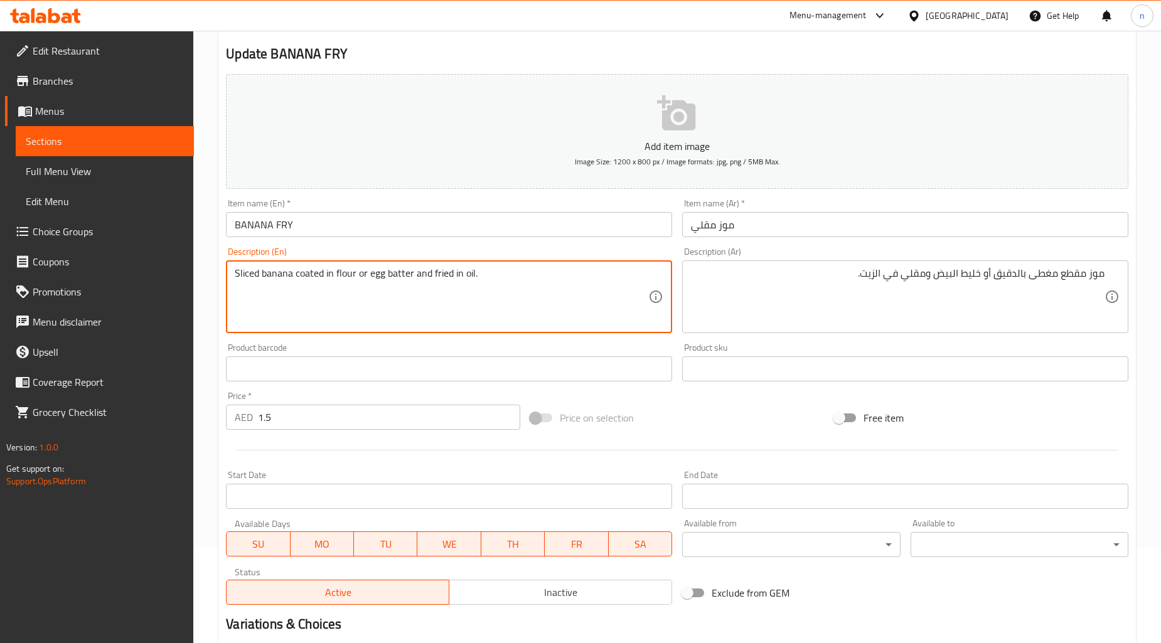
drag, startPoint x: 296, startPoint y: 279, endPoint x: 356, endPoint y: 284, distance: 59.8
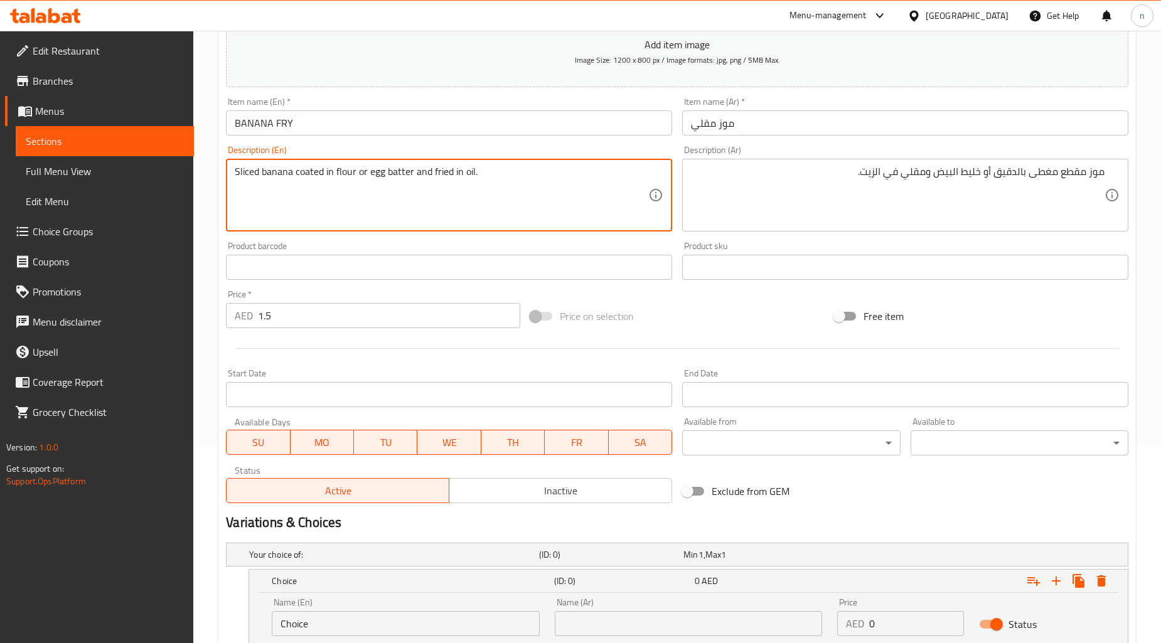
scroll to position [289, 0]
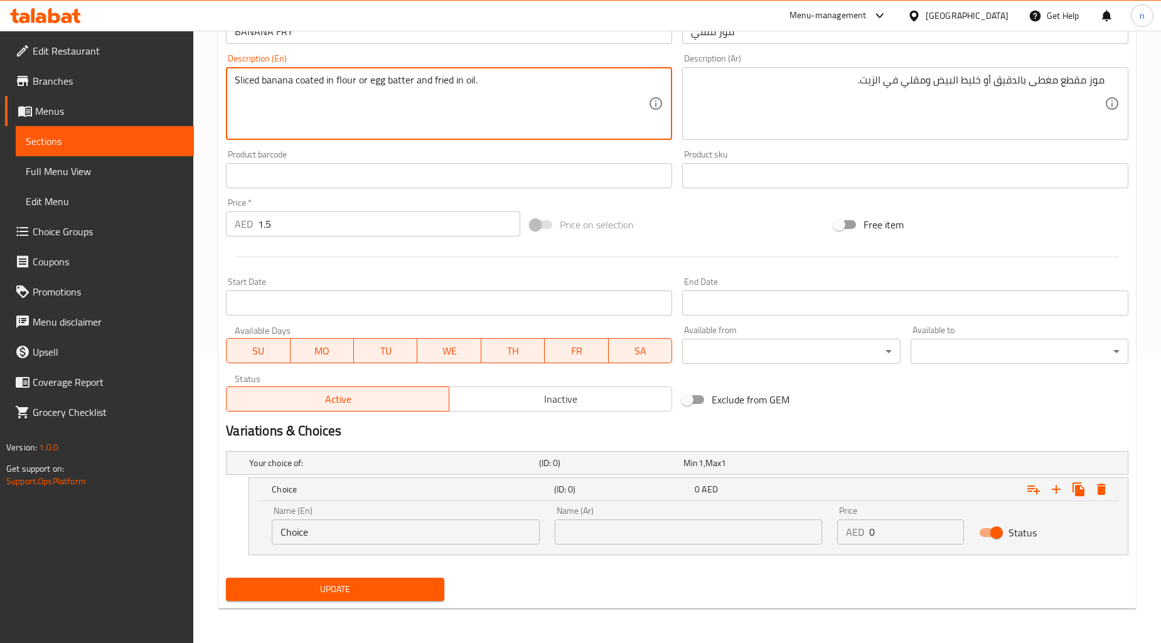
click at [448, 531] on input "Choice" at bounding box center [406, 532] width 268 height 25
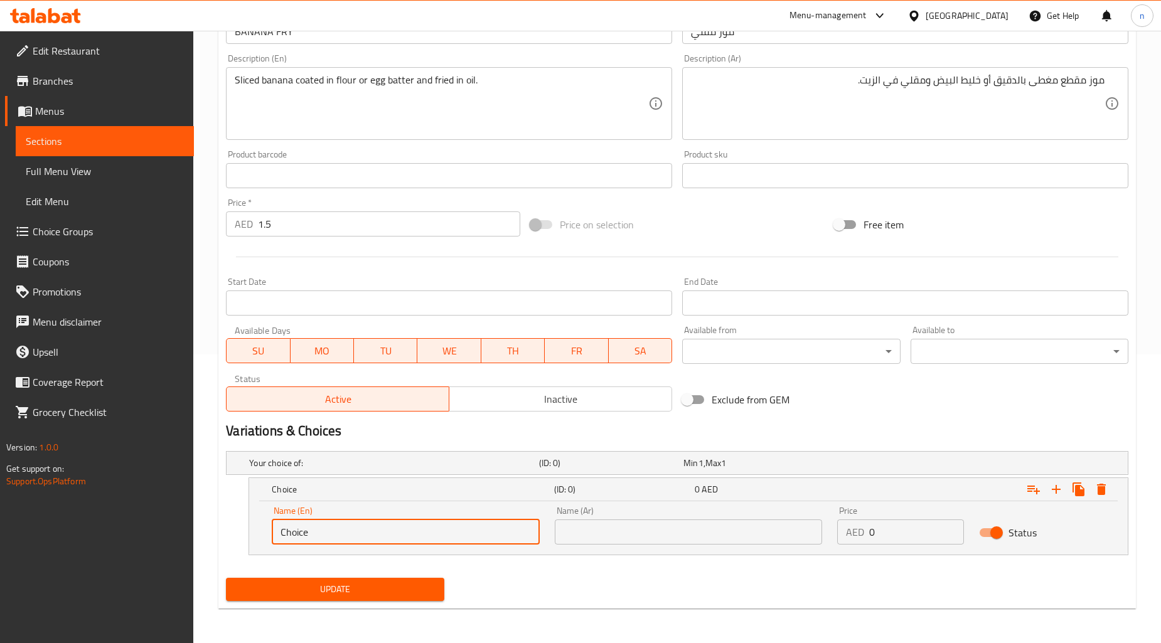
click at [448, 531] on input "Choice" at bounding box center [406, 532] width 268 height 25
paste input "coated in flour"
type input "coated in flour"
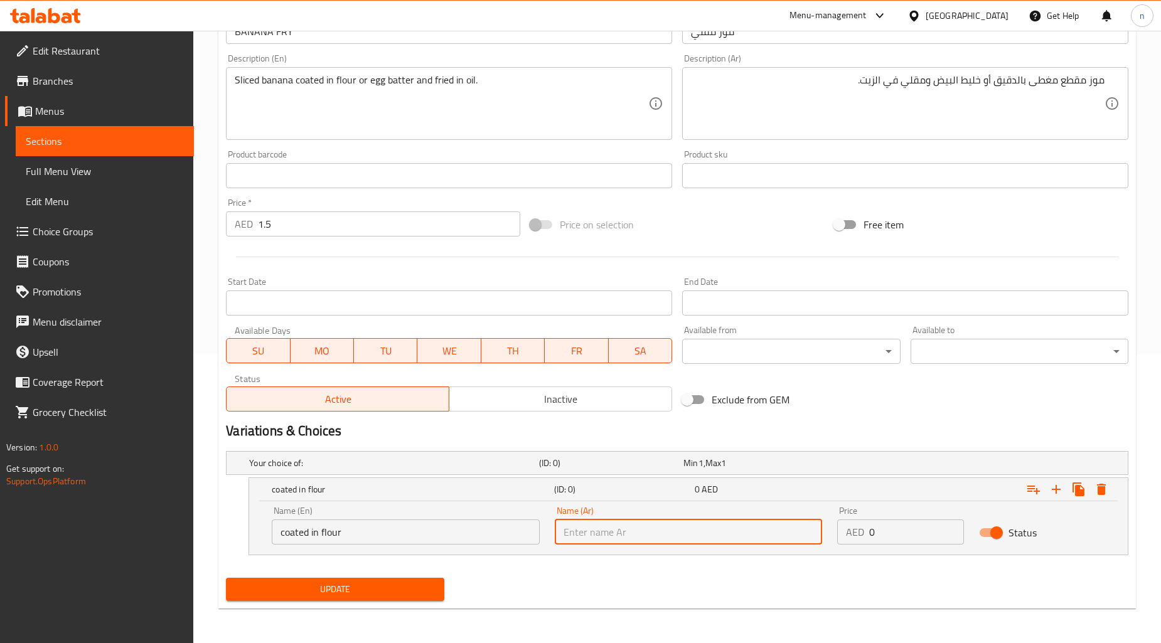
click at [587, 541] on input "text" at bounding box center [689, 532] width 268 height 25
paste input "coated in flour"
type input "coated in flour"
click at [587, 541] on input "coated in flour" at bounding box center [689, 532] width 268 height 25
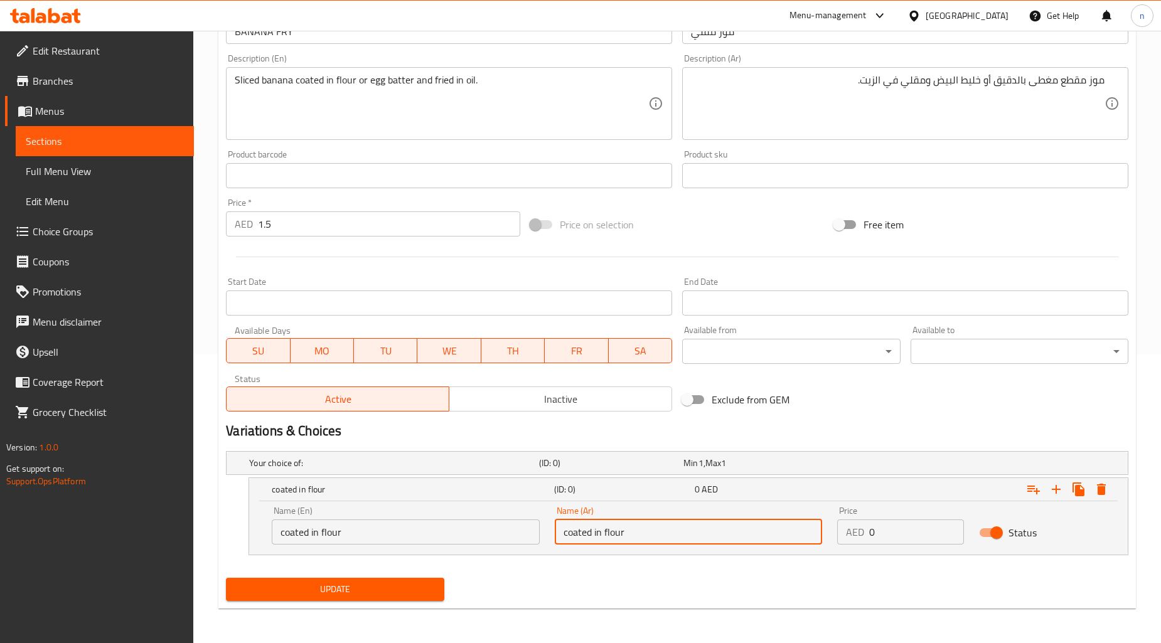
click at [587, 541] on input "coated in flour" at bounding box center [689, 532] width 268 height 25
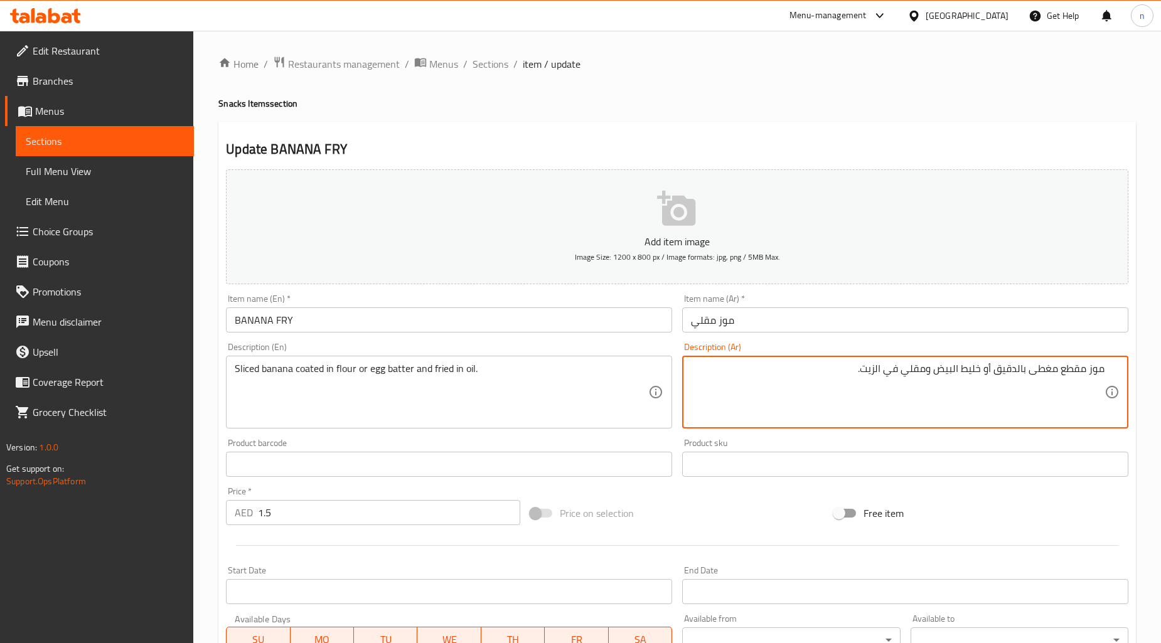
drag, startPoint x: 1056, startPoint y: 373, endPoint x: 994, endPoint y: 381, distance: 62.7
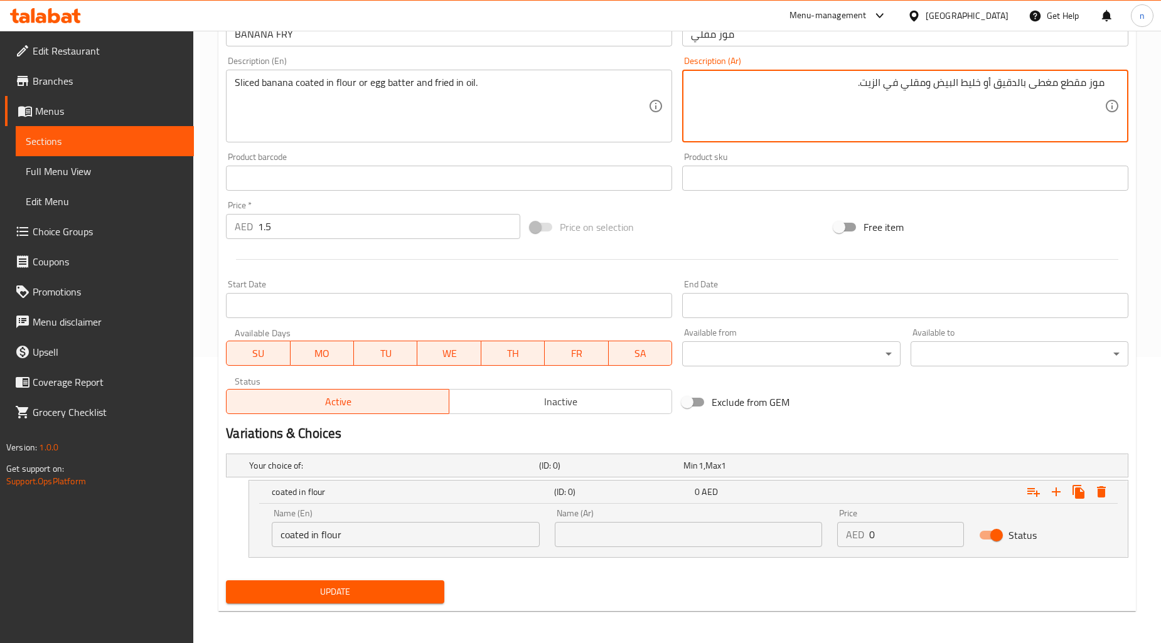
scroll to position [289, 0]
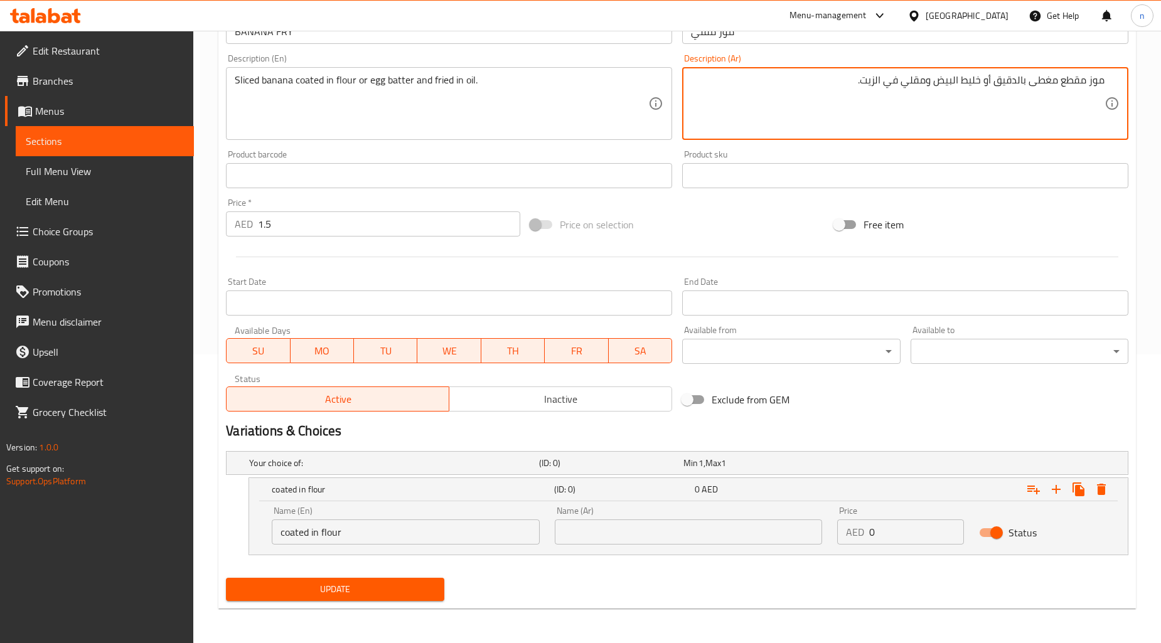
click at [758, 543] on input "text" at bounding box center [689, 532] width 268 height 25
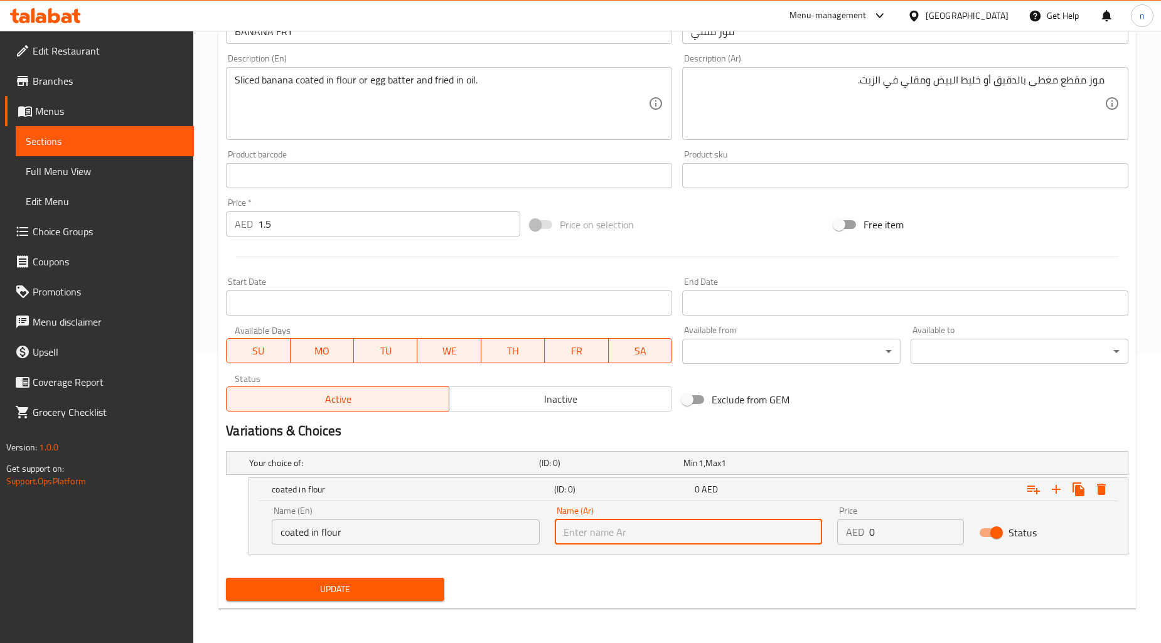
paste input "مغطى بالدقيق"
type input "مغطى بالدقيق"
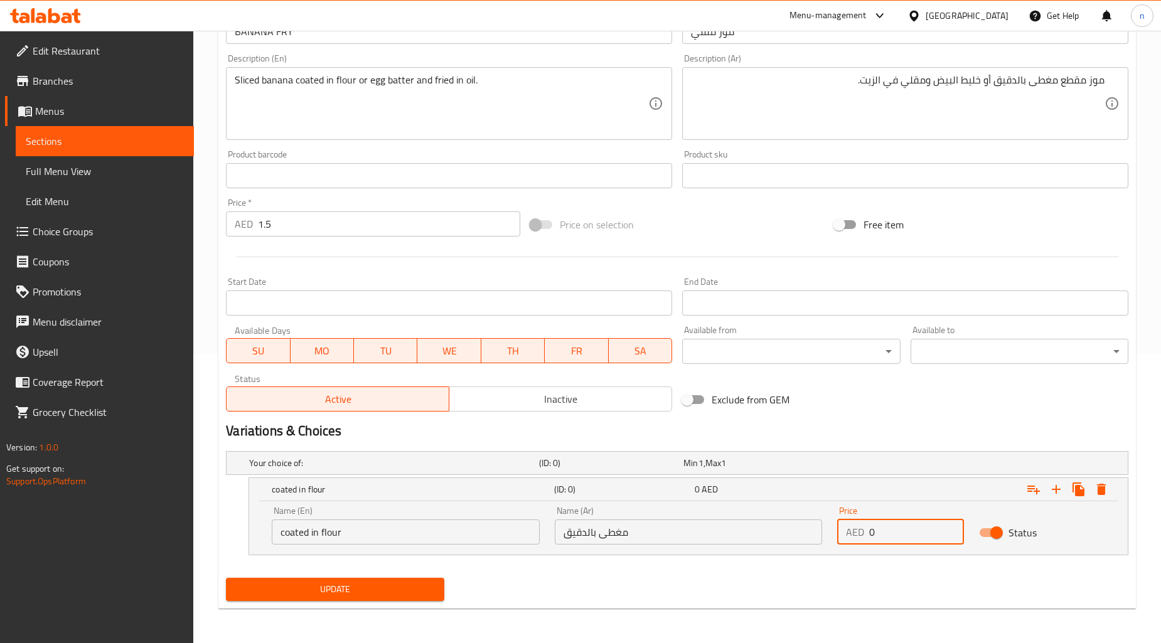
click at [892, 540] on input "0" at bounding box center [916, 532] width 94 height 25
type input "1.5"
click at [1056, 491] on icon "Expand" at bounding box center [1056, 489] width 9 height 9
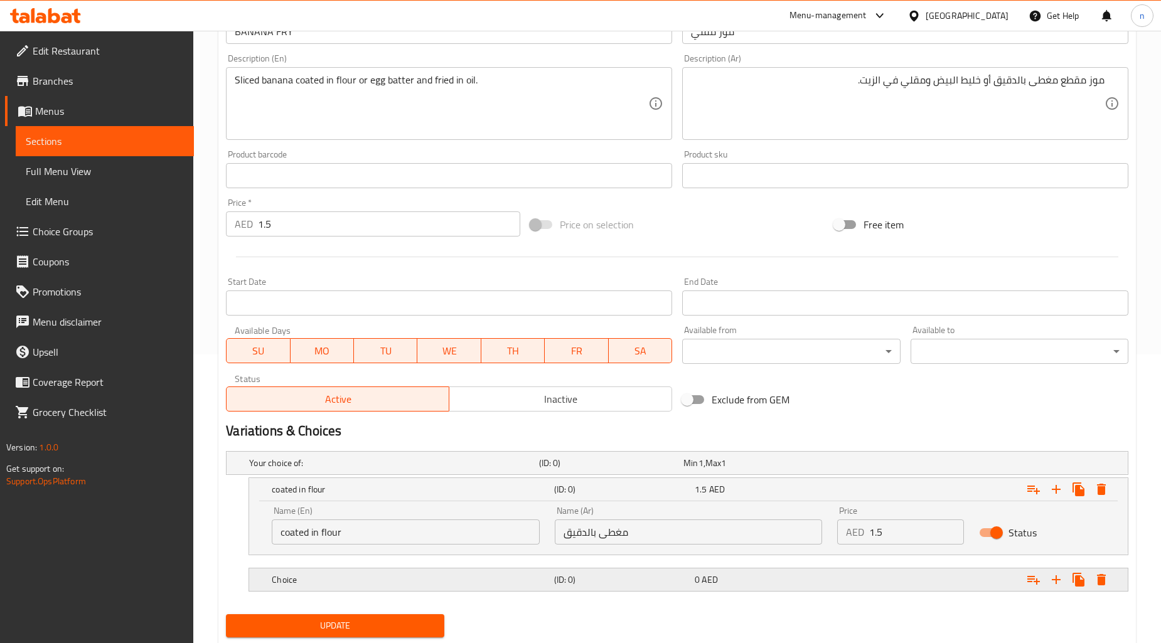
click at [537, 580] on h5 "Choice" at bounding box center [410, 580] width 277 height 13
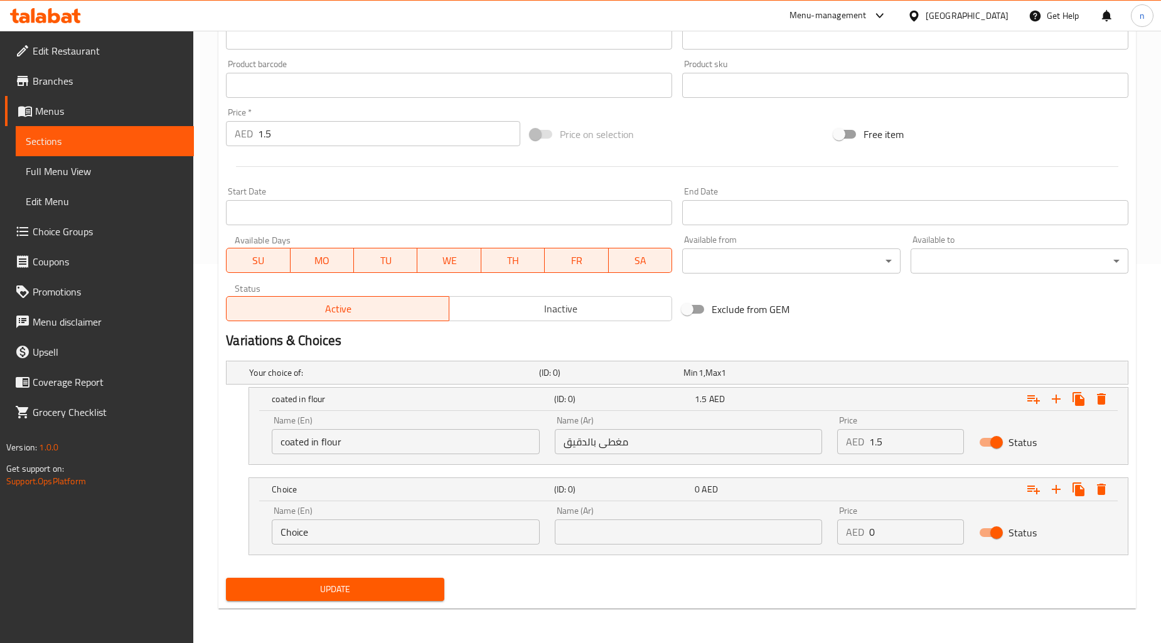
scroll to position [30, 0]
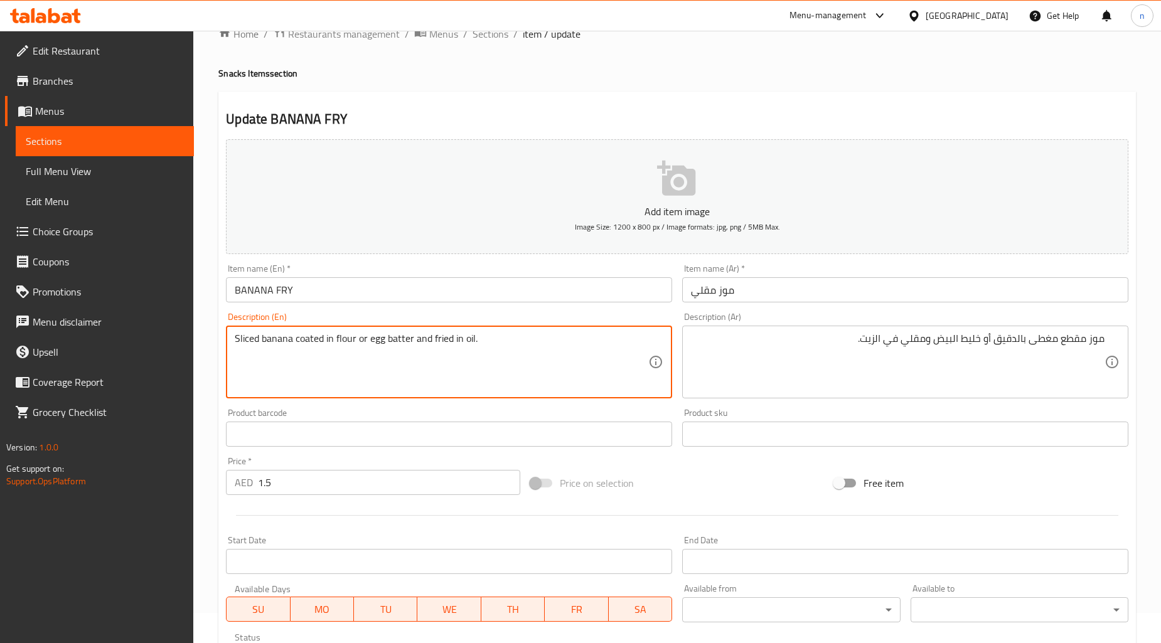
drag, startPoint x: 368, startPoint y: 339, endPoint x: 413, endPoint y: 348, distance: 45.4
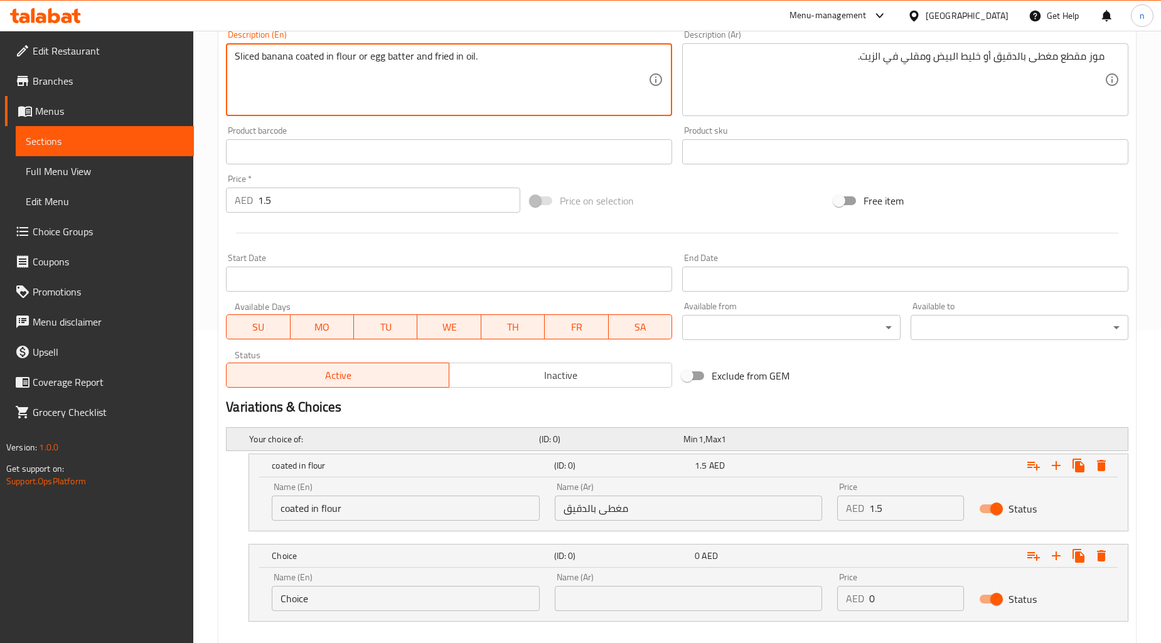
scroll to position [379, 0]
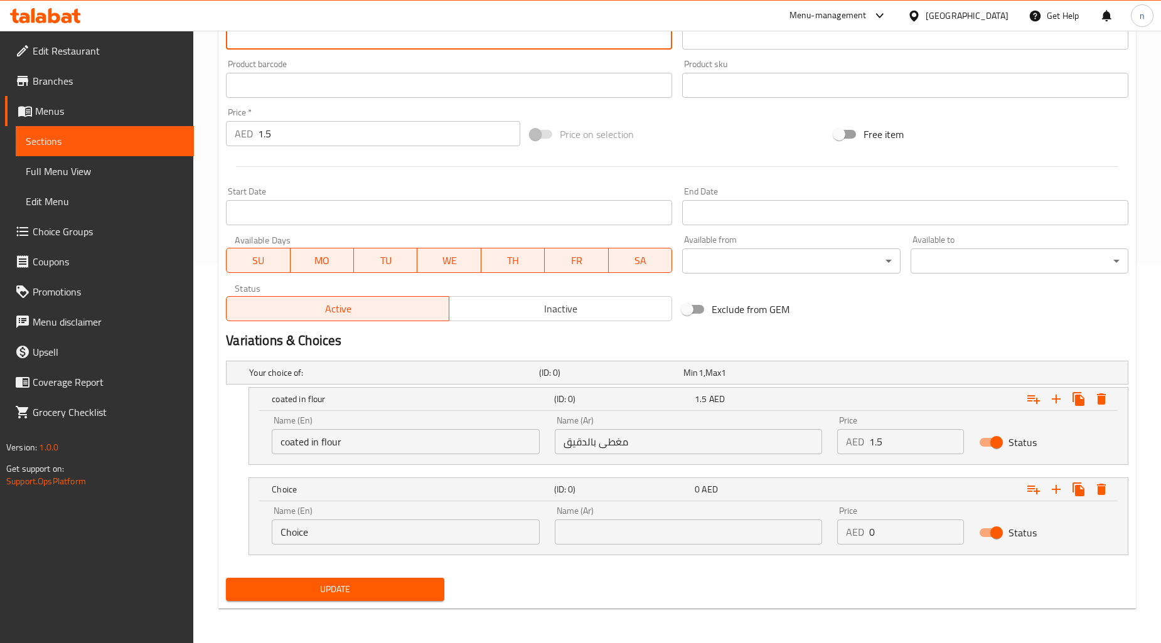
click at [390, 522] on input "Choice" at bounding box center [406, 532] width 268 height 25
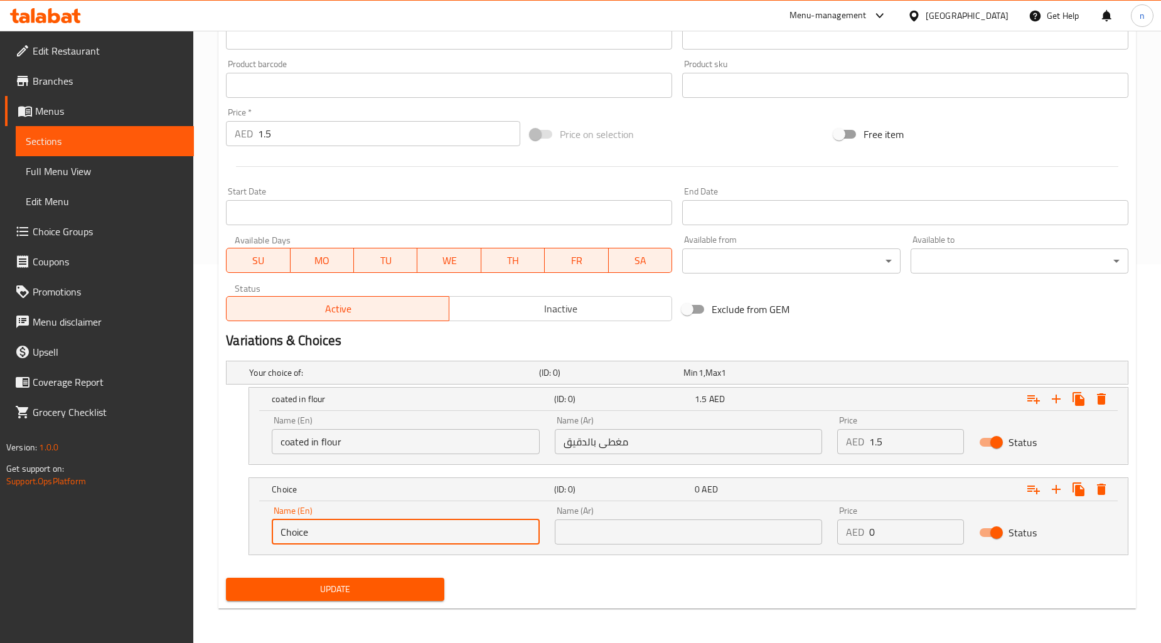
click at [390, 522] on input "Choice" at bounding box center [406, 532] width 268 height 25
paste input "egg batter"
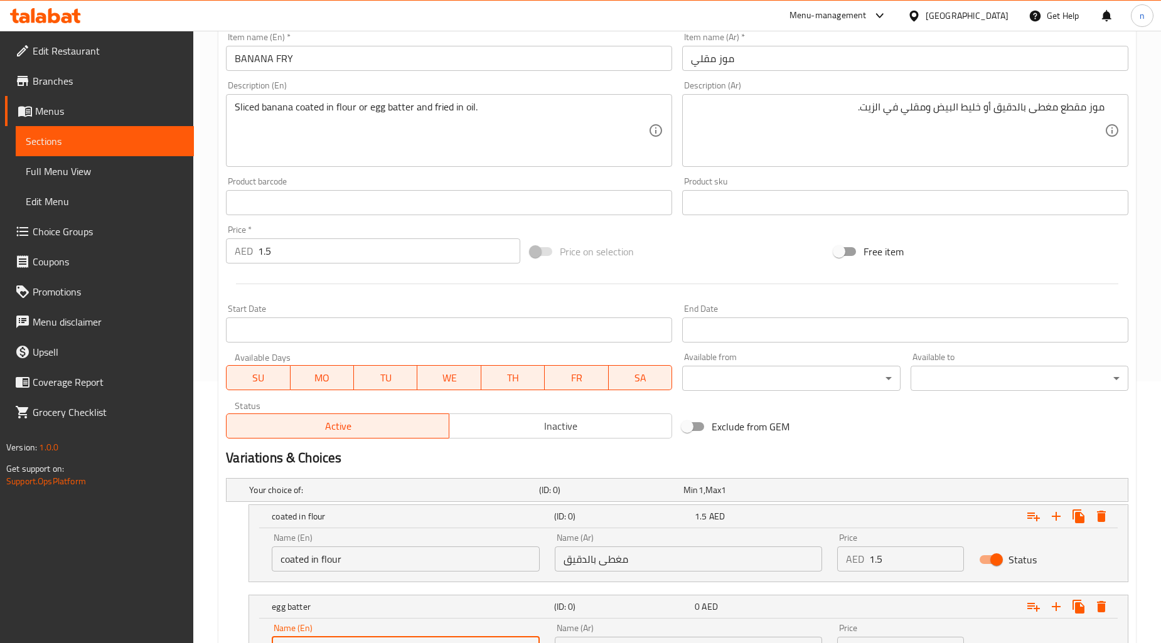
scroll to position [240, 0]
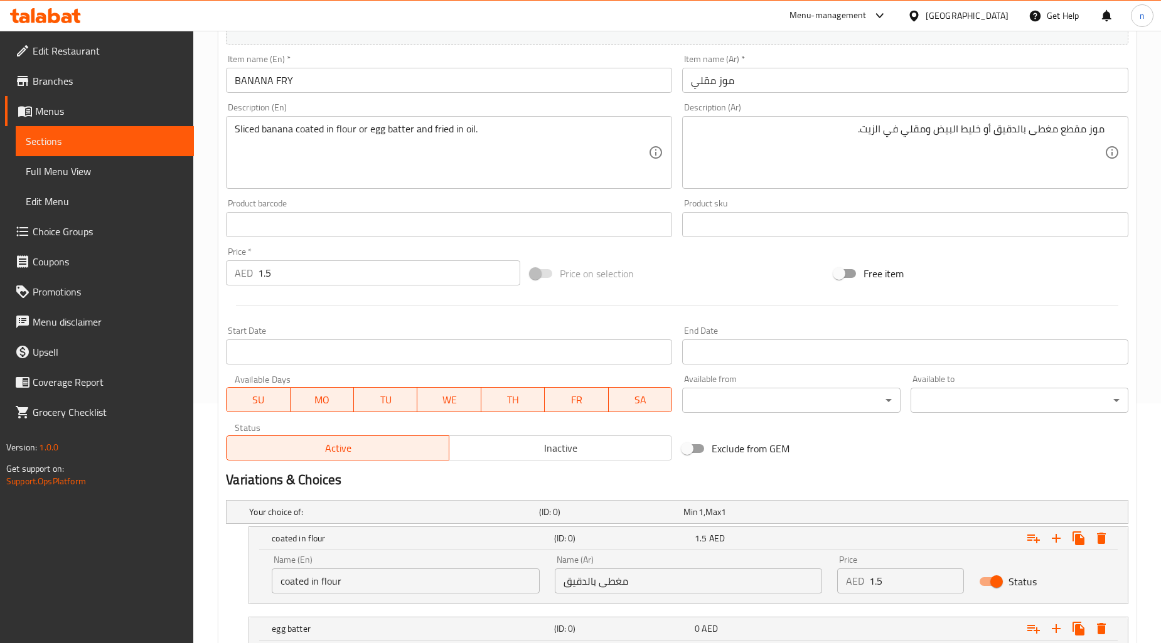
type input "egg batter"
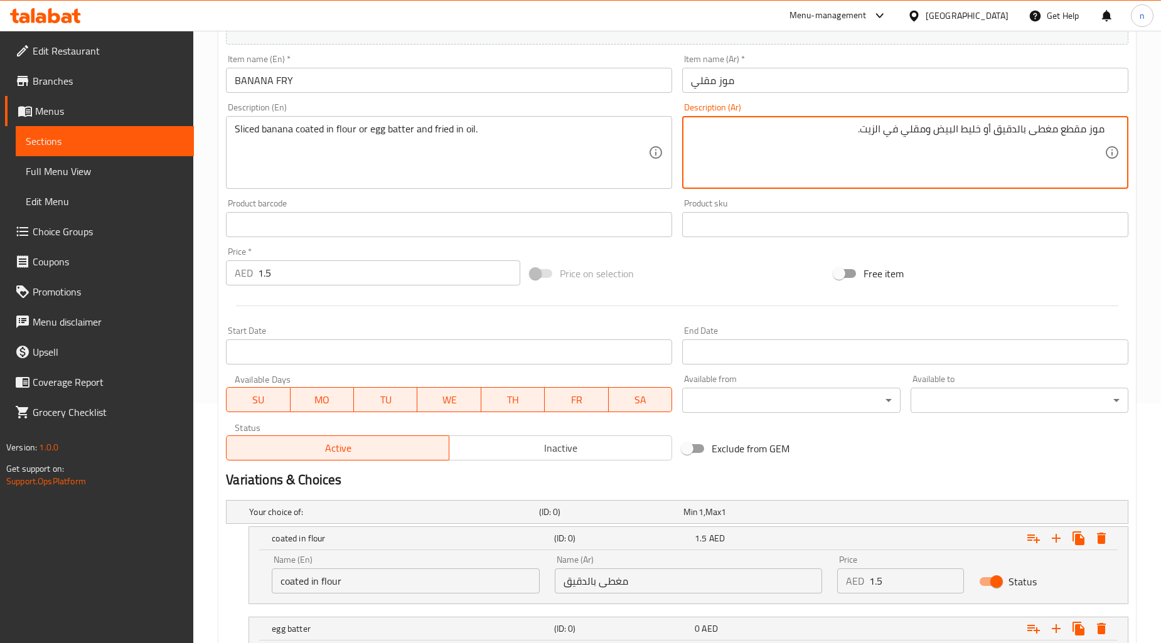
drag, startPoint x: 981, startPoint y: 132, endPoint x: 933, endPoint y: 148, distance: 50.6
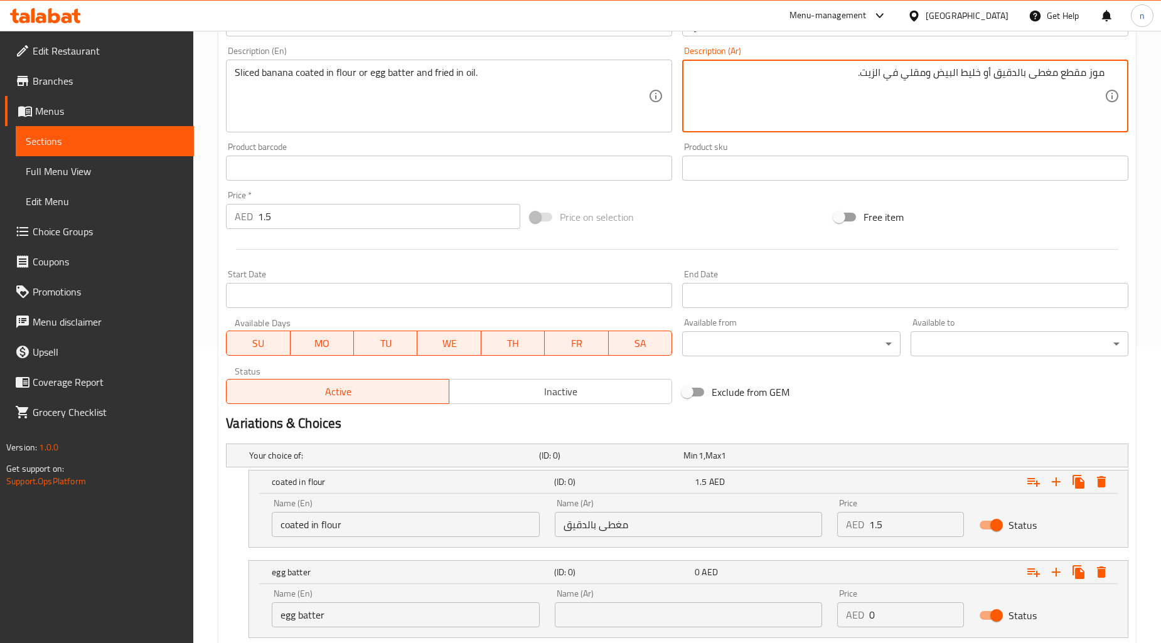
scroll to position [379, 0]
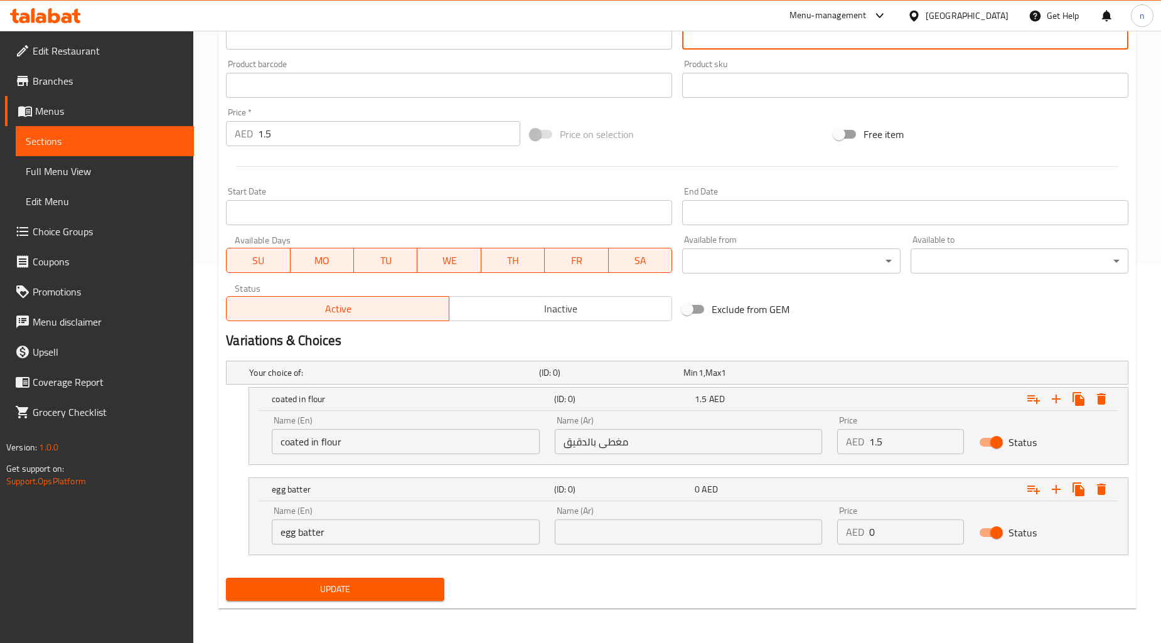
click at [736, 534] on input "text" at bounding box center [689, 532] width 268 height 25
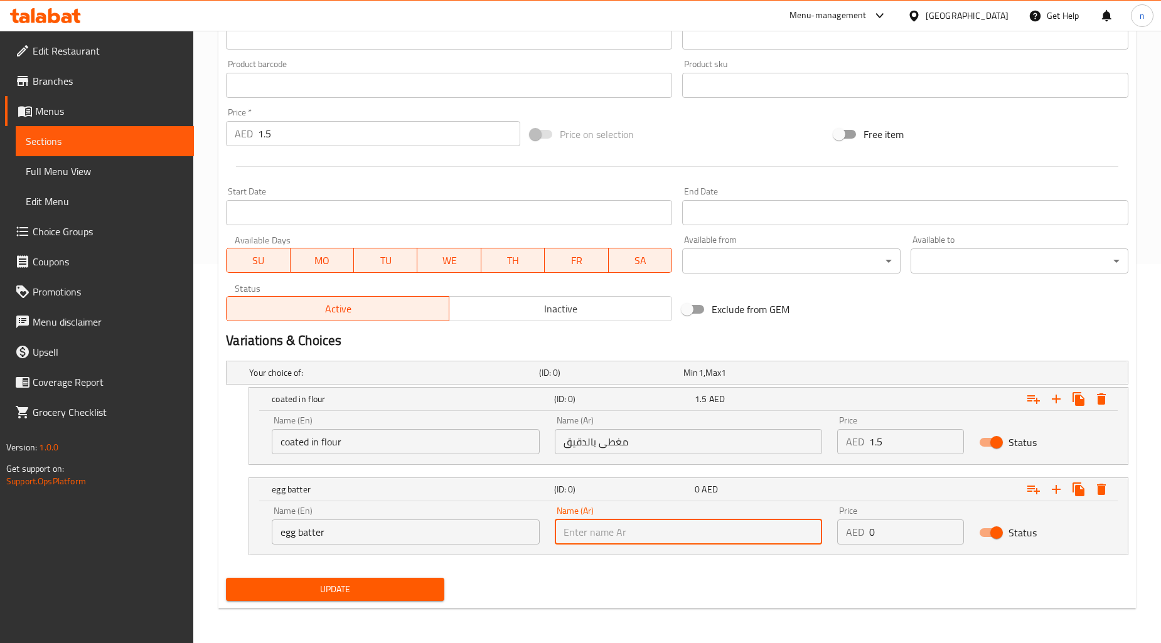
paste input "خليط البيض"
type input "خليط البيض"
click at [306, 526] on input "egg batter" at bounding box center [406, 532] width 268 height 25
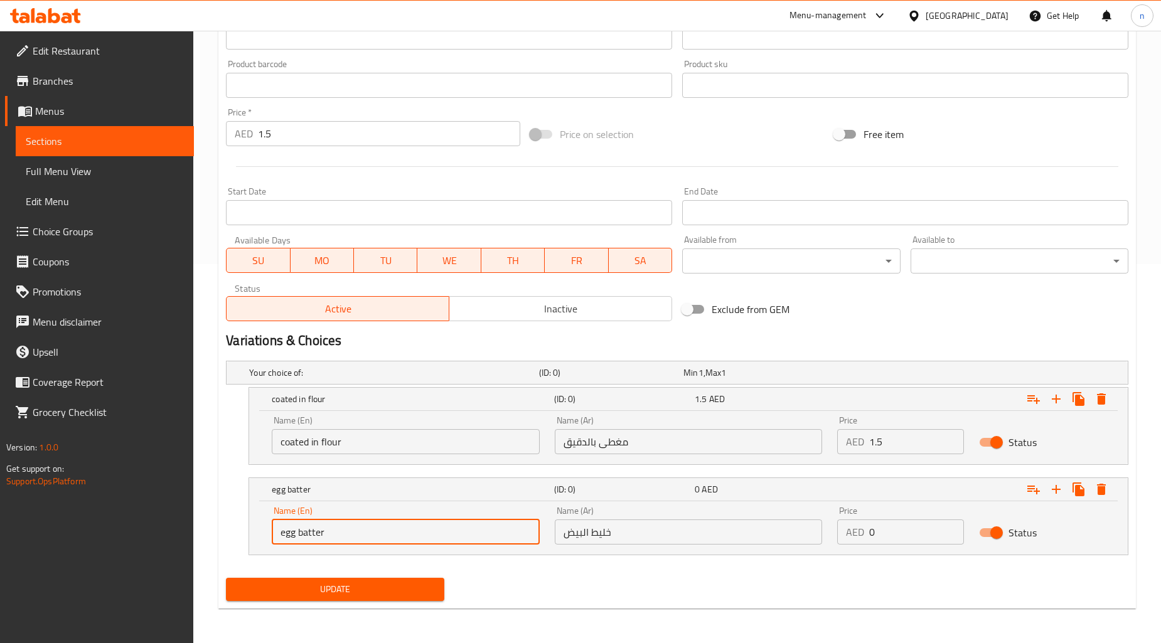
click at [306, 526] on input "egg batter" at bounding box center [406, 532] width 268 height 25
click at [540, 573] on div "Update" at bounding box center [677, 589] width 913 height 33
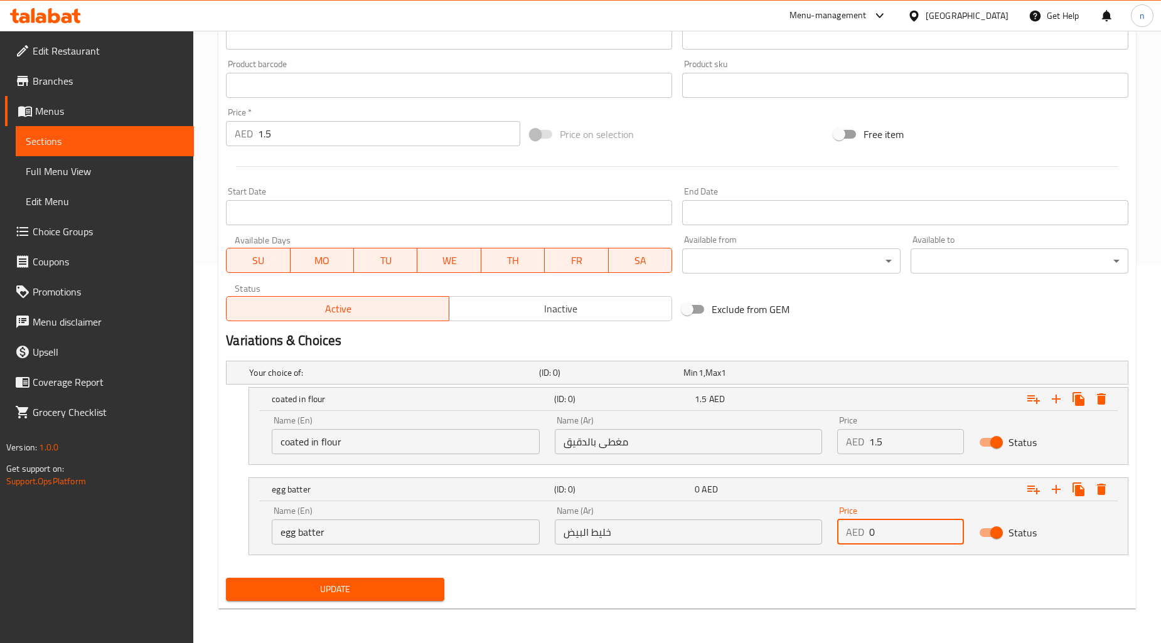
click at [901, 535] on input "0" at bounding box center [916, 532] width 94 height 25
type input "1.5"
click at [444, 136] on input "1.5" at bounding box center [389, 133] width 262 height 25
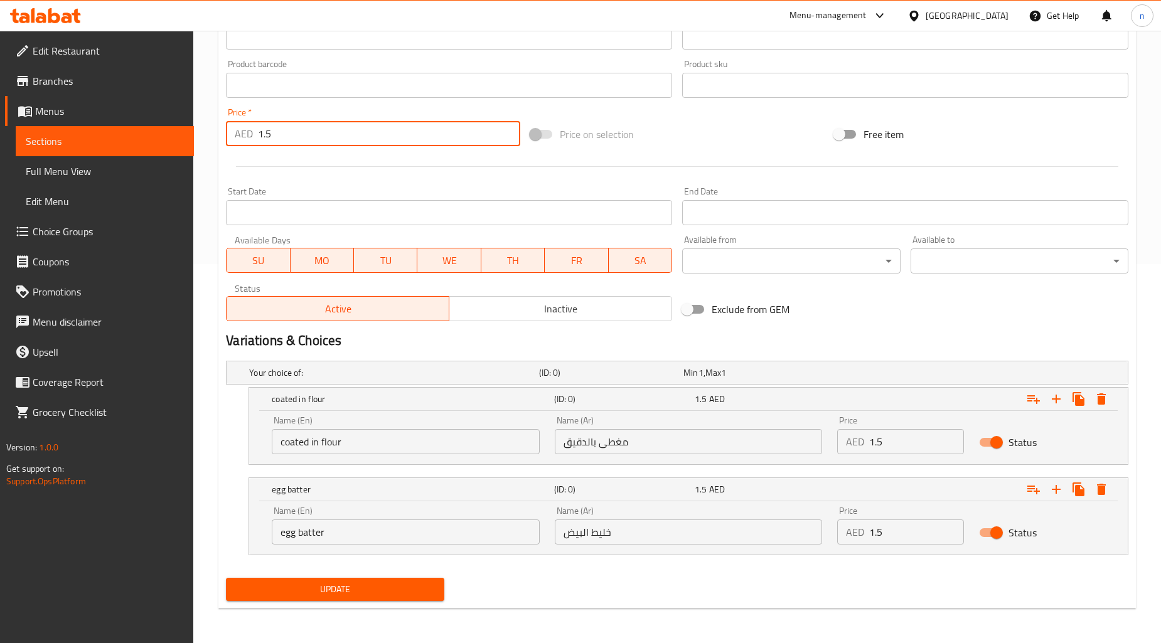
click at [444, 136] on input "1.5" at bounding box center [389, 133] width 262 height 25
type input "0"
click at [628, 588] on div "Update" at bounding box center [677, 589] width 913 height 33
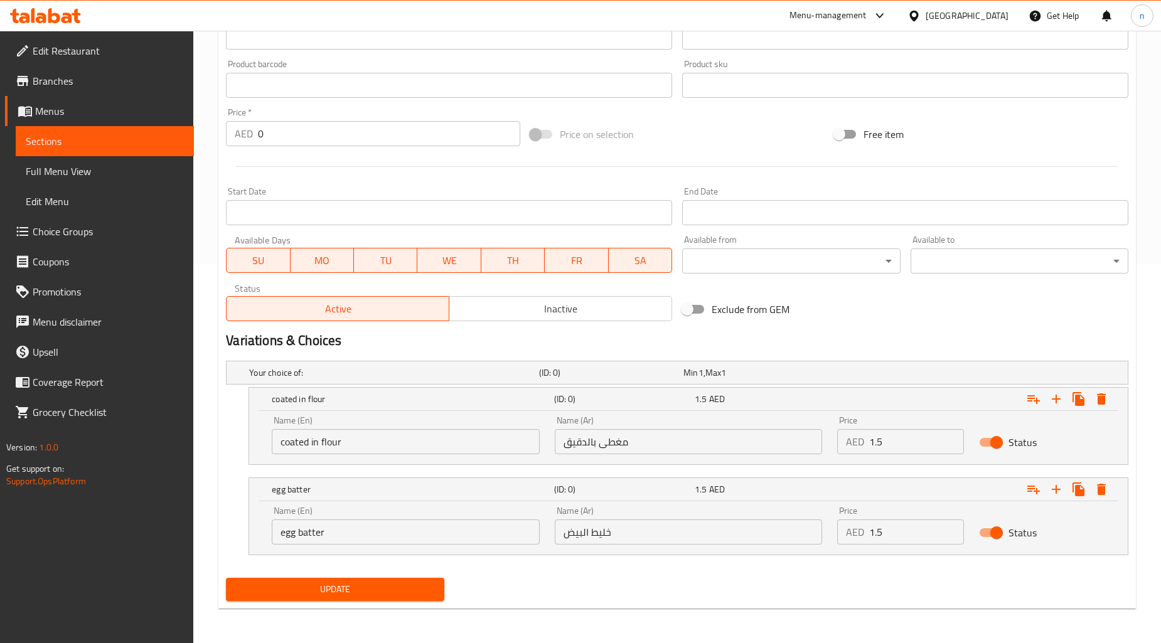
scroll to position [30, 0]
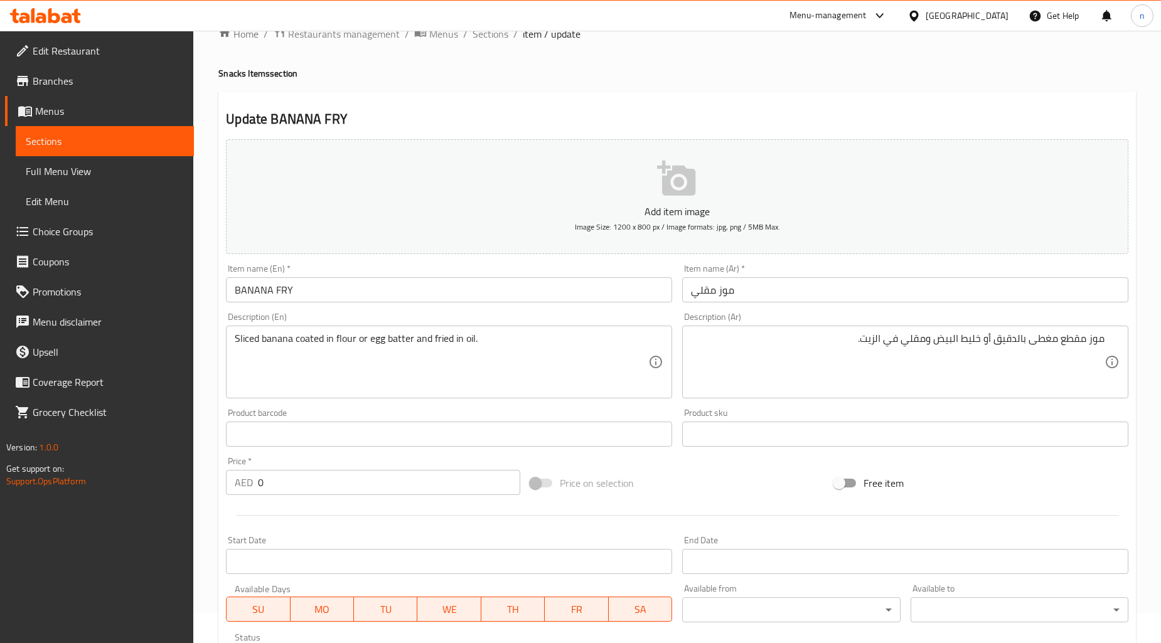
click at [689, 470] on div "Price on selection" at bounding box center [677, 483] width 304 height 34
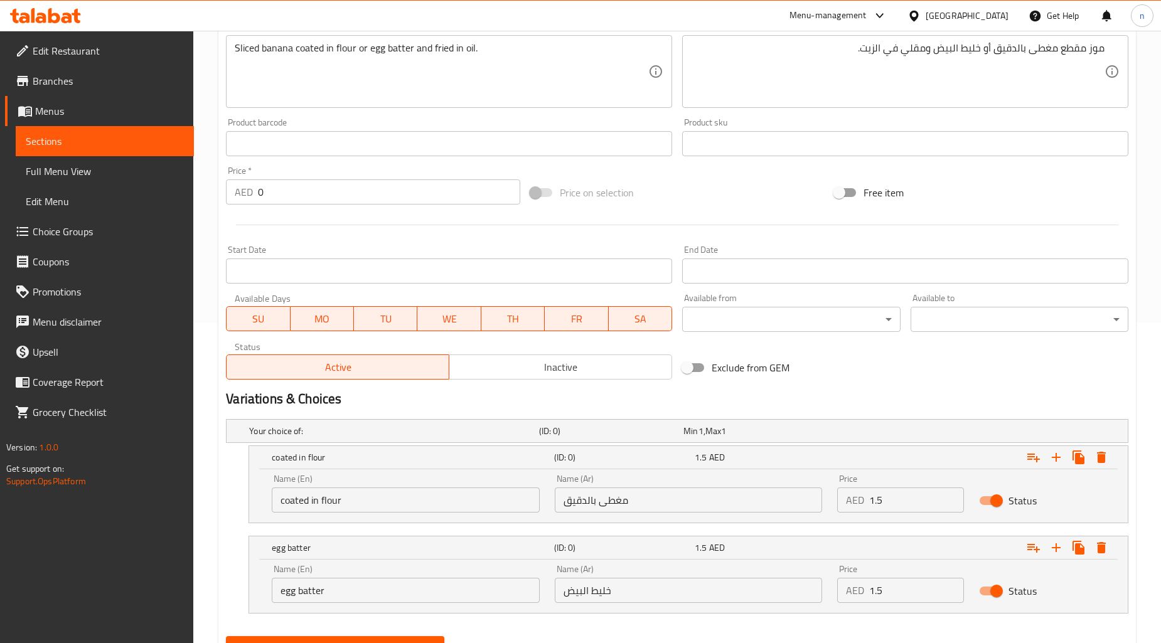
scroll to position [379, 0]
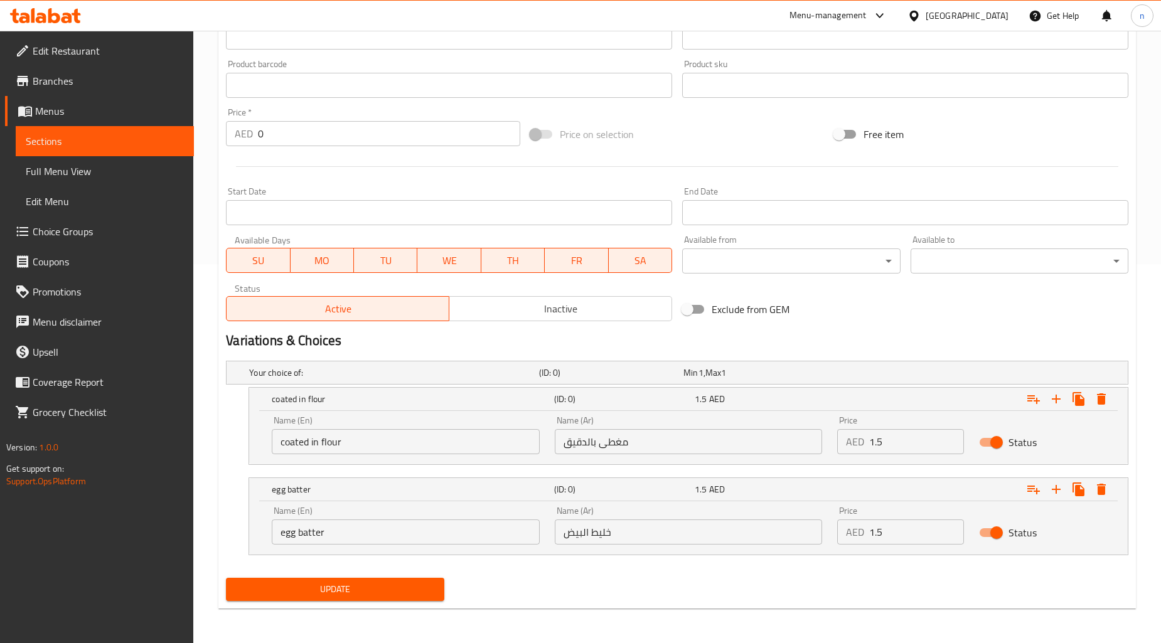
click at [402, 594] on span "Update" at bounding box center [335, 590] width 198 height 16
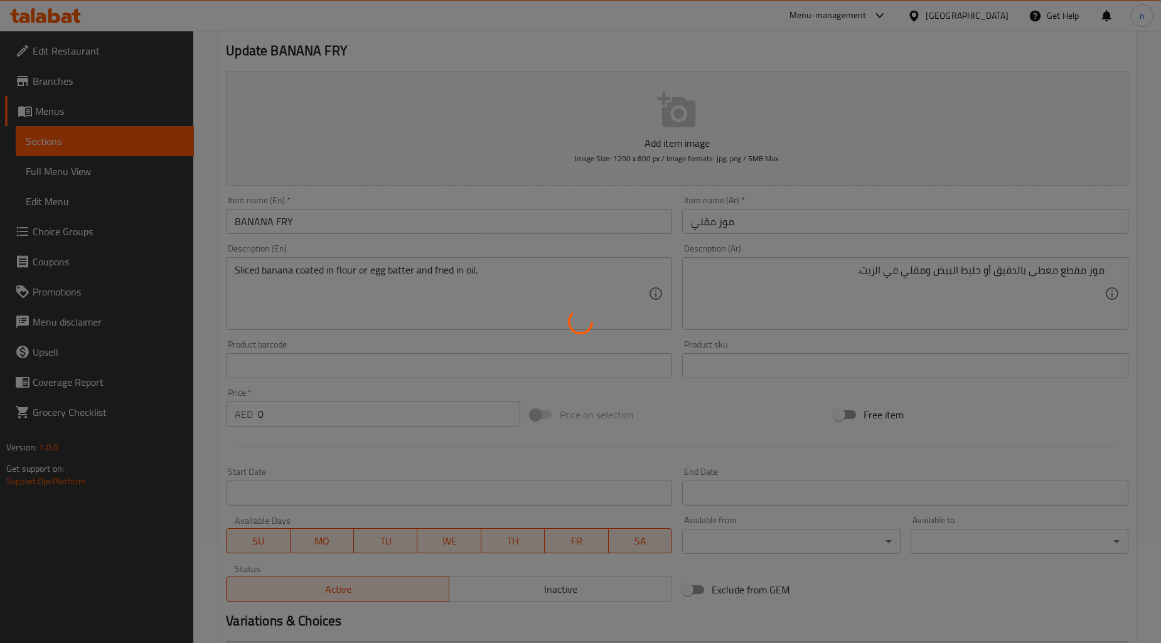
scroll to position [0, 0]
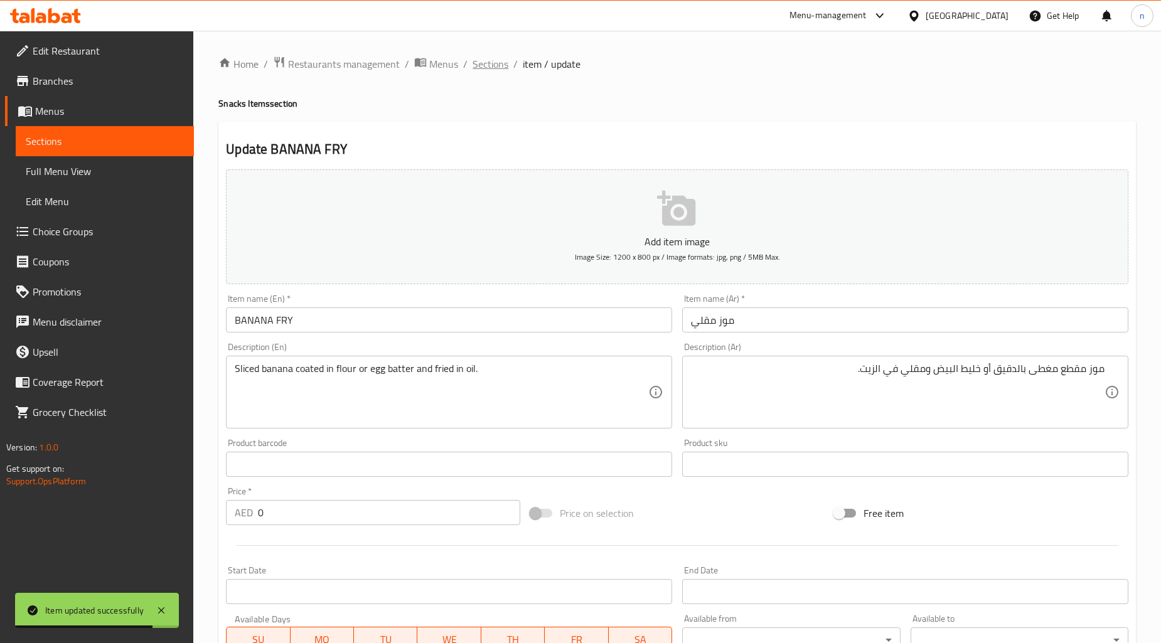
click at [480, 69] on span "Sections" at bounding box center [491, 63] width 36 height 15
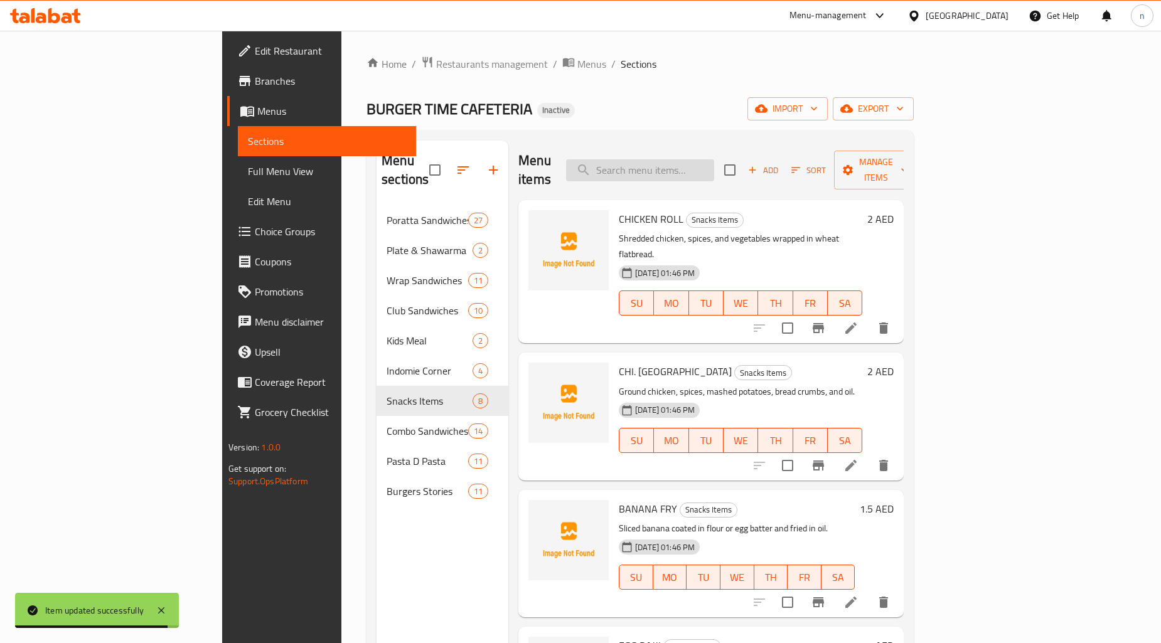
click at [701, 159] on input "search" at bounding box center [640, 170] width 148 height 22
paste input "NUGGETS + HOT CHOCOLATE"
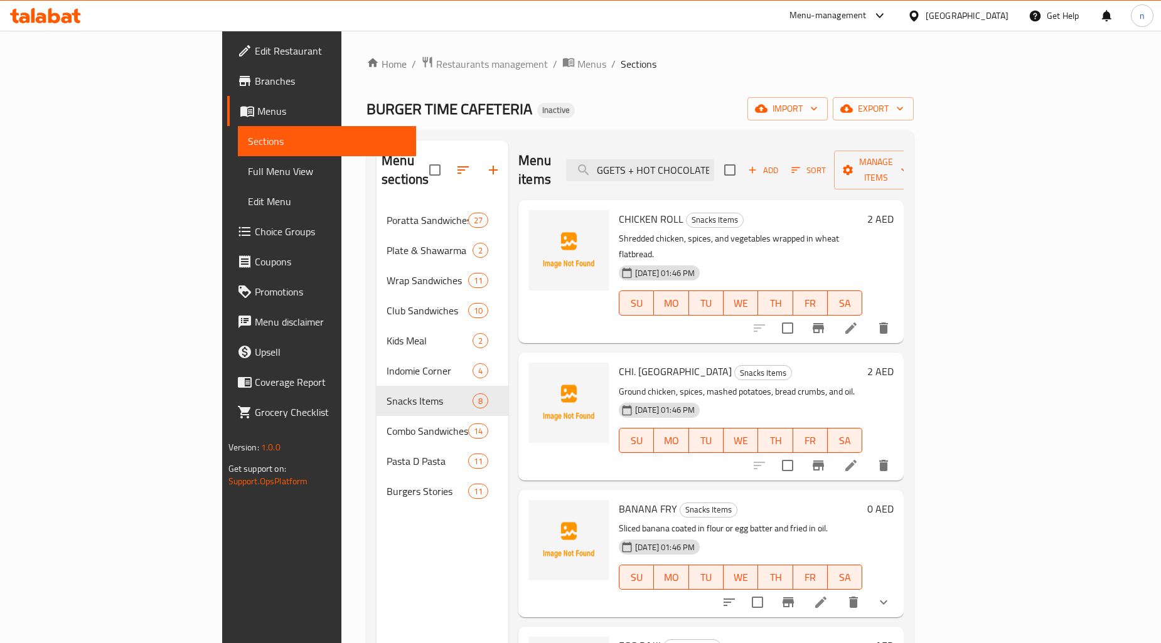
type input "NUGGETS + HOT CHOCOLATE"
click at [778, 77] on div "Home / Restaurants management / Menus / Sections BURGER TIME CAFETERIA Inactive…" at bounding box center [640, 425] width 547 height 738
click at [714, 159] on input "NUGGETS + HOT CHOCOLATE" at bounding box center [640, 170] width 148 height 22
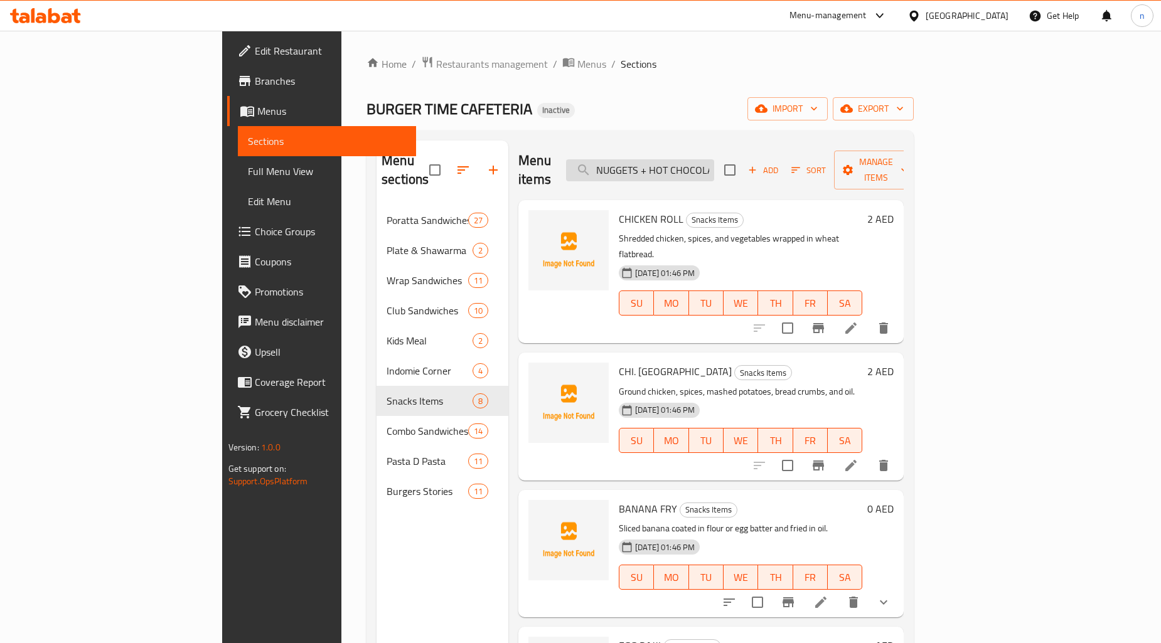
click at [714, 159] on input "NUGGETS + HOT CHOCOLATE" at bounding box center [640, 170] width 148 height 22
paste input "NUGGETS + HOT CHOCOLATE"
type input "NUGGETS + HOT CHOCOLATE"
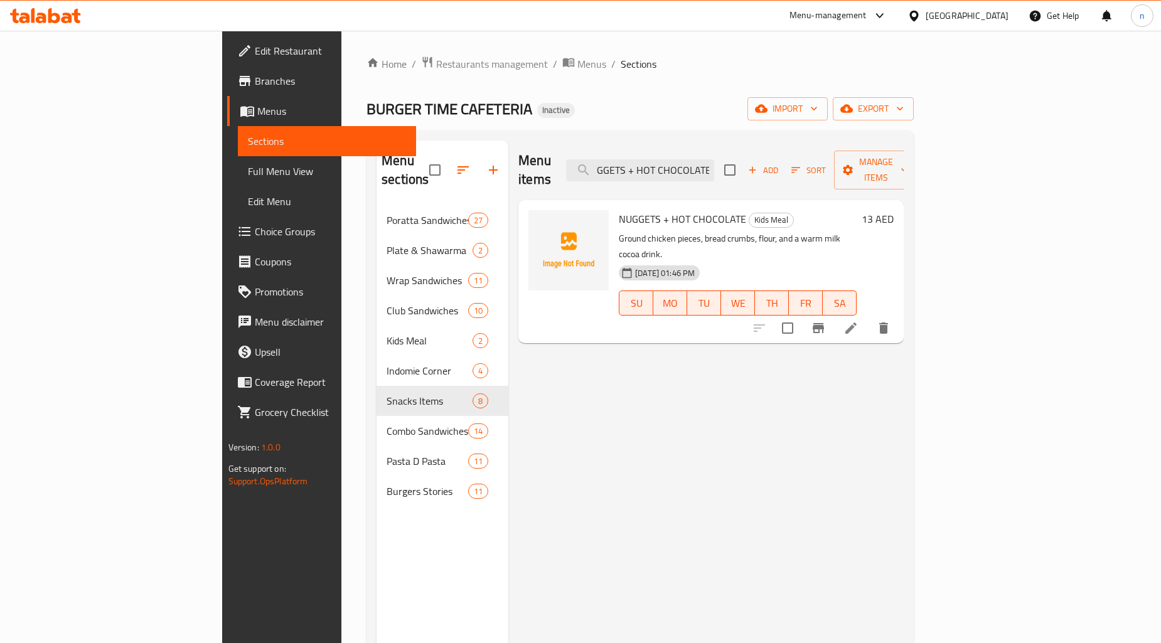
click at [859, 321] on icon at bounding box center [851, 328] width 15 height 15
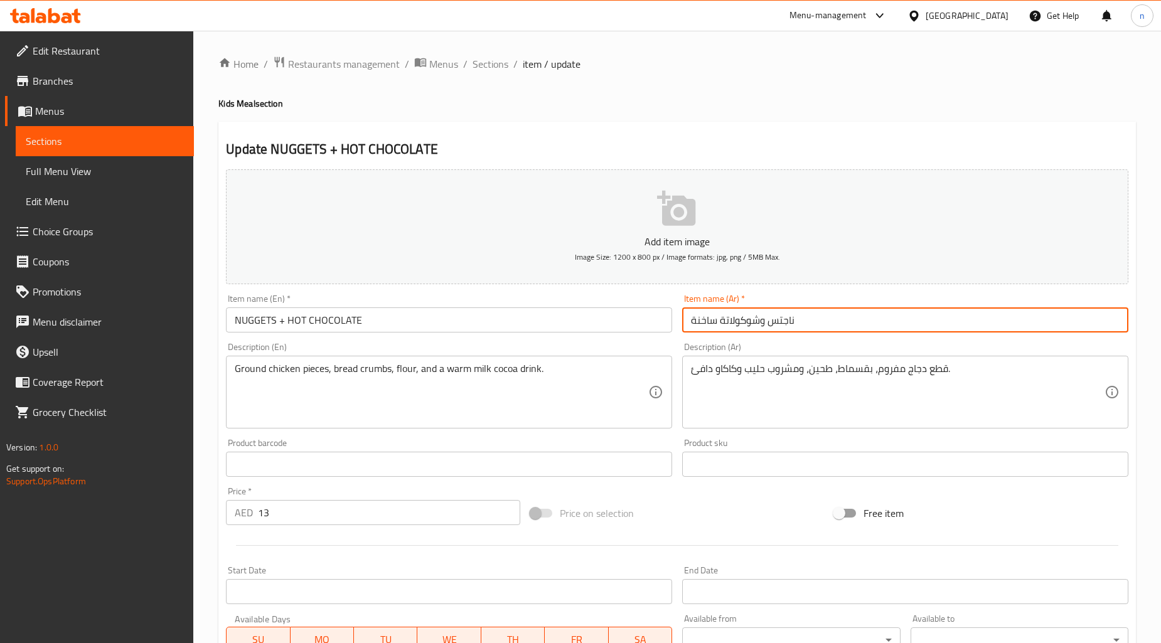
click at [766, 325] on input "ناجتس وشوكولاتة ساخنة" at bounding box center [905, 320] width 446 height 25
click at [761, 325] on input "ناجتس وشوكولاتة ساخنة" at bounding box center [905, 320] width 446 height 25
click at [764, 325] on input "ناجتس وشوكولاتة ساخنة" at bounding box center [905, 320] width 446 height 25
click at [763, 325] on input "ناجتس وشوكولاتة ساخنة" at bounding box center [905, 320] width 446 height 25
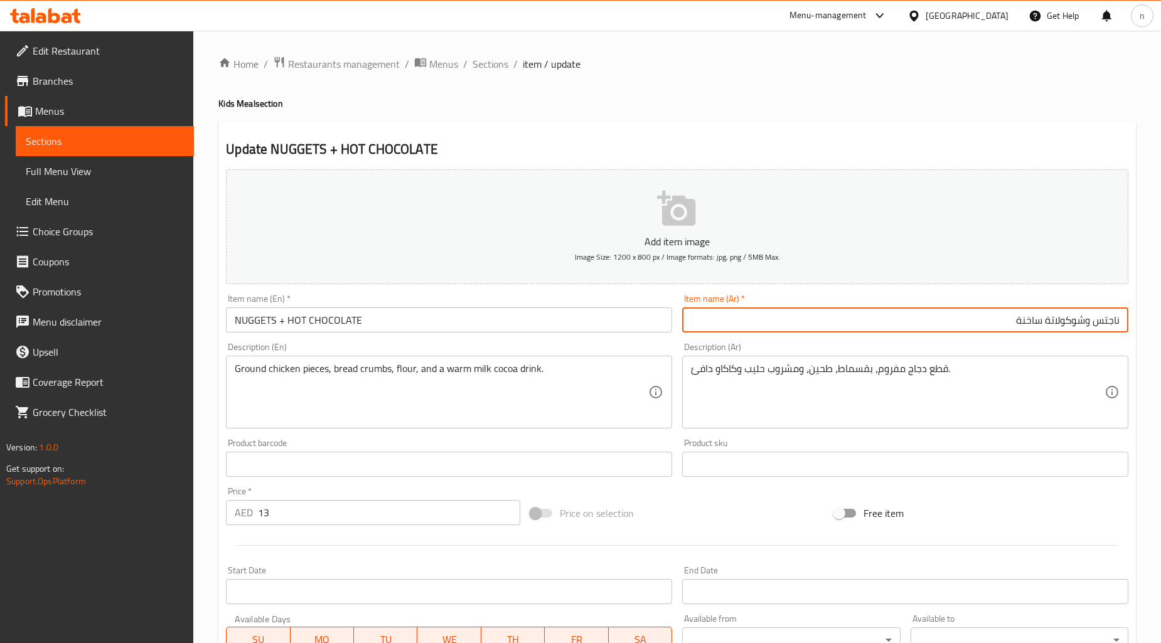
click at [1086, 325] on input "ناجتس وشوكولاتة ساخنة" at bounding box center [905, 320] width 446 height 25
type input "ناجتس + وشوكولاتة ساخنة"
click at [1033, 498] on div "Free item" at bounding box center [981, 514] width 304 height 34
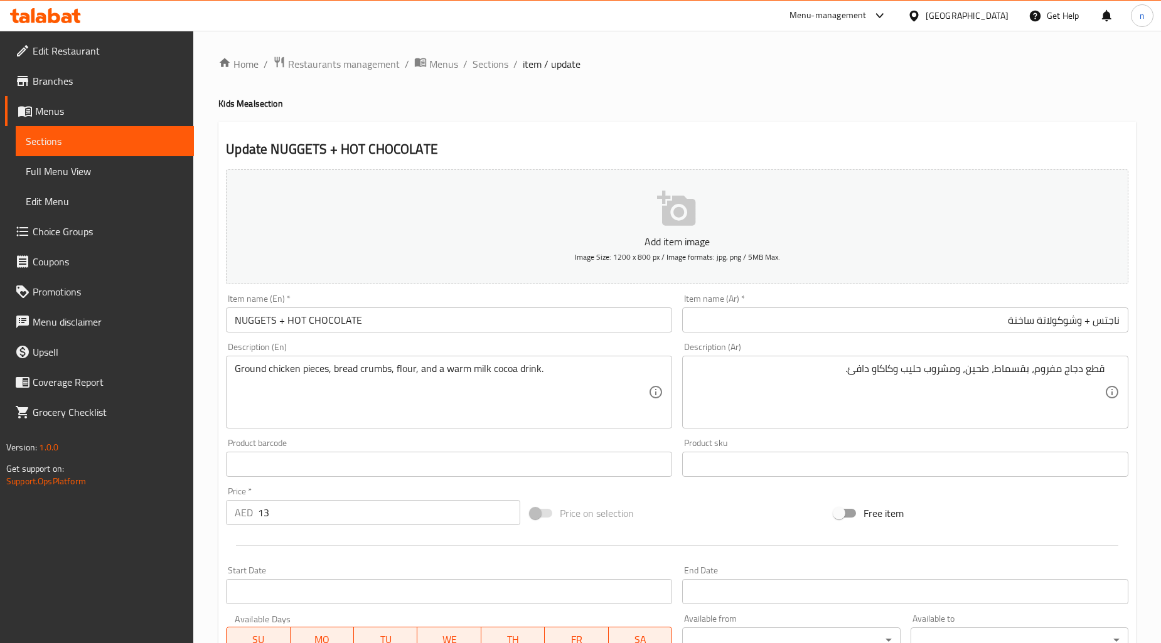
click at [678, 525] on div "Price on selection" at bounding box center [677, 514] width 304 height 34
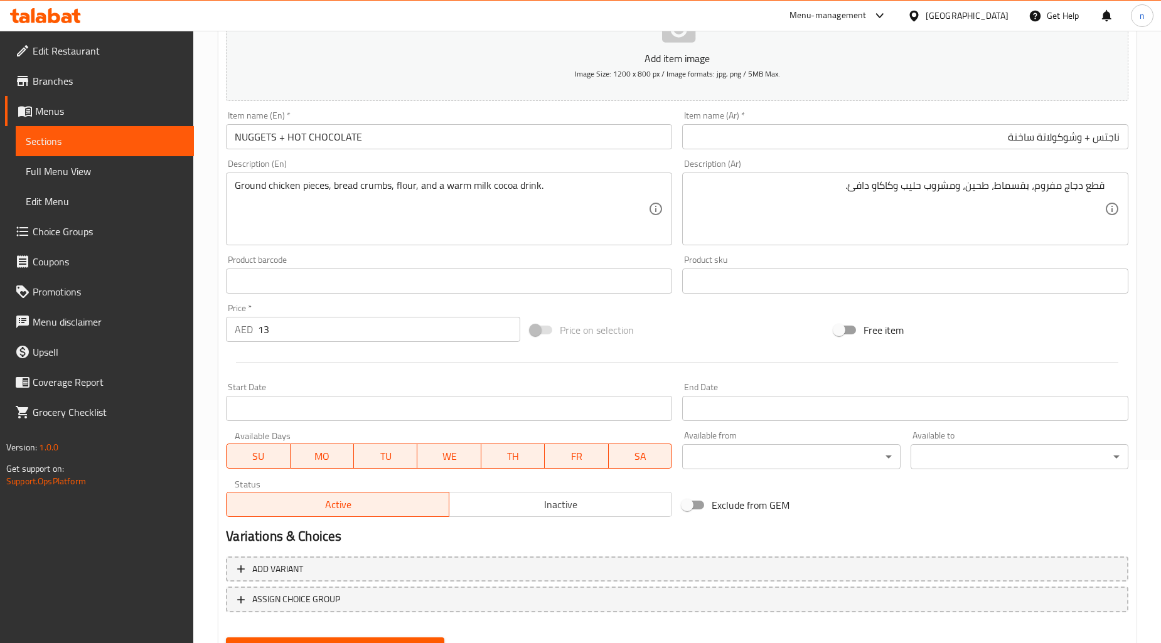
scroll to position [241, 0]
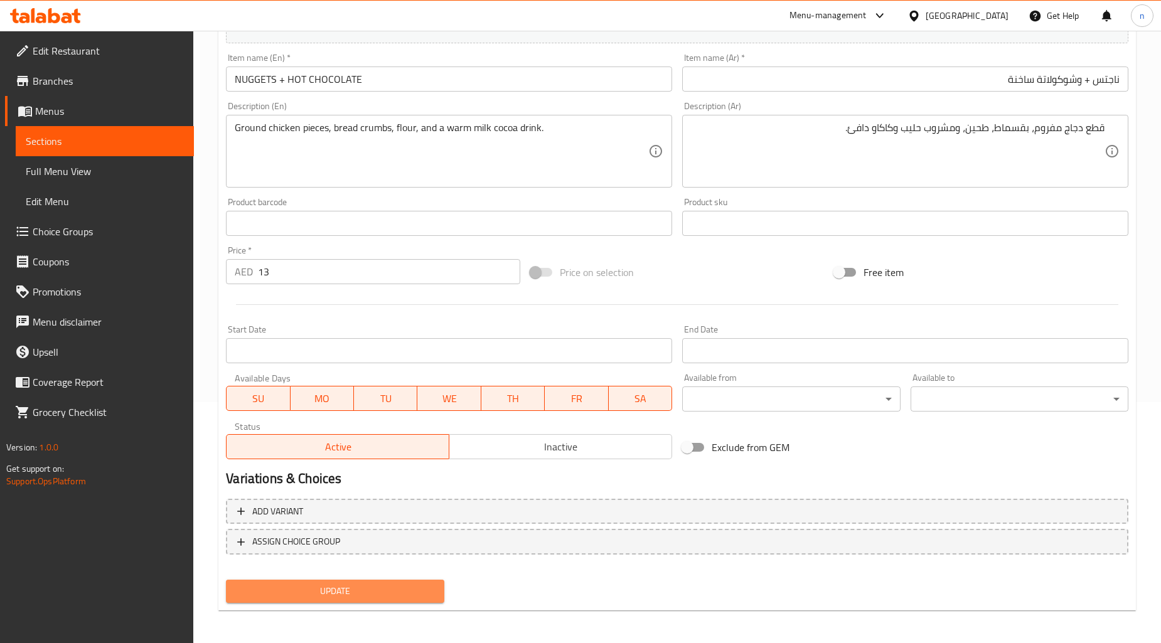
click at [395, 584] on span "Update" at bounding box center [335, 592] width 198 height 16
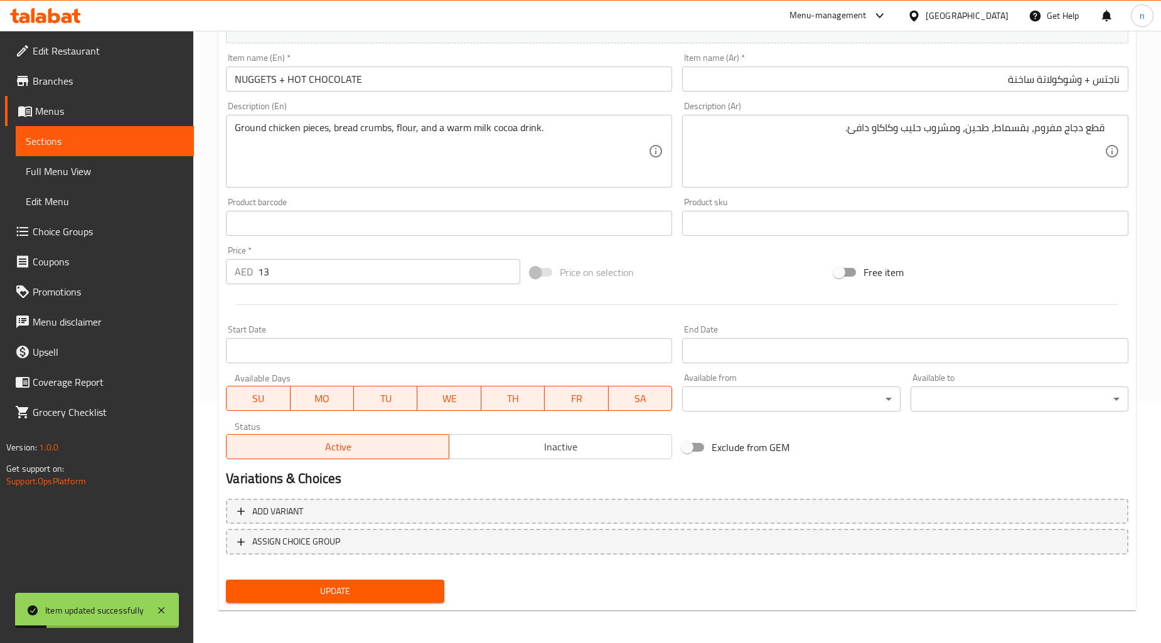
click at [829, 563] on nav at bounding box center [677, 565] width 903 height 10
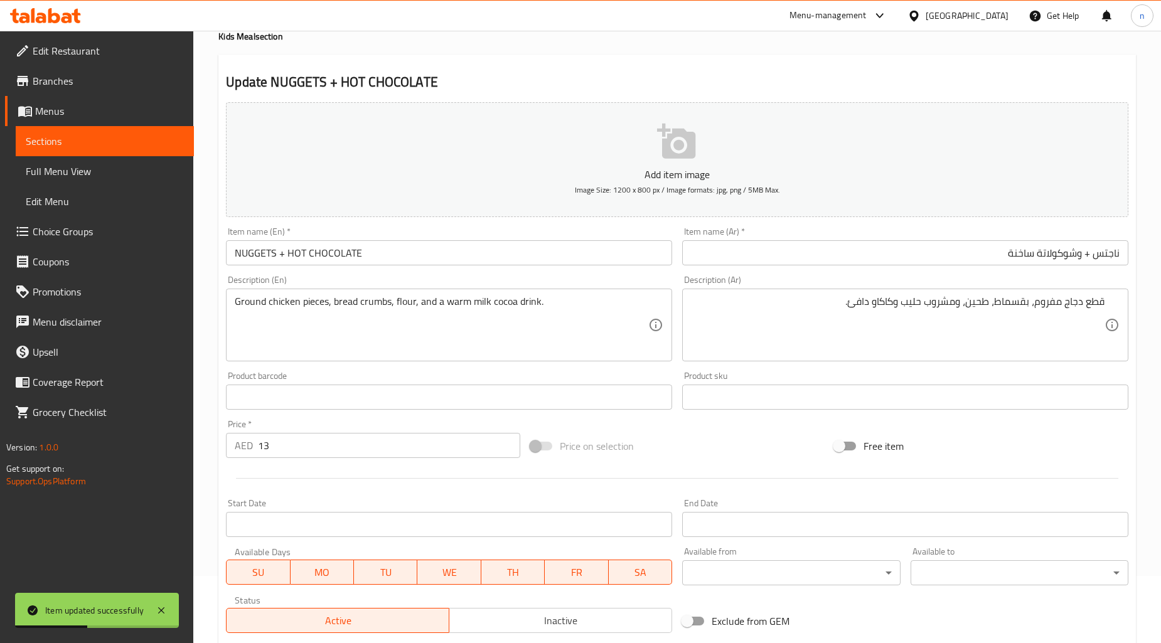
scroll to position [0, 0]
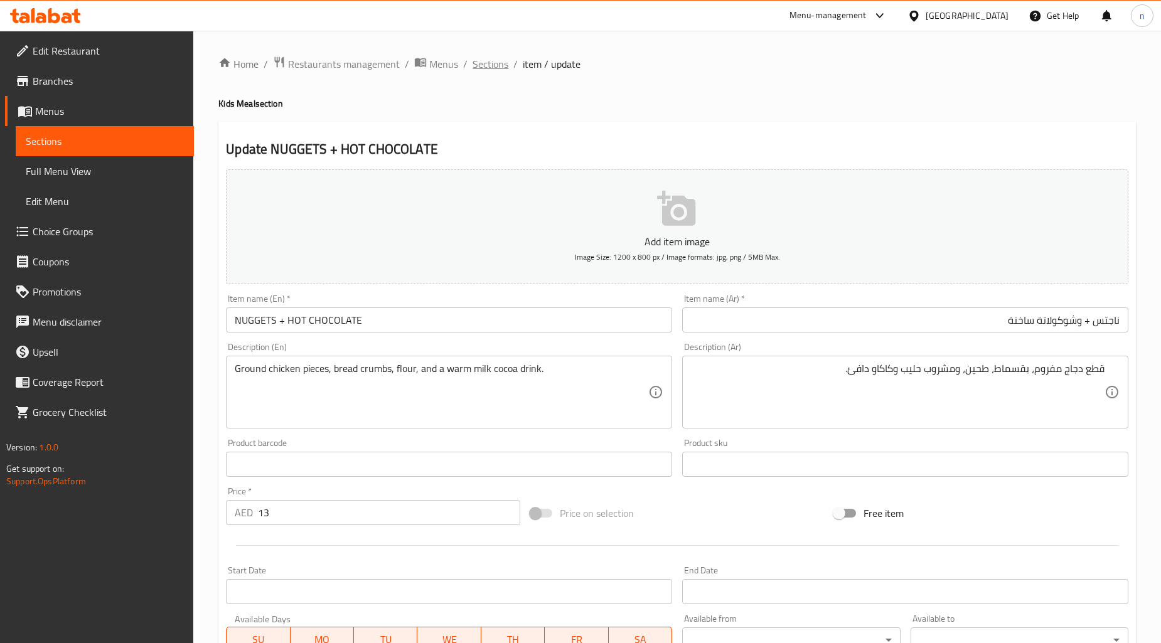
click at [492, 56] on span "Sections" at bounding box center [491, 63] width 36 height 15
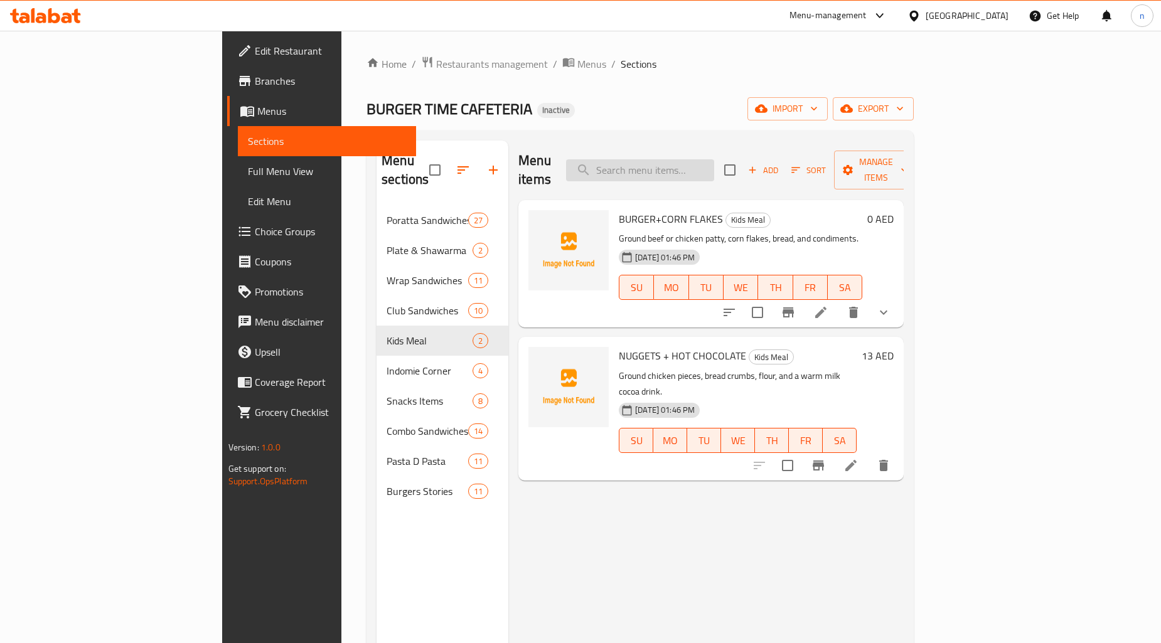
click at [704, 159] on input "search" at bounding box center [640, 170] width 148 height 22
paste input "Pasta Vegetable"
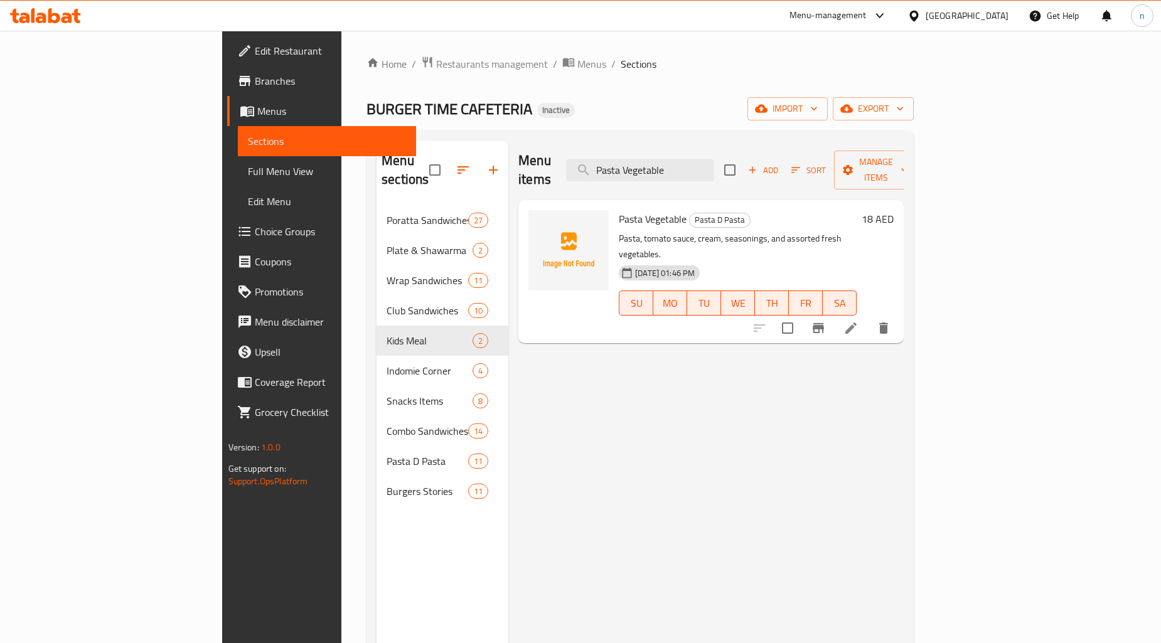
type input "Pasta Vegetable"
click at [869, 317] on li at bounding box center [851, 328] width 35 height 23
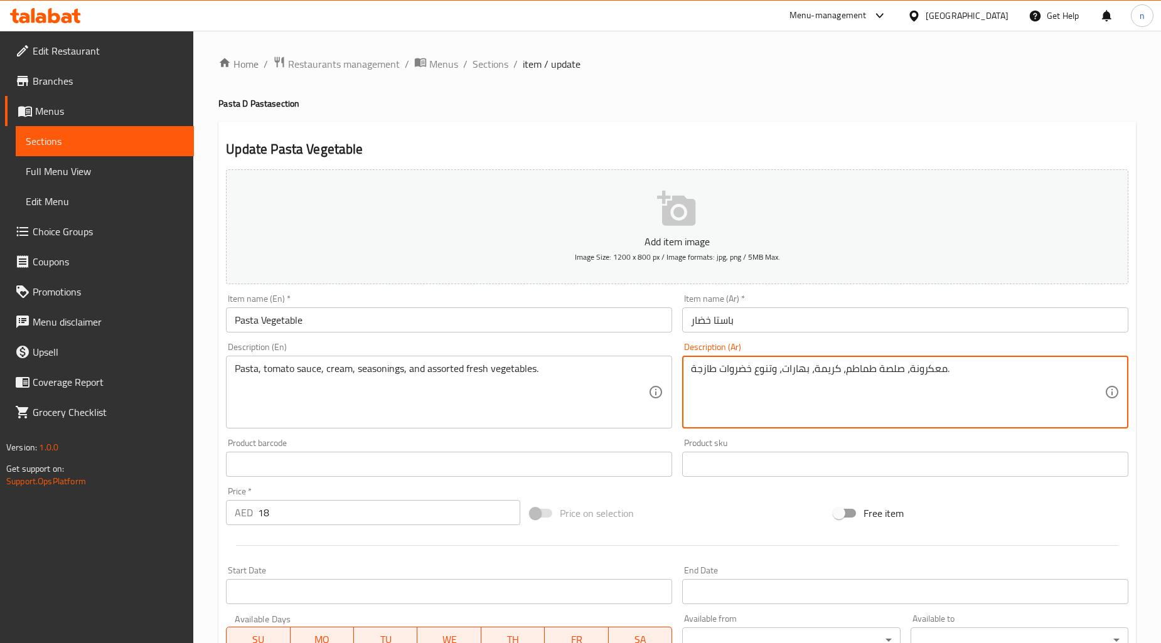
click at [766, 375] on textarea "معكرونة، صلصة طماطم، كريمة، بهارات، وتنوع خضروات طازجة." at bounding box center [898, 393] width 414 height 60
click at [691, 372] on textarea "معكرونة، صلصة طماطم، كريمة، بهارات، خضروات طازجة." at bounding box center [898, 393] width 414 height 60
click at [871, 382] on textarea "معكرونة، صلصة طماطم، كريمة، بهارات، خضروات طازجة." at bounding box center [898, 393] width 414 height 60
click at [876, 375] on textarea "معكرونة، صلصة طماطم، كريمة، بهارات، خضروات طازجة." at bounding box center [898, 393] width 414 height 60
click at [876, 375] on textarea "معكرونة، صلصة طماطم، كريمة، بهارات، خضروات طازجةمتنوعة." at bounding box center [898, 393] width 414 height 60
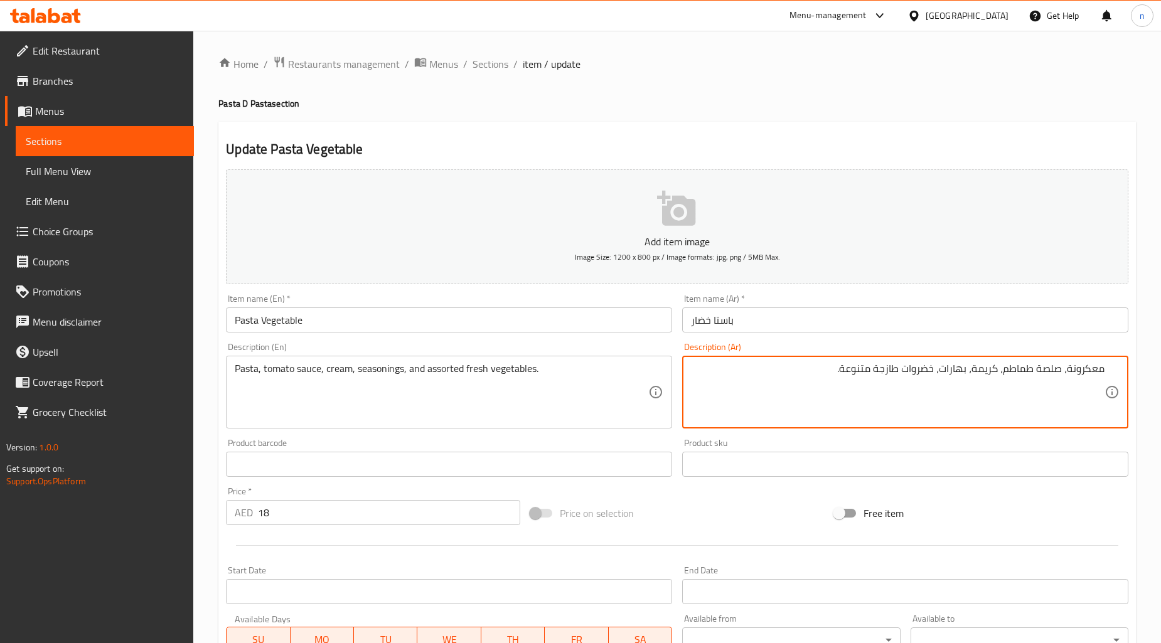
type textarea "معكرونة، صلصة طماطم، كريمة، بهارات، خضروات طازجة متنوعة."
click at [754, 503] on div "Price on selection" at bounding box center [677, 514] width 304 height 34
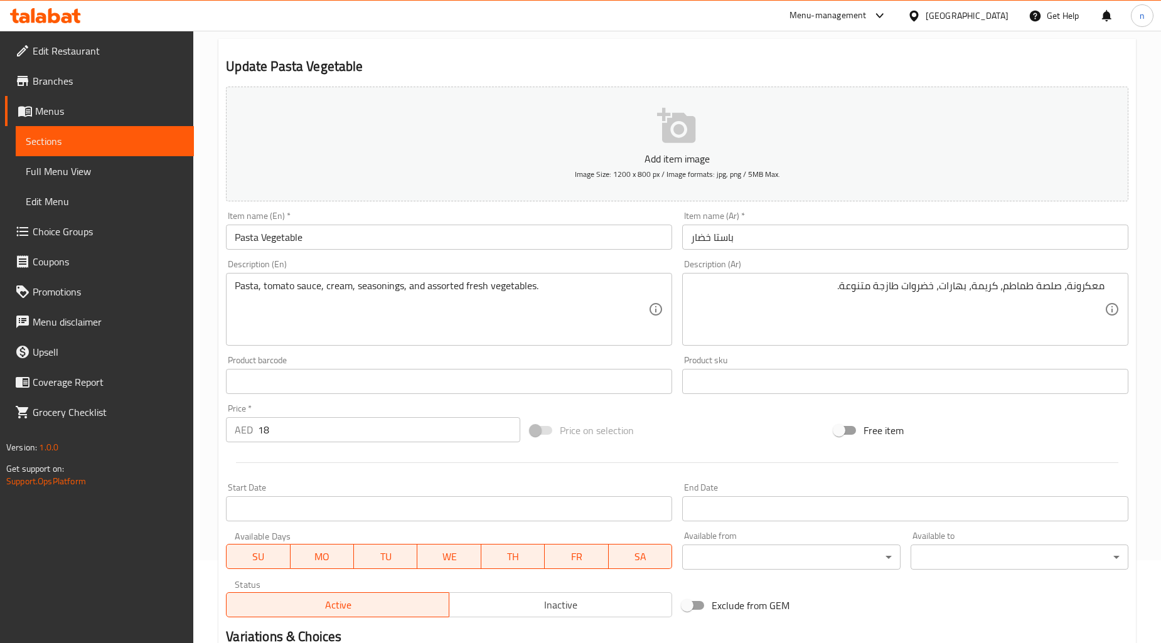
scroll to position [241, 0]
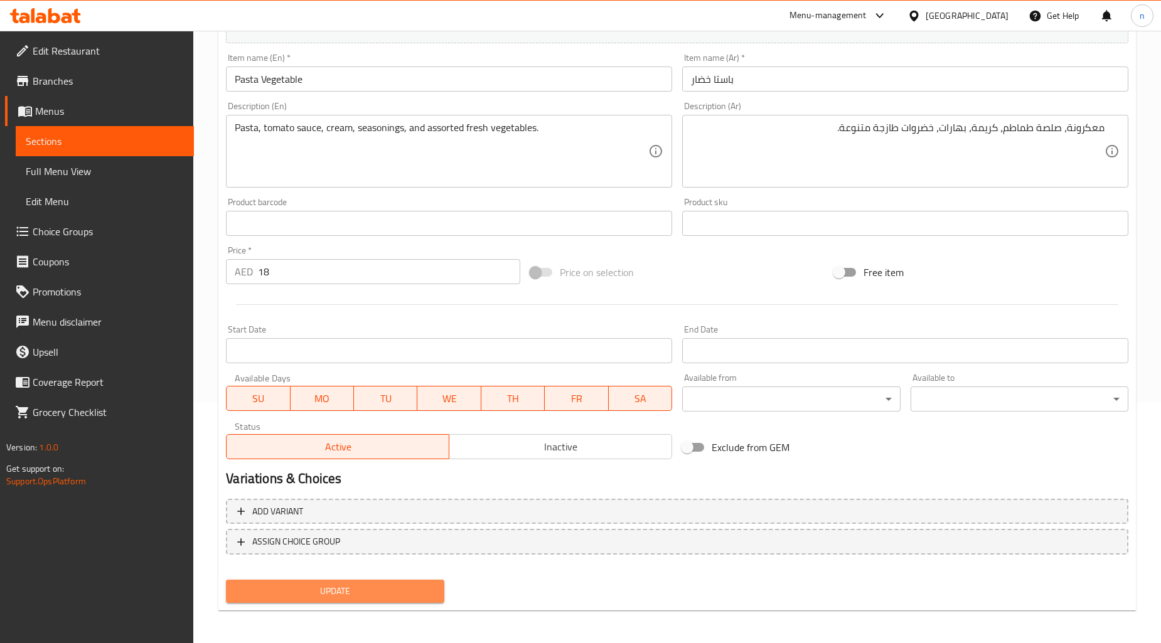
click at [405, 599] on button "Update" at bounding box center [335, 591] width 218 height 23
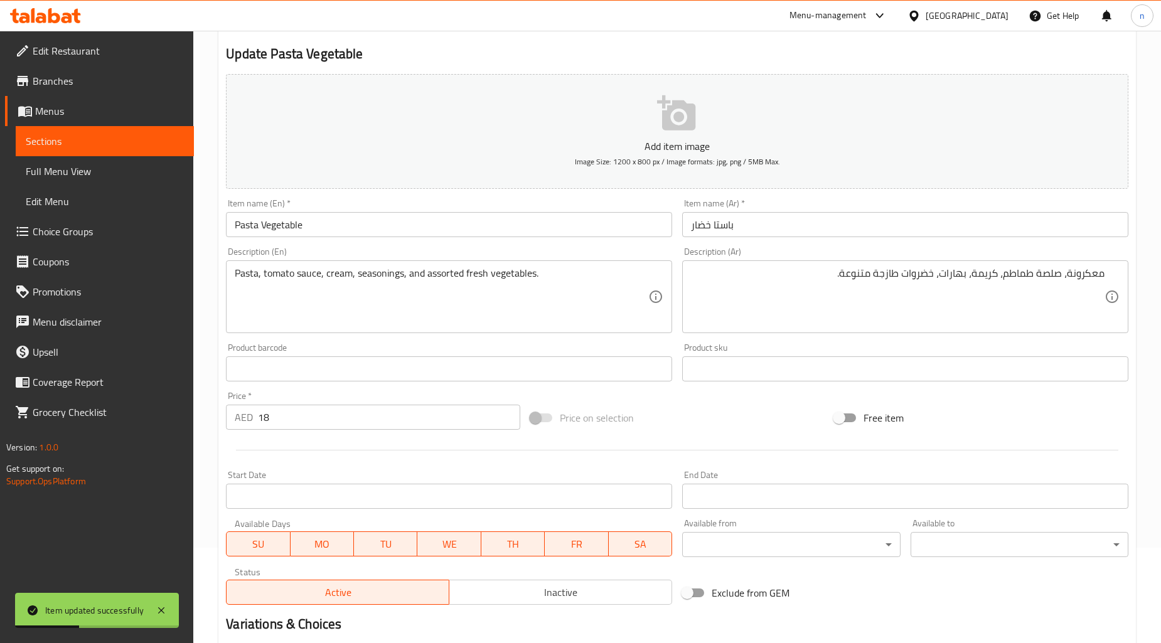
scroll to position [0, 0]
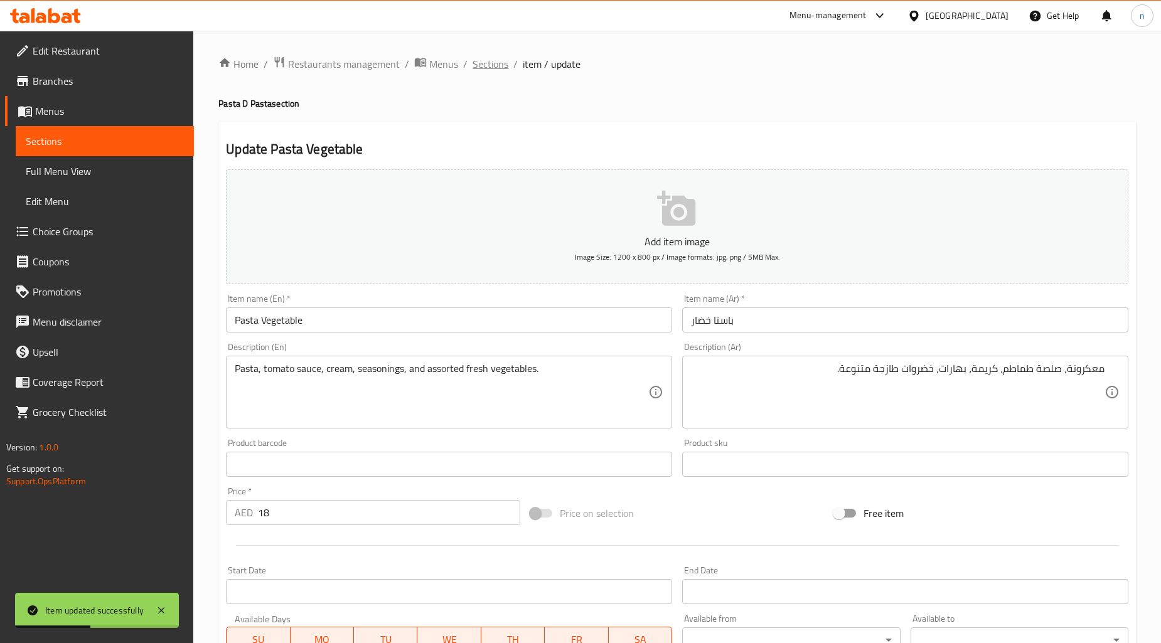
click at [502, 64] on span "Sections" at bounding box center [491, 63] width 36 height 15
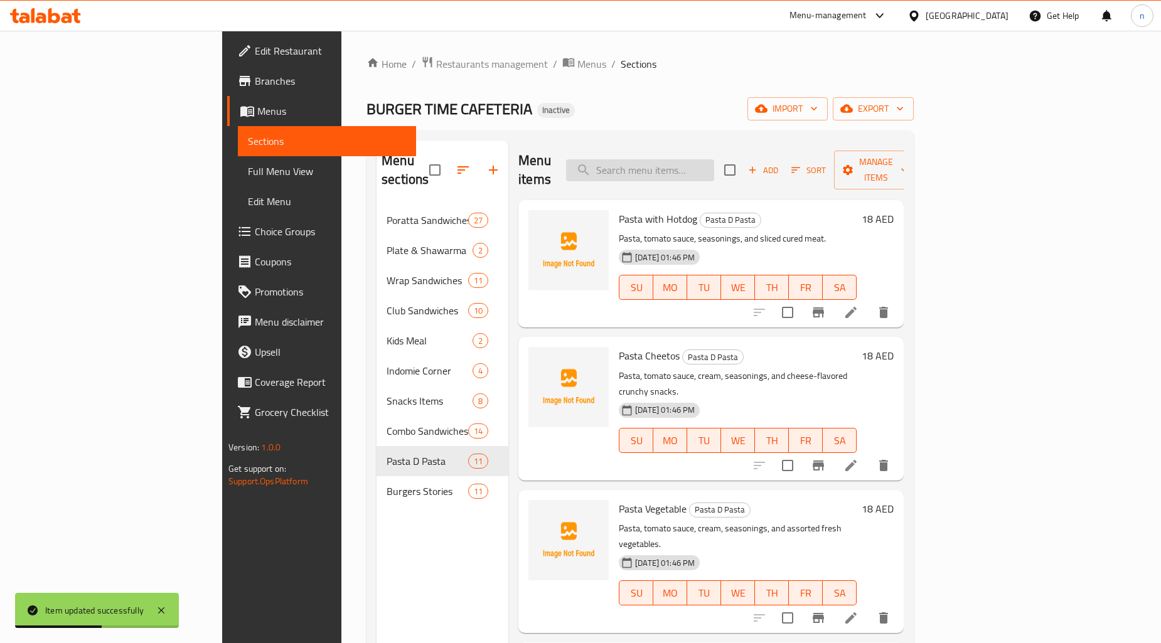
click at [683, 166] on input "search" at bounding box center [640, 170] width 148 height 22
paste input "Seafood Pasta"
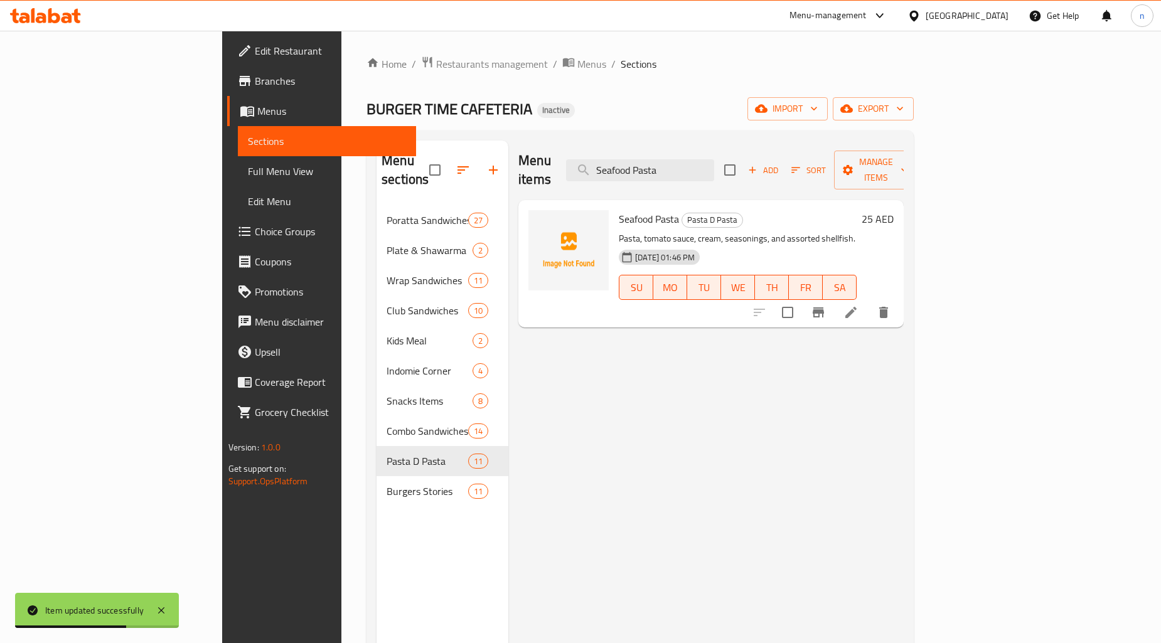
type input "Seafood Pasta"
click at [859, 305] on icon at bounding box center [851, 312] width 15 height 15
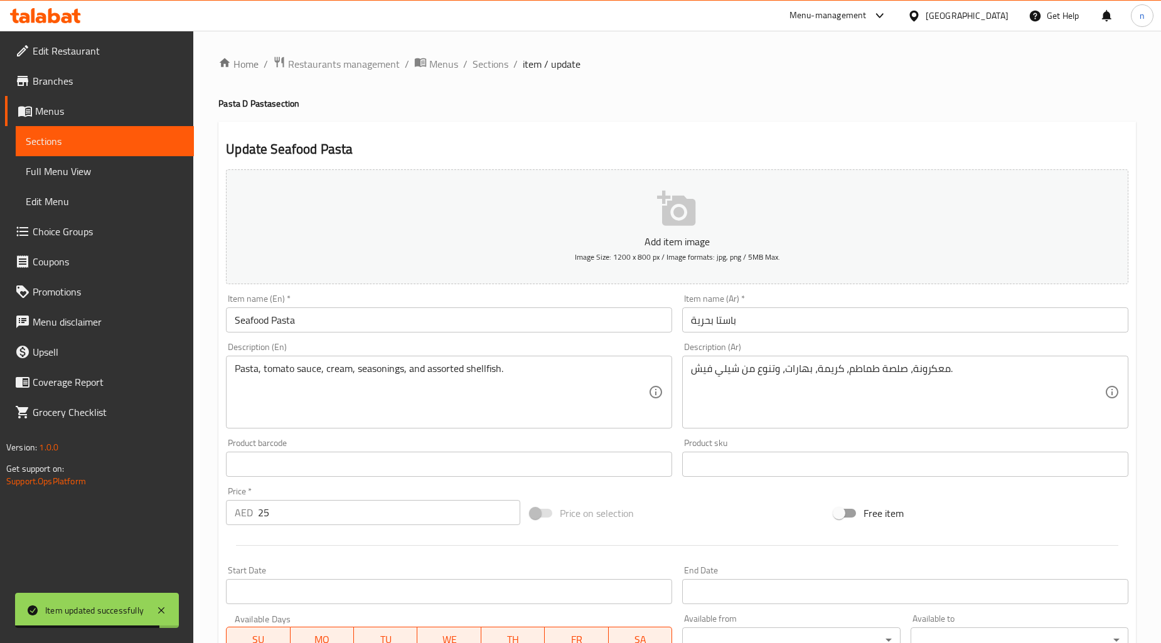
click at [708, 323] on input "باستا بحرية" at bounding box center [905, 320] width 446 height 25
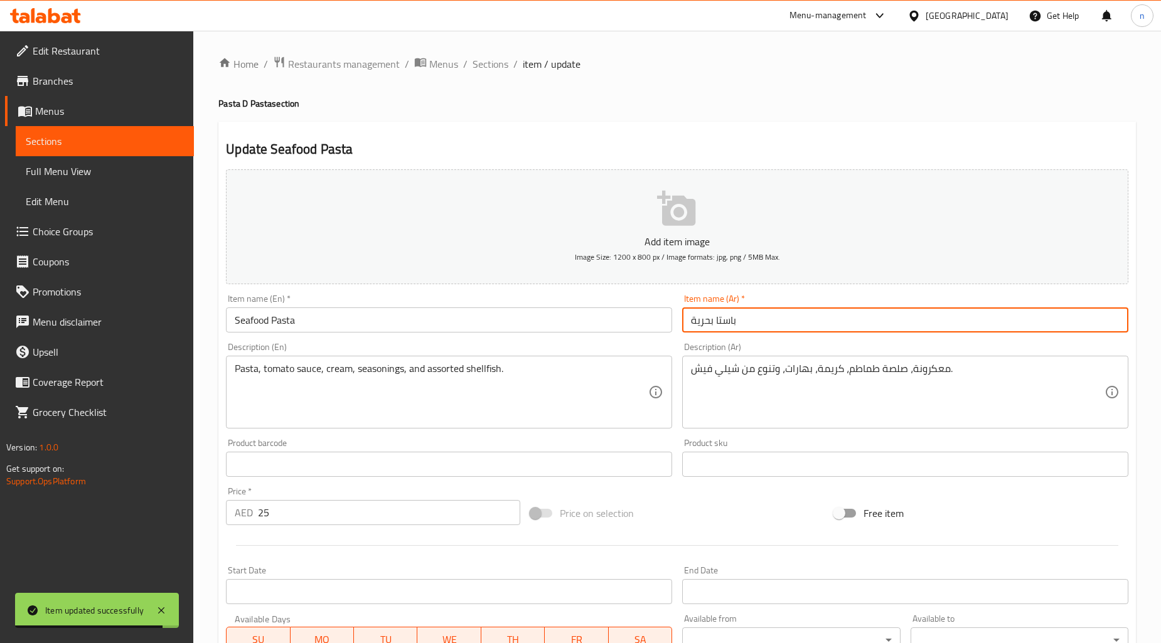
click at [708, 323] on input "باستا بحرية" at bounding box center [905, 320] width 446 height 25
type input "باستا سي فود"
click at [717, 524] on div "Price on selection" at bounding box center [677, 514] width 304 height 34
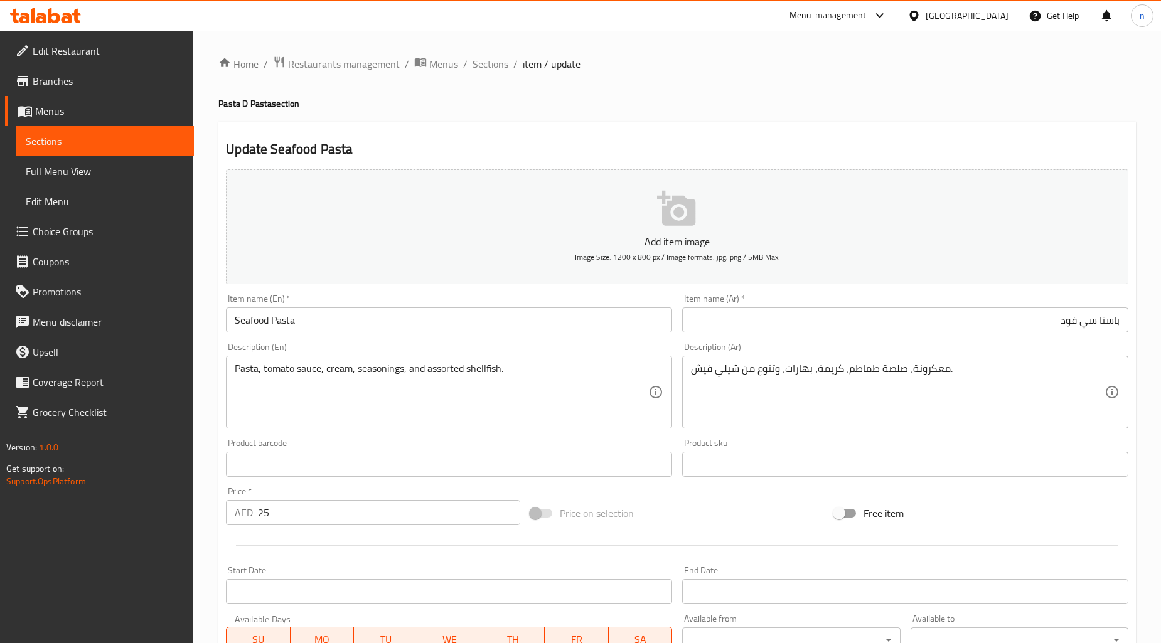
scroll to position [241, 0]
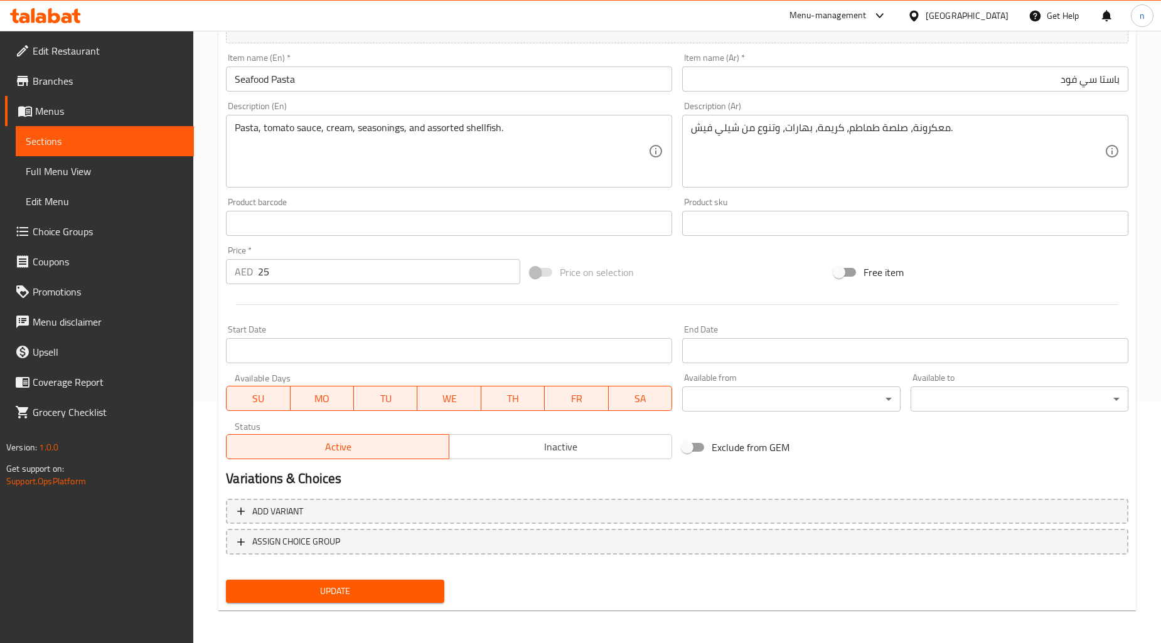
click at [379, 584] on span "Update" at bounding box center [335, 592] width 198 height 16
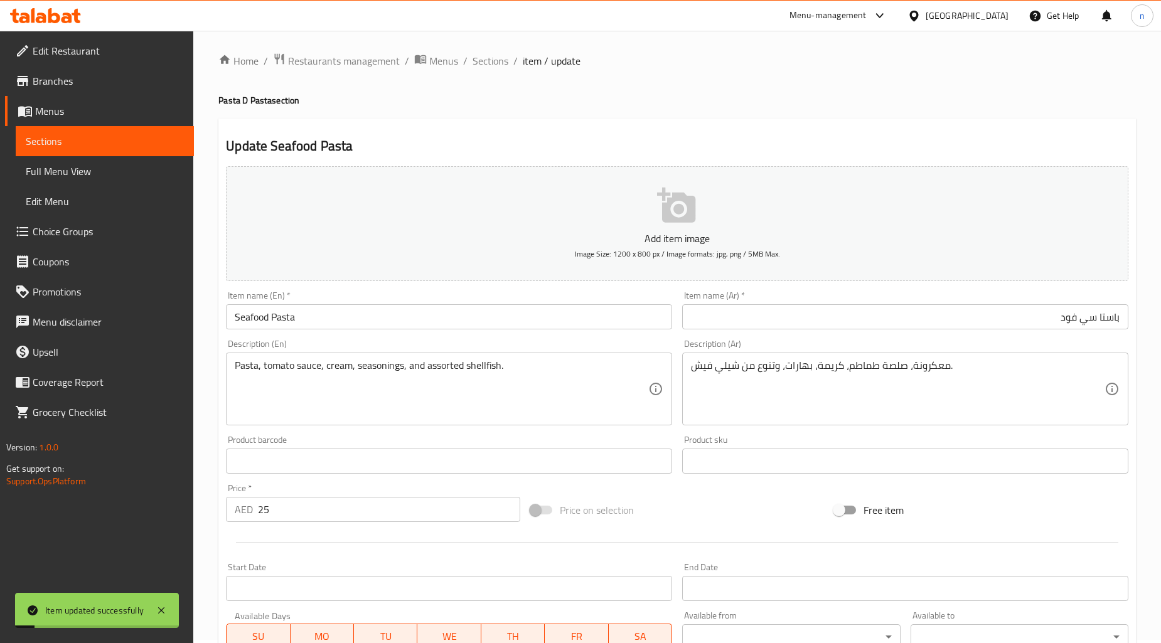
scroll to position [0, 0]
click at [481, 62] on span "Sections" at bounding box center [491, 63] width 36 height 15
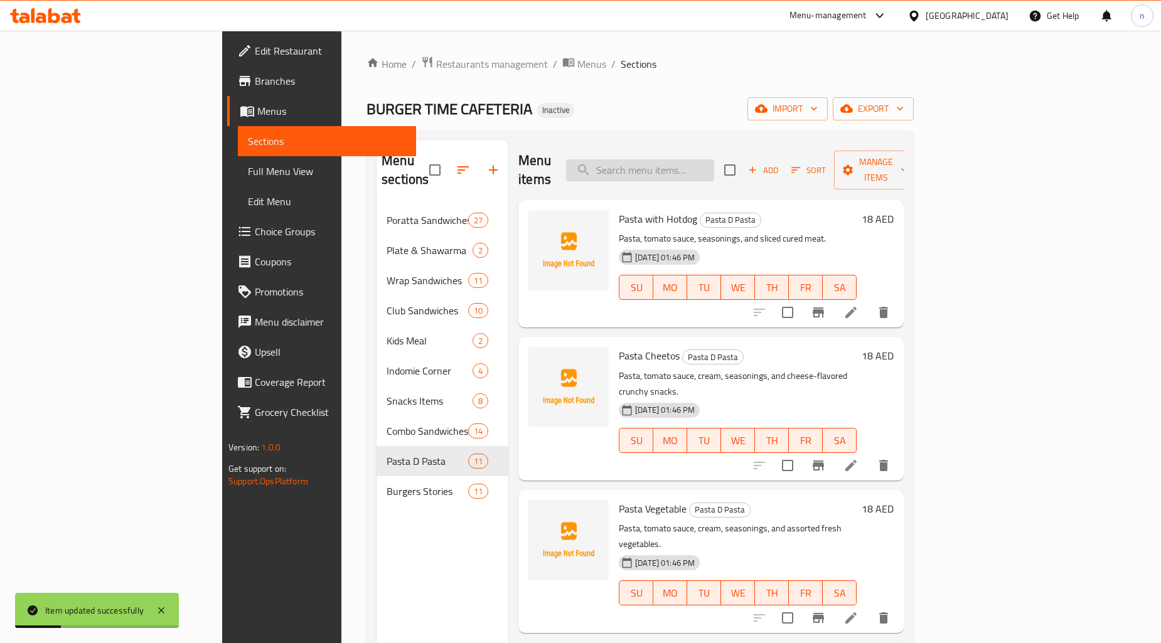
click at [714, 163] on input "search" at bounding box center [640, 170] width 148 height 22
paste input "Shawarma Roll"
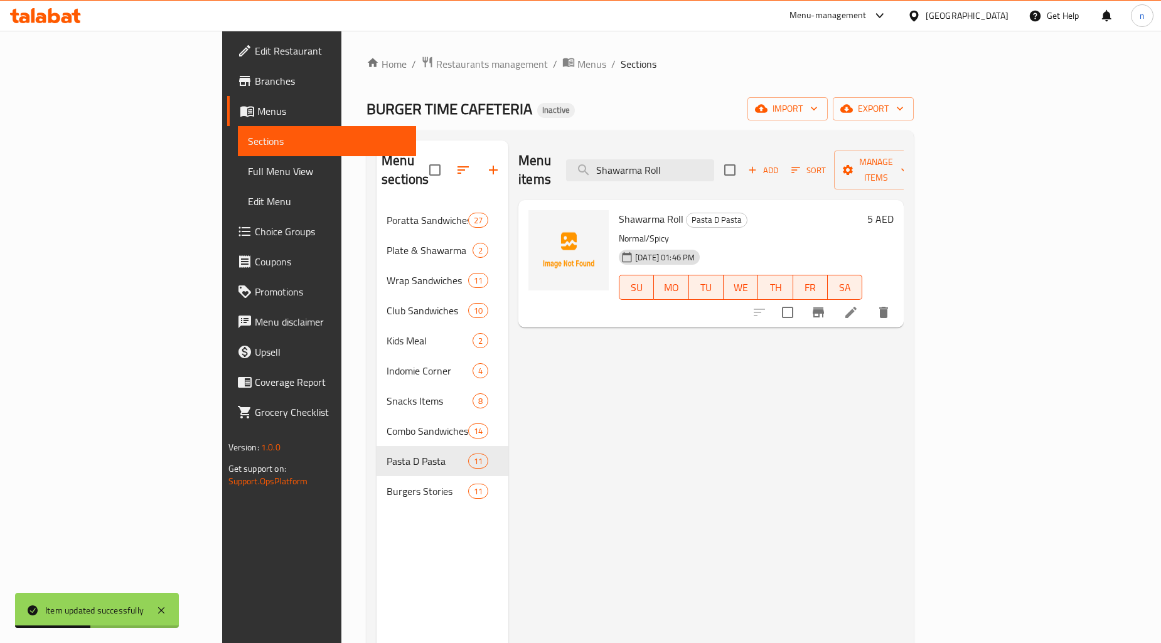
type input "Shawarma Roll"
click at [859, 305] on icon at bounding box center [851, 312] width 15 height 15
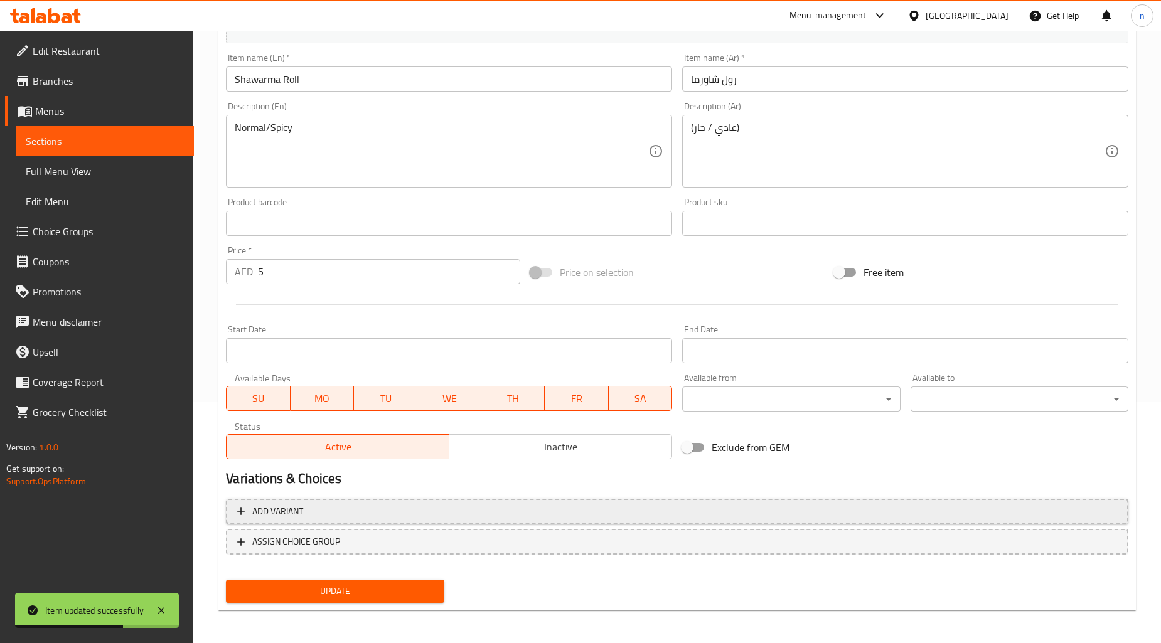
click at [343, 504] on span "Add variant" at bounding box center [677, 512] width 880 height 16
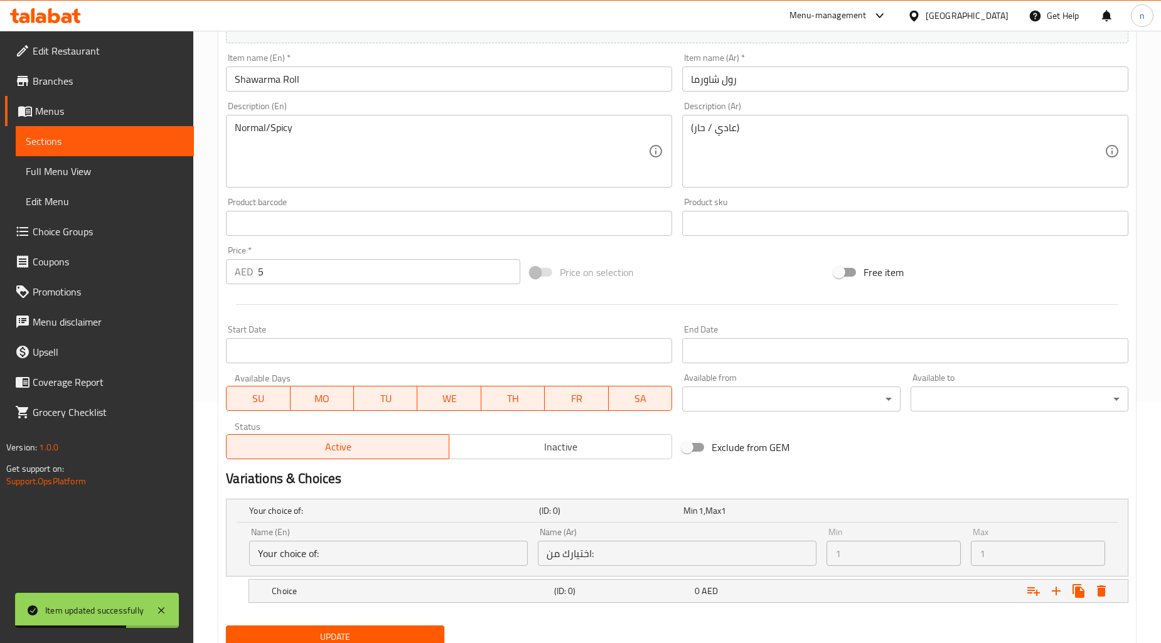
scroll to position [235, 0]
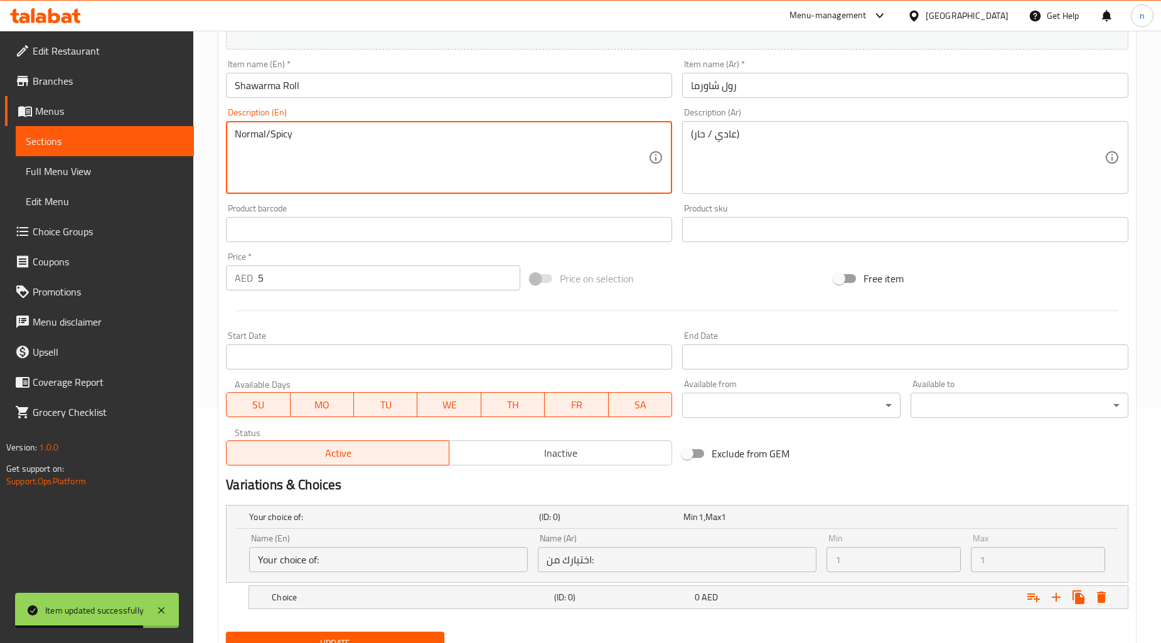
click at [241, 139] on textarea "Normal/Spicy" at bounding box center [442, 158] width 414 height 60
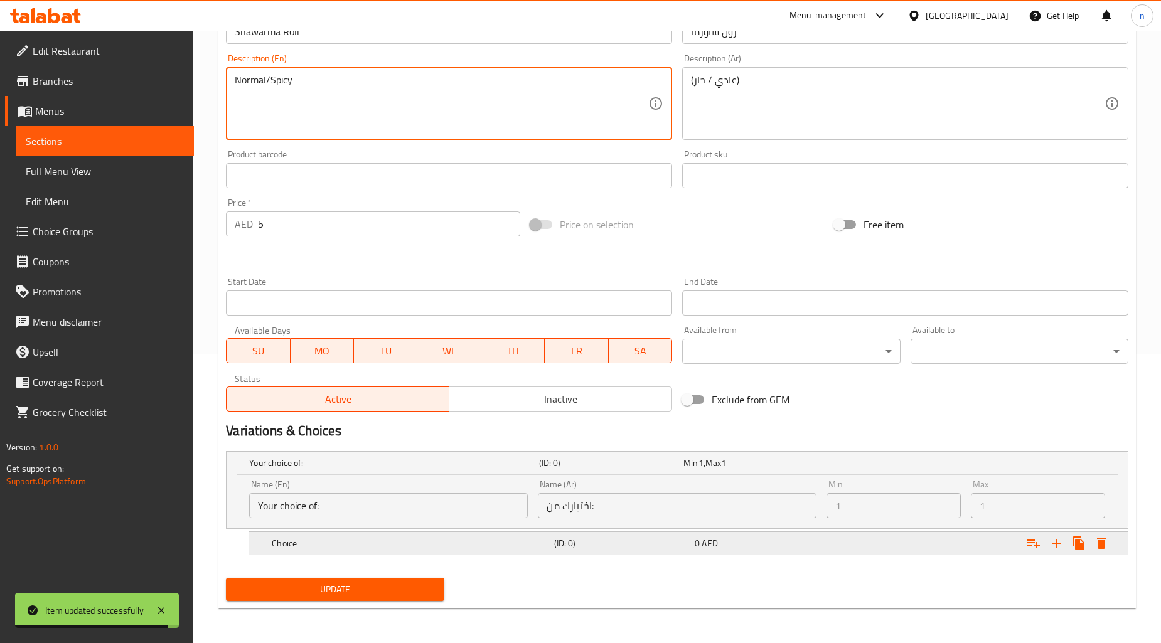
click at [323, 548] on h5 "Choice" at bounding box center [410, 543] width 277 height 13
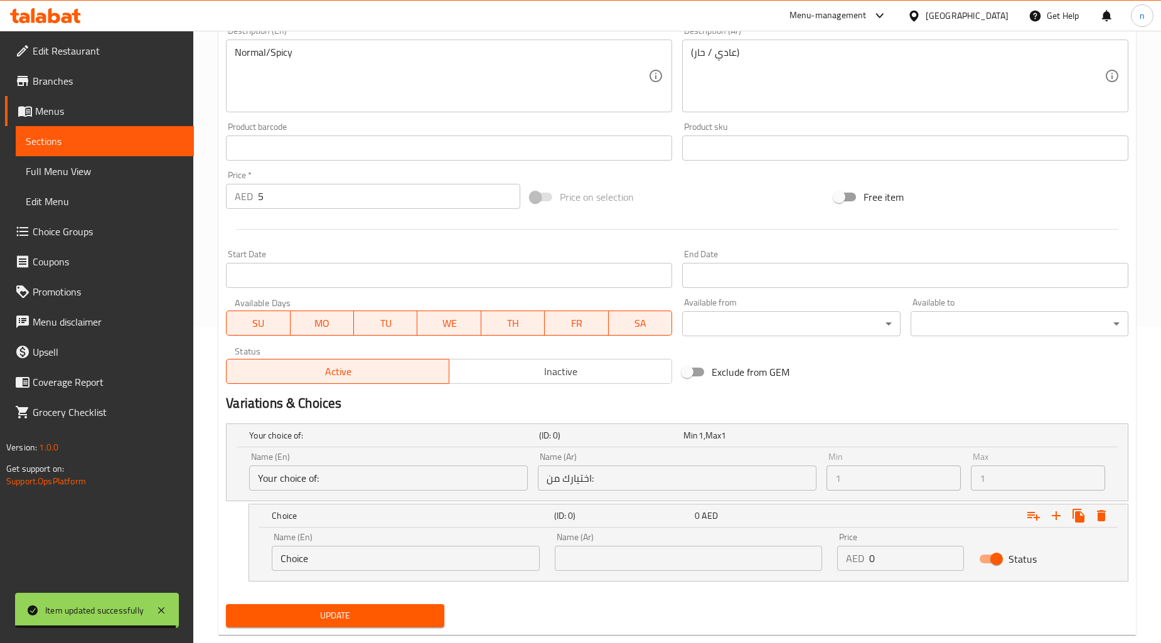
scroll to position [342, 0]
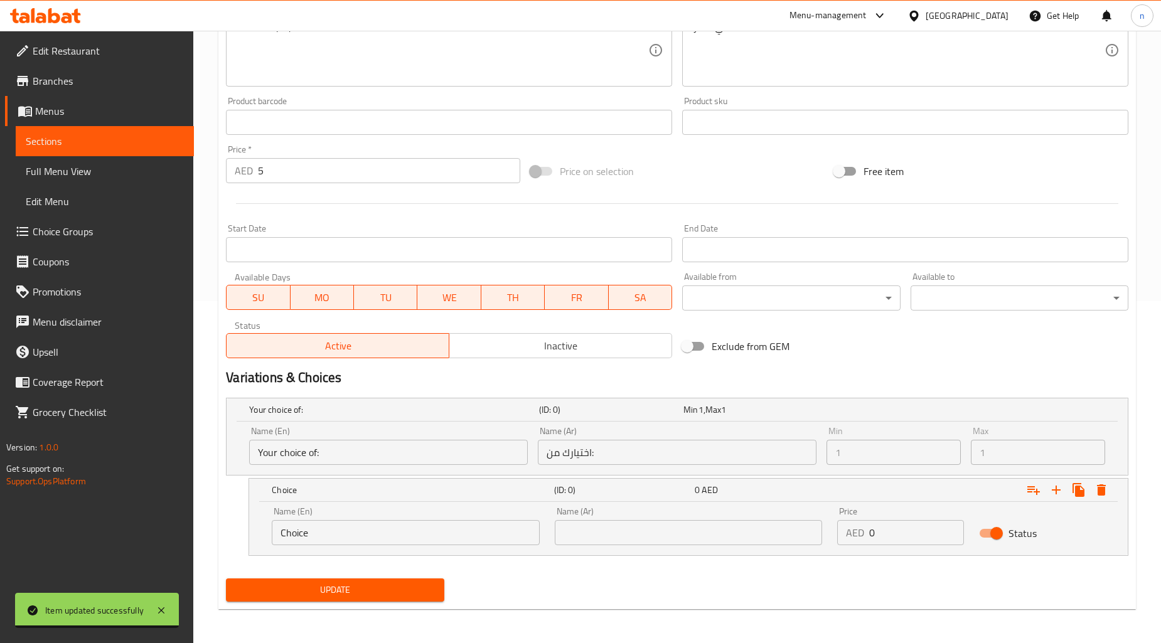
click at [359, 530] on input "Choice" at bounding box center [406, 532] width 268 height 25
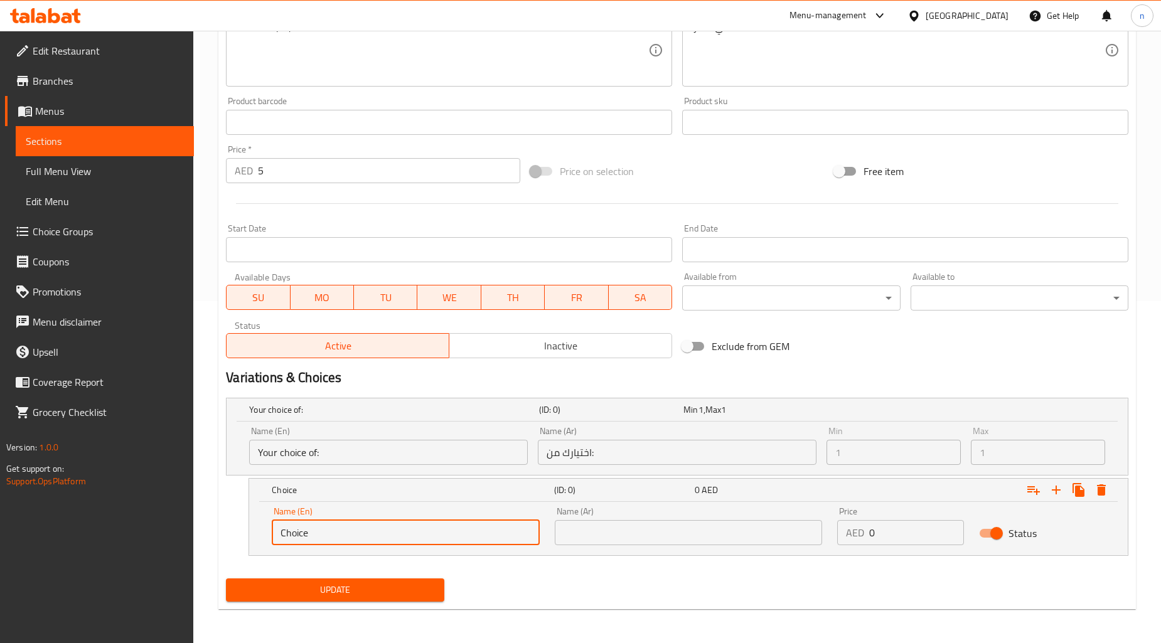
click at [359, 530] on input "Choice" at bounding box center [406, 532] width 268 height 25
paste input "Normal"
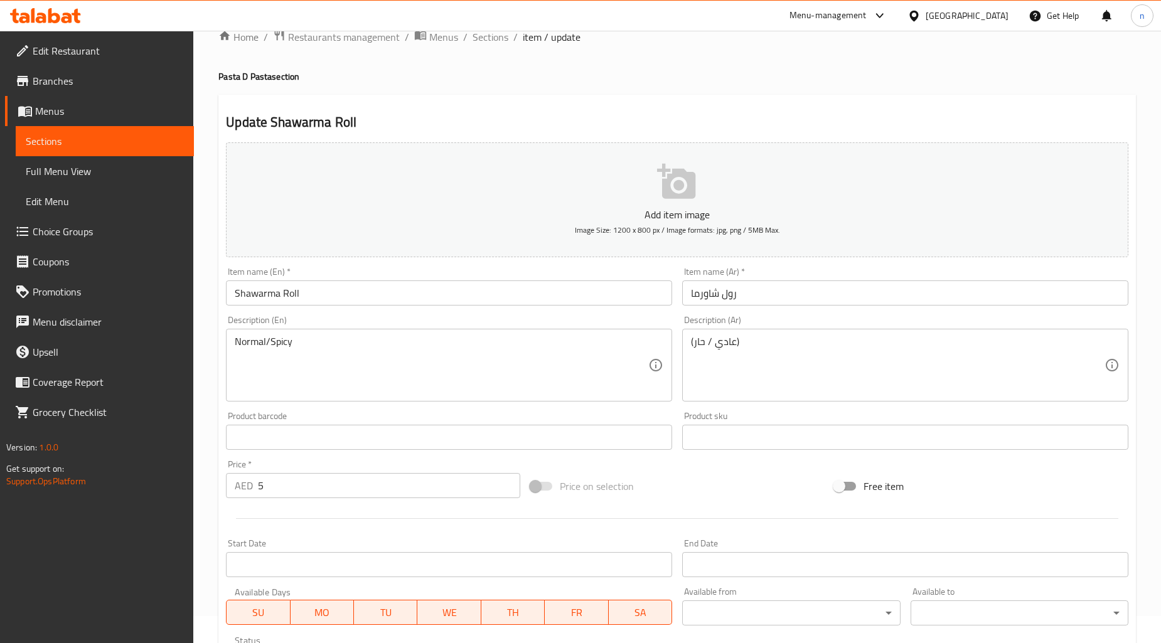
scroll to position [0, 0]
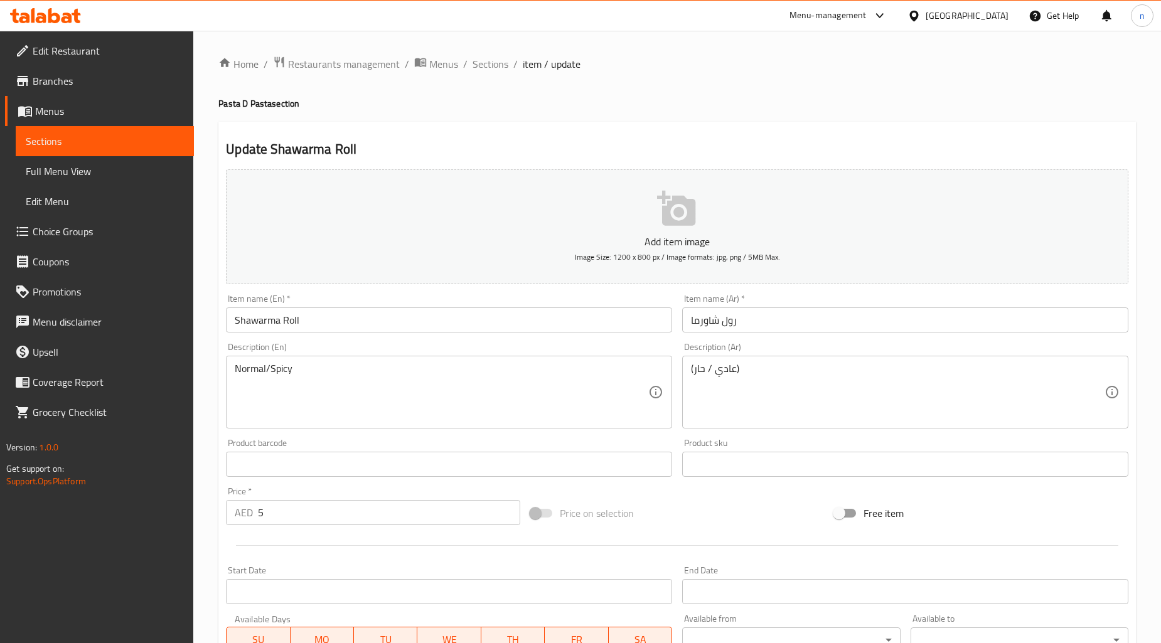
type input "Normal"
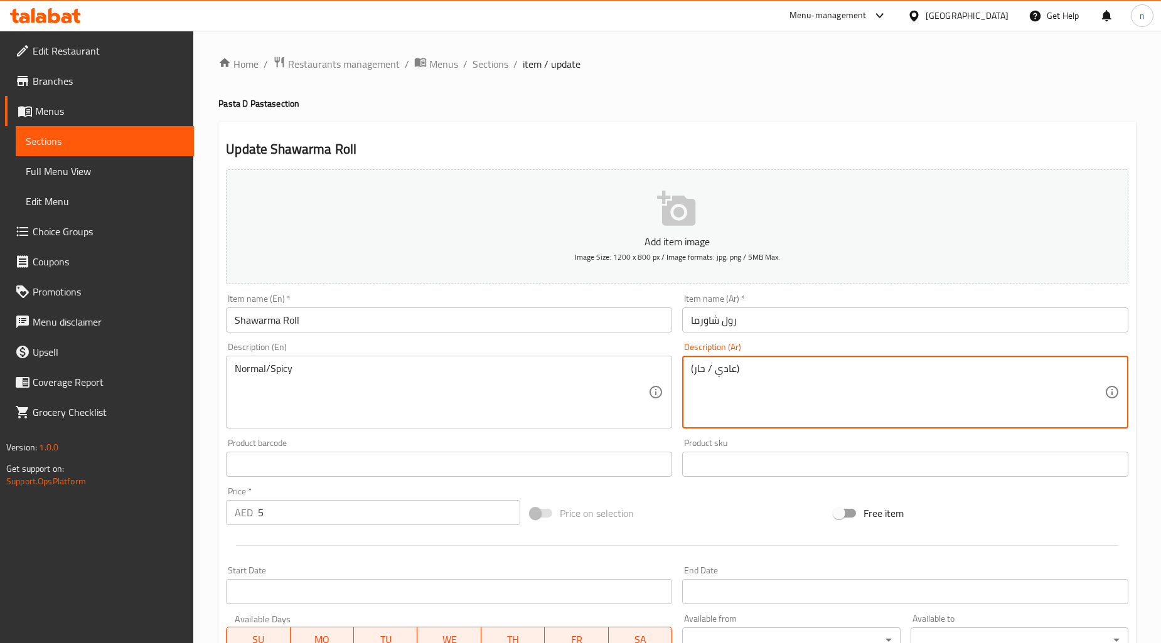
click at [726, 370] on textarea "(عادي / حار)" at bounding box center [898, 393] width 414 height 60
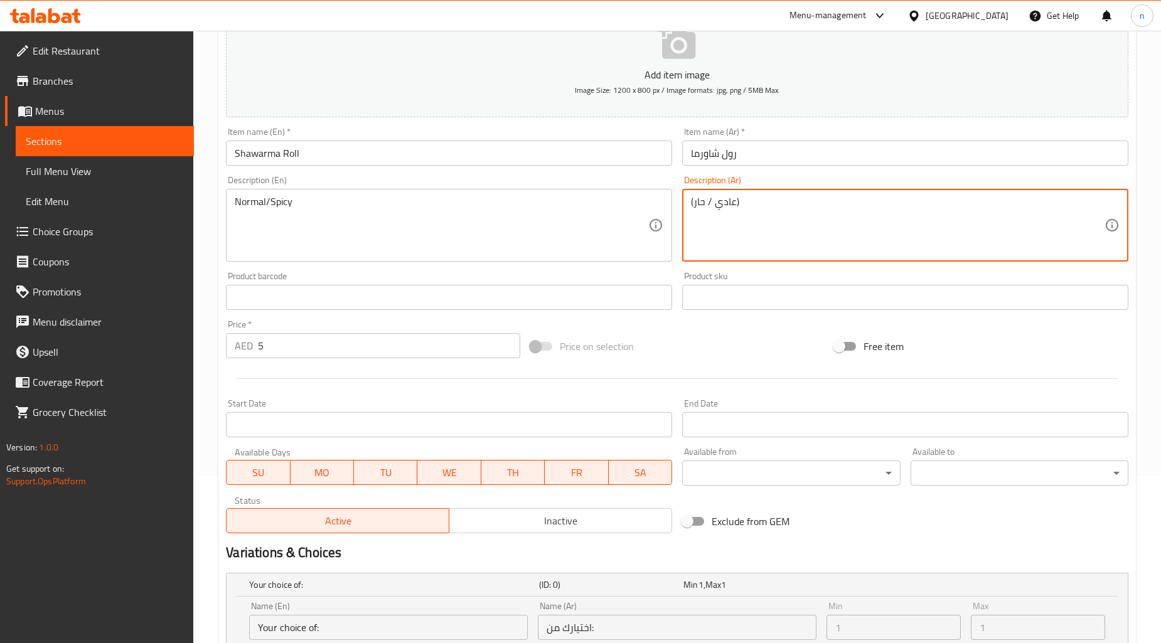
scroll to position [343, 0]
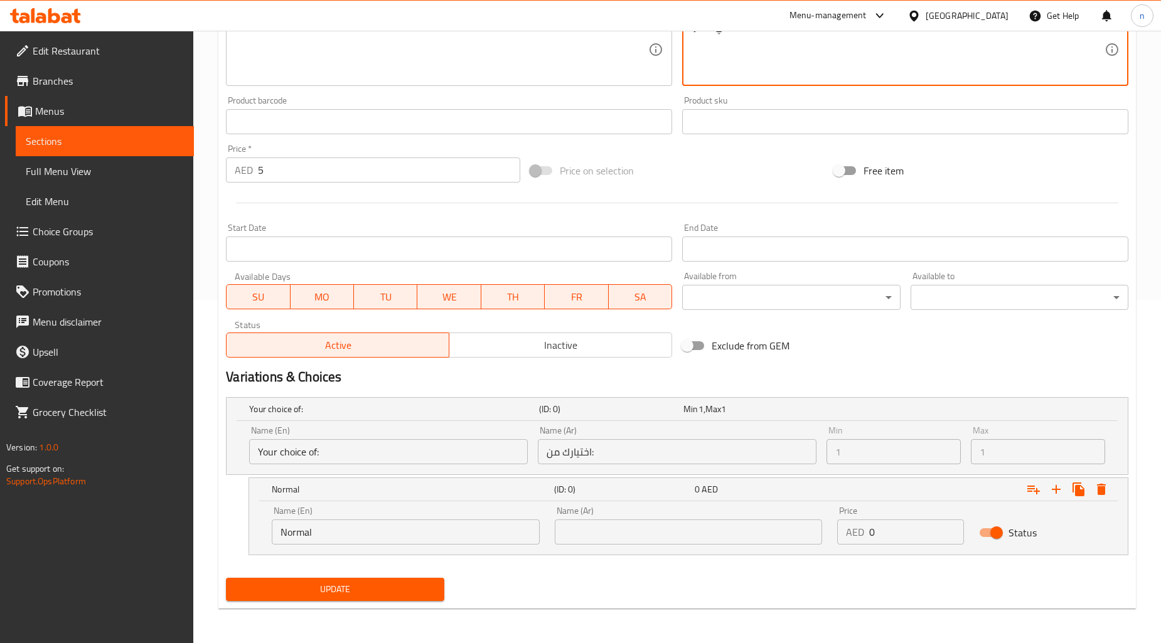
click at [670, 530] on input "text" at bounding box center [689, 532] width 268 height 25
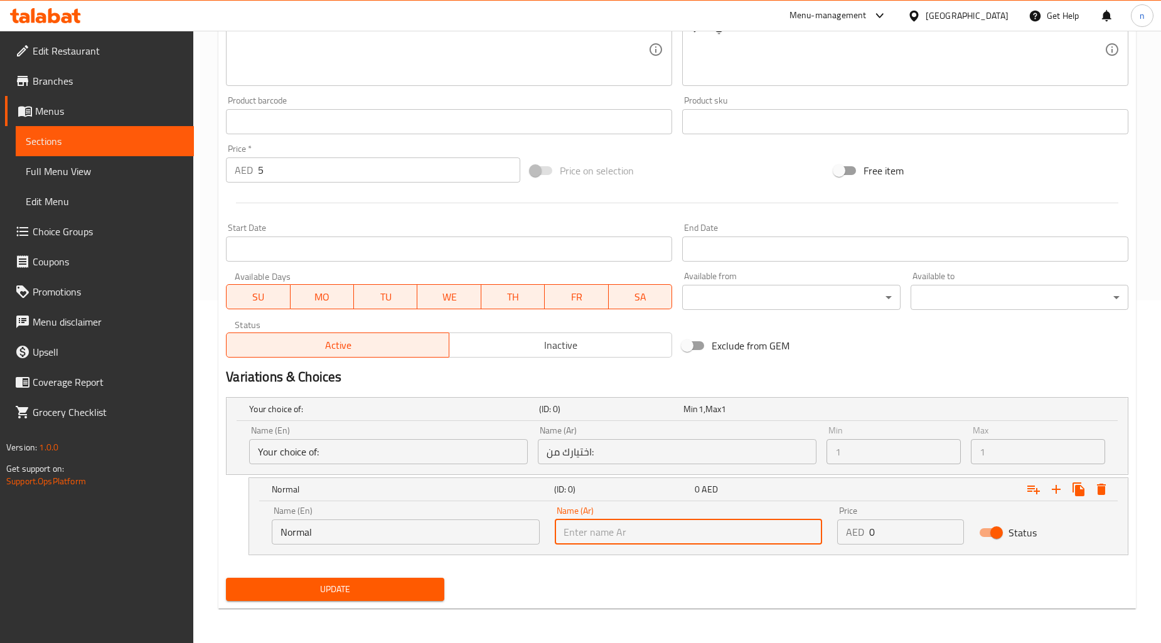
paste input "عادي"
type input "عادي"
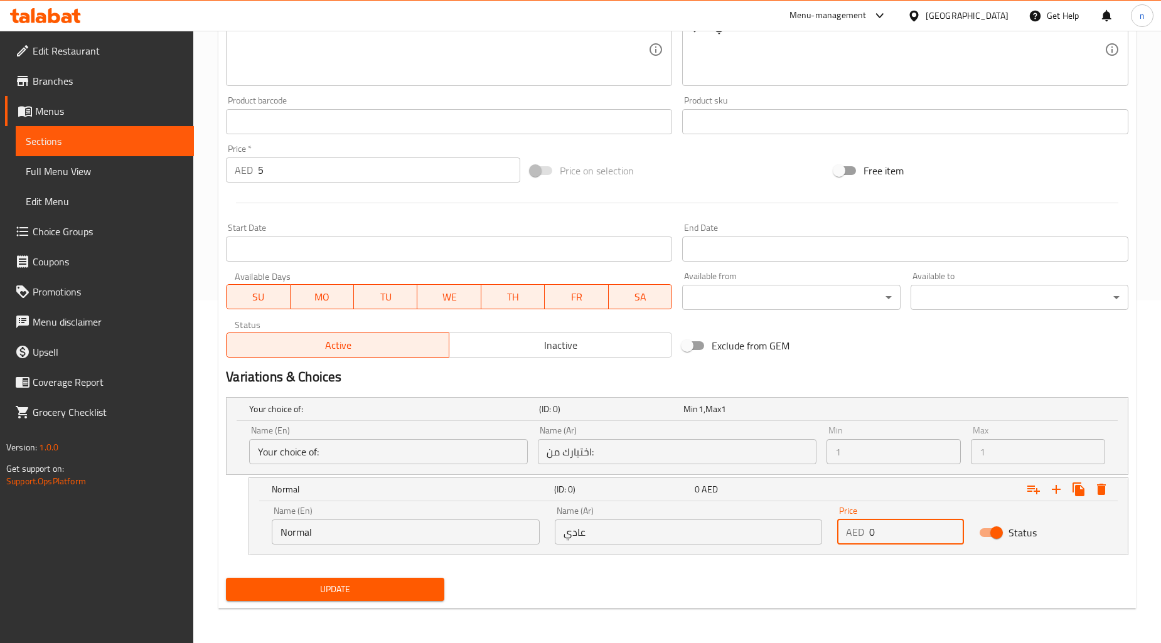
click at [915, 530] on input "0" at bounding box center [916, 532] width 94 height 25
type input "5"
click at [1058, 487] on icon "Expand" at bounding box center [1056, 489] width 15 height 15
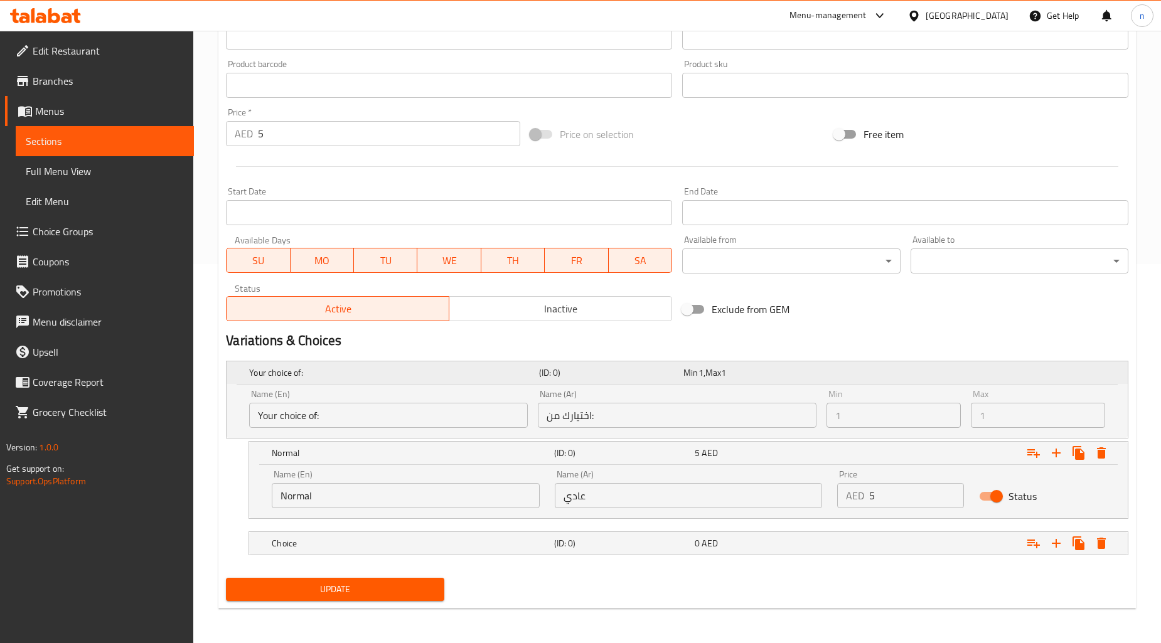
scroll to position [0, 0]
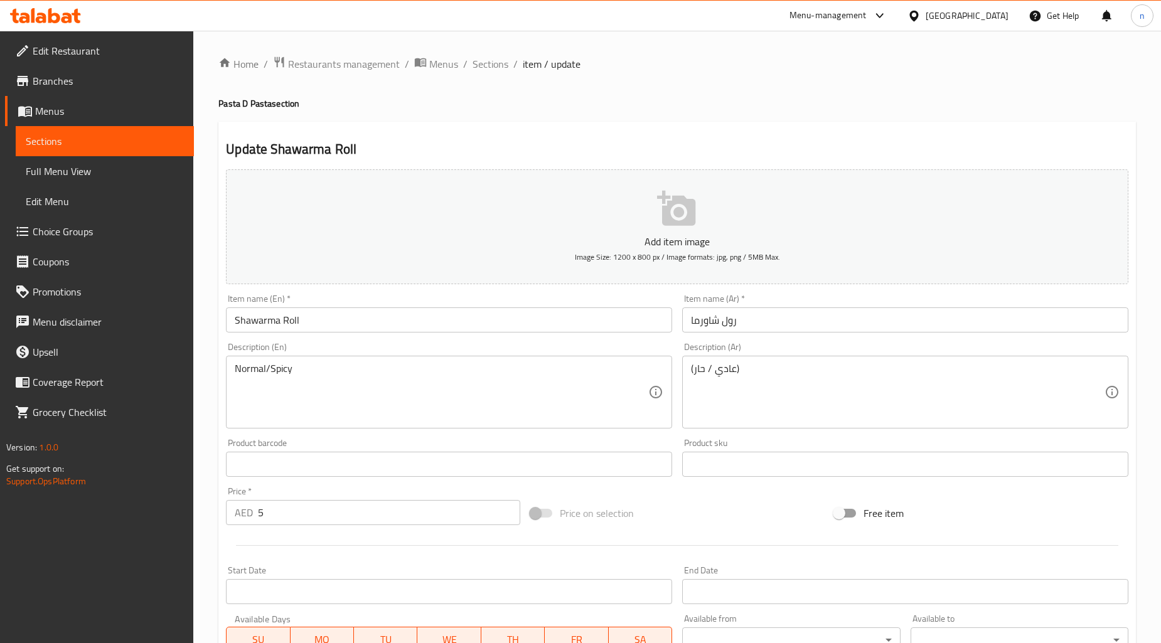
click at [278, 367] on textarea "Normal/Spicy" at bounding box center [442, 393] width 414 height 60
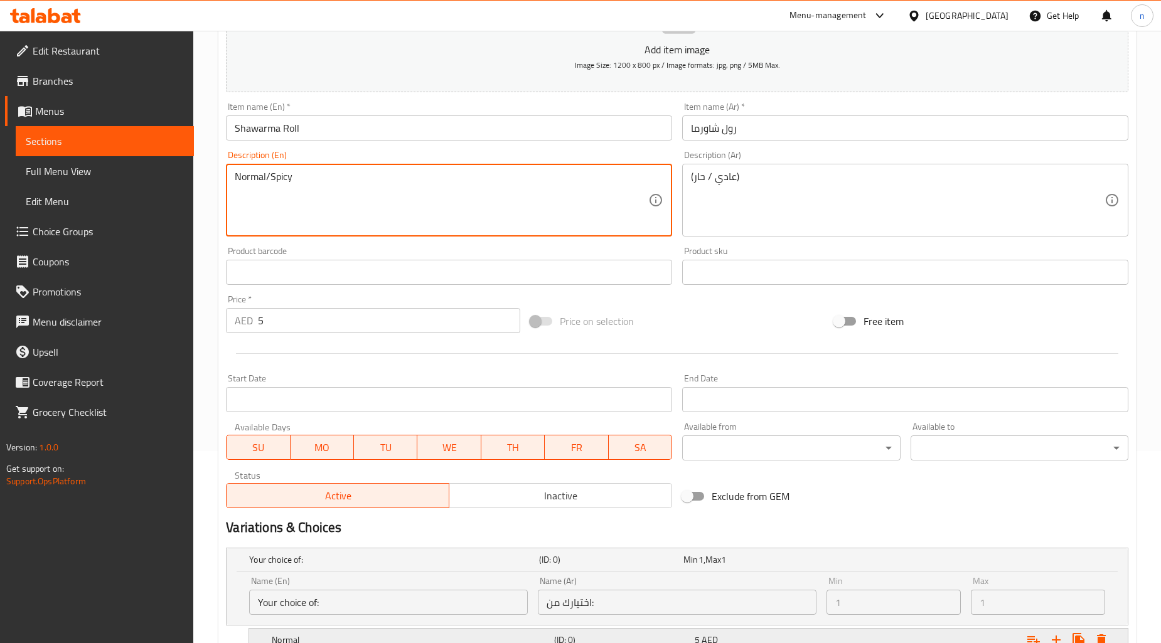
scroll to position [379, 0]
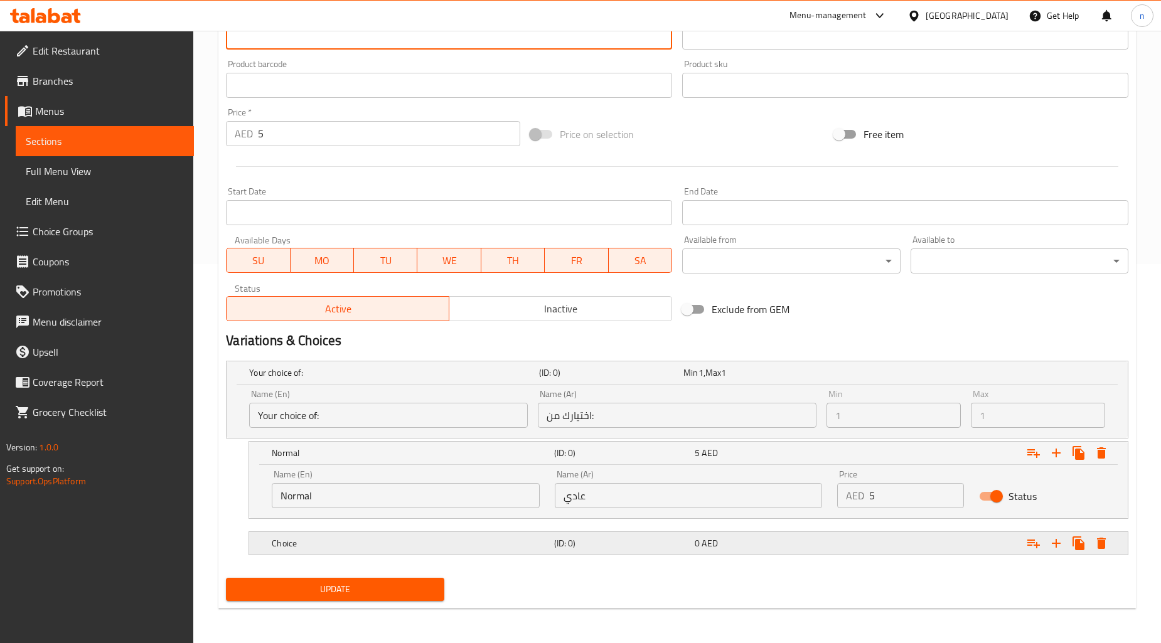
click at [507, 542] on h5 "Choice" at bounding box center [410, 543] width 277 height 13
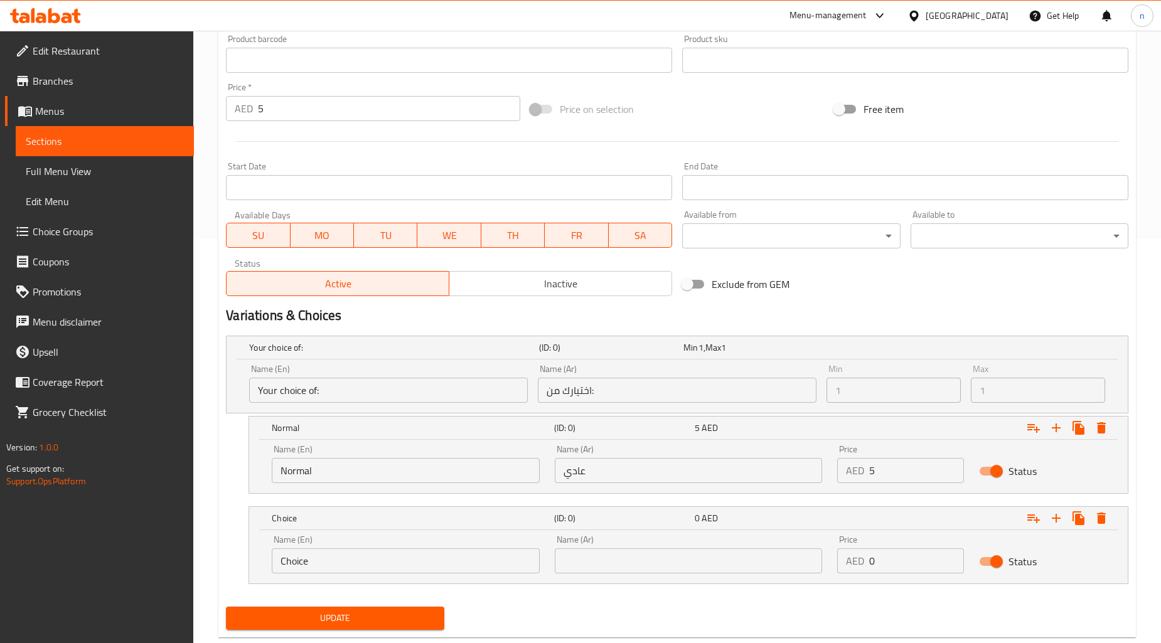
scroll to position [431, 0]
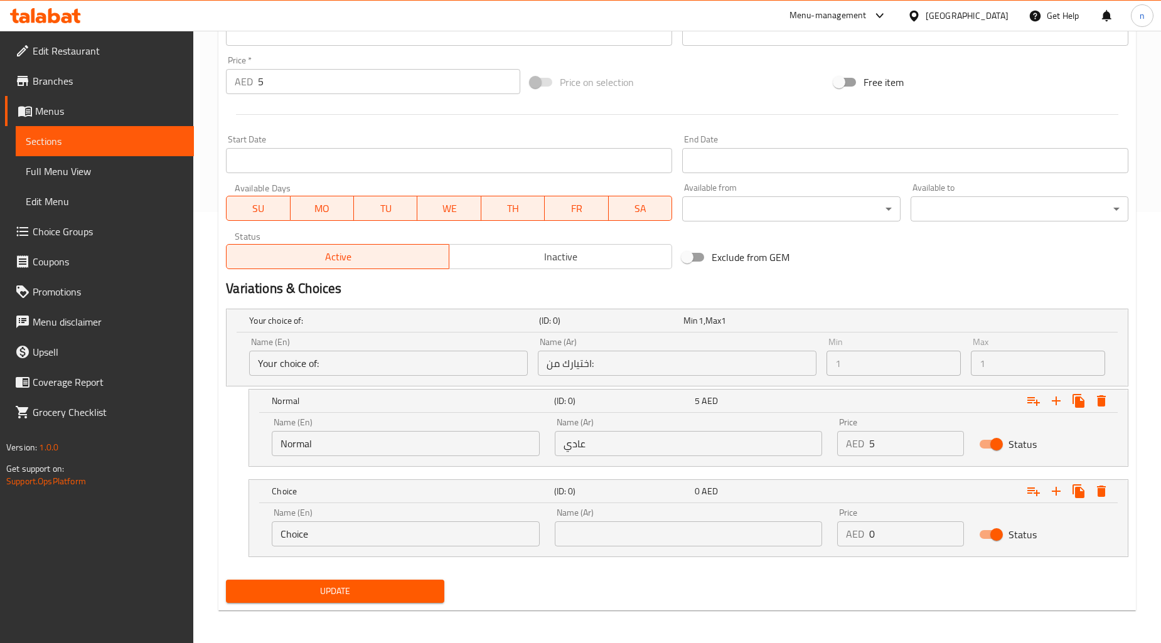
click at [434, 530] on input "Choice" at bounding box center [406, 534] width 268 height 25
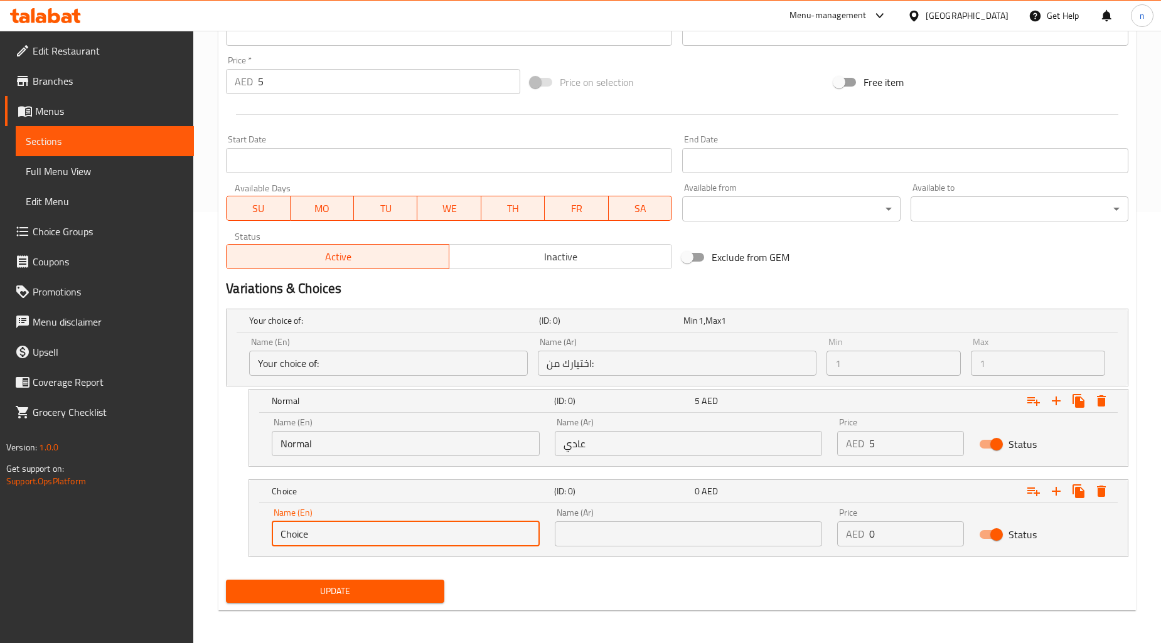
click at [434, 530] on input "Choice" at bounding box center [406, 534] width 268 height 25
paste input "Spicy"
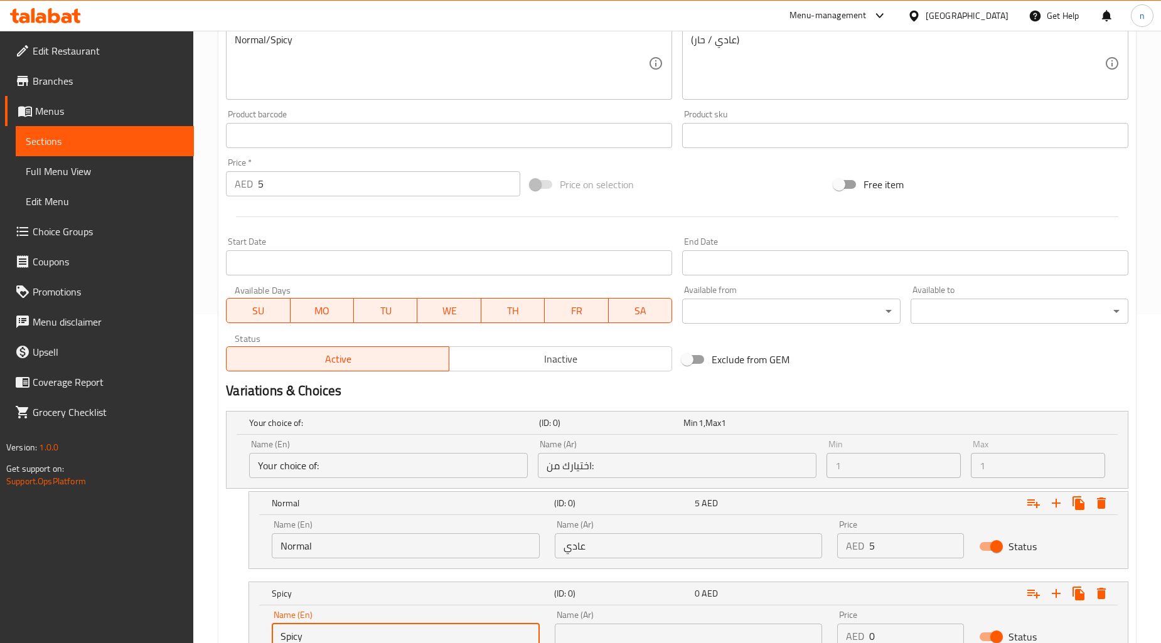
scroll to position [222, 0]
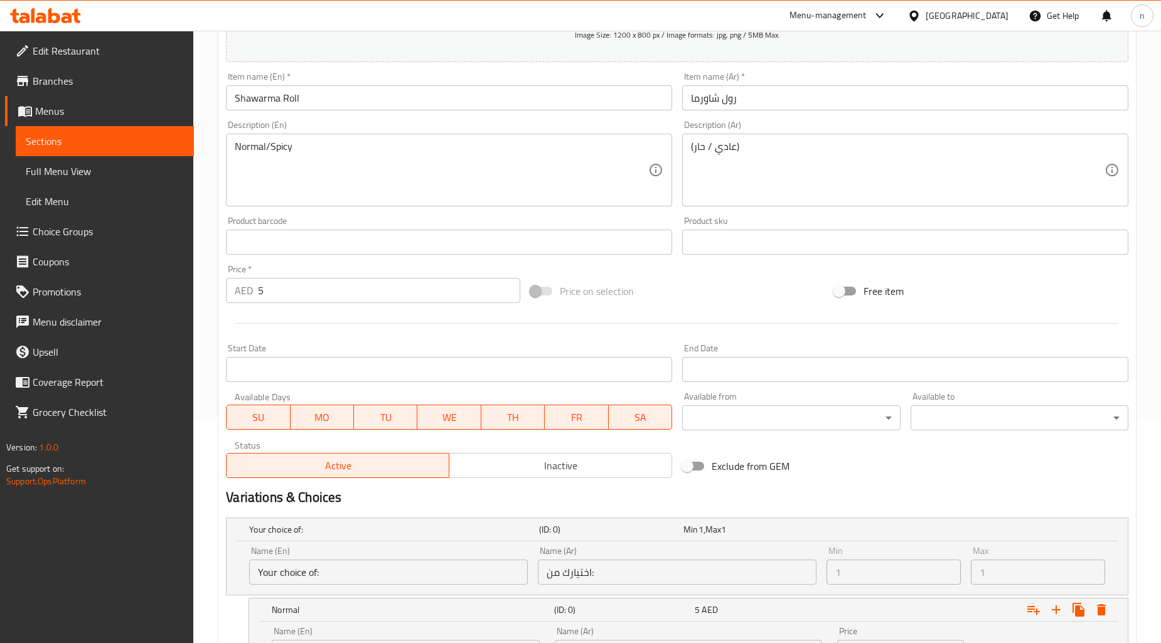
type input "Spicy"
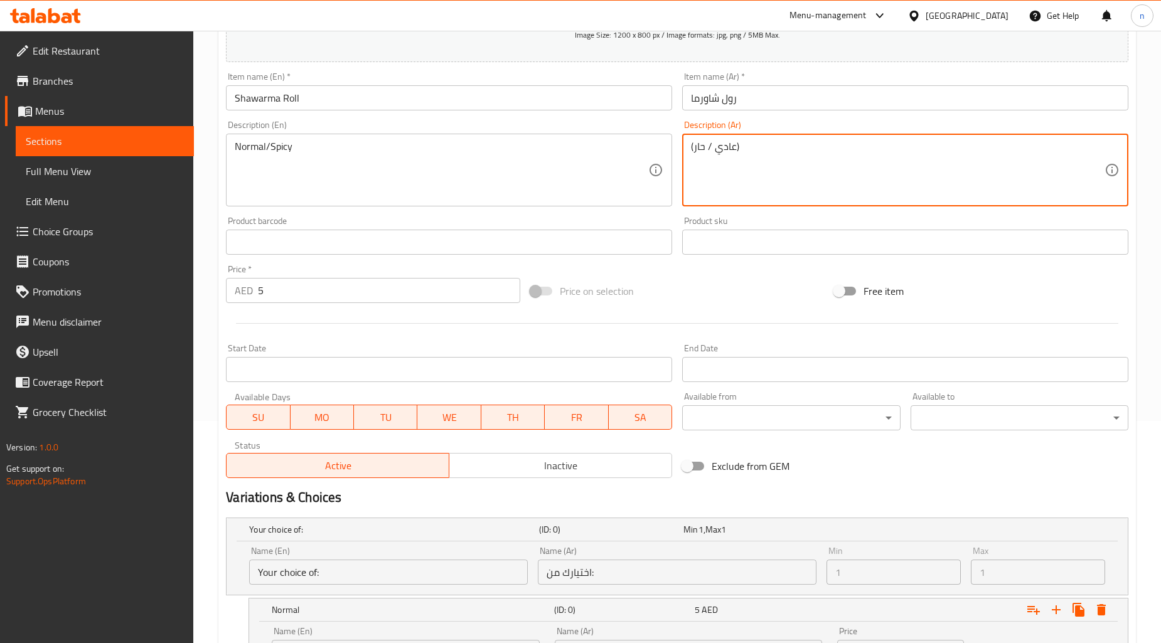
click at [697, 153] on textarea "(عادي / حار)" at bounding box center [898, 171] width 414 height 60
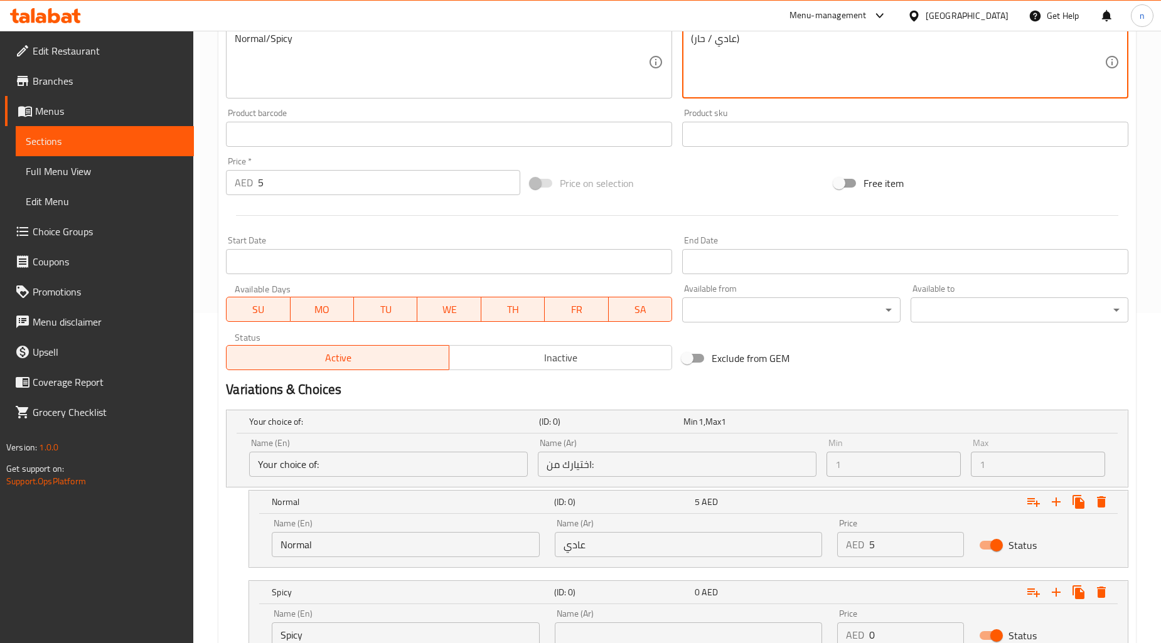
scroll to position [433, 0]
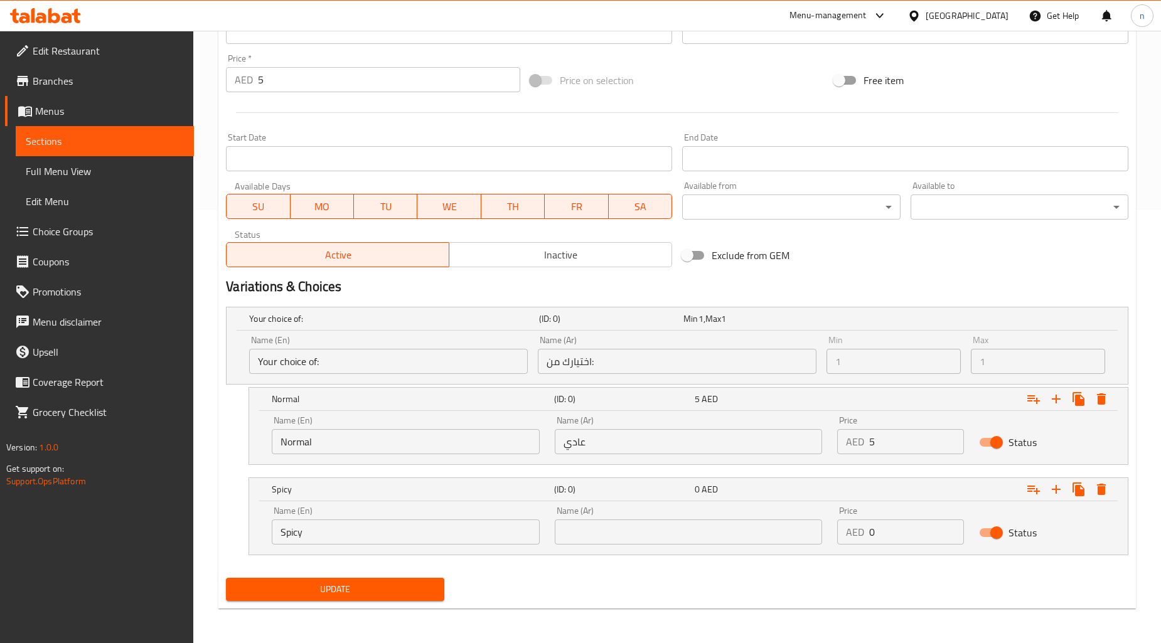
click at [630, 530] on input "text" at bounding box center [689, 532] width 268 height 25
paste input "حار"
type input "حار"
click at [906, 532] on input "0" at bounding box center [916, 532] width 94 height 25
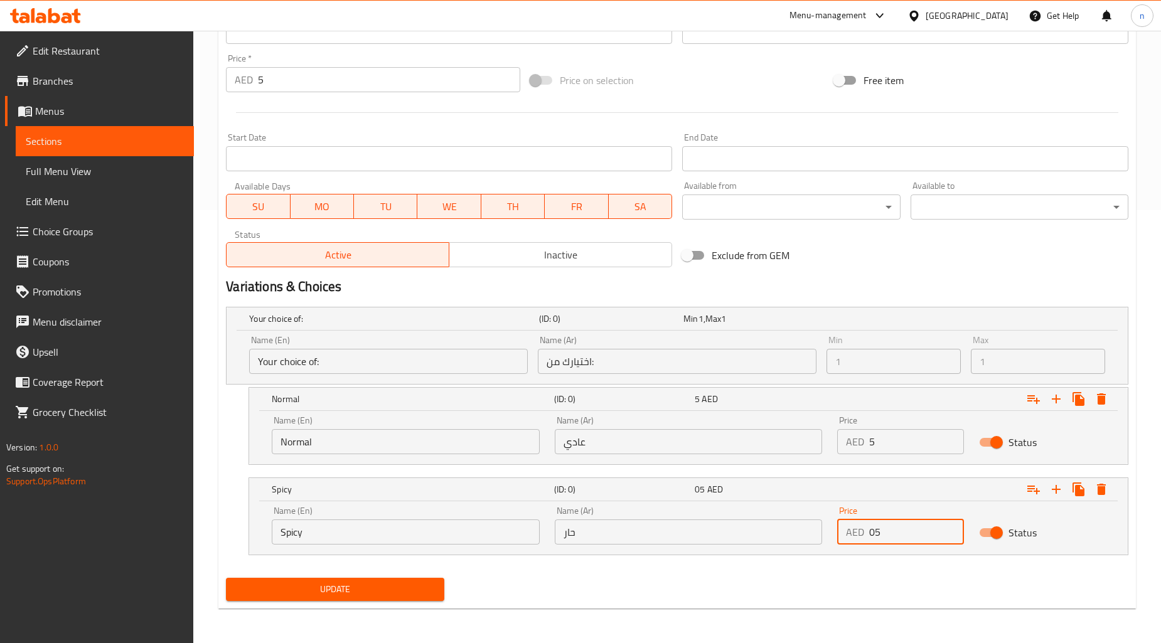
type input "0"
type input "5"
click at [416, 75] on input "5" at bounding box center [389, 79] width 262 height 25
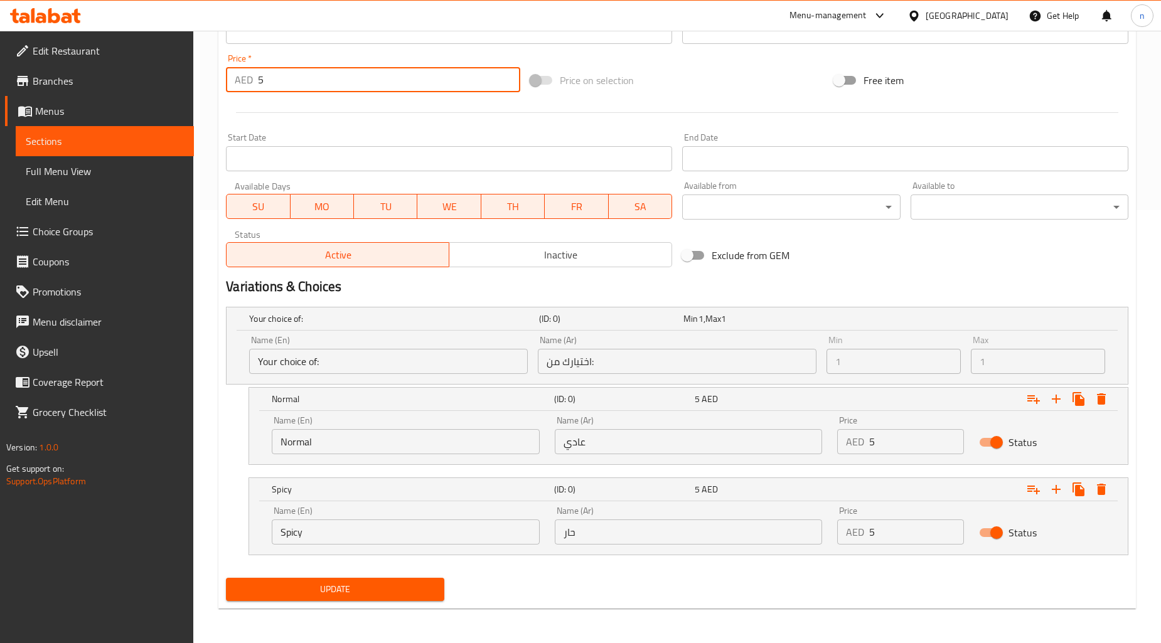
click at [416, 75] on input "5" at bounding box center [389, 79] width 262 height 25
type input "0"
click at [696, 595] on div "Update" at bounding box center [677, 589] width 913 height 33
click at [358, 593] on span "Update" at bounding box center [335, 590] width 198 height 16
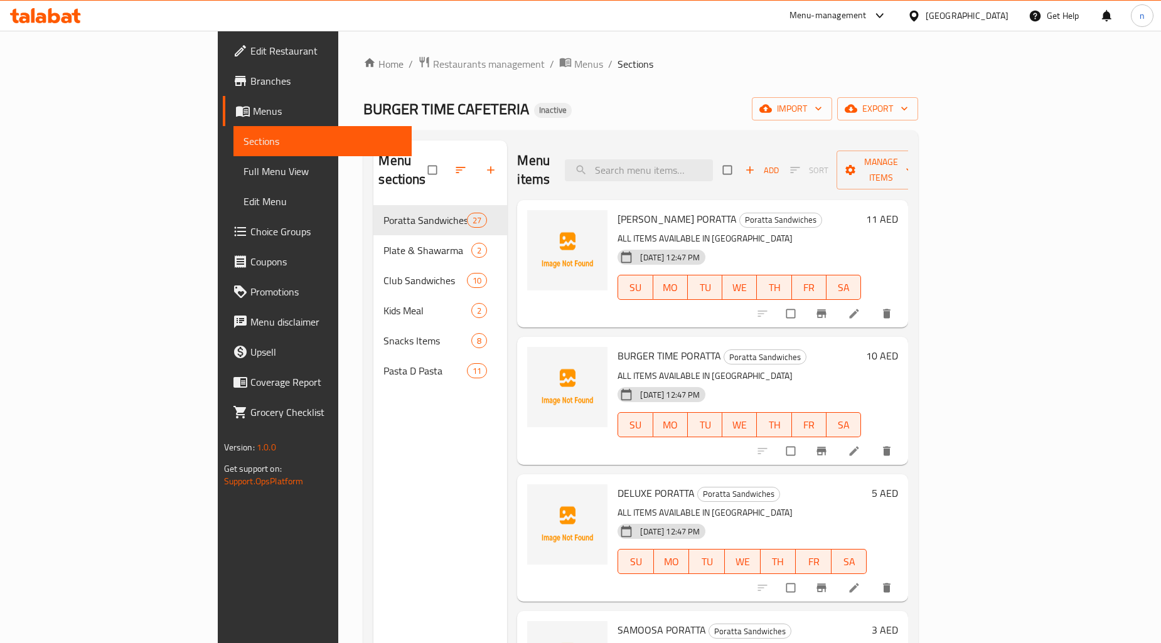
click at [244, 179] on span "Full Menu View" at bounding box center [323, 171] width 158 height 15
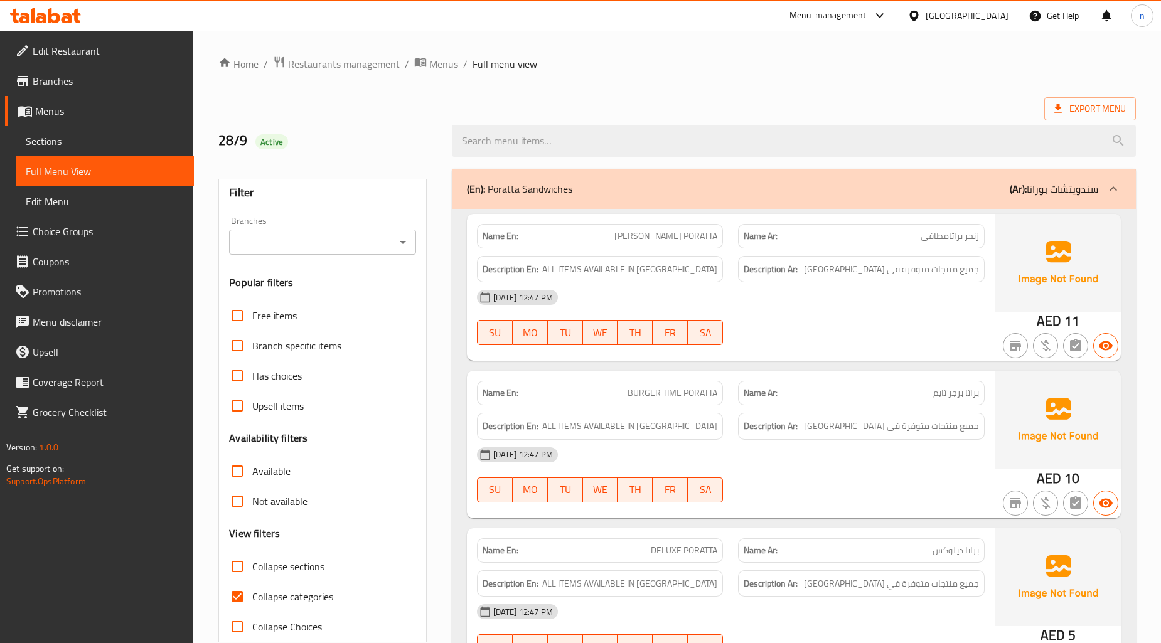
click at [233, 600] on input "Collapse categories" at bounding box center [237, 597] width 30 height 30
checkbox input "false"
click at [837, 67] on ol "Home / Restaurants management / Menus / Full menu view" at bounding box center [677, 64] width 918 height 16
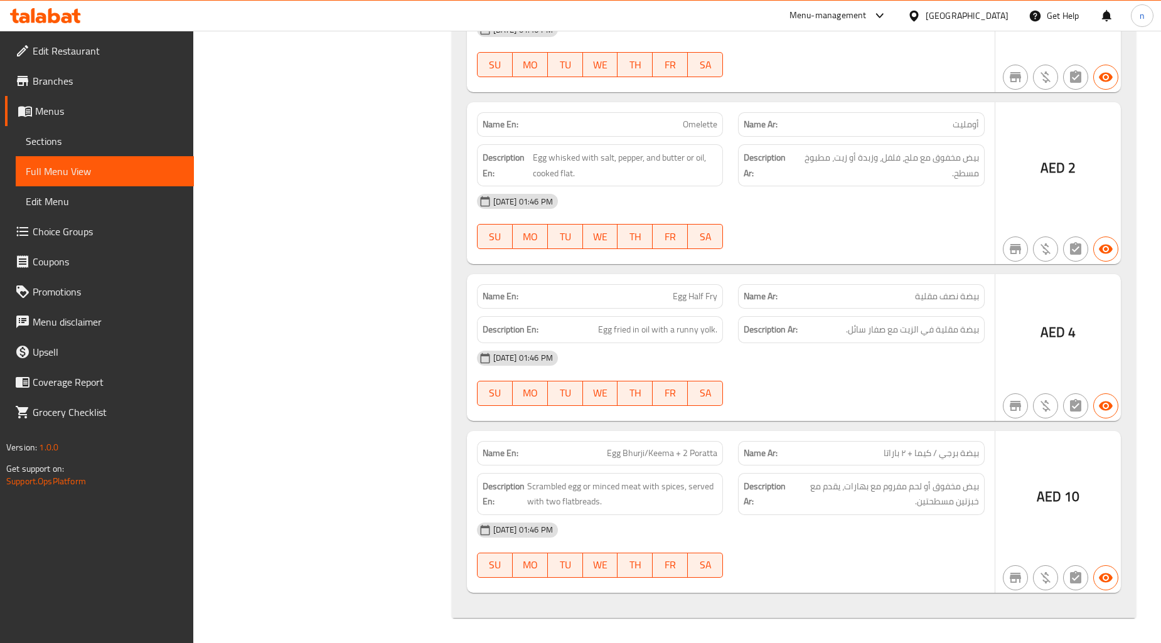
scroll to position [11496, 0]
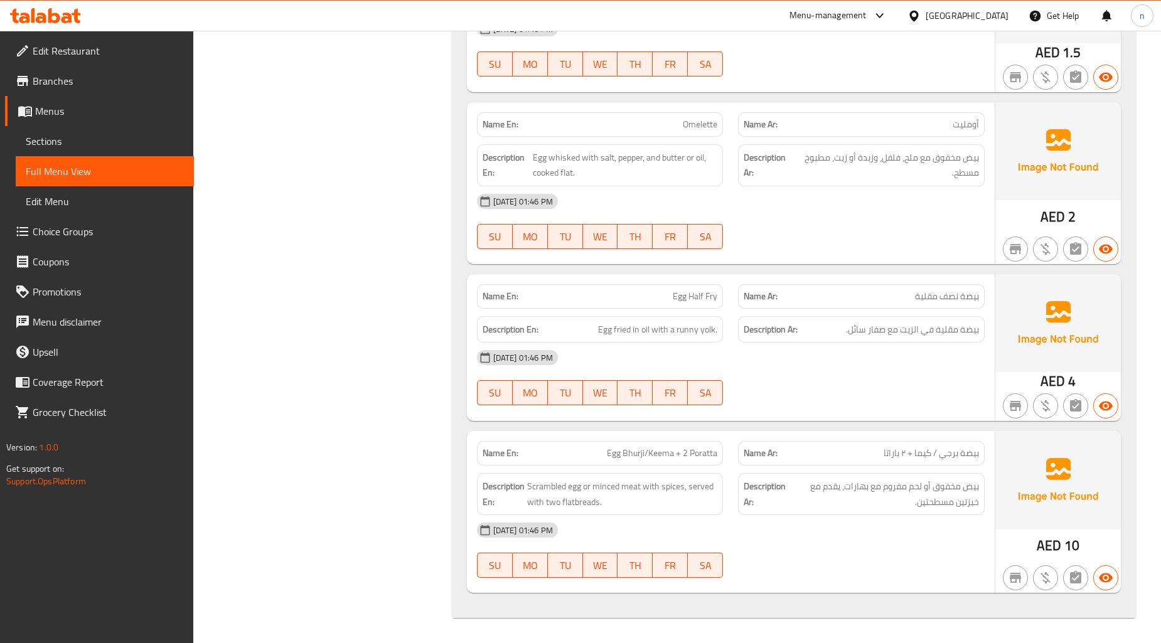
click at [666, 460] on span "Egg Bhurji/Keema + 2 Poratta" at bounding box center [662, 453] width 110 height 13
copy span "Egg Bhurji/Keema + 2 Poratta"
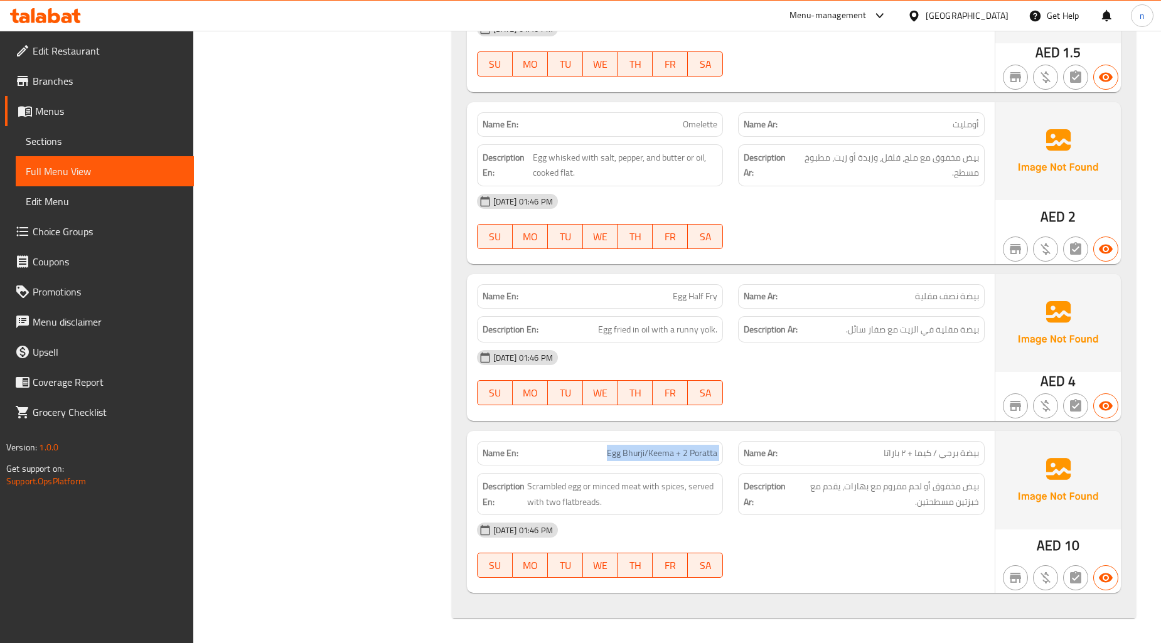
click at [662, 452] on span "Egg Bhurji/Keema + 2 Poratta" at bounding box center [662, 453] width 110 height 13
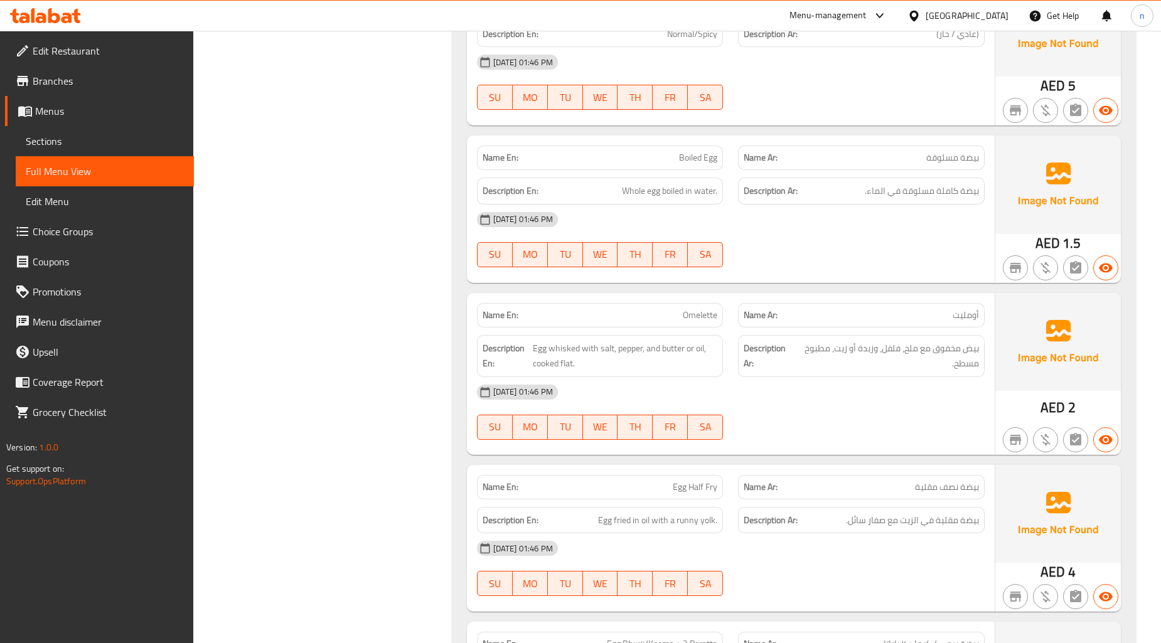
scroll to position [11287, 0]
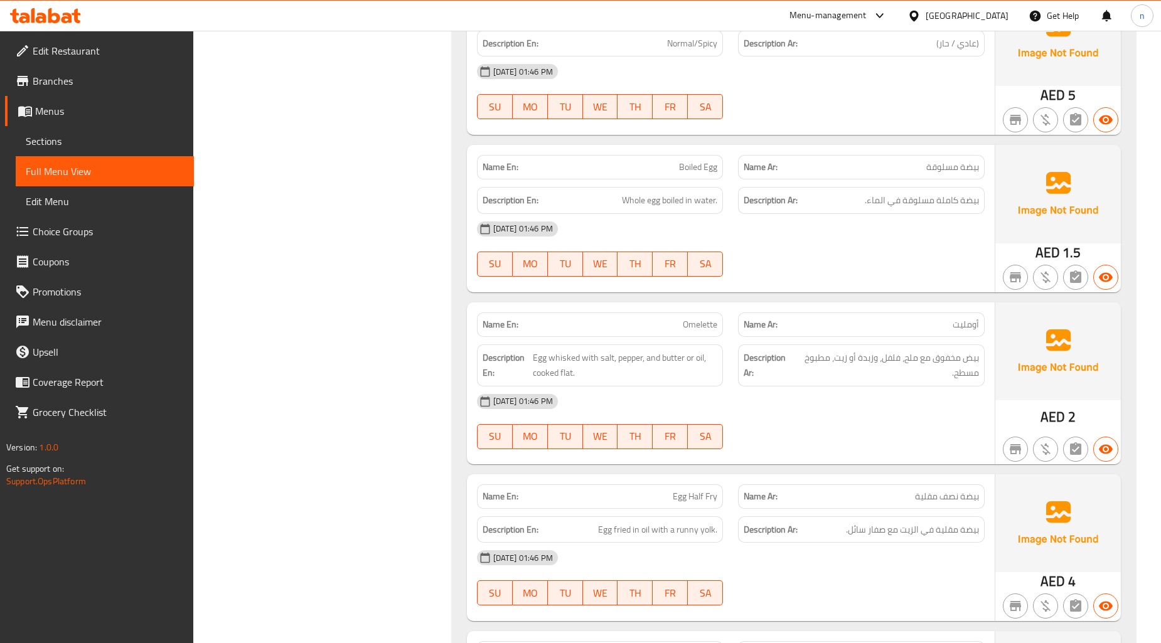
click at [709, 331] on span "Omelette" at bounding box center [700, 324] width 35 height 13
copy span "Omelette"
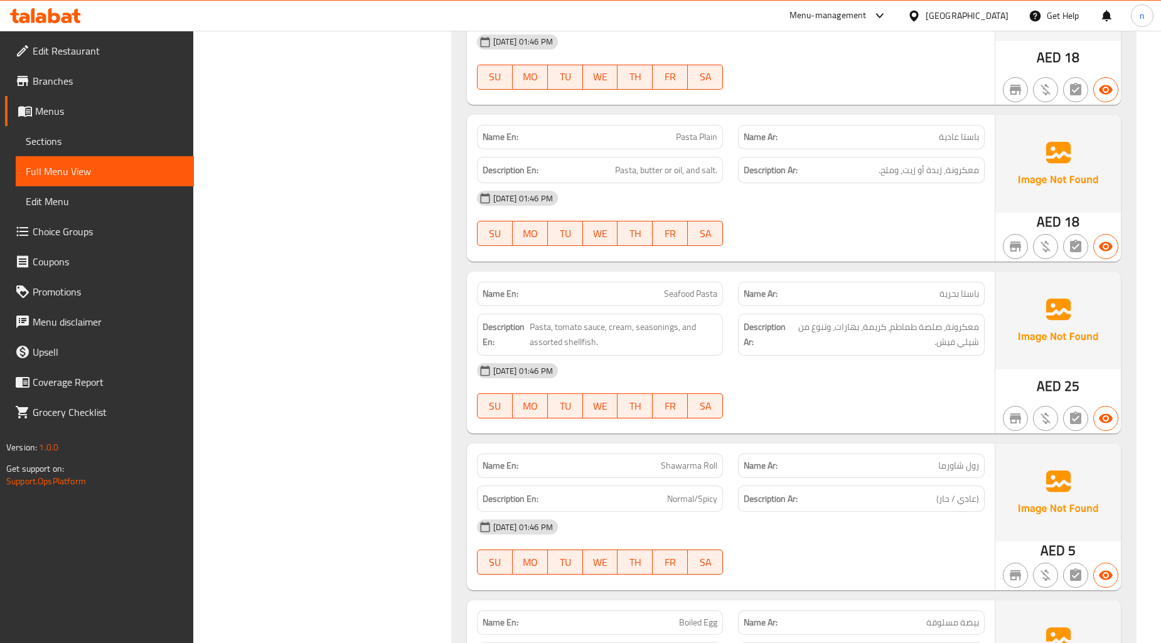
scroll to position [10799, 0]
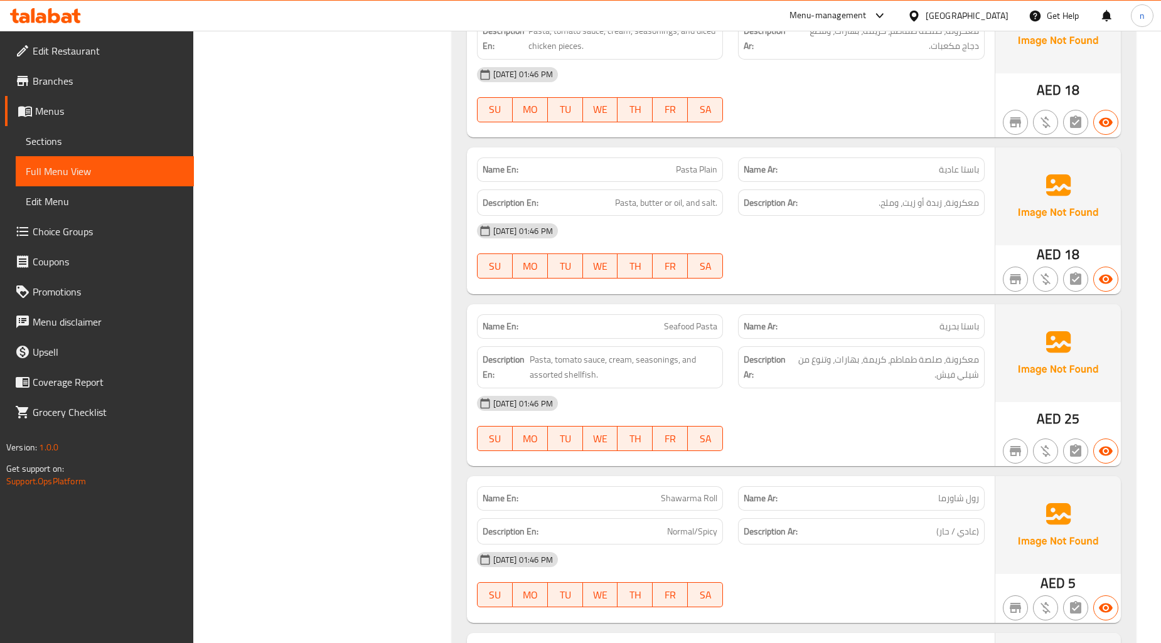
click at [687, 176] on span "Pasta Plain" at bounding box center [696, 169] width 41 height 13
copy span "Pasta Plain"
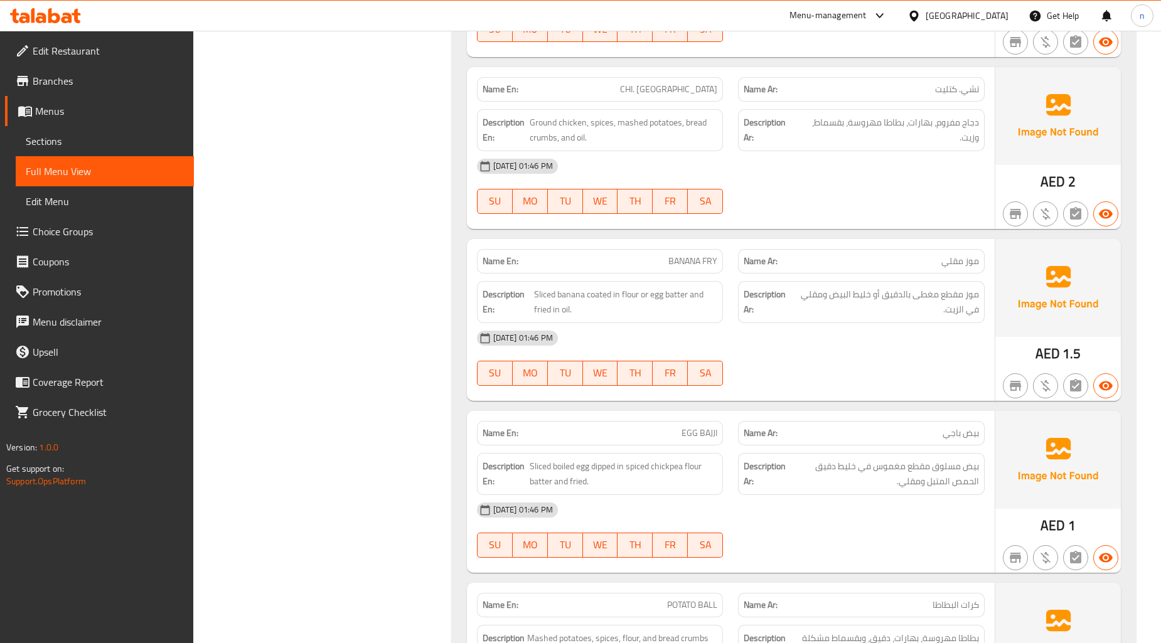
scroll to position [8916, 0]
click at [698, 258] on div "Name En: BANANA FRY" at bounding box center [600, 262] width 247 height 24
click at [698, 262] on span "BANANA FRY" at bounding box center [693, 262] width 49 height 13
click at [698, 264] on span "BANANA FRY" at bounding box center [693, 262] width 49 height 13
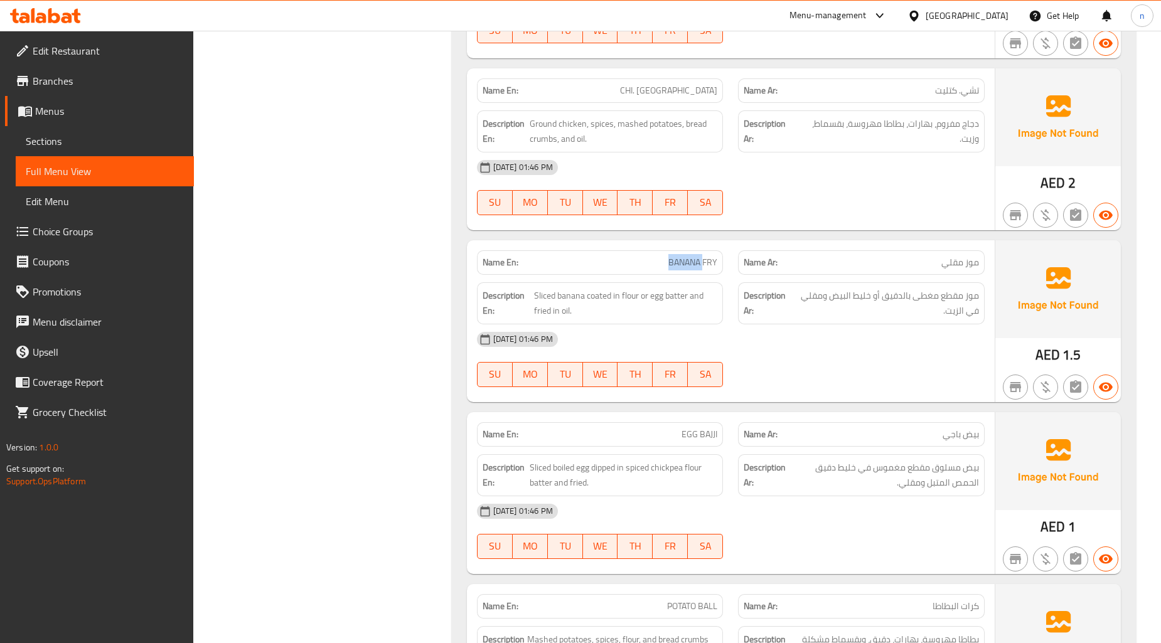
click at [698, 269] on span "BANANA FRY" at bounding box center [693, 262] width 49 height 13
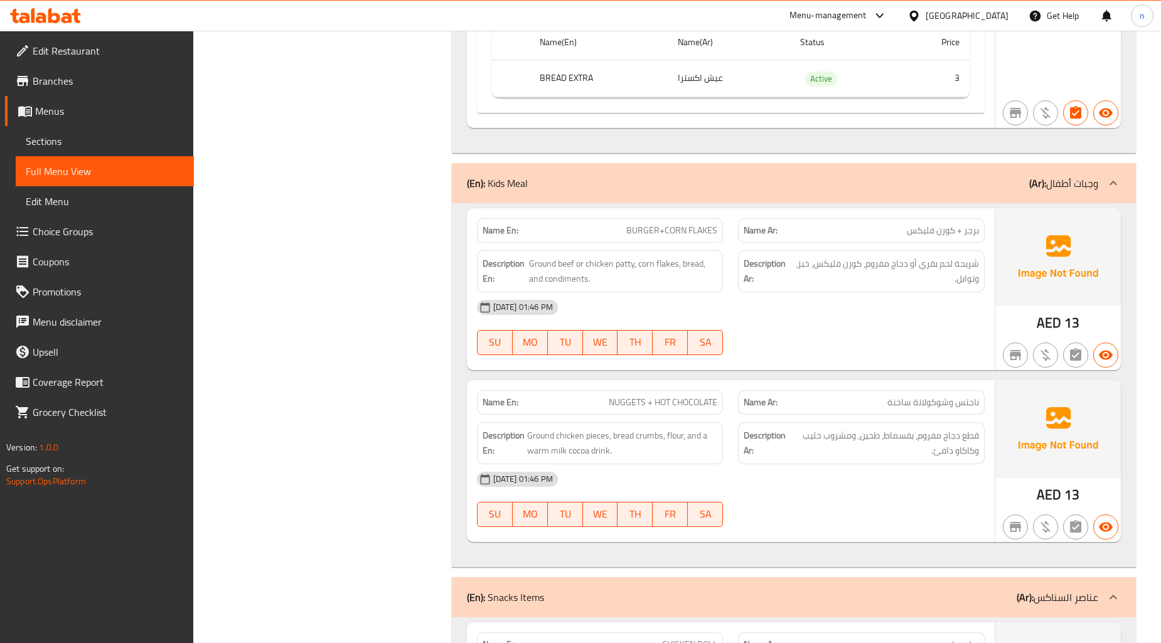
scroll to position [8149, 0]
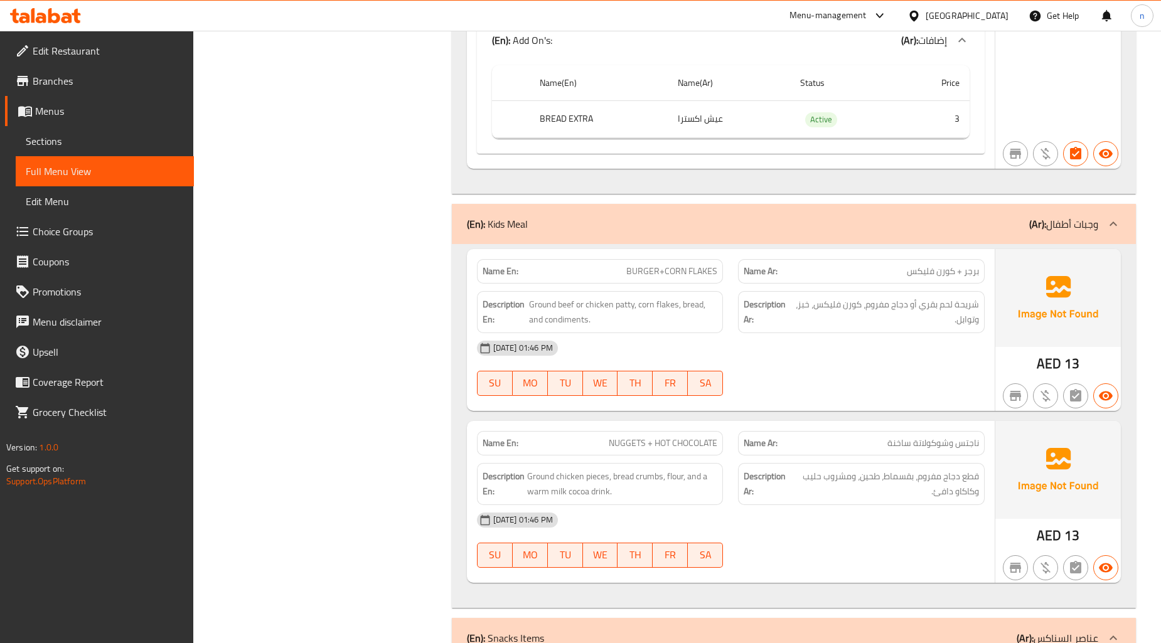
click at [680, 274] on span "BURGER+CORN FLAKES" at bounding box center [671, 271] width 91 height 13
copy span "BURGER+CORN FLAKES"
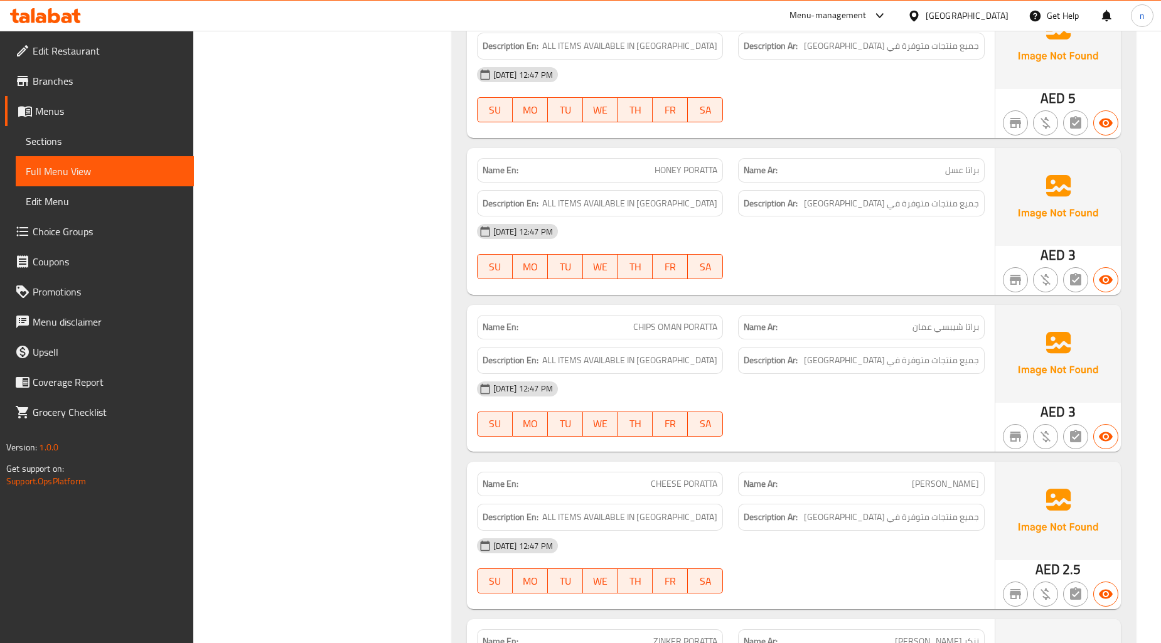
scroll to position [2371, 0]
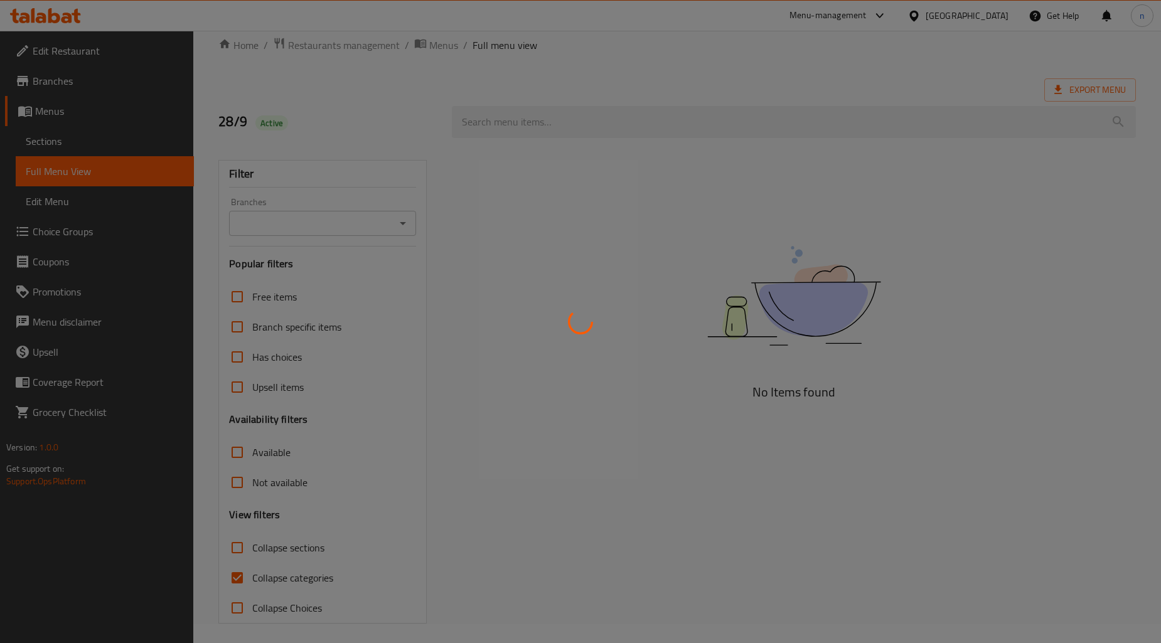
scroll to position [24, 0]
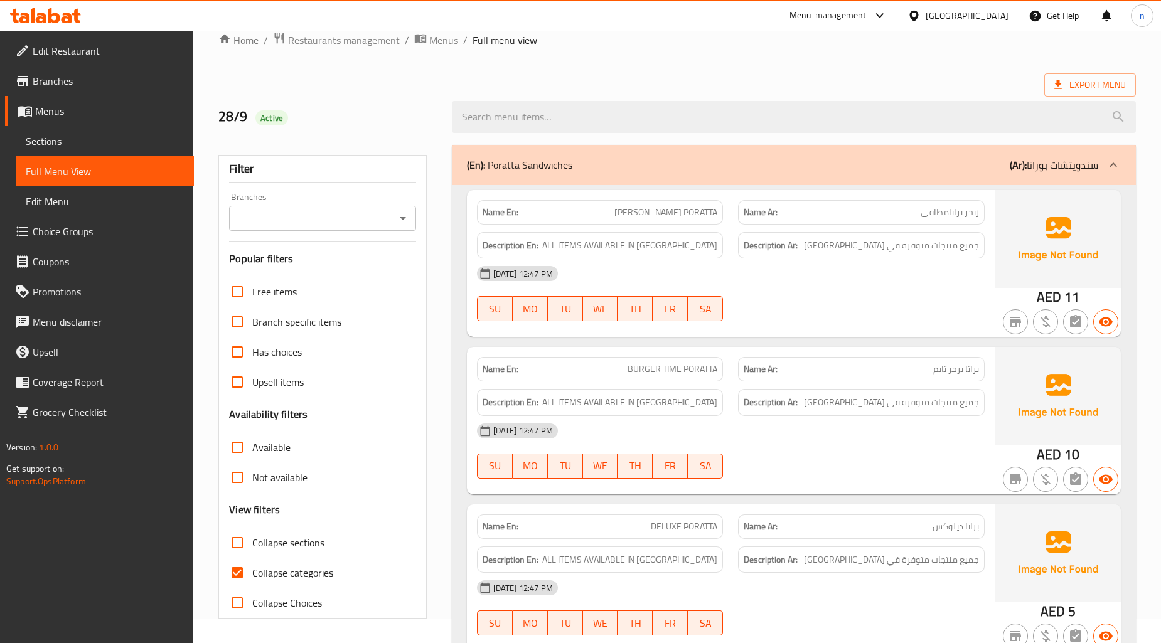
click at [242, 571] on input "Collapse categories" at bounding box center [237, 573] width 30 height 30
checkbox input "false"
click at [933, 164] on div "(En): Poratta Sandwiches (Ar): سندويتشات بوراتا" at bounding box center [782, 165] width 631 height 15
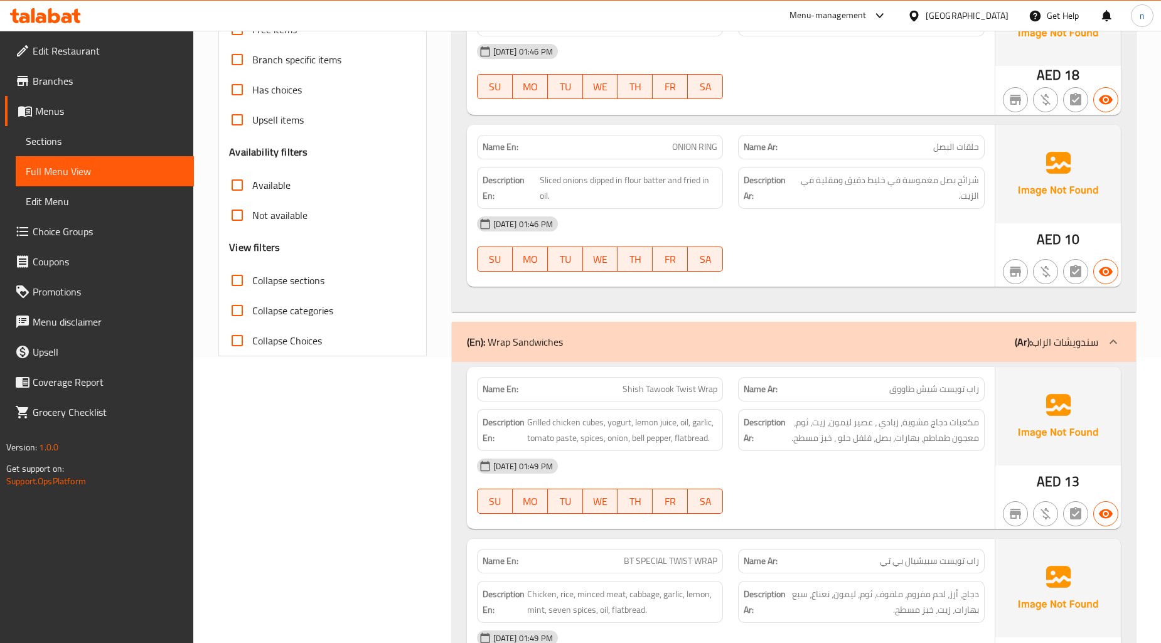
scroll to position [443, 0]
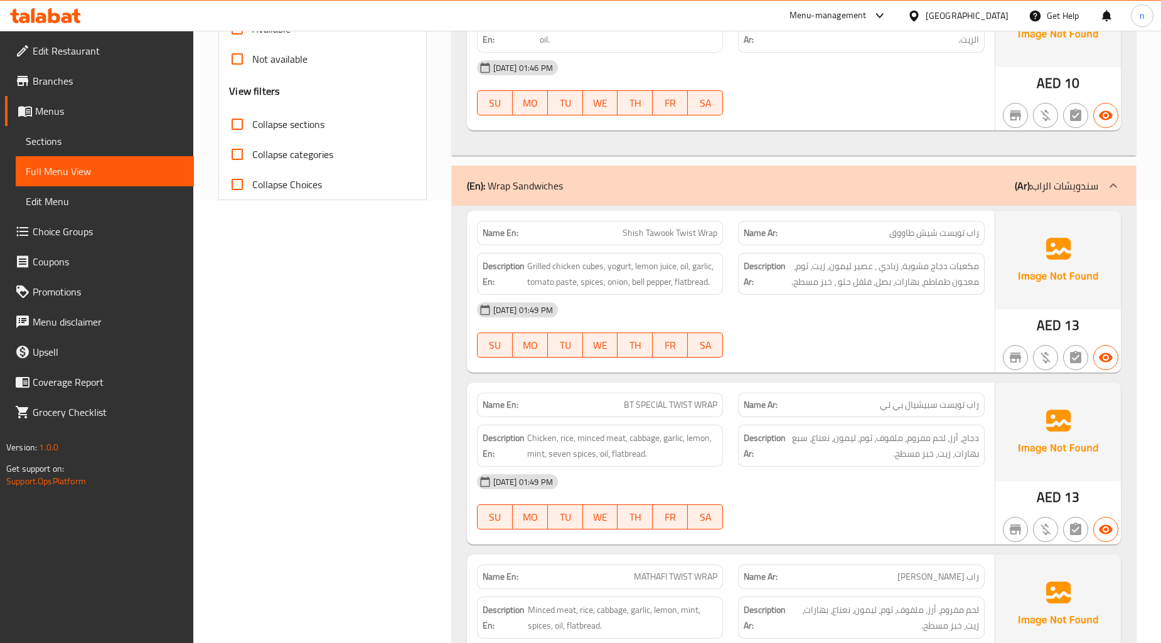
click at [954, 190] on div "(En): Wrap Sandwiches (Ar): سندويشات الراب" at bounding box center [782, 185] width 631 height 15
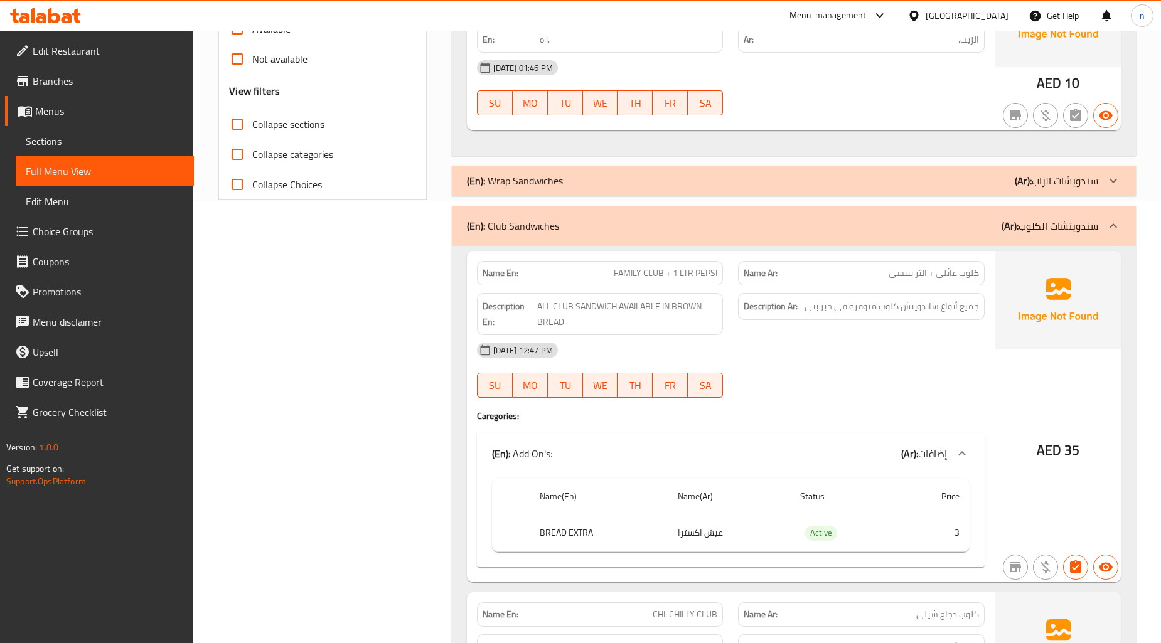
click at [918, 211] on div "(En): Club Sandwiches (Ar): سندويتشات الكلوب" at bounding box center [794, 226] width 684 height 40
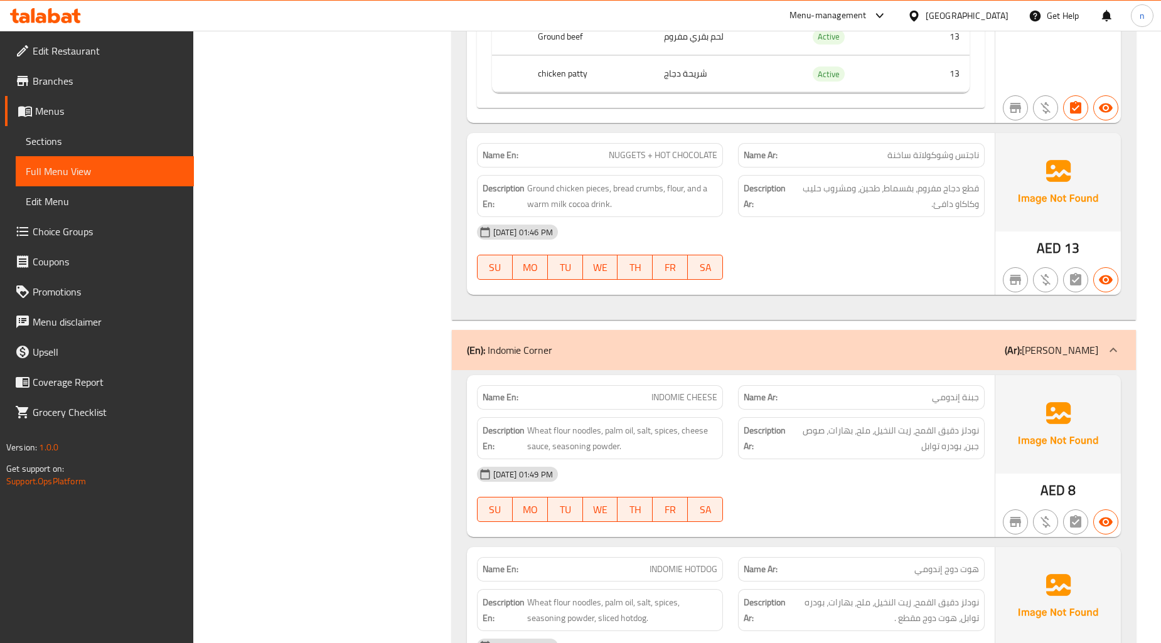
scroll to position [1140, 0]
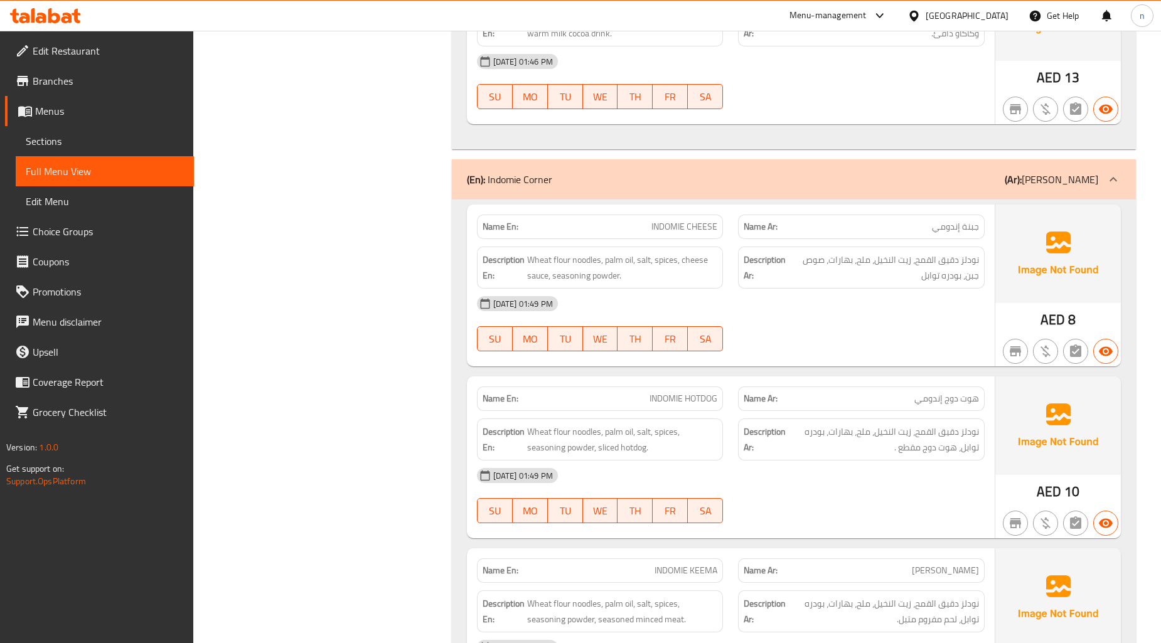
click at [933, 182] on div "(En): Indomie Corner (Ar): إندومي كورنر" at bounding box center [782, 179] width 631 height 15
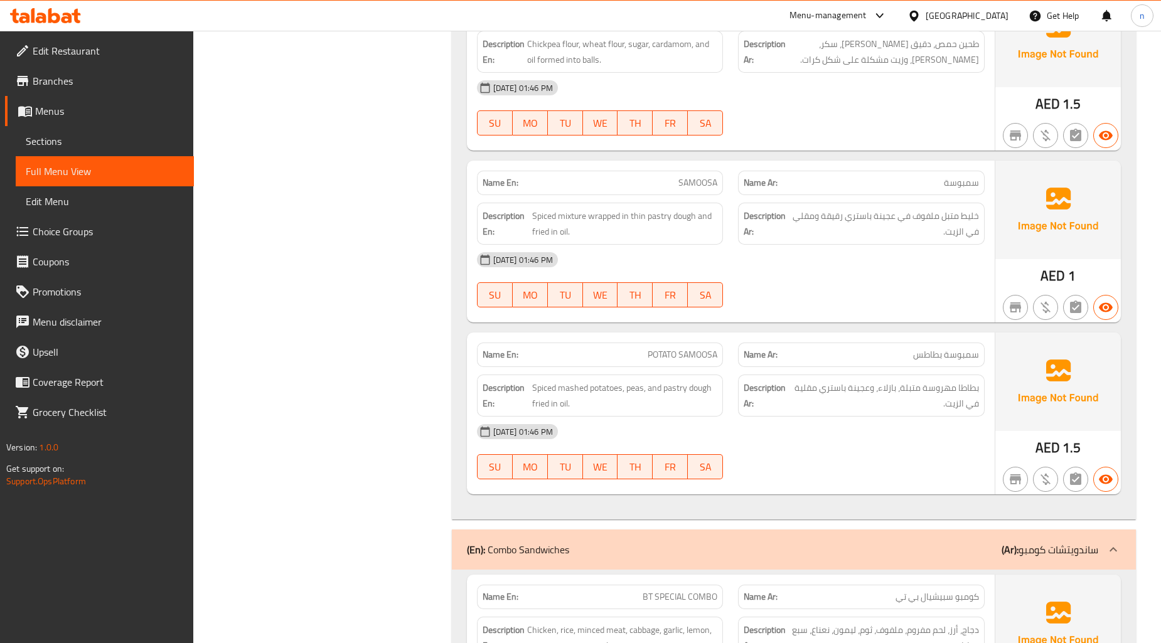
scroll to position [2605, 0]
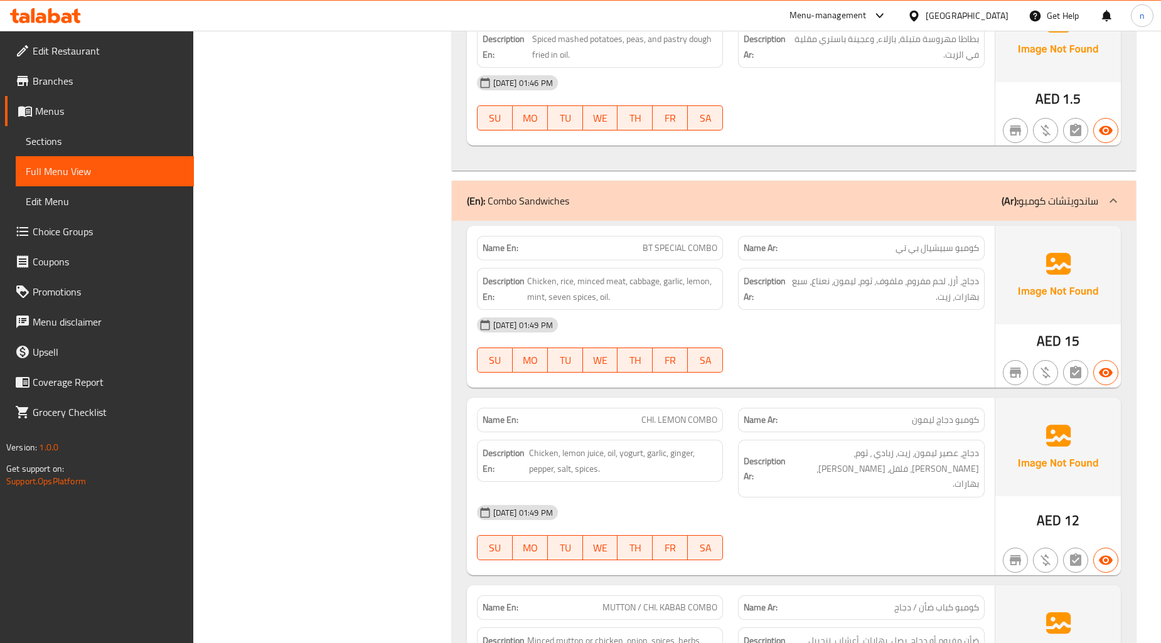
click at [908, 214] on div "(En): Combo Sandwiches (Ar): ساندويتشات كومبو" at bounding box center [794, 201] width 684 height 40
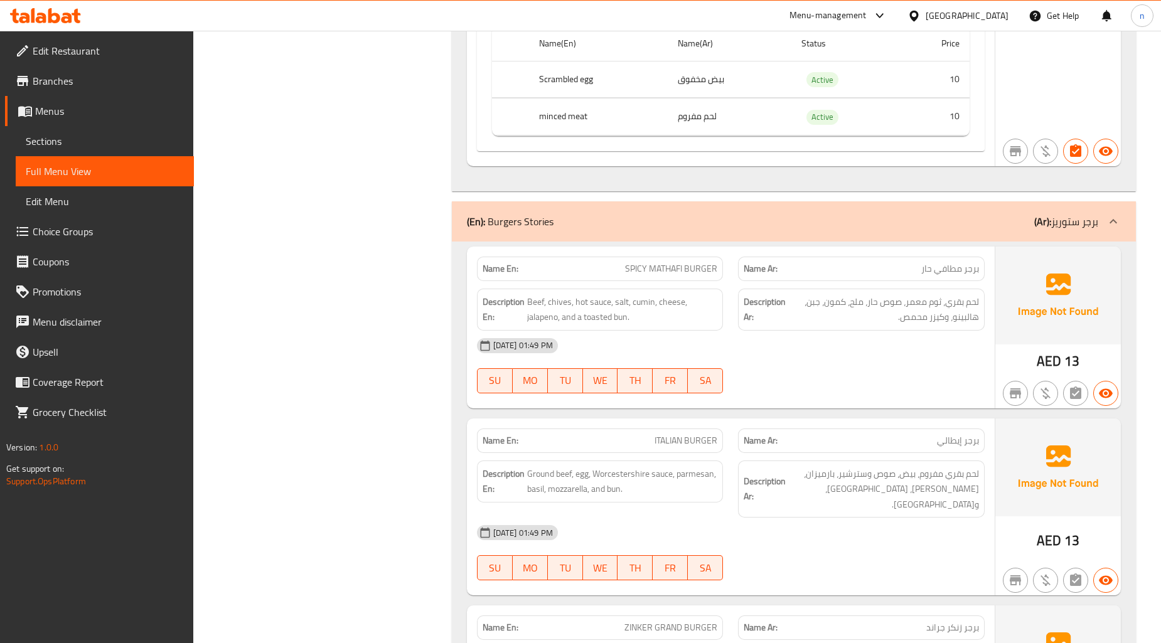
scroll to position [5116, 0]
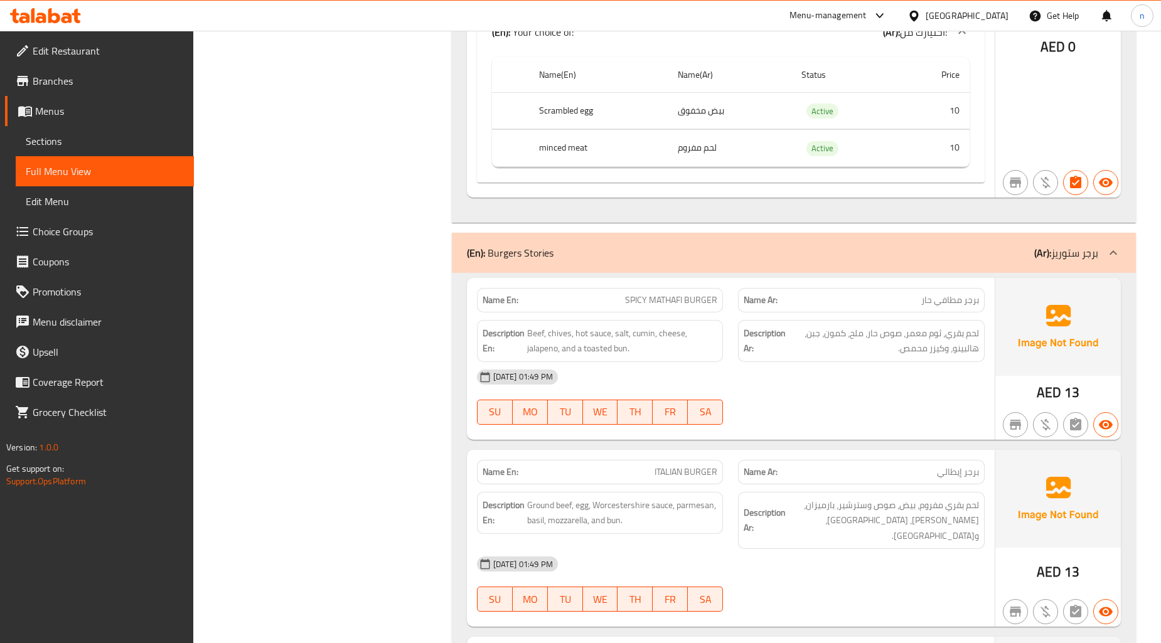
click at [934, 261] on div "(En): Burgers Stories (Ar): برجر ستوريز" at bounding box center [782, 252] width 631 height 15
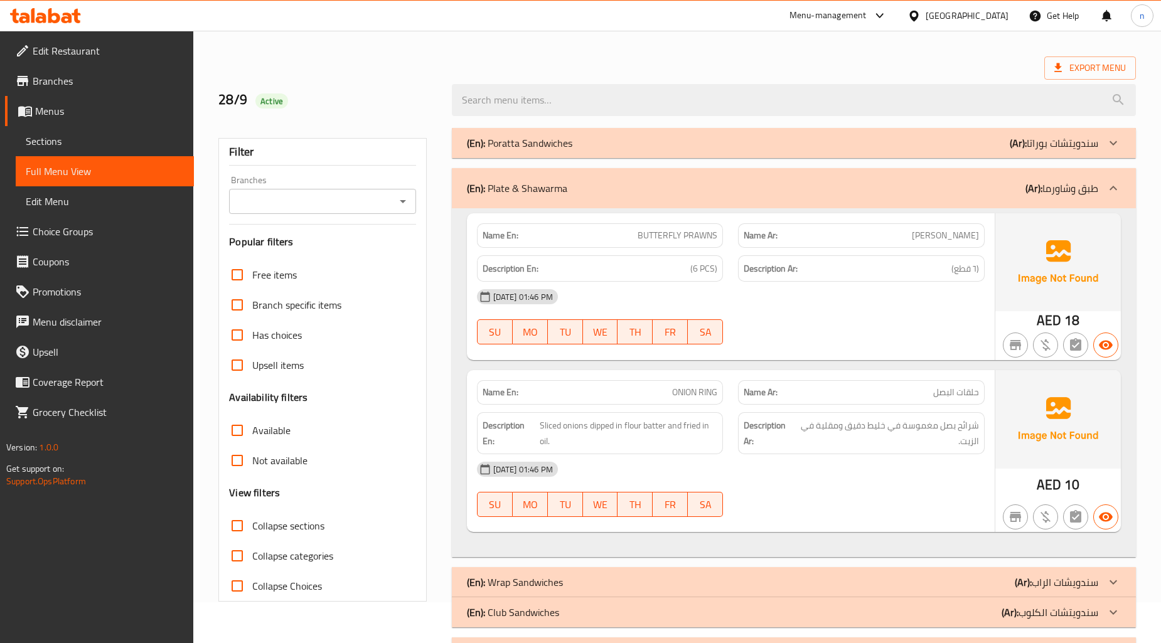
scroll to position [0, 0]
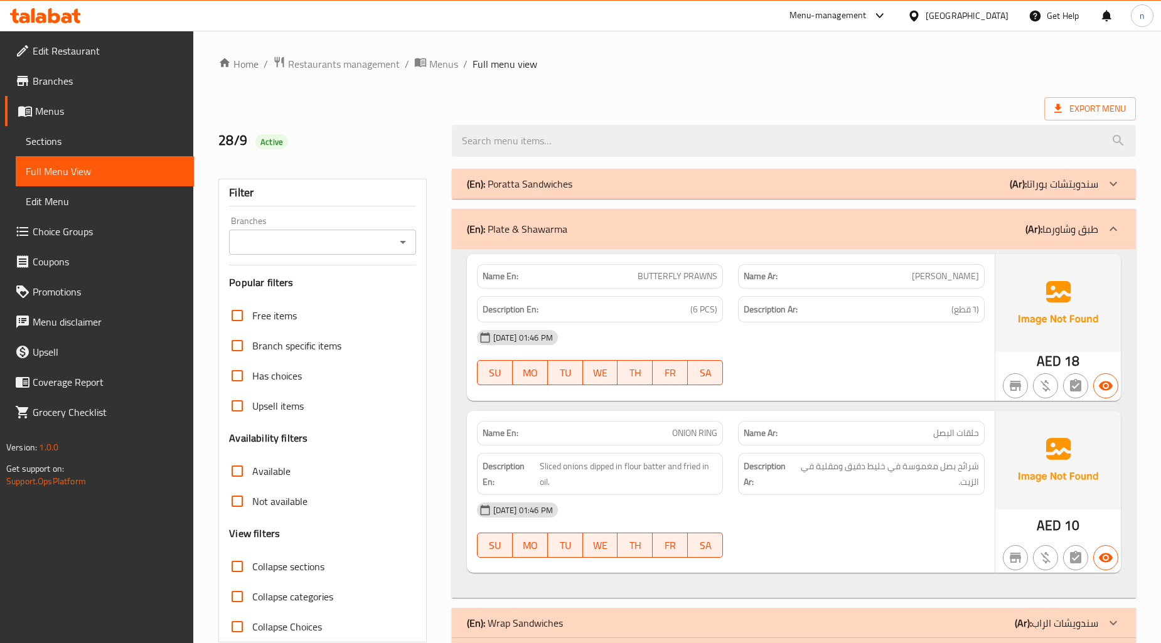
click at [992, 63] on ol "Home / Restaurants management / Menus / Full menu view" at bounding box center [677, 64] width 918 height 16
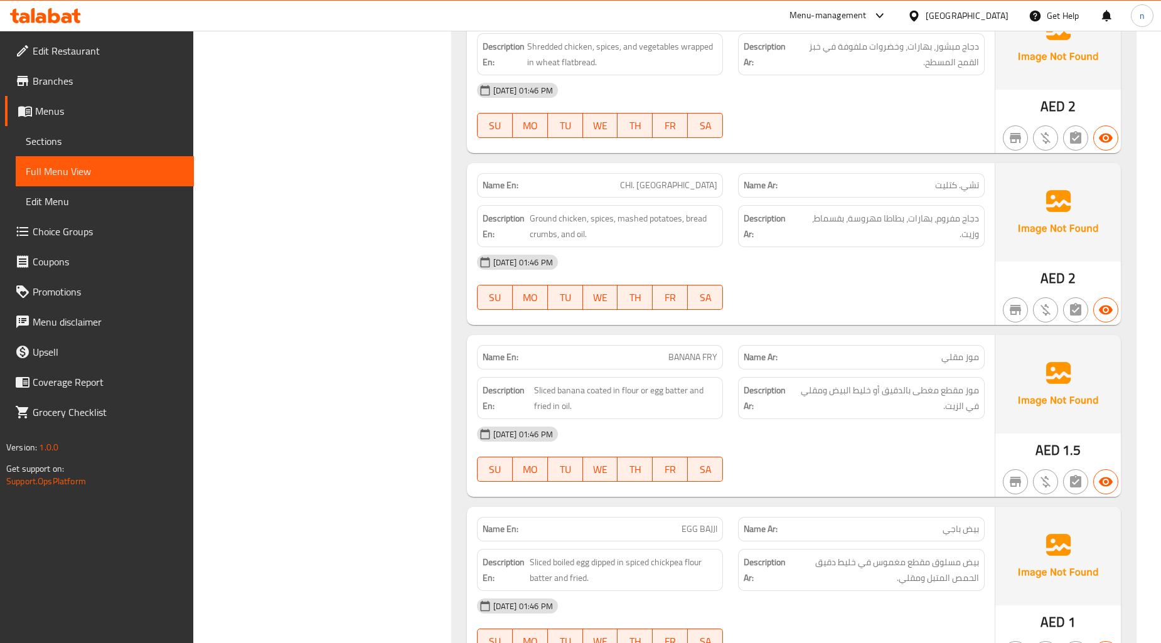
scroll to position [1395, 0]
click at [704, 352] on span "BANANA FRY" at bounding box center [693, 356] width 49 height 13
click at [691, 354] on span "BANANA FRY" at bounding box center [693, 356] width 49 height 13
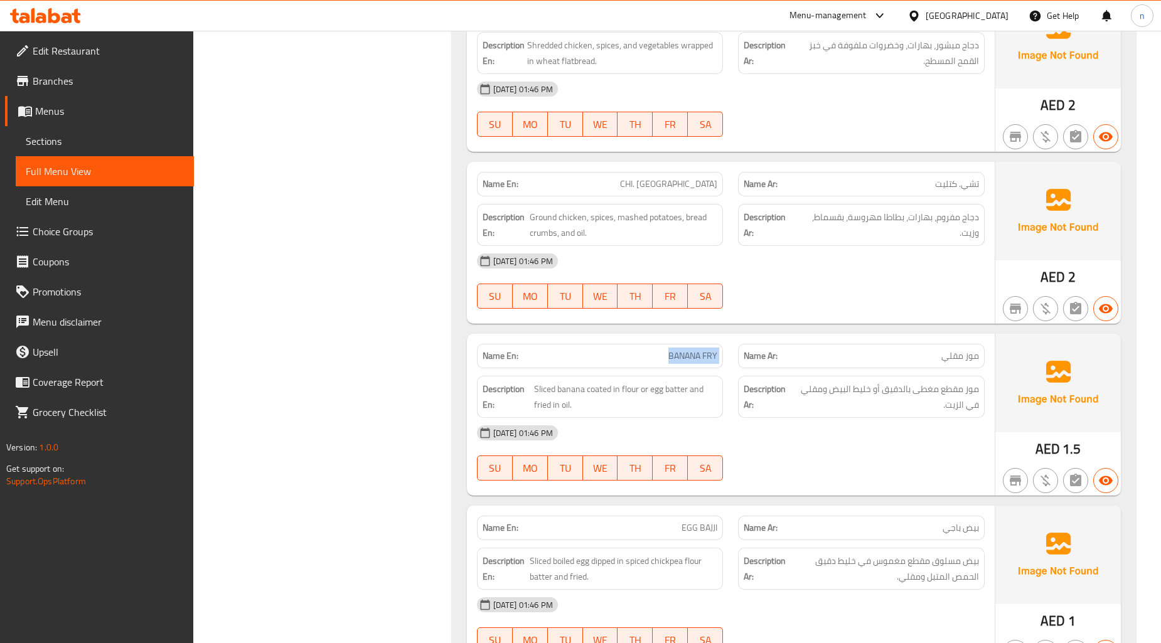
click at [691, 354] on span "BANANA FRY" at bounding box center [693, 356] width 49 height 13
copy span "BANANA FRY"
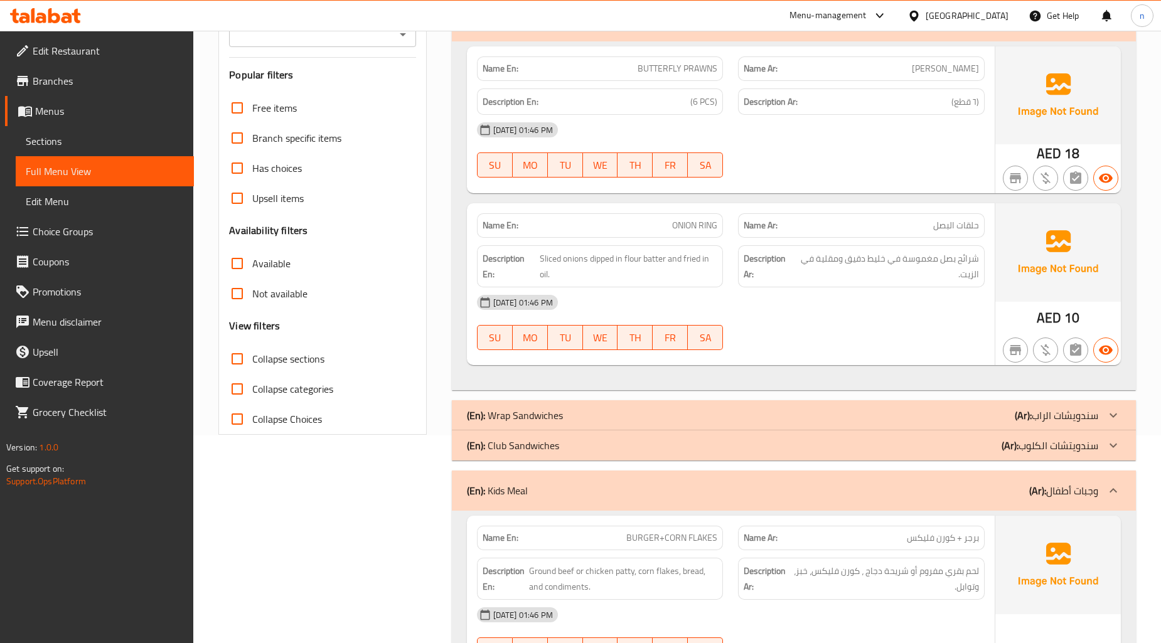
scroll to position [0, 0]
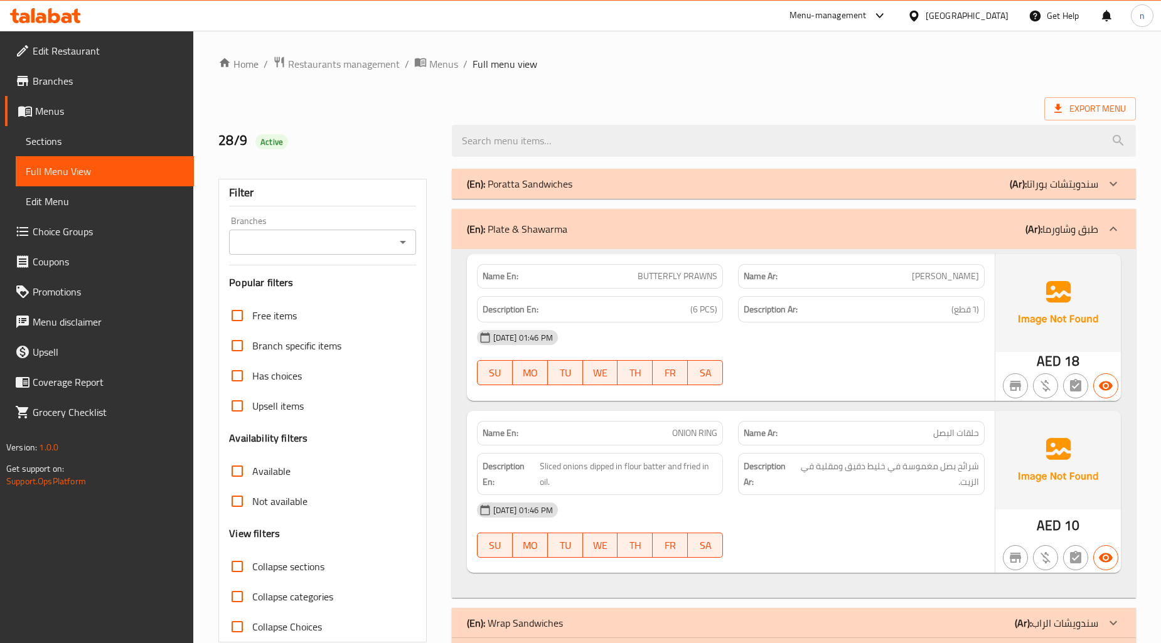
click at [970, 97] on div "Export Menu" at bounding box center [677, 108] width 918 height 23
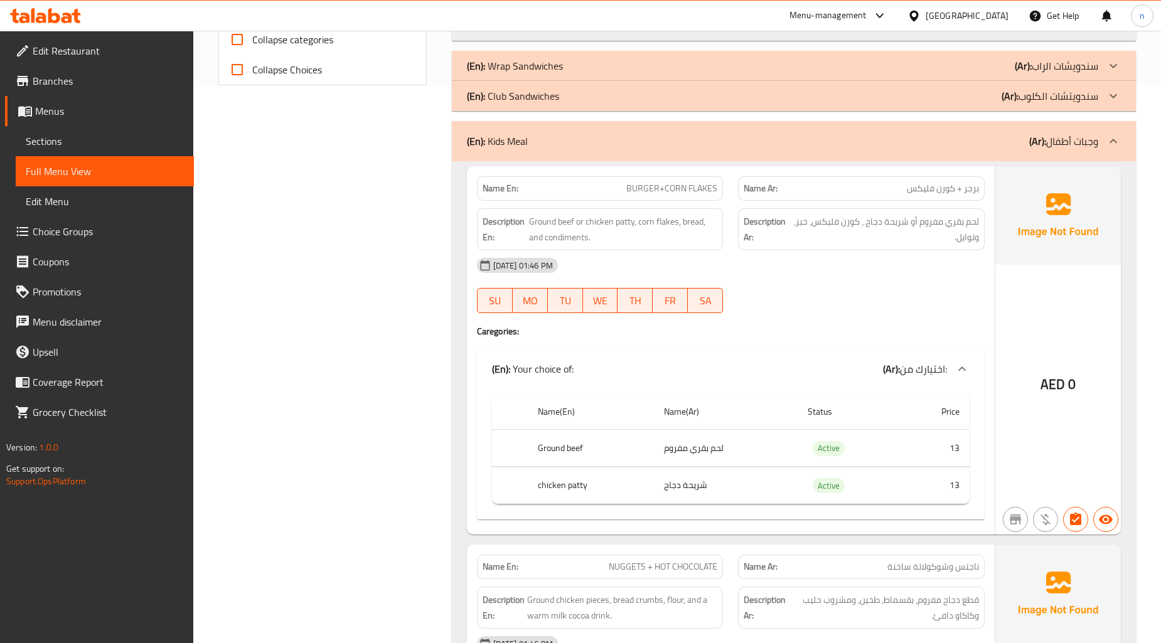
scroll to position [837, 0]
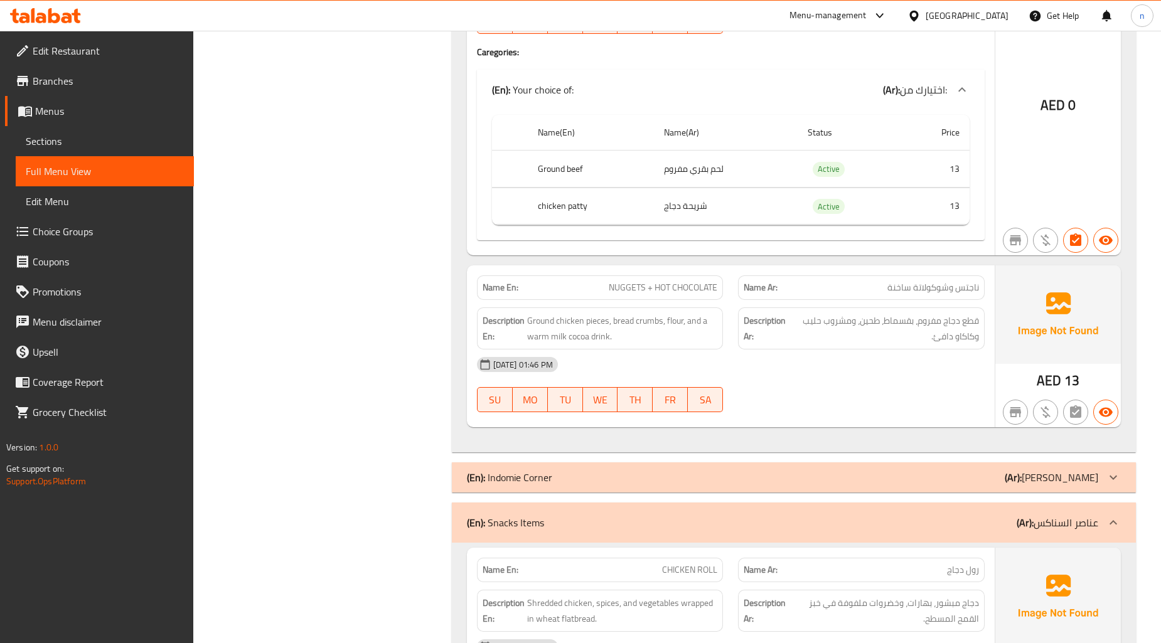
click at [699, 291] on span "NUGGETS + HOT CHOCOLATE" at bounding box center [663, 287] width 109 height 13
copy span "NUGGETS + HOT CHOCOLATE"
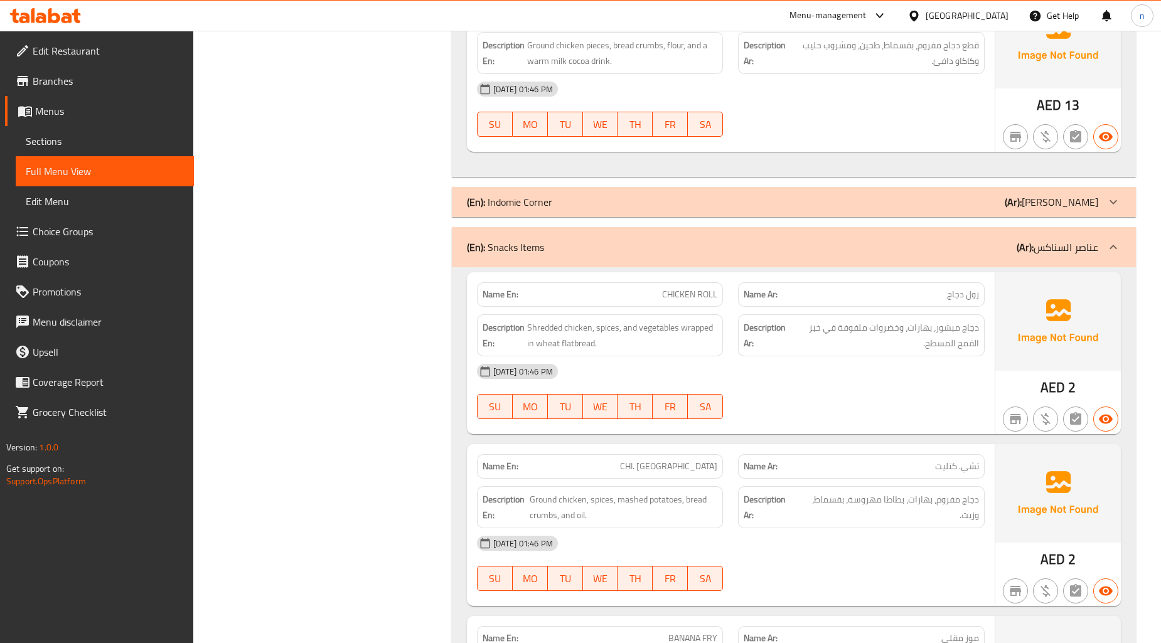
scroll to position [1115, 0]
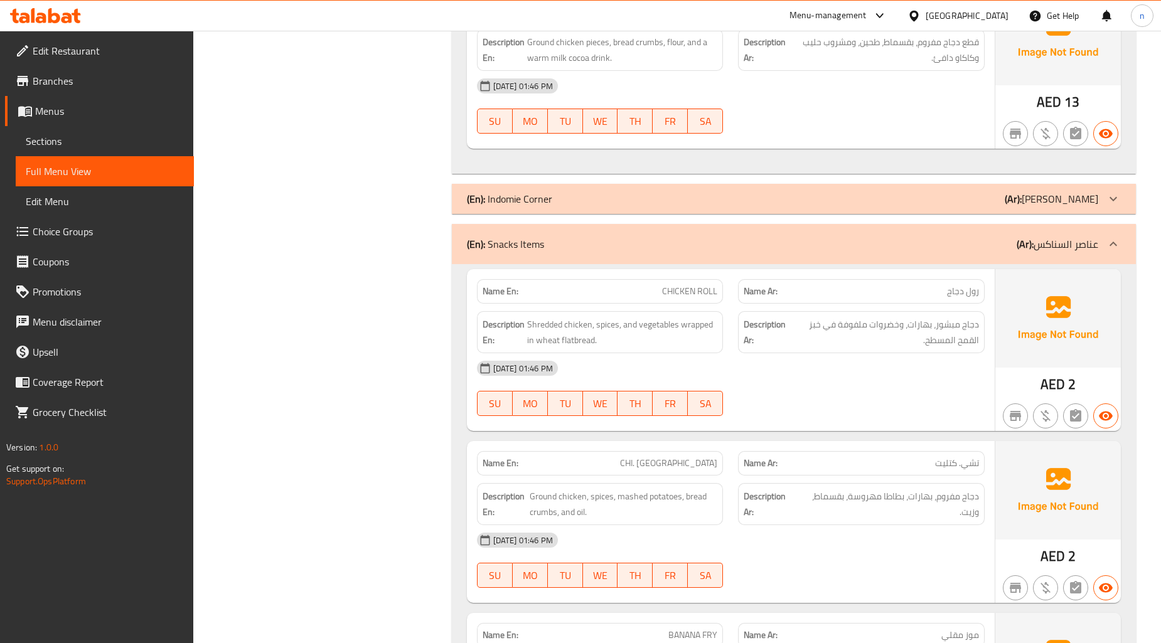
click at [920, 367] on div "[DATE] 01:46 PM" at bounding box center [731, 368] width 523 height 30
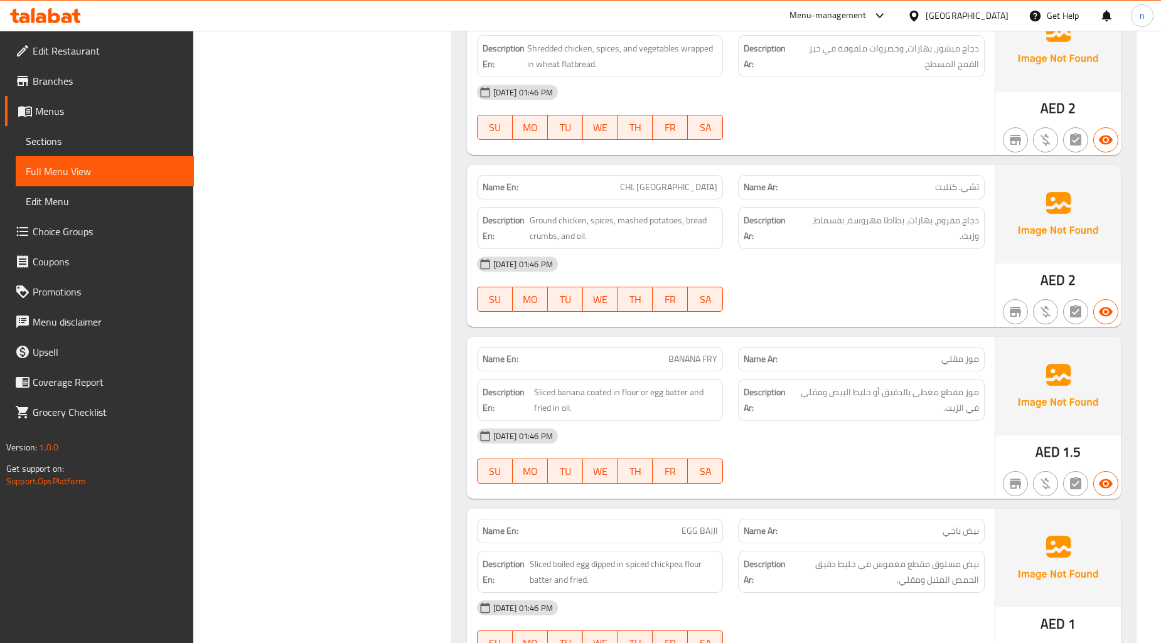
scroll to position [1534, 0]
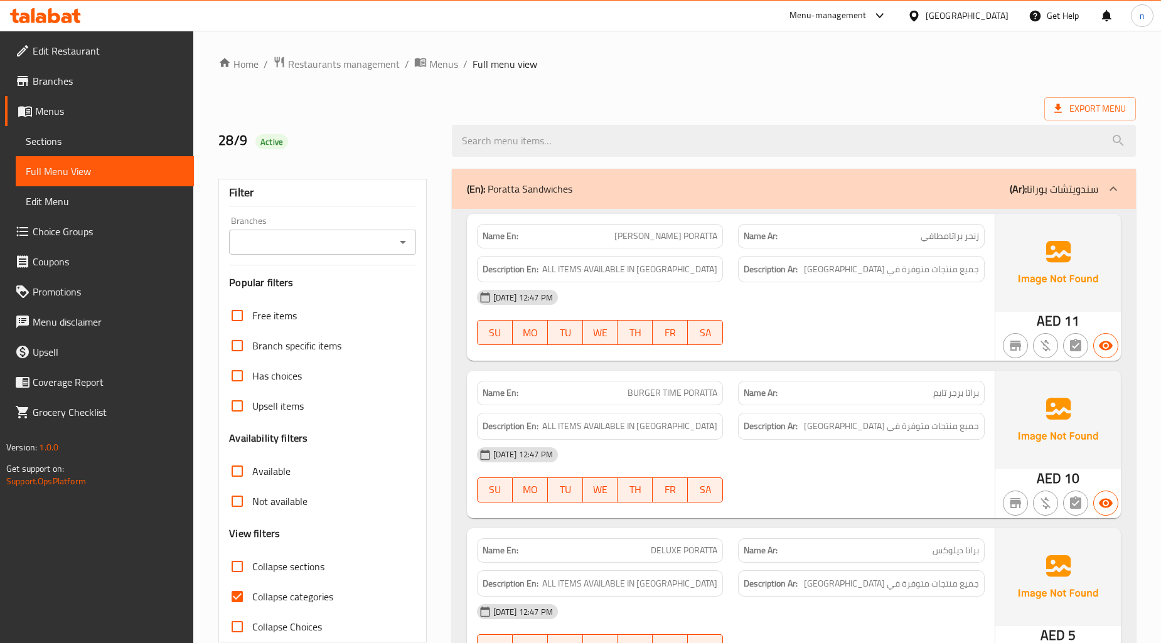
click at [237, 582] on input "Collapse categories" at bounding box center [237, 597] width 30 height 30
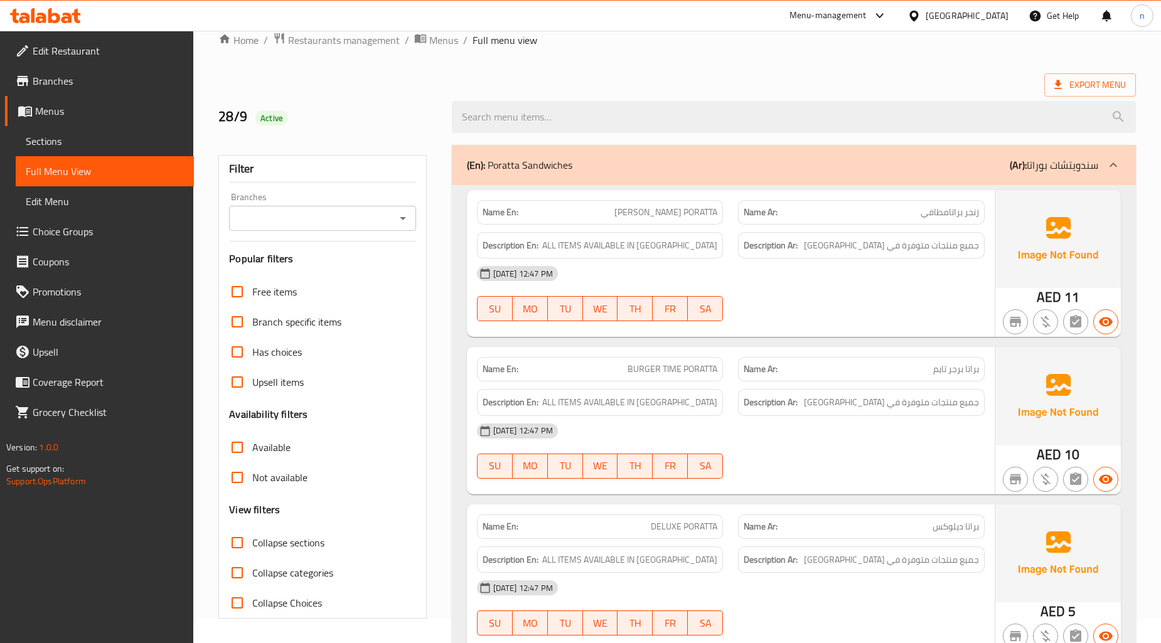
click at [850, 165] on div "(En): Poratta Sandwiches (Ar): سندويتشات بوراتا" at bounding box center [782, 165] width 631 height 15
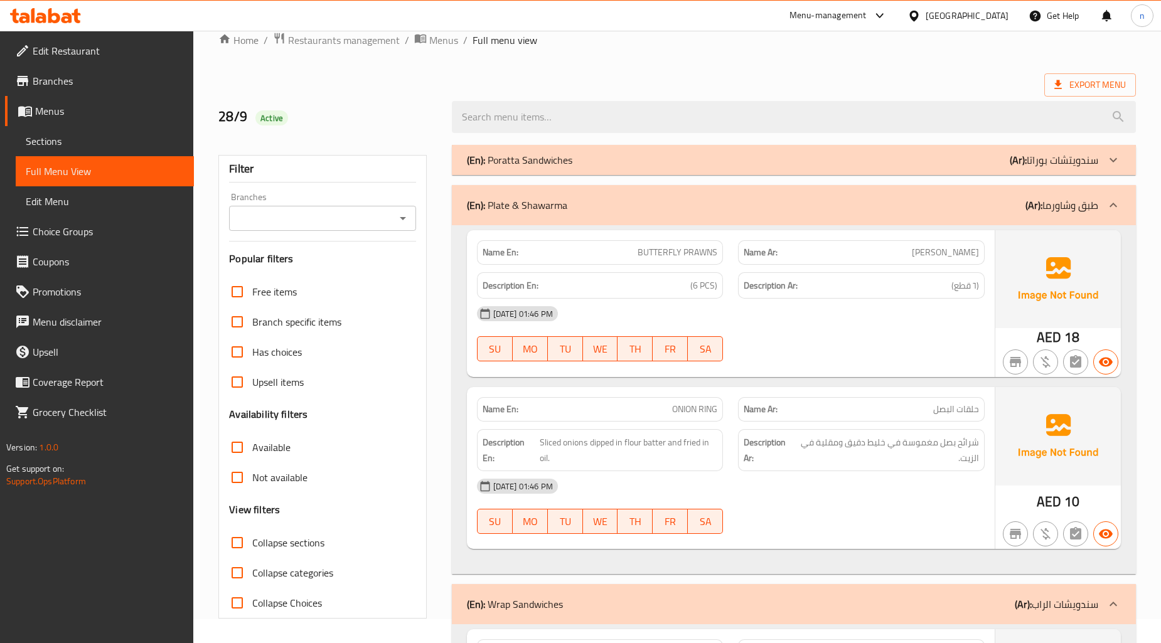
click at [236, 571] on input "Collapse categories" at bounding box center [237, 573] width 30 height 30
checkbox input "false"
click at [239, 547] on input "Collapse sections" at bounding box center [237, 543] width 30 height 30
checkbox input "true"
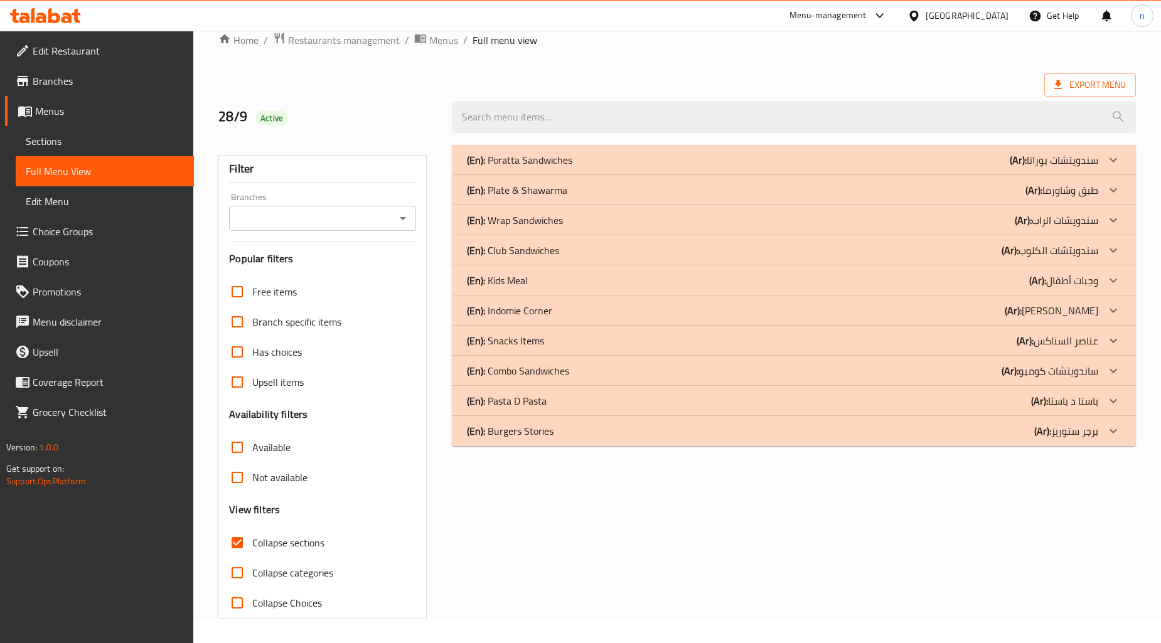
click at [629, 192] on div "(En): Plate & Shawarma (Ar): طبق وشاورما" at bounding box center [782, 190] width 631 height 15
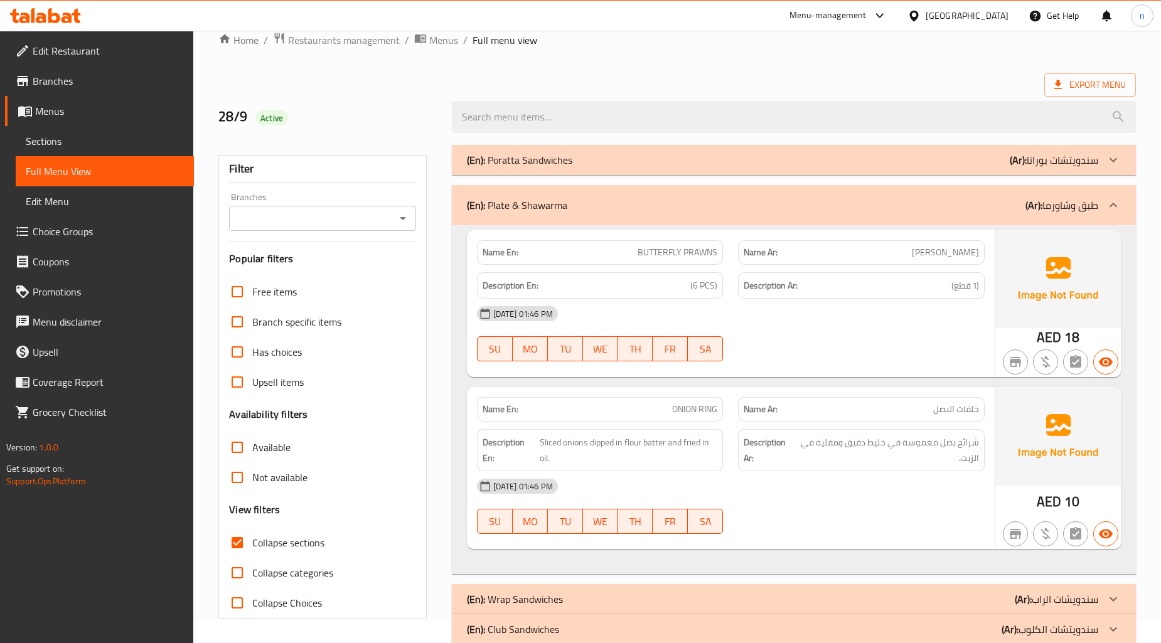
scroll to position [231, 0]
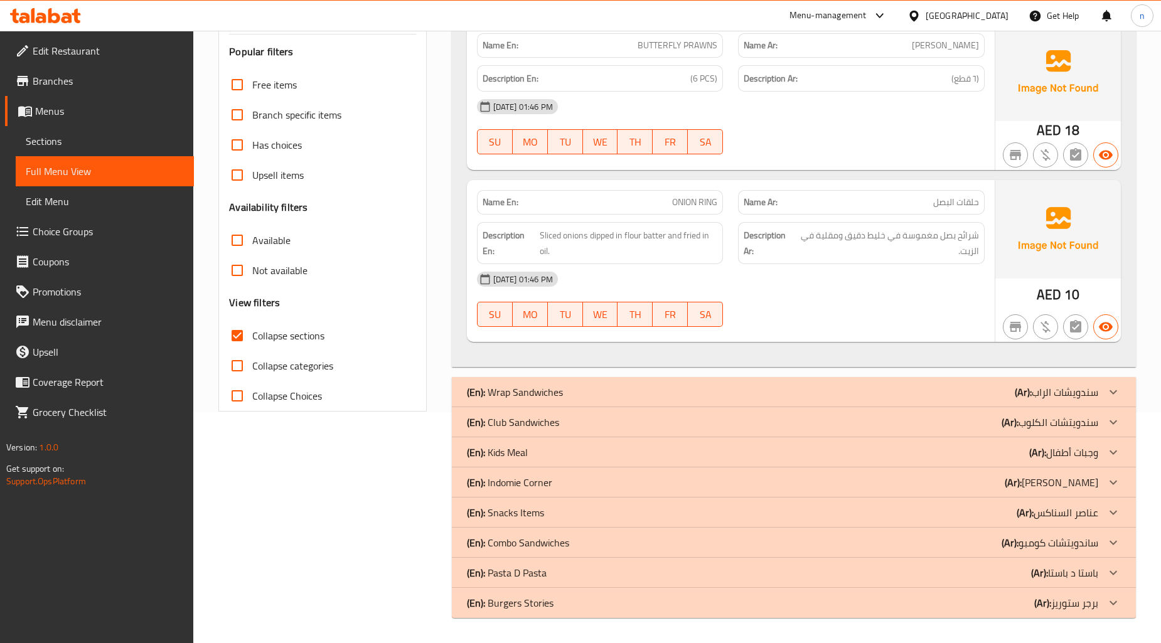
click at [647, 576] on div "(En): Pasta D Pasta (Ar): باستا د باستا" at bounding box center [782, 573] width 631 height 15
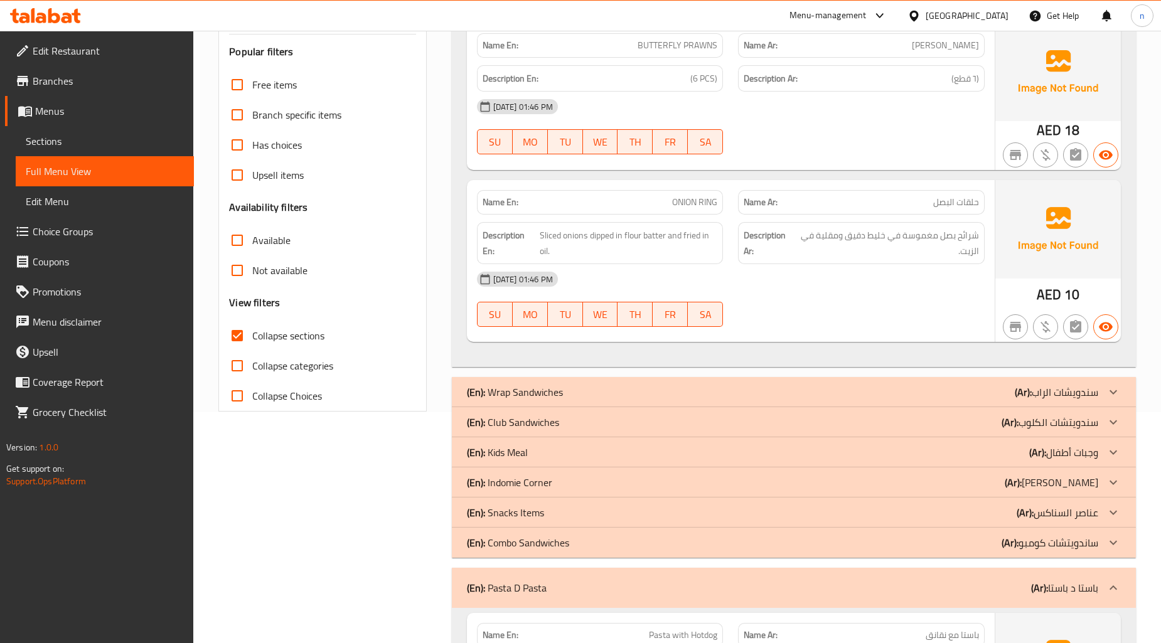
click at [569, 456] on div "(En): Kids Meal (Ar): وجبات أطفال" at bounding box center [782, 452] width 631 height 15
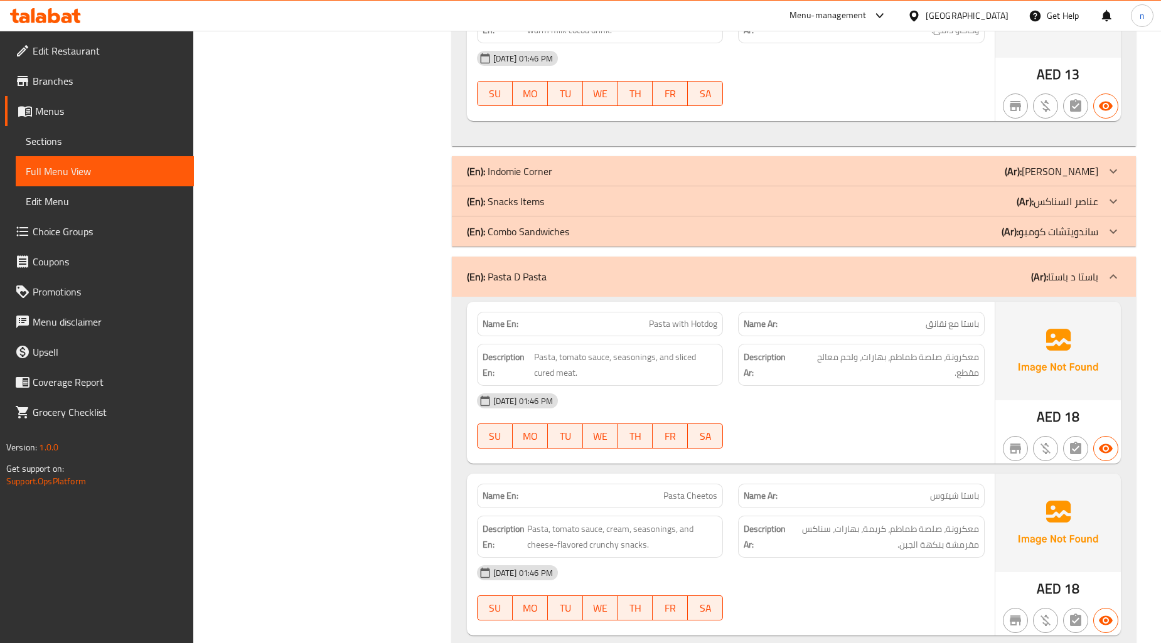
scroll to position [1138, 0]
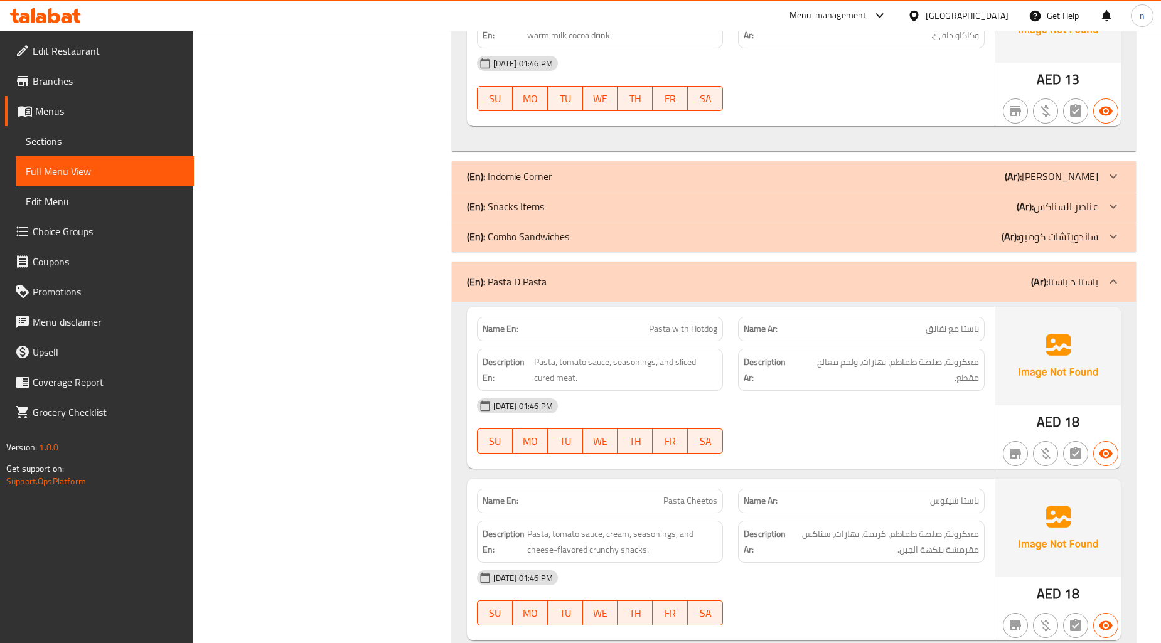
click at [545, 214] on div "(En): Snacks Items (Ar): عناصر السناكس" at bounding box center [782, 206] width 631 height 15
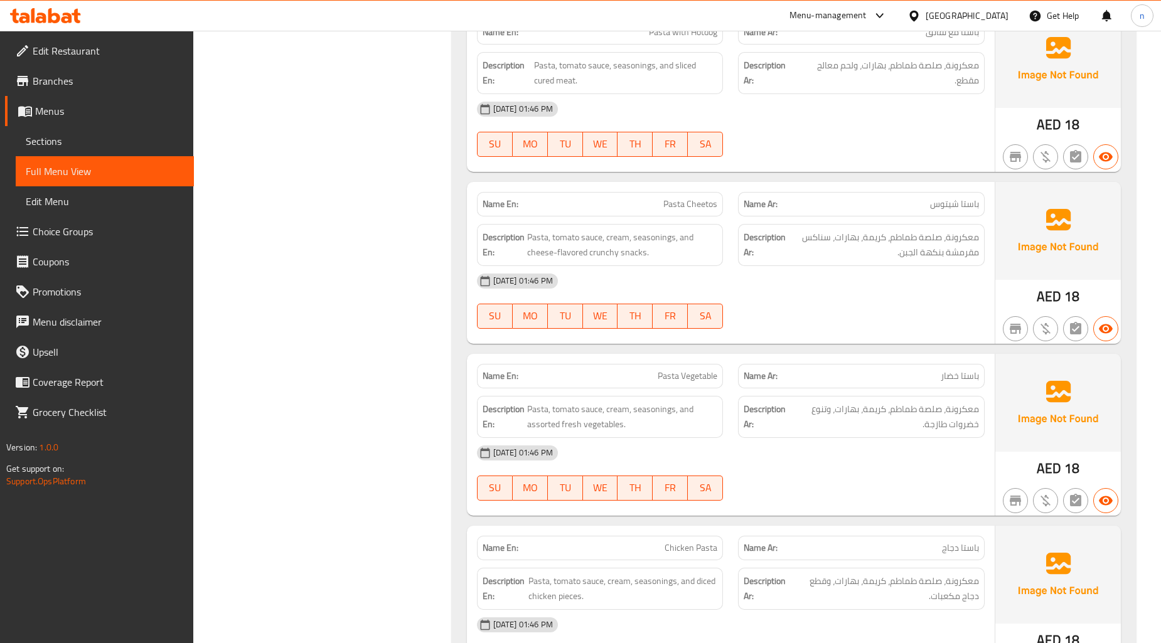
scroll to position [3278, 0]
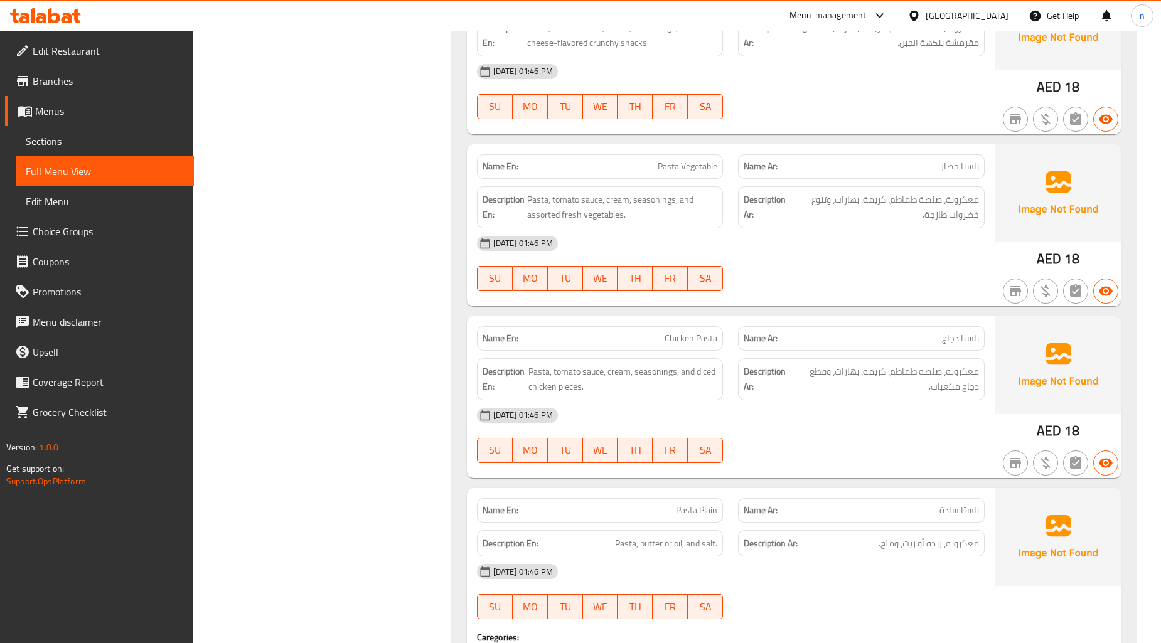
click at [687, 164] on span "Pasta Vegetable" at bounding box center [688, 166] width 60 height 13
copy span "Pasta Vegetable"
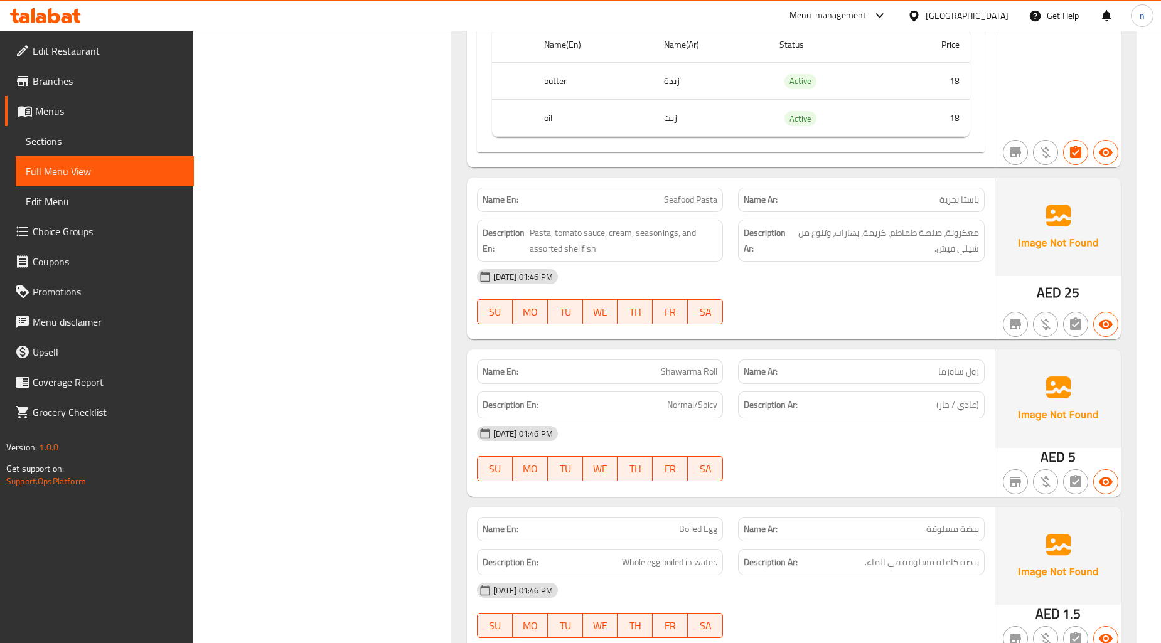
scroll to position [3975, 0]
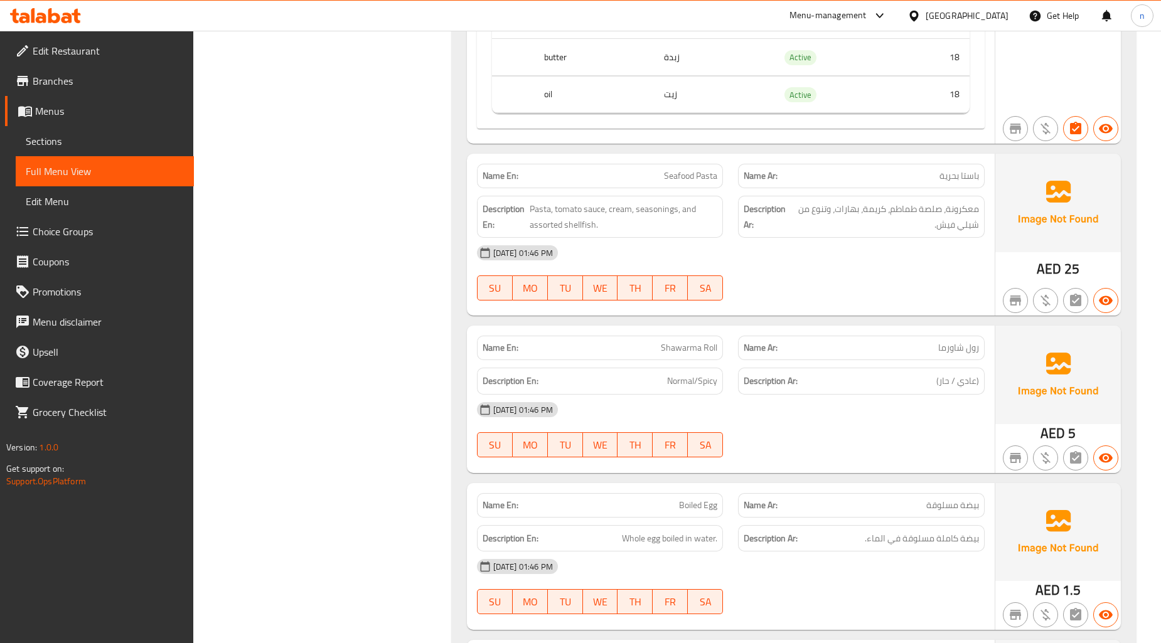
click at [709, 181] on span "Seafood Pasta" at bounding box center [690, 175] width 53 height 13
copy span "Seafood Pasta"
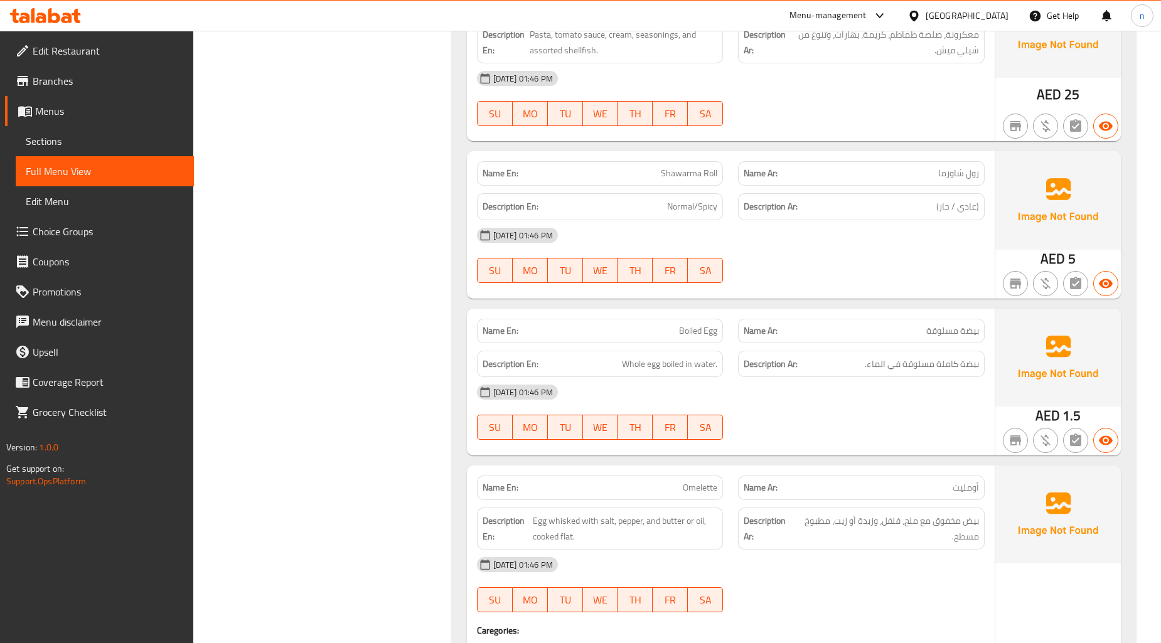
scroll to position [4184, 0]
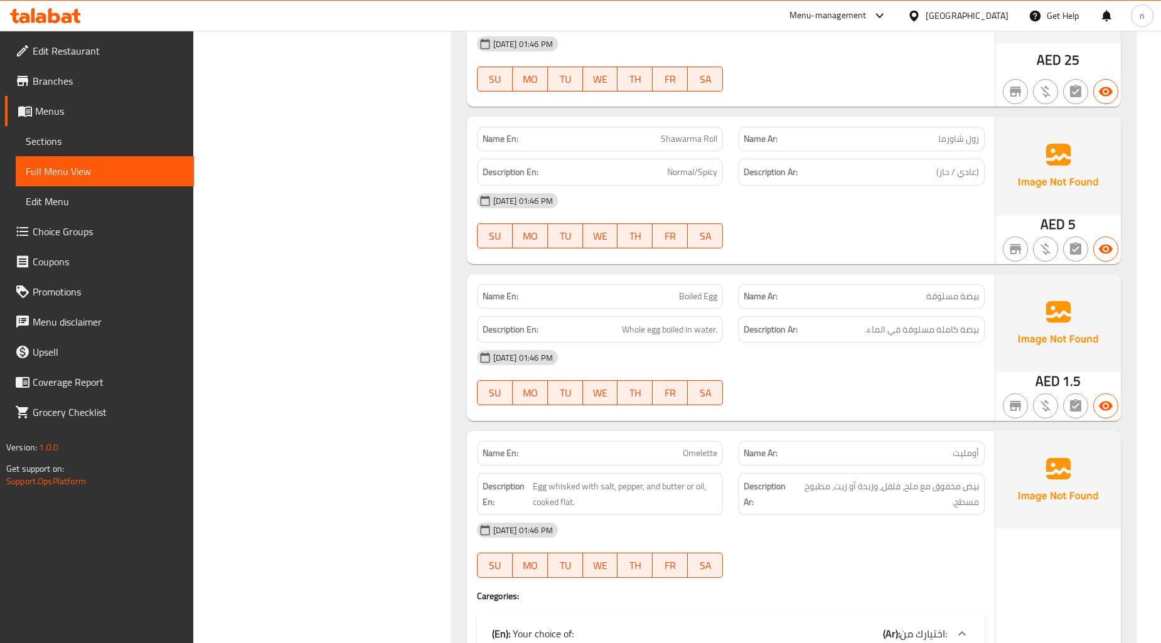
click at [681, 139] on span "Shawarma Roll" at bounding box center [689, 138] width 56 height 13
copy span "Shawarma Roll"
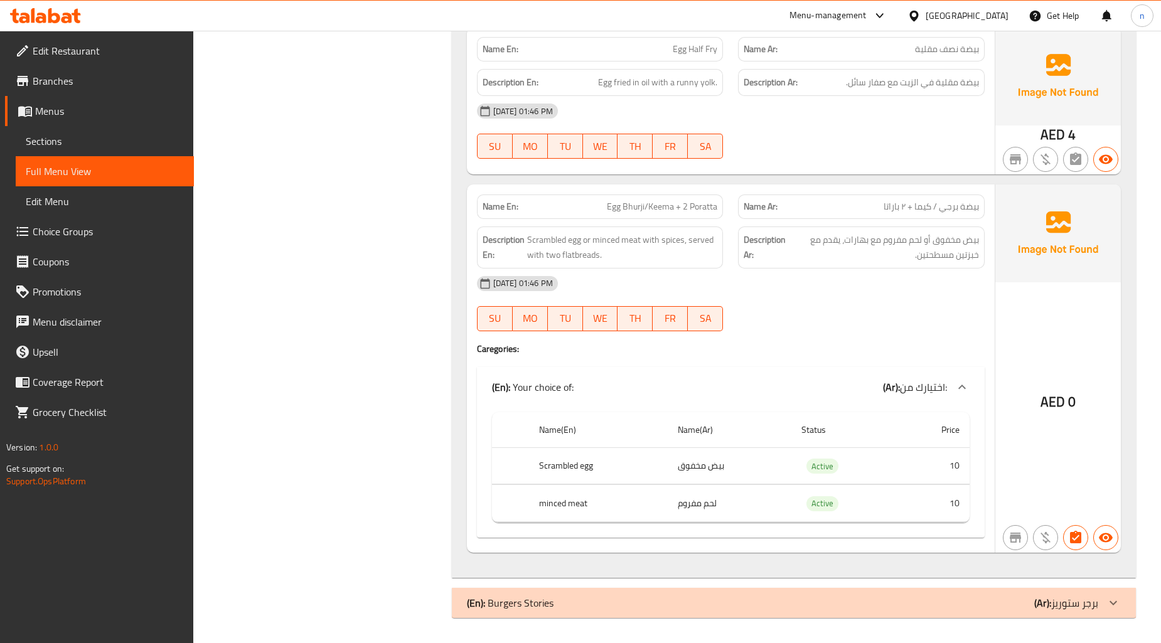
scroll to position [4969, 0]
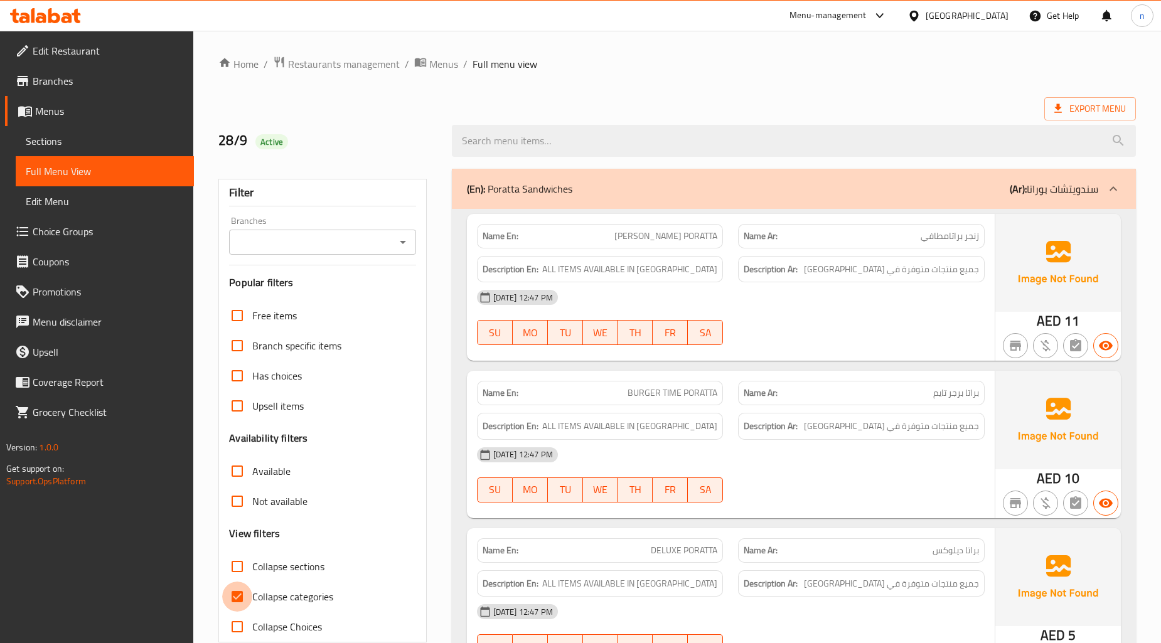
click at [242, 596] on input "Collapse categories" at bounding box center [237, 597] width 30 height 30
checkbox input "false"
click at [237, 566] on input "Collapse sections" at bounding box center [237, 567] width 30 height 30
checkbox input "true"
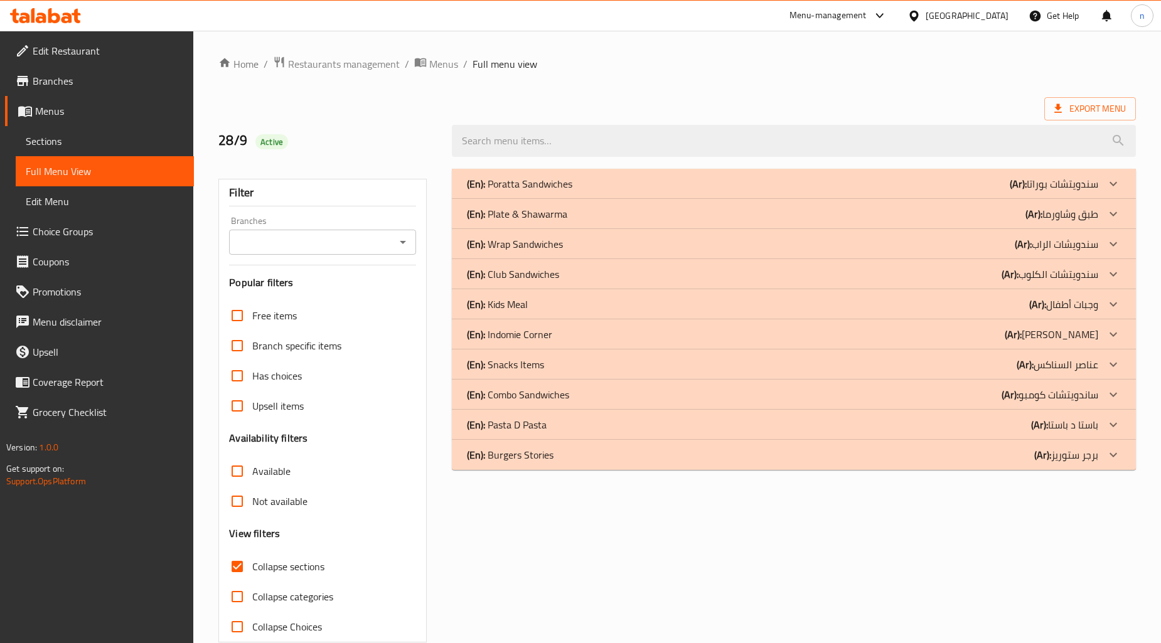
click at [1017, 424] on div "(En): Pasta D Pasta (Ar): باستا د باستا" at bounding box center [782, 424] width 631 height 15
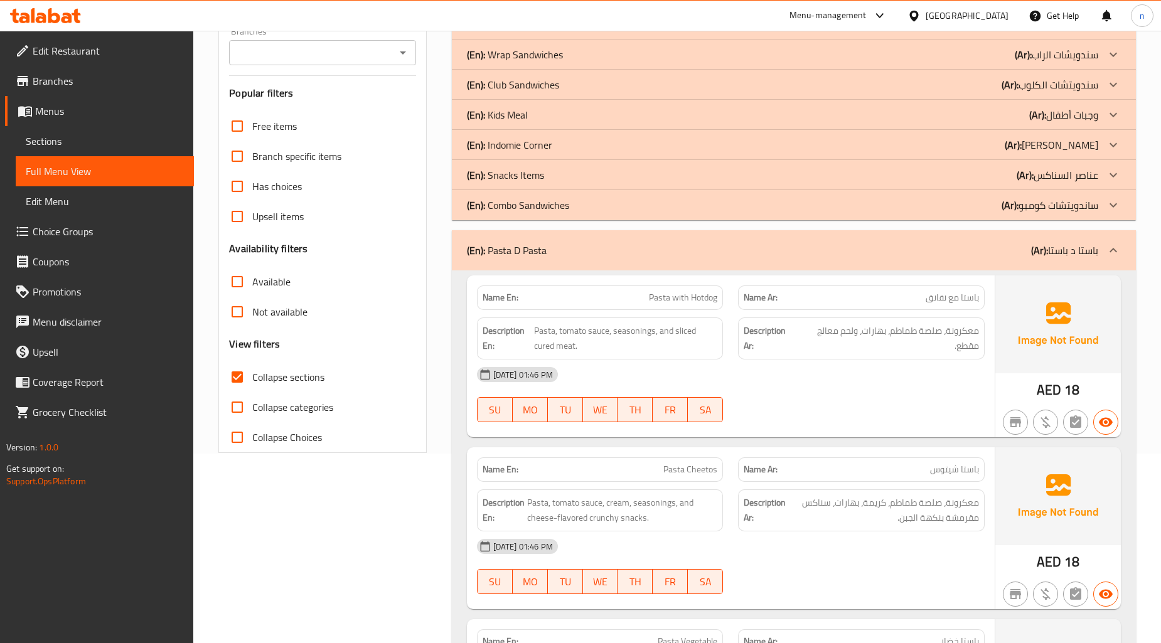
scroll to position [120, 0]
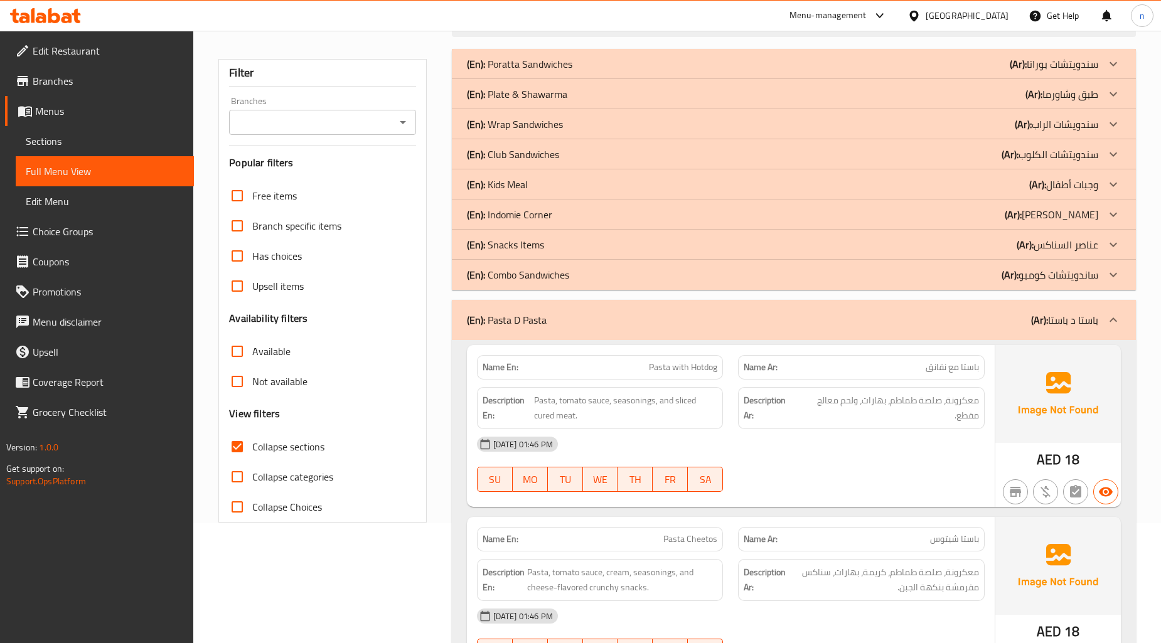
click at [981, 243] on div "(En): Snacks Items (Ar): عناصر السناكس" at bounding box center [782, 244] width 631 height 15
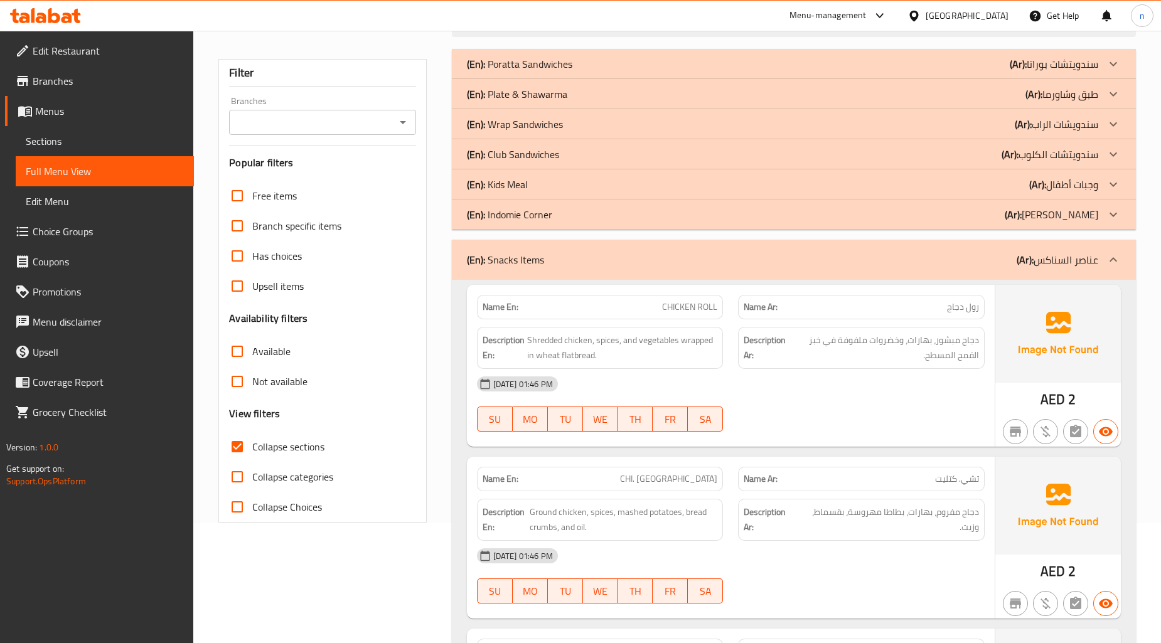
click at [1002, 177] on div "(En): Kids Meal (Ar): وجبات أطفال" at bounding box center [782, 184] width 631 height 15
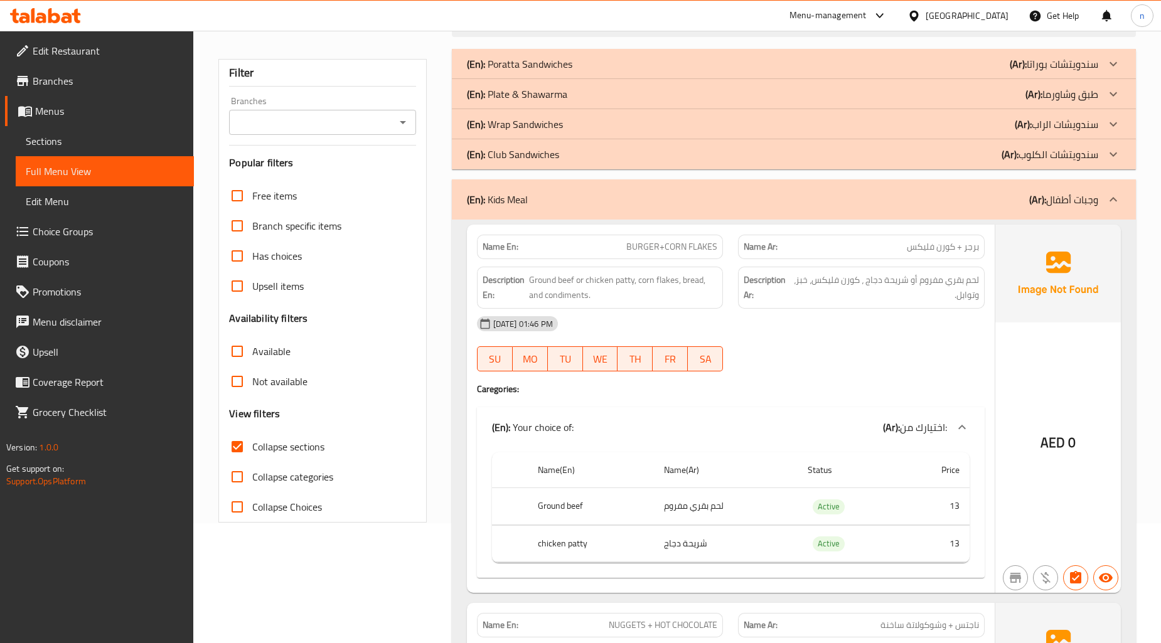
click at [594, 100] on div "(En): Plate & Shawarma (Ar): طبق وشاورما" at bounding box center [782, 94] width 631 height 15
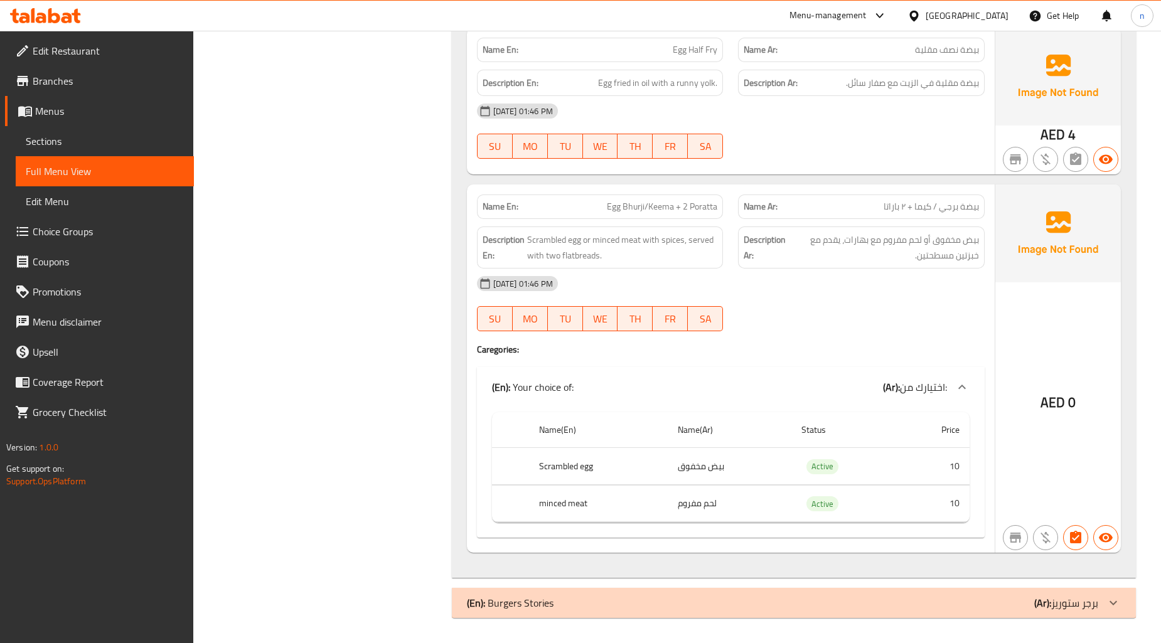
scroll to position [0, 0]
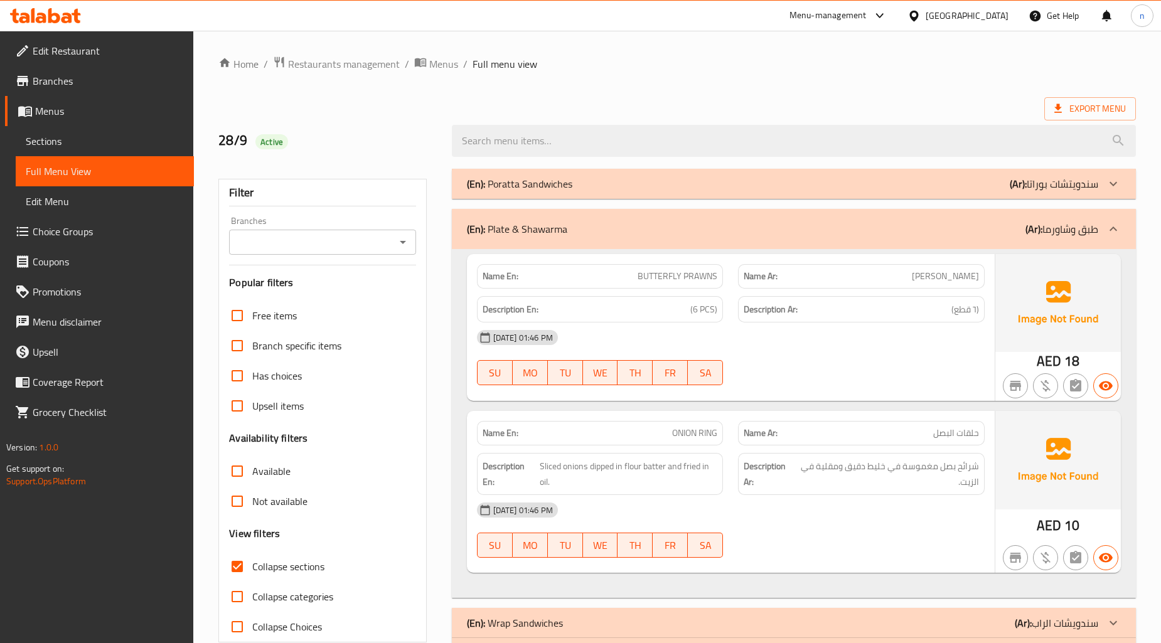
click at [1088, 116] on span "Export Menu" at bounding box center [1091, 109] width 72 height 16
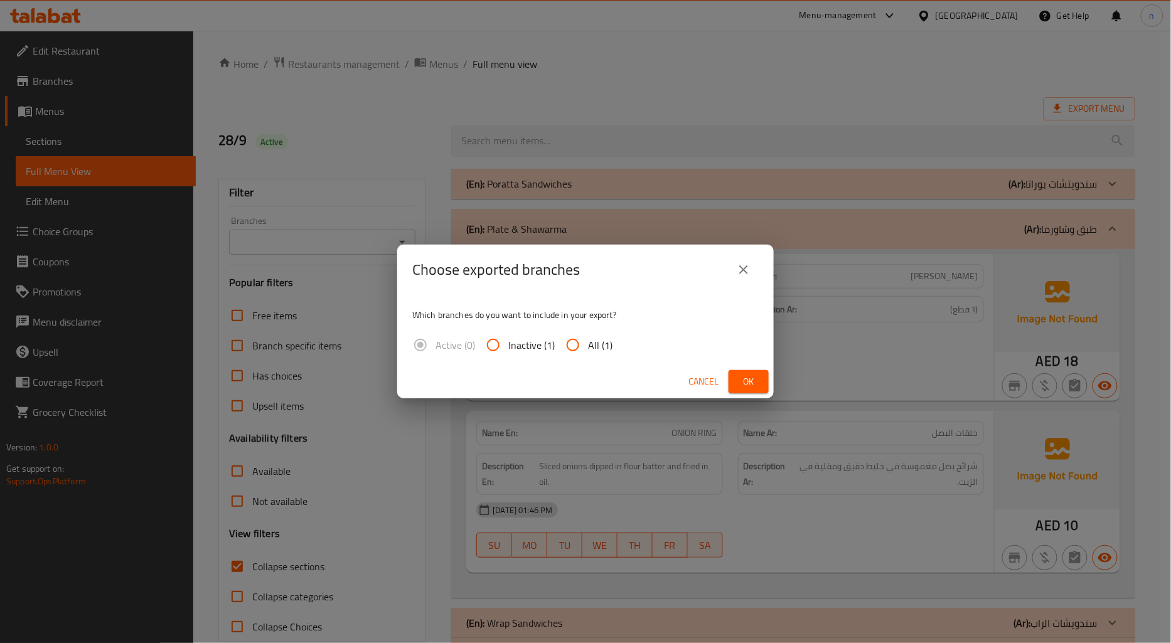
click at [574, 340] on input "All (1)" at bounding box center [573, 345] width 30 height 30
radio input "true"
click at [750, 384] on span "Ok" at bounding box center [749, 382] width 20 height 16
